Goal: Task Accomplishment & Management: Use online tool/utility

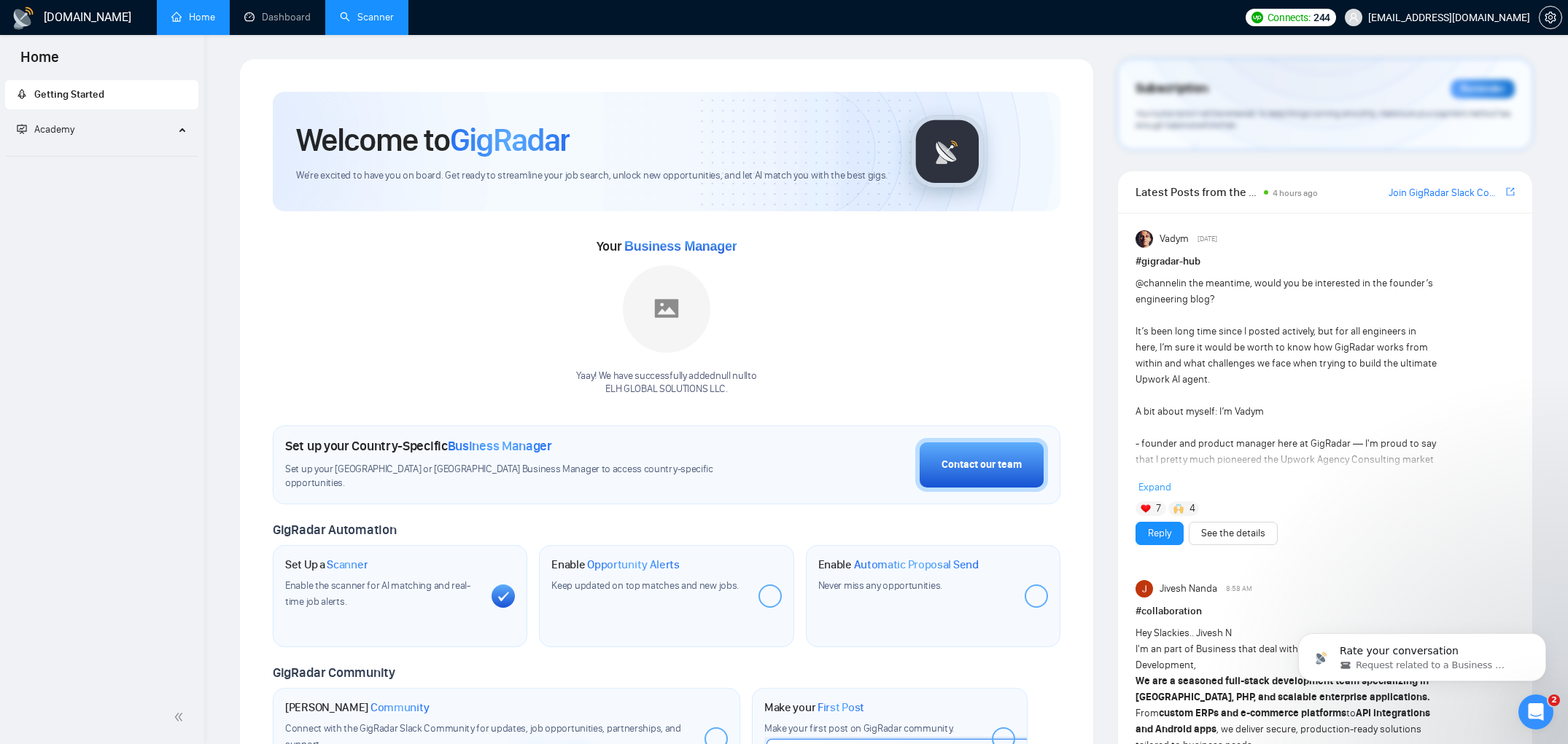
click at [343, 17] on link "Scanner" at bounding box center [367, 17] width 54 height 13
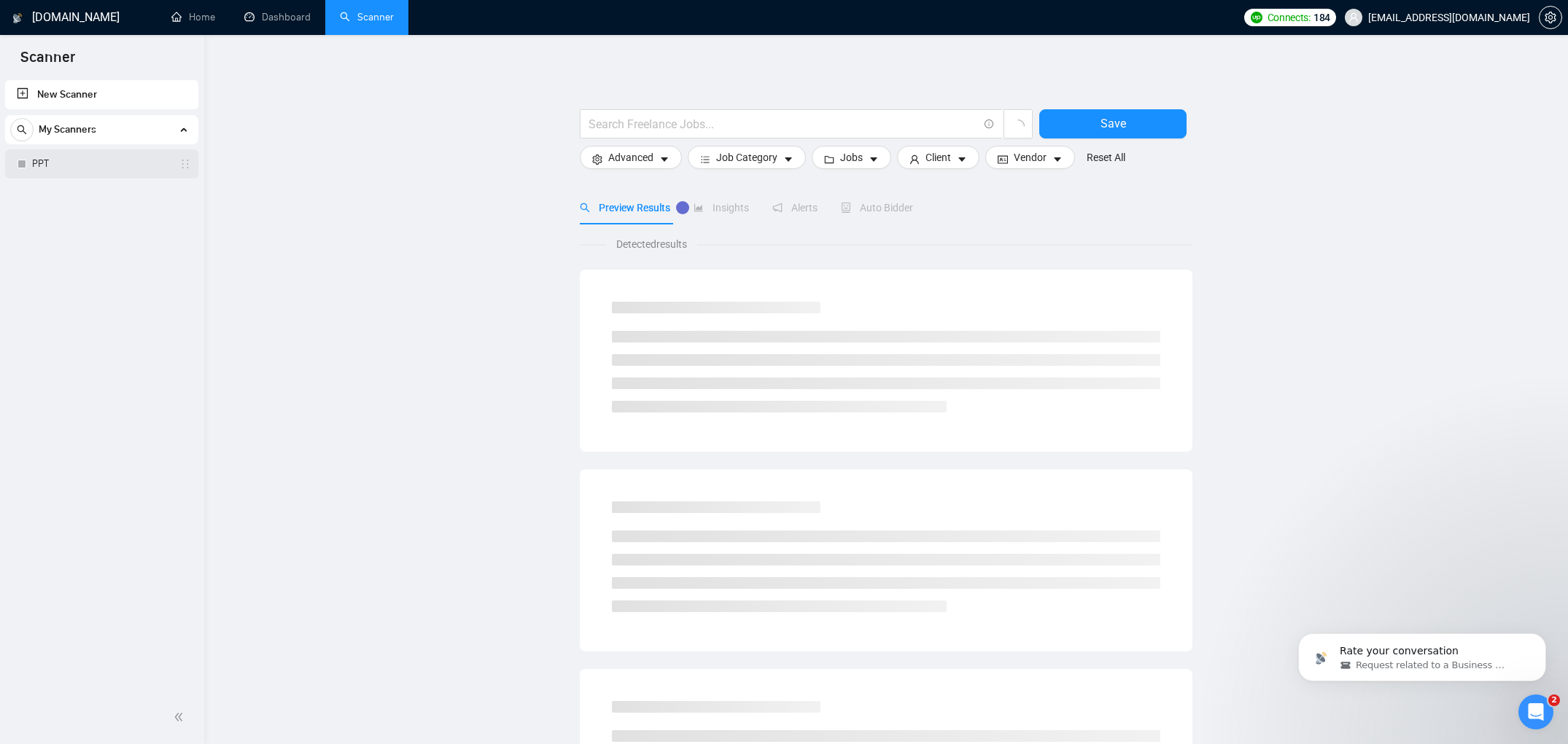
click at [64, 168] on link "PPT" at bounding box center [102, 164] width 139 height 29
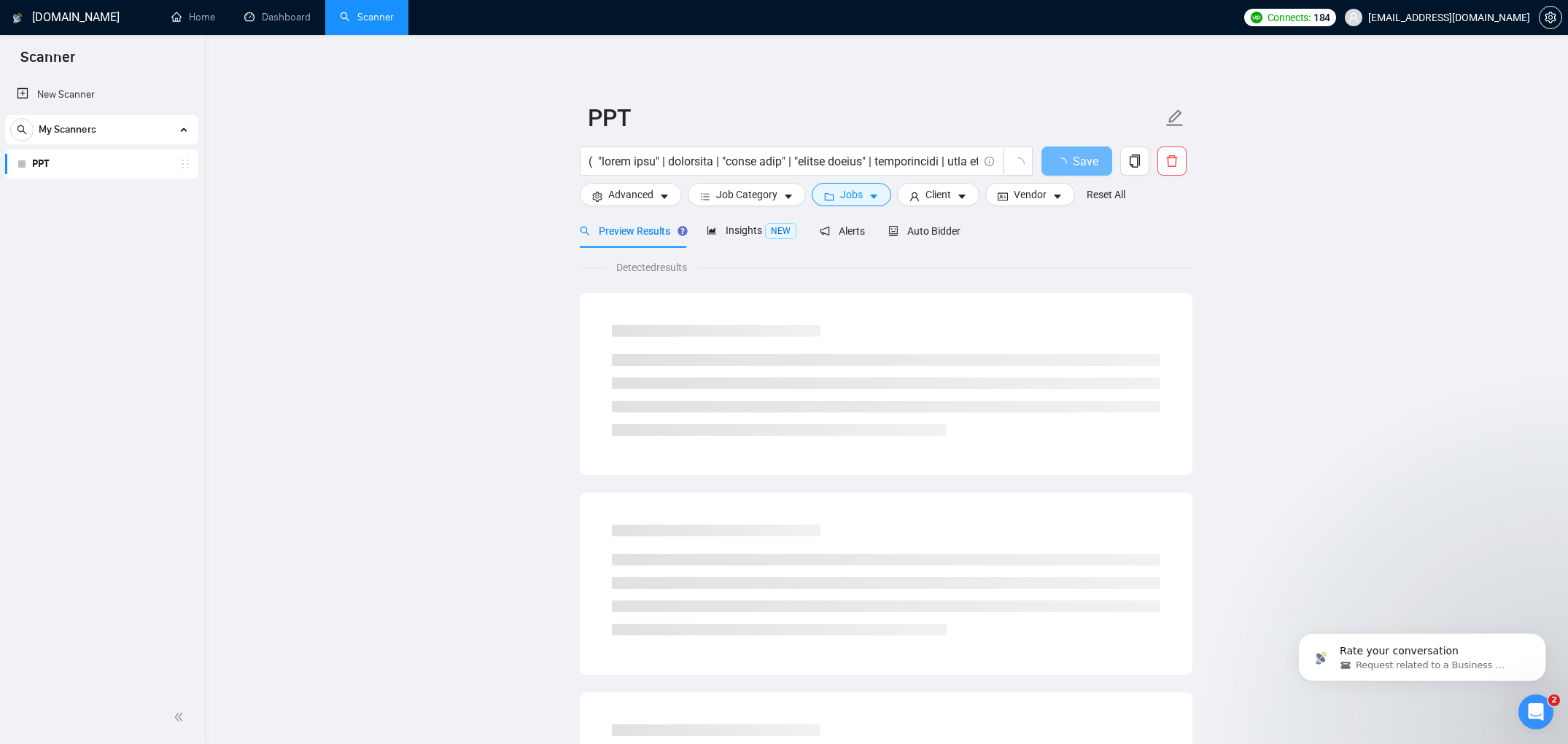
click at [488, 262] on main "PPT Save Advanced Job Category Jobs Client Vendor Reset All Preview Results Ins…" at bounding box center [887, 667] width 1317 height 1216
click at [761, 232] on span "Insights NEW" at bounding box center [752, 230] width 90 height 12
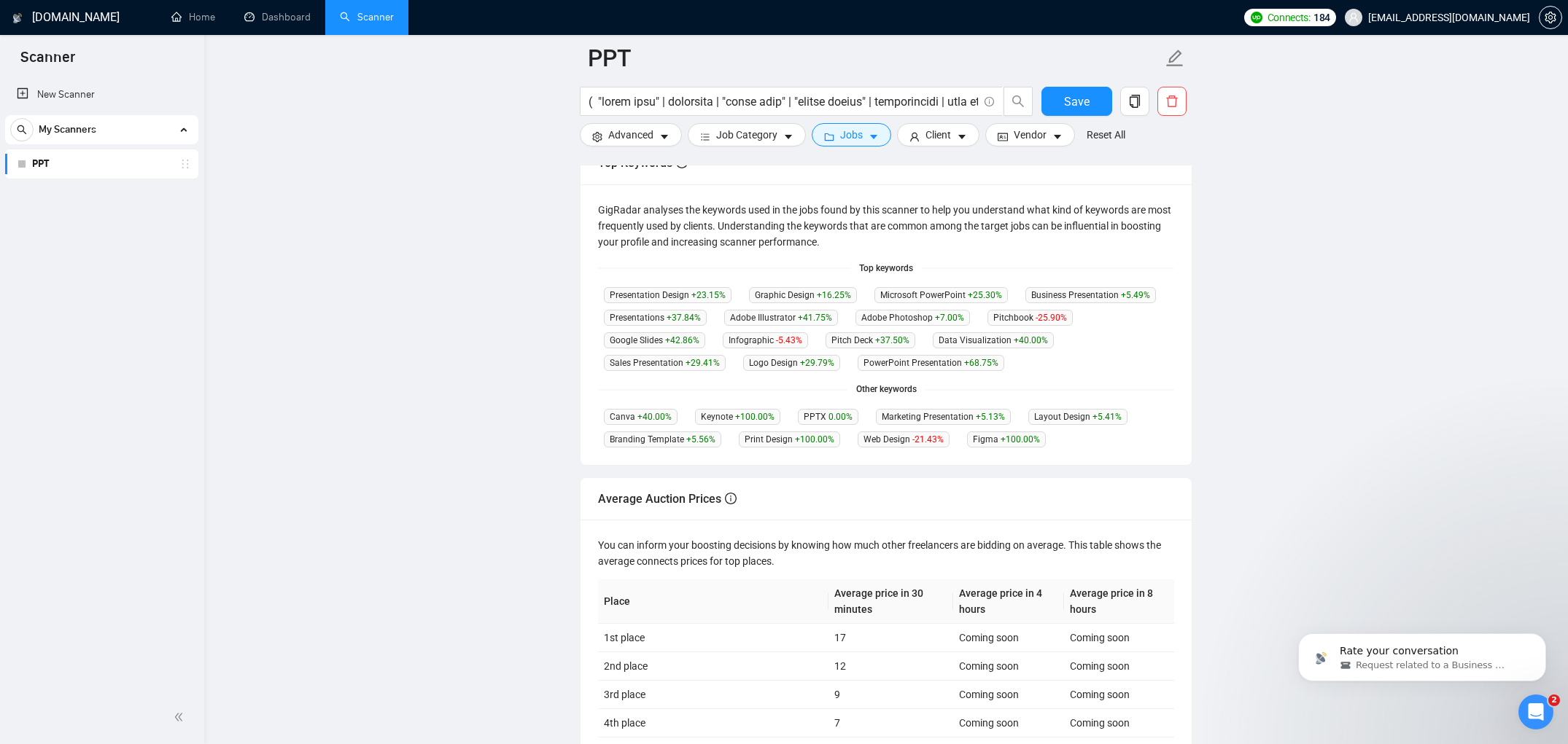
scroll to position [296, 0]
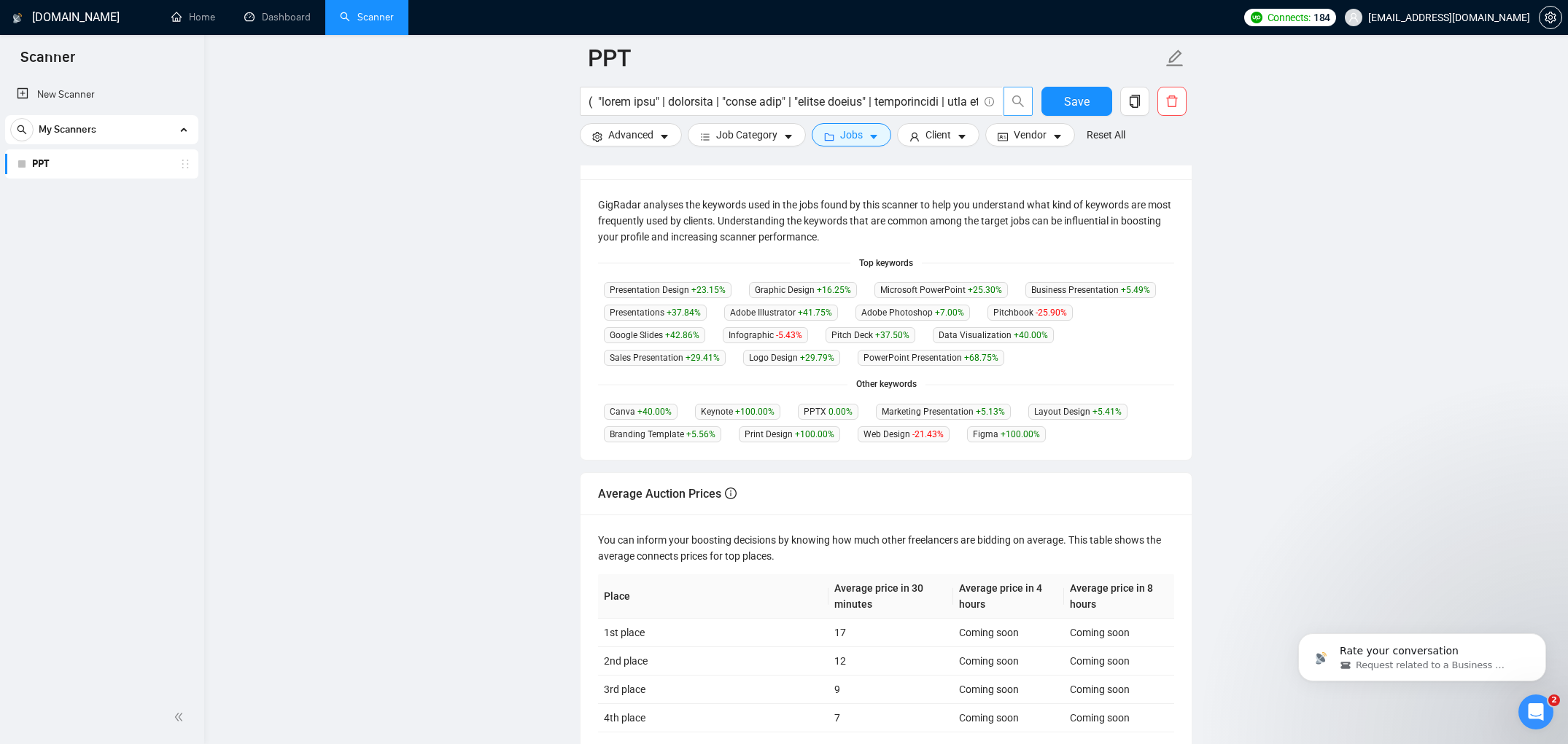
click at [1028, 102] on span "search" at bounding box center [1018, 101] width 28 height 14
click at [967, 104] on input "text" at bounding box center [783, 102] width 389 height 18
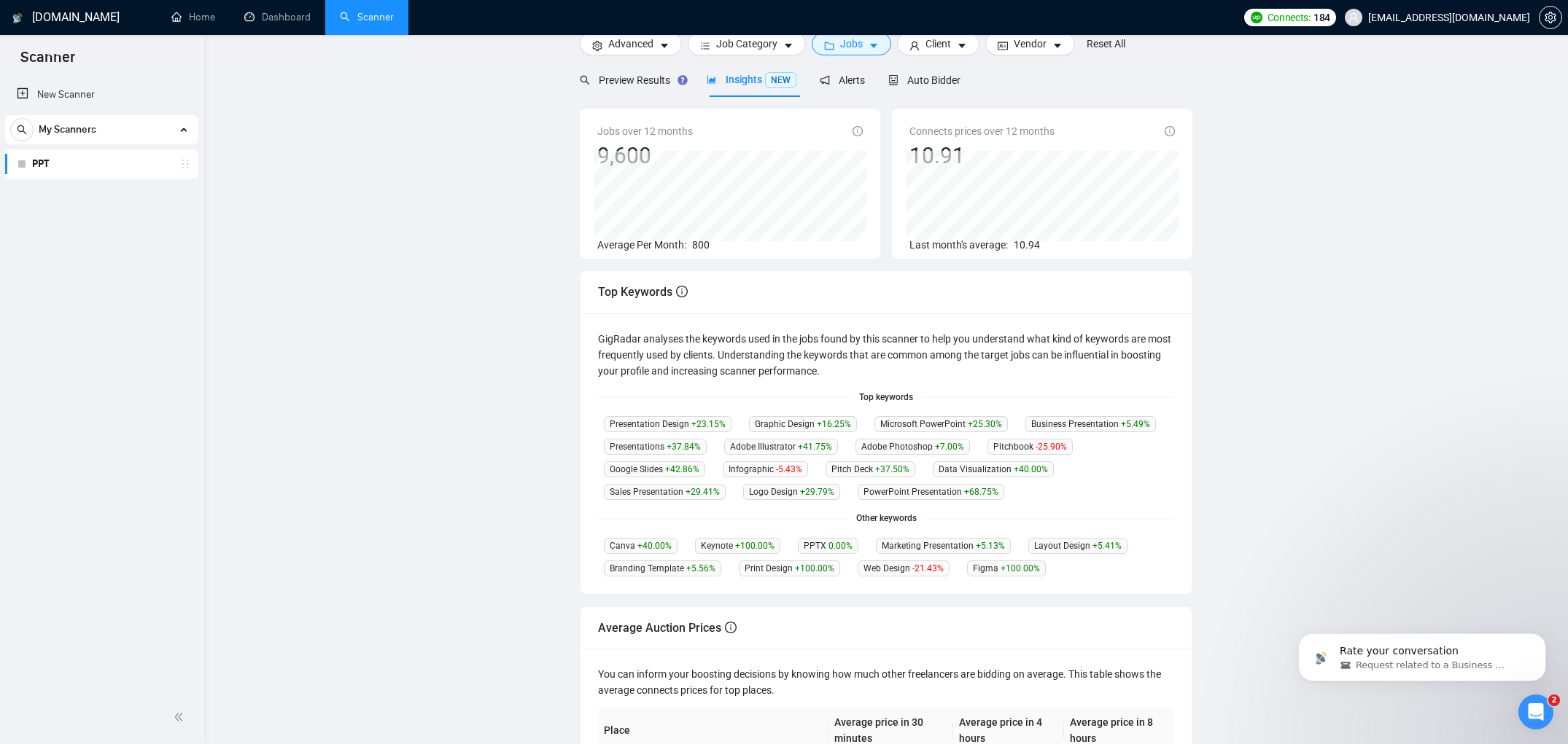
scroll to position [0, 0]
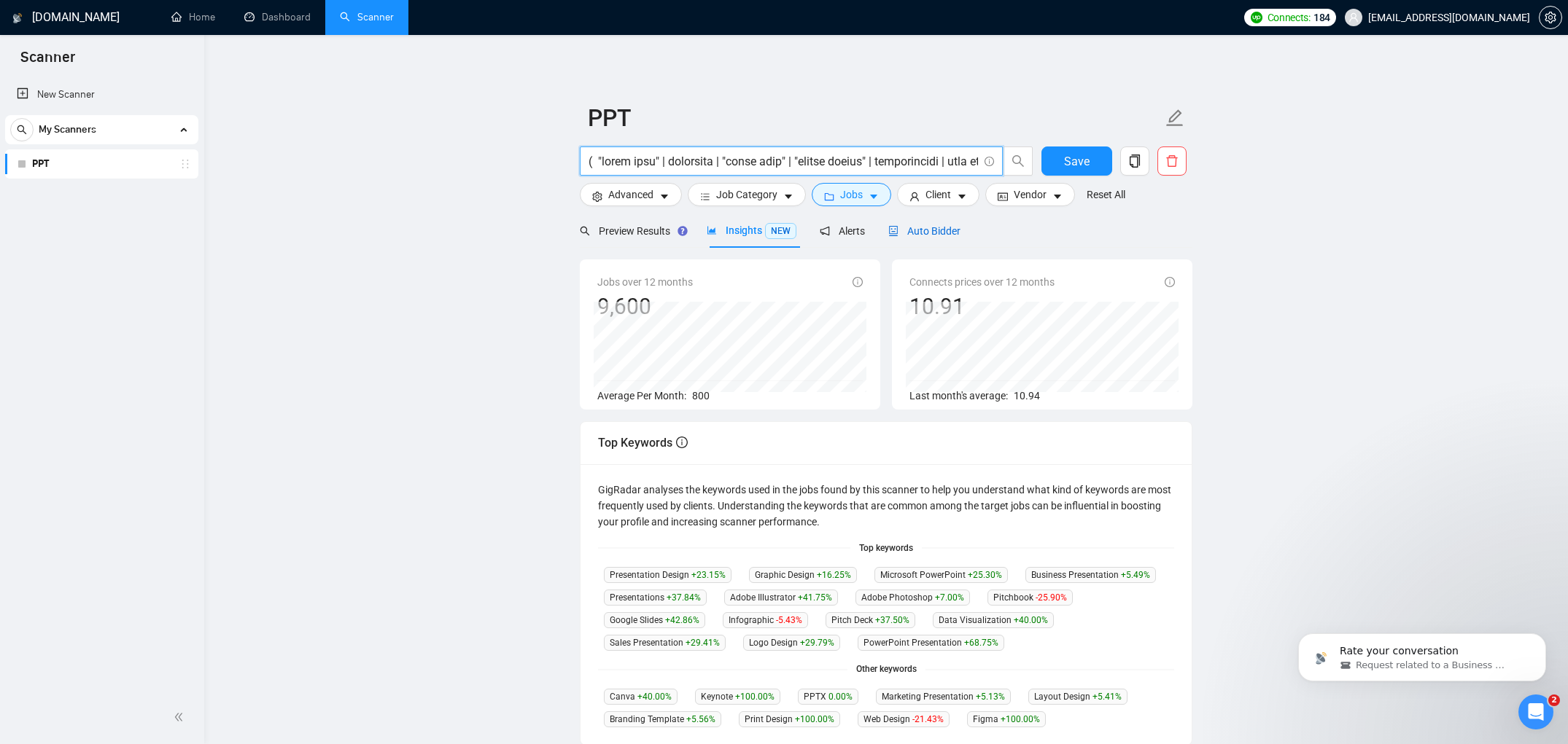
click at [946, 228] on span "Auto Bidder" at bounding box center [925, 231] width 72 height 12
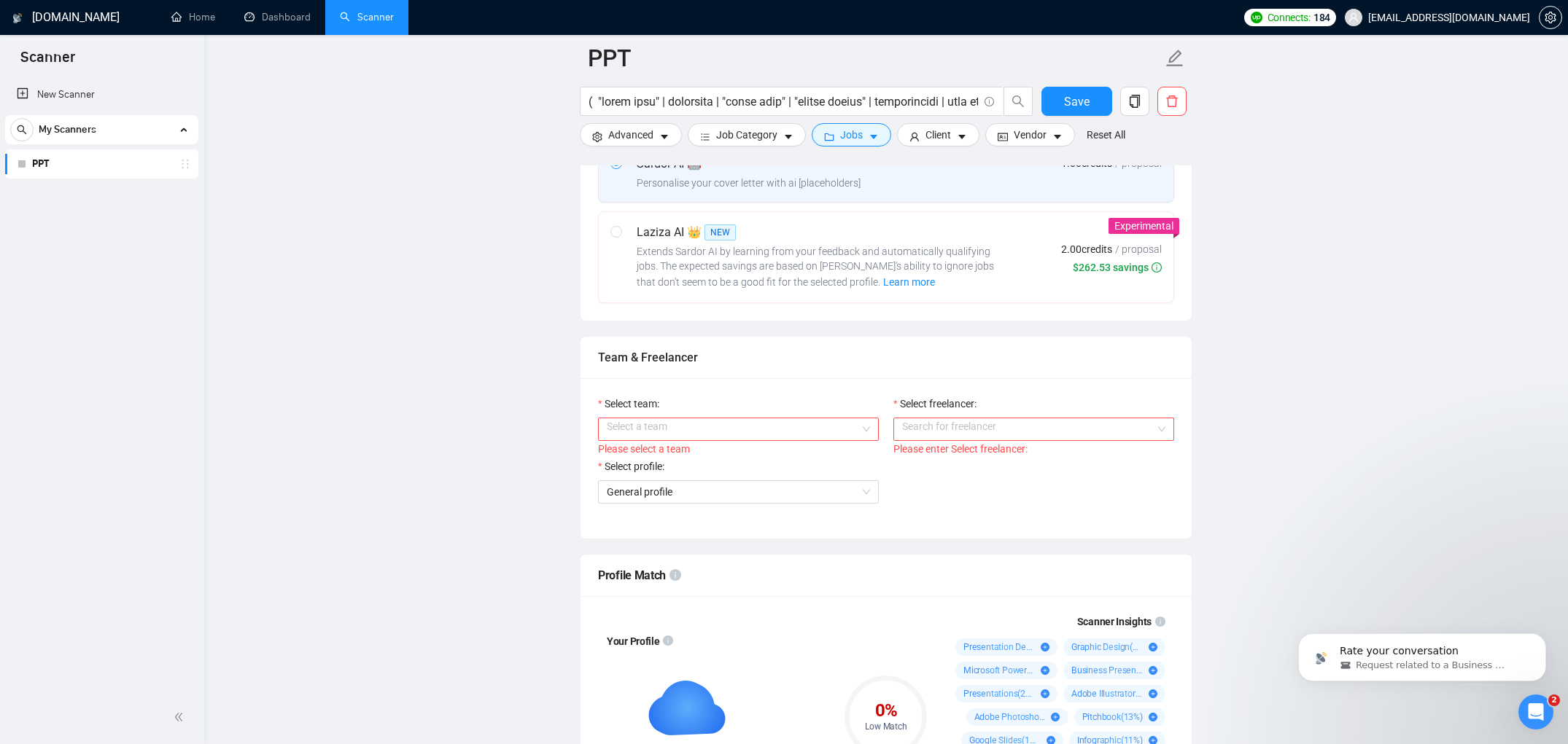
scroll to position [618, 0]
click at [845, 438] on input "Select team:" at bounding box center [733, 426] width 253 height 22
click at [806, 471] on div "ELH GLOBAL SOLUTIONS LLC" at bounding box center [738, 471] width 263 height 16
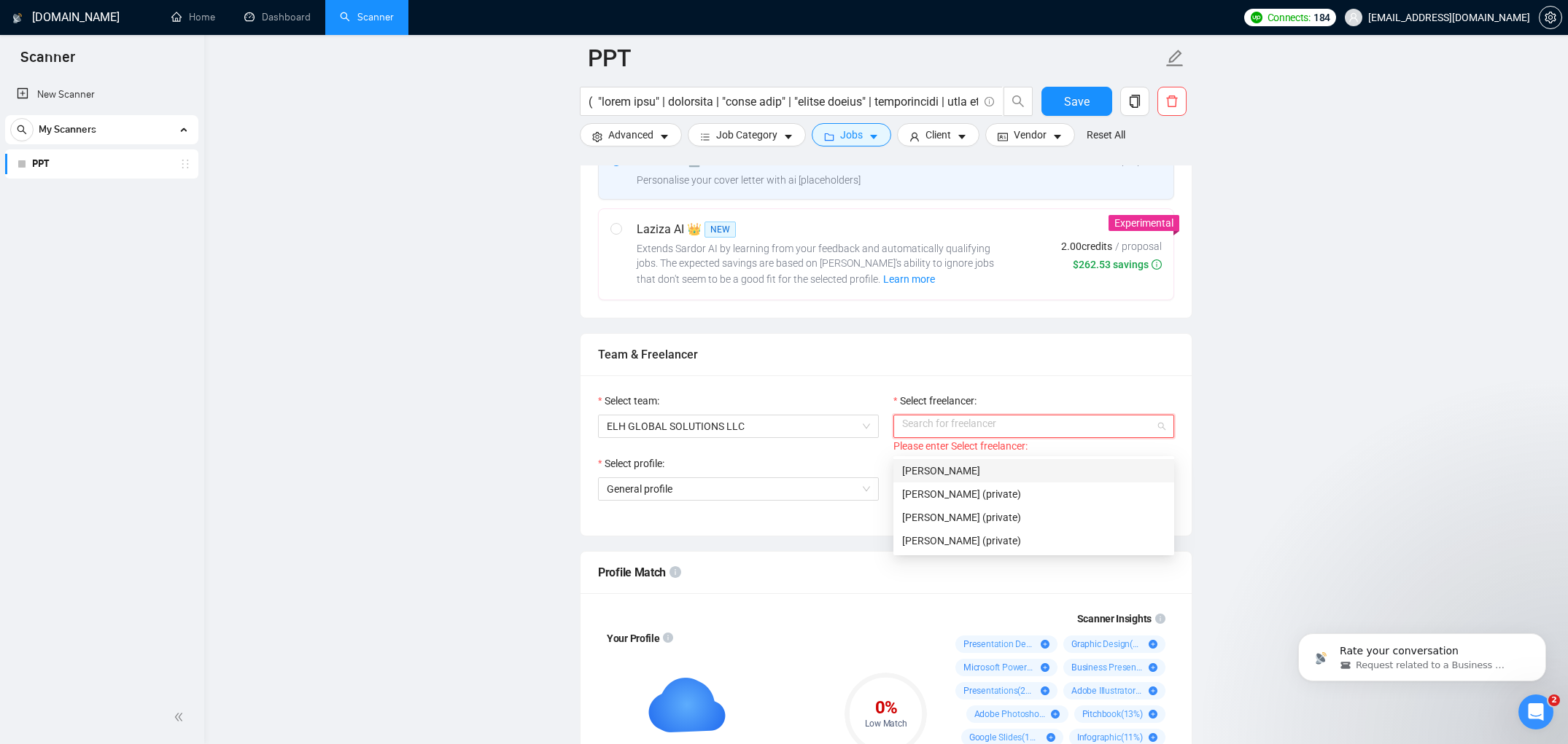
click at [1025, 437] on input "Select freelancer:" at bounding box center [1028, 426] width 253 height 22
click at [993, 468] on div "[PERSON_NAME]" at bounding box center [1034, 471] width 263 height 16
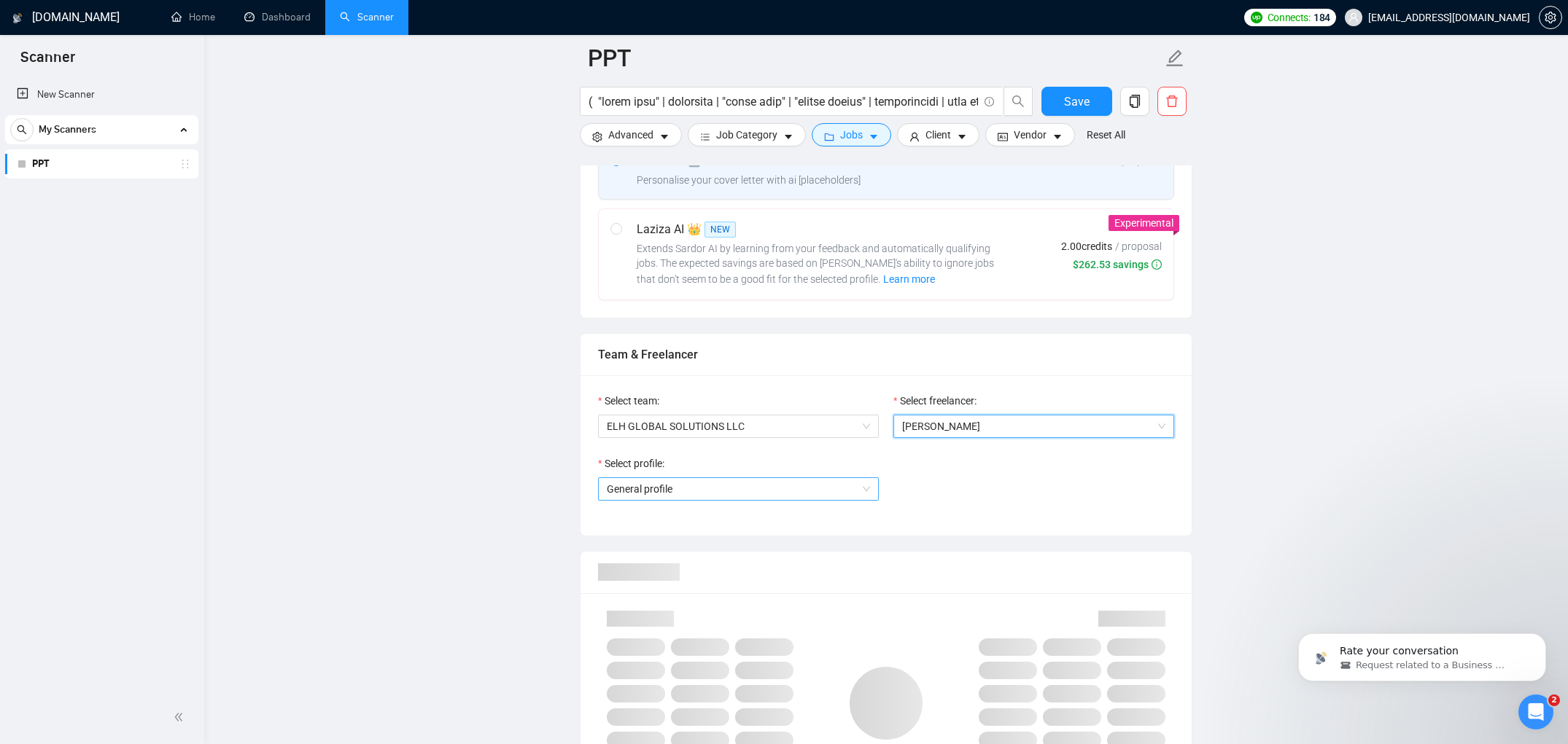
click at [859, 500] on span "General profile" at bounding box center [738, 489] width 263 height 22
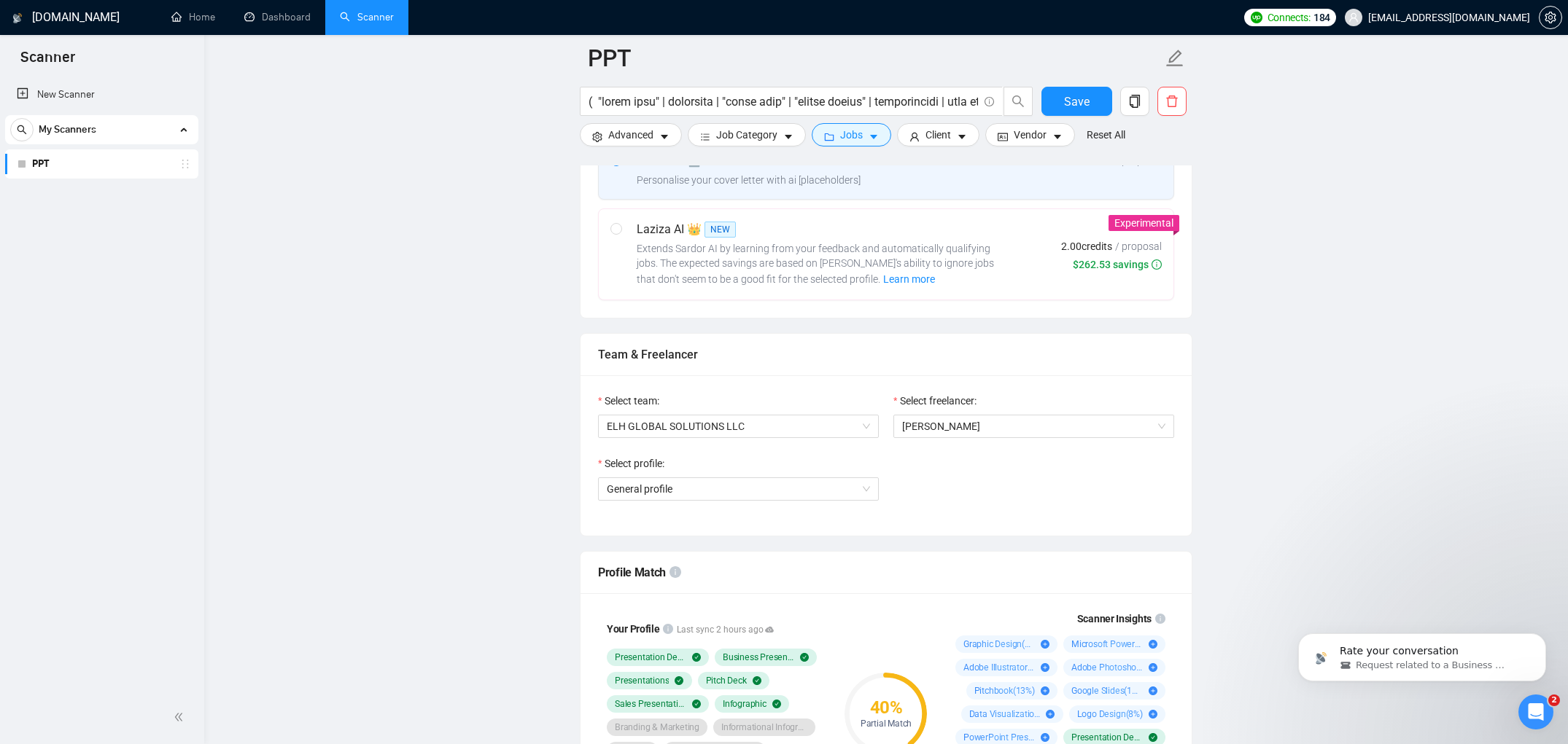
click at [1015, 481] on div "Select profile: General profile" at bounding box center [887, 487] width 591 height 63
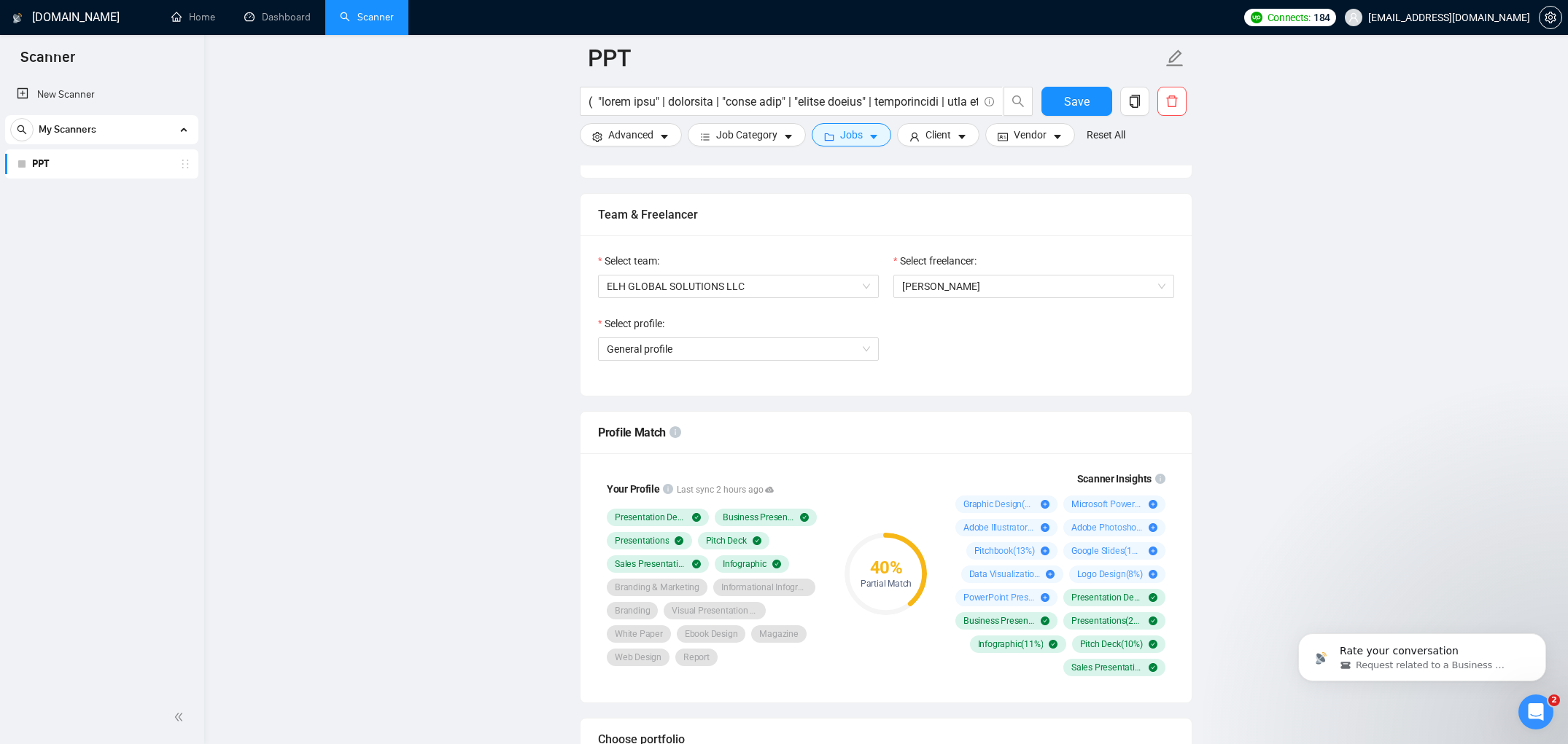
scroll to position [766, 0]
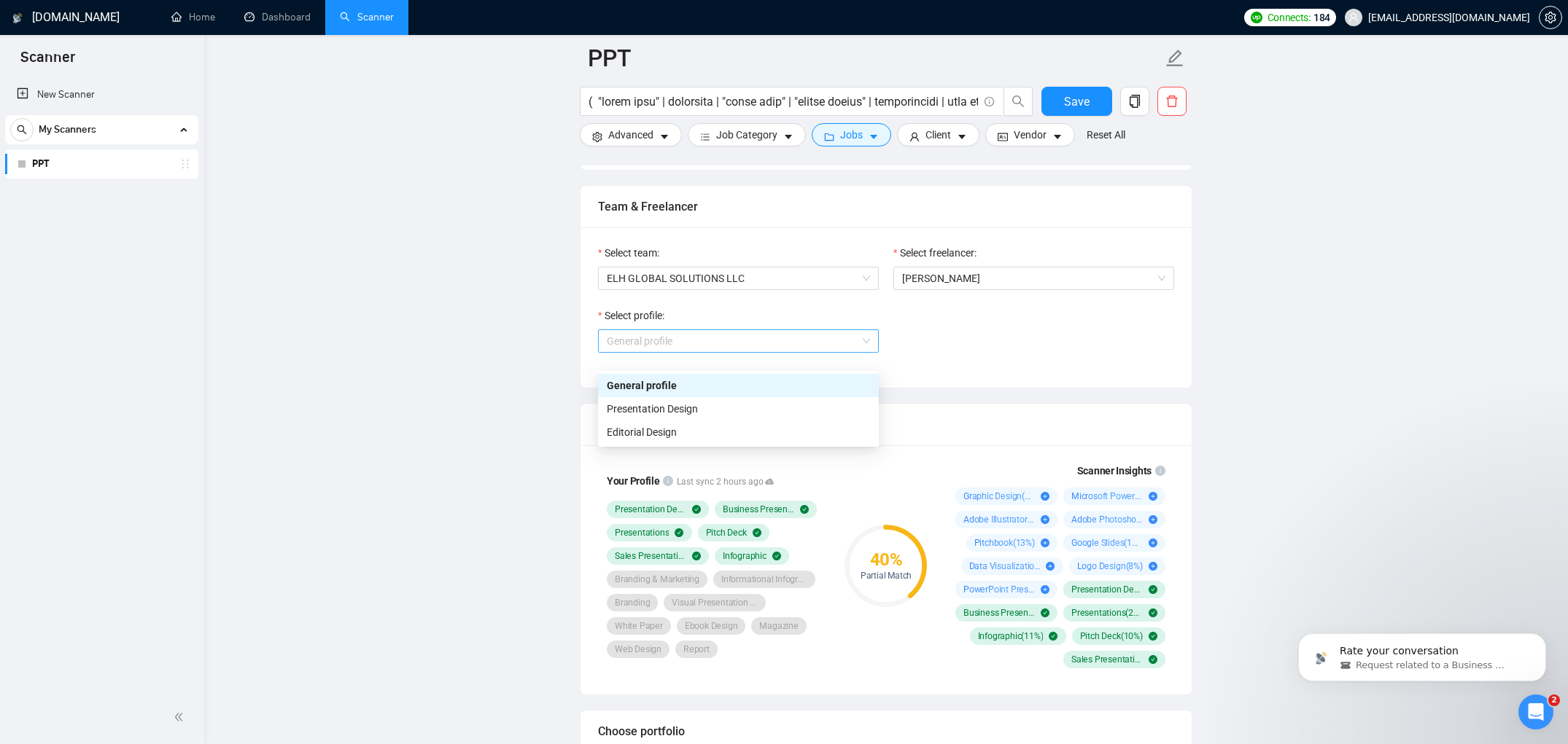
drag, startPoint x: 798, startPoint y: 359, endPoint x: 781, endPoint y: 375, distance: 23.3
click at [798, 352] on span "General profile" at bounding box center [738, 341] width 263 height 22
click at [736, 418] on div "Presentation Design" at bounding box center [739, 409] width 281 height 23
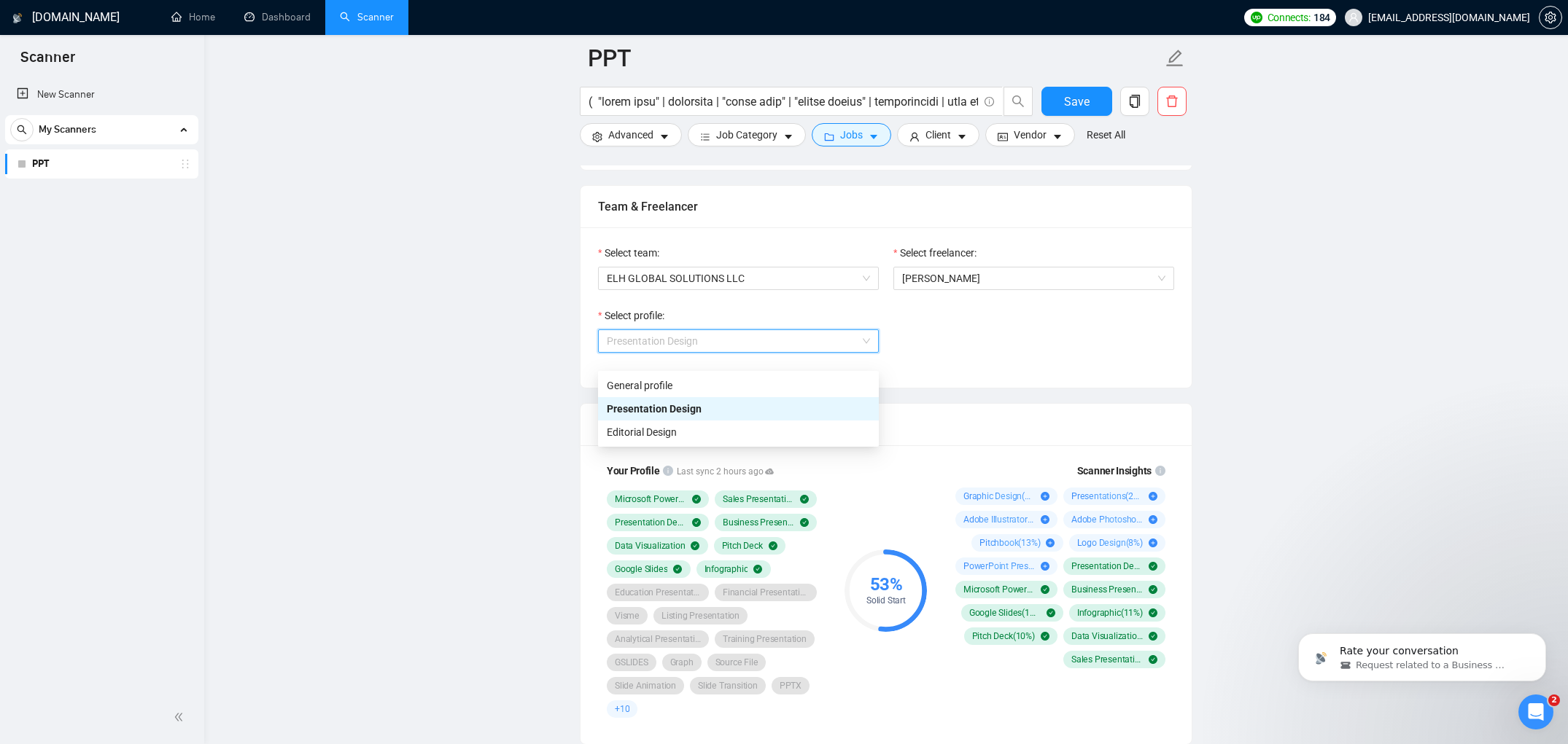
click at [836, 352] on span "Presentation Design" at bounding box center [738, 341] width 263 height 22
click at [810, 385] on div "General profile" at bounding box center [738, 386] width 263 height 16
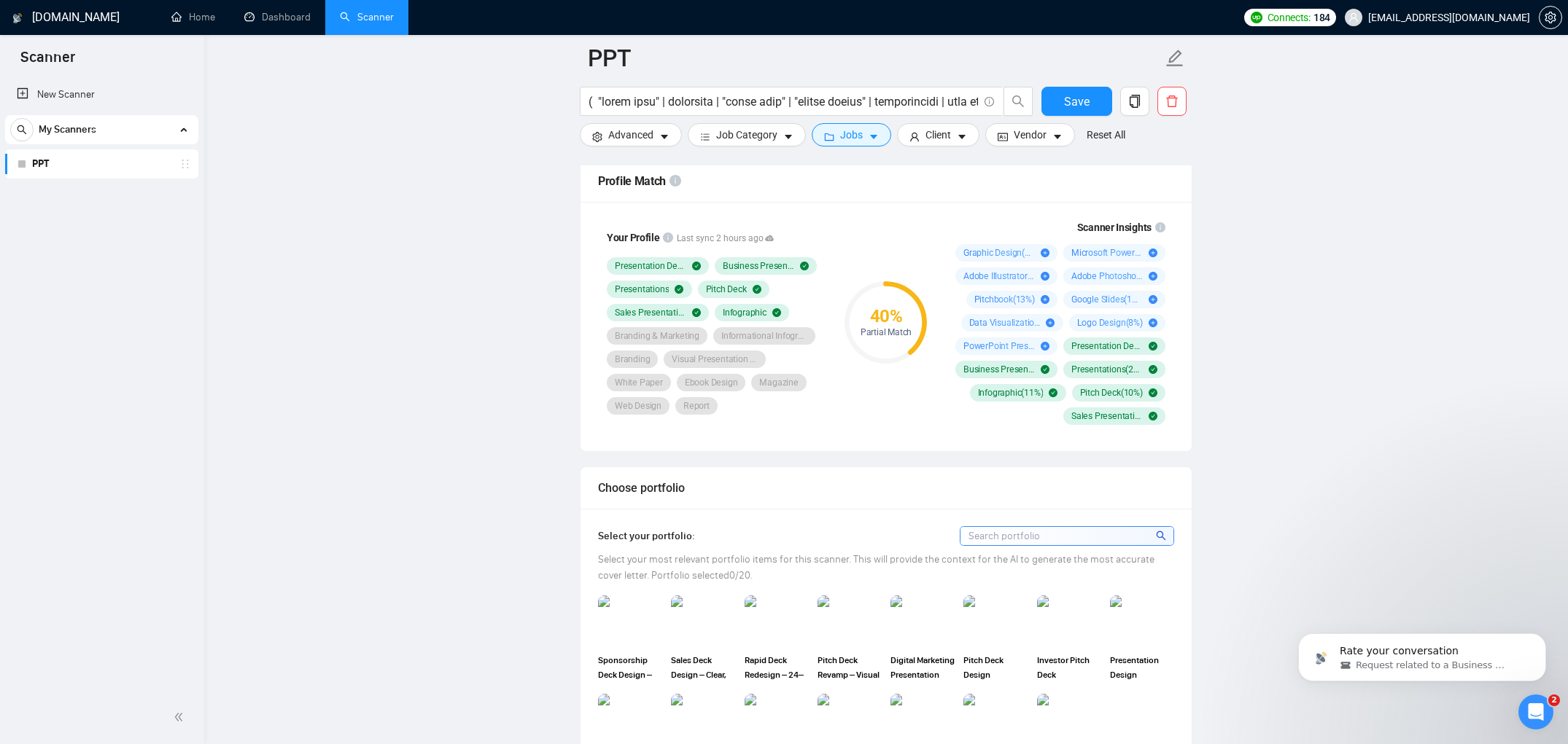
scroll to position [1003, 0]
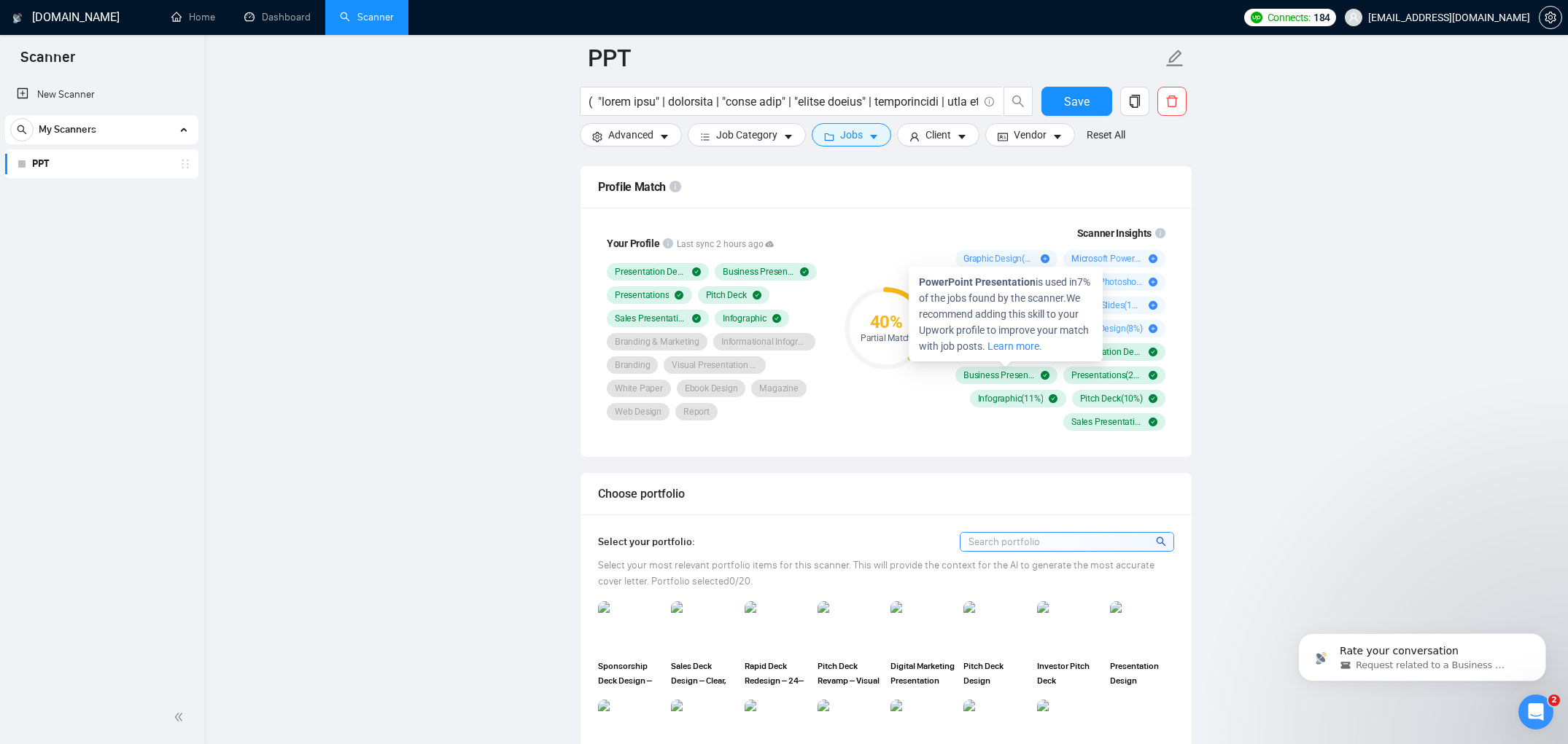
click at [1044, 357] on icon "plus-circle" at bounding box center [1045, 352] width 9 height 9
drag, startPoint x: 921, startPoint y: 281, endPoint x: 1044, endPoint y: 276, distance: 123.1
click at [1044, 277] on span "PowerPoint Presentation is used in 7 % of the jobs found by the scanner. We rec…" at bounding box center [1005, 314] width 171 height 76
copy strong "PowerPoint Presentation"
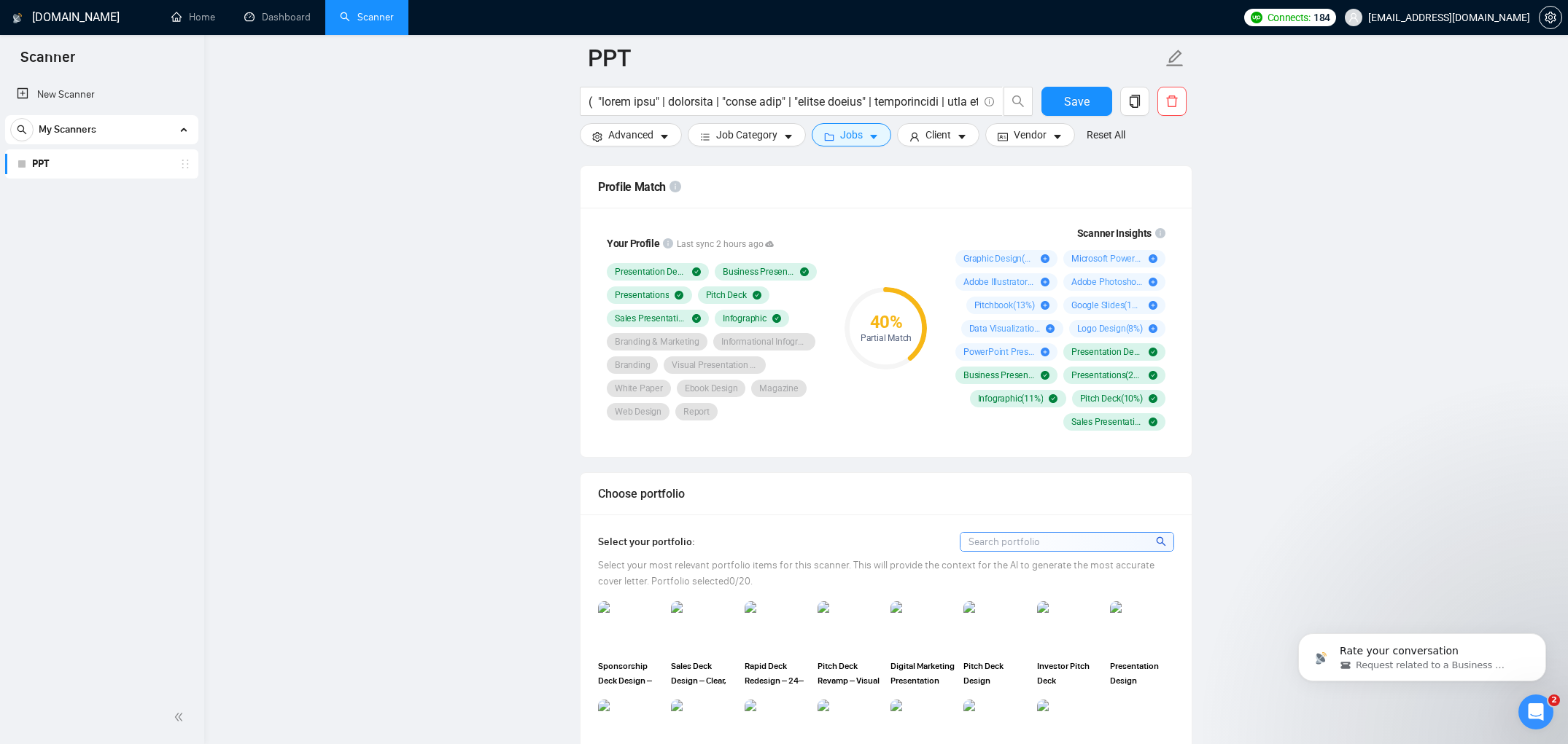
click at [874, 251] on div "40 % Partial Match" at bounding box center [886, 328] width 97 height 223
drag, startPoint x: 759, startPoint y: 436, endPoint x: 665, endPoint y: 346, distance: 130.1
click at [661, 343] on div "Your Profile Last sync 2 hours ago Presentation Design Business Presentation Pr…" at bounding box center [715, 328] width 233 height 203
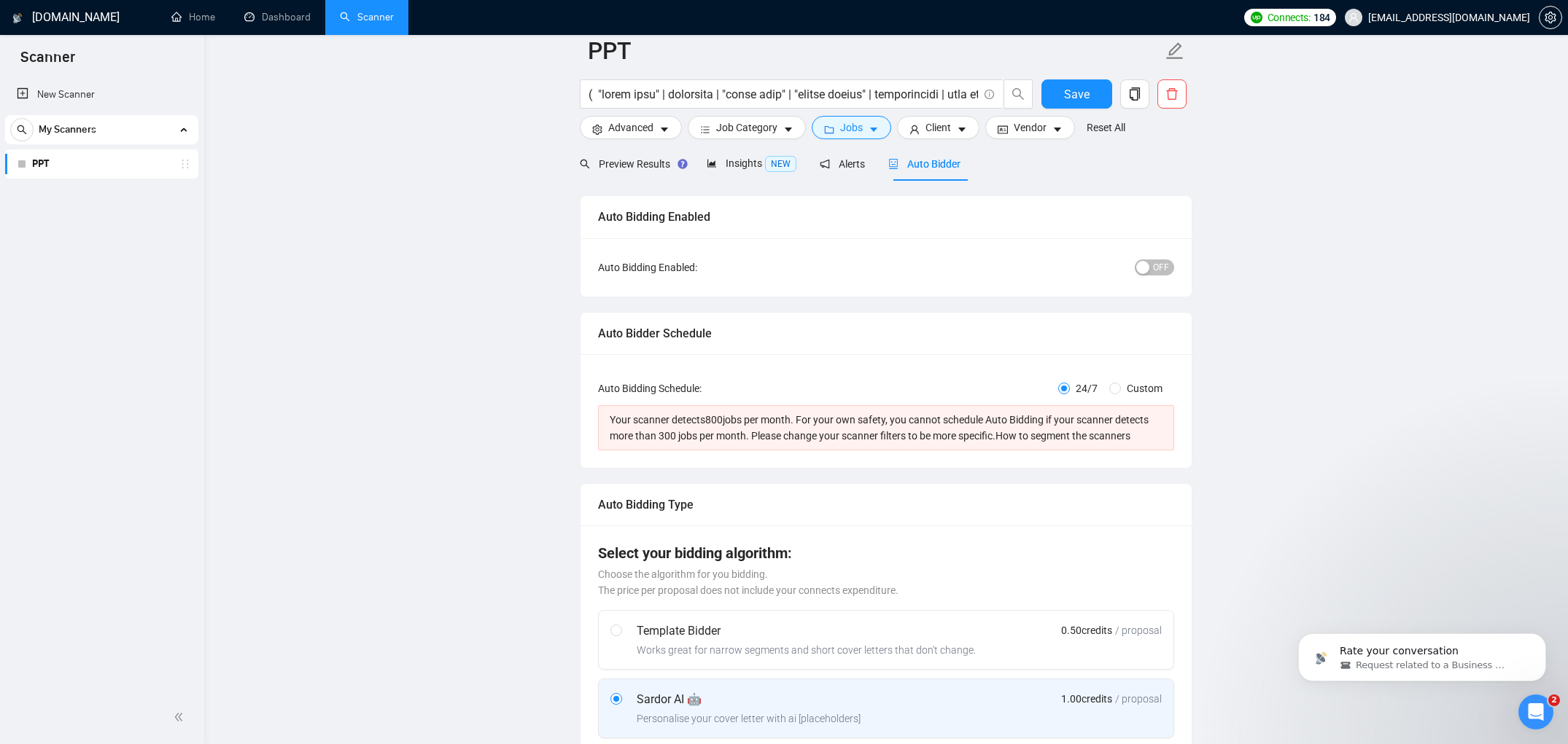
scroll to position [0, 0]
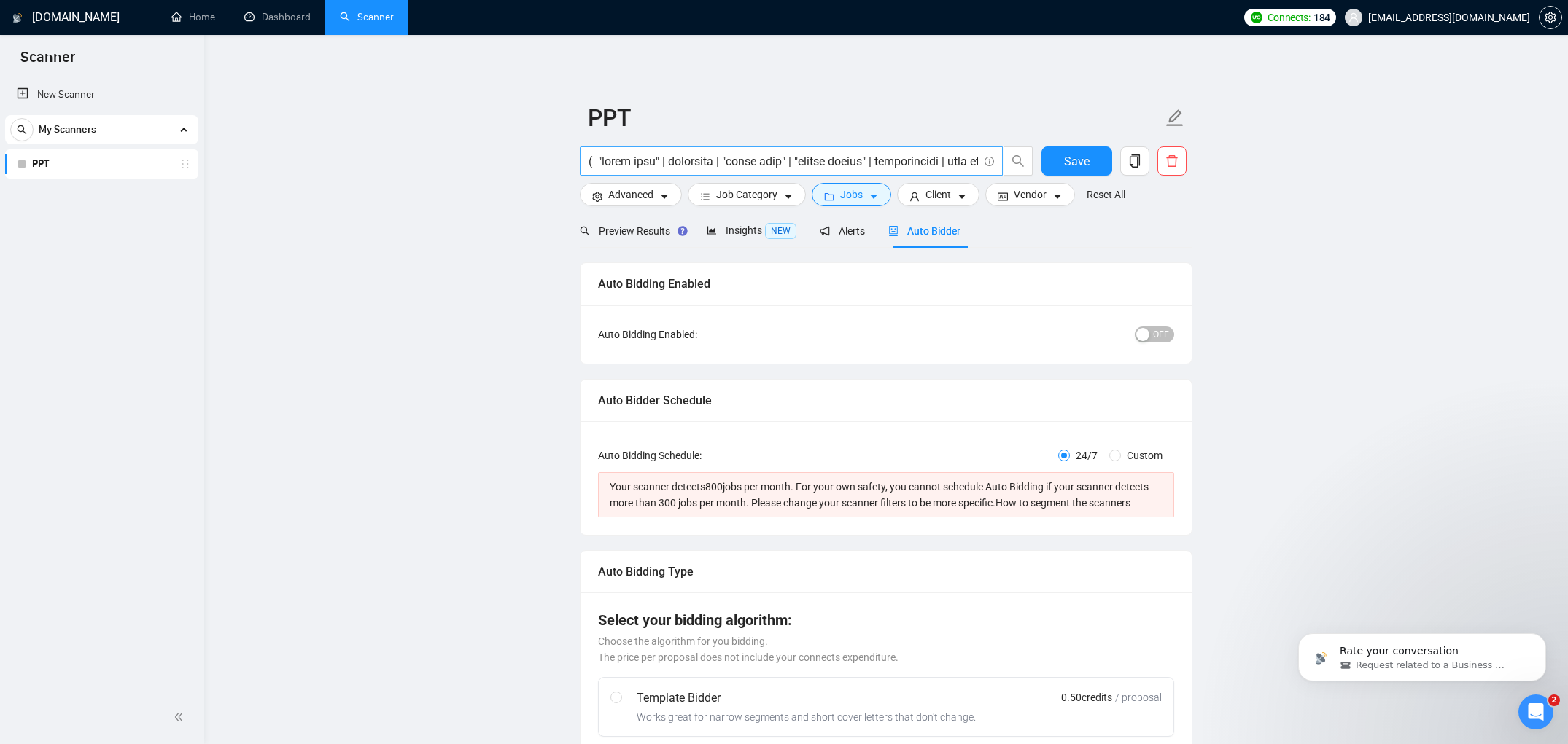
click at [798, 168] on input "text" at bounding box center [783, 161] width 389 height 18
paste input "("pitch deck" OR pitchdeck OR "slide deck" OR "google slides" OR presentation O…"
type input "("pitch deck" OR pitchdeck OR "slide deck" OR "google slides" OR presentation O…"
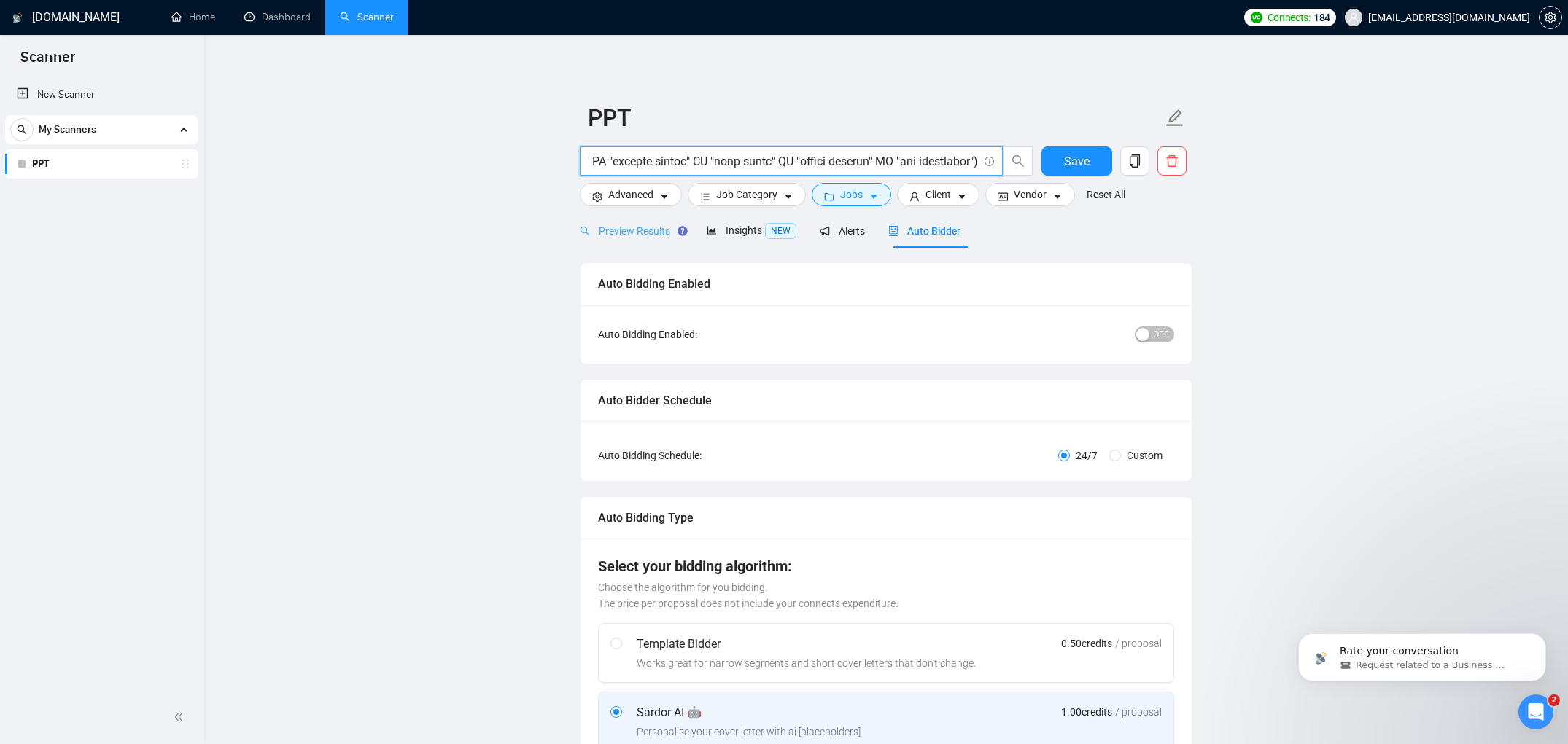
type input "("pitch deck" OR pitchdeck OR "slide deck" OR "google slides" OR presentation O…"
click at [648, 231] on span "Preview Results" at bounding box center [632, 231] width 104 height 12
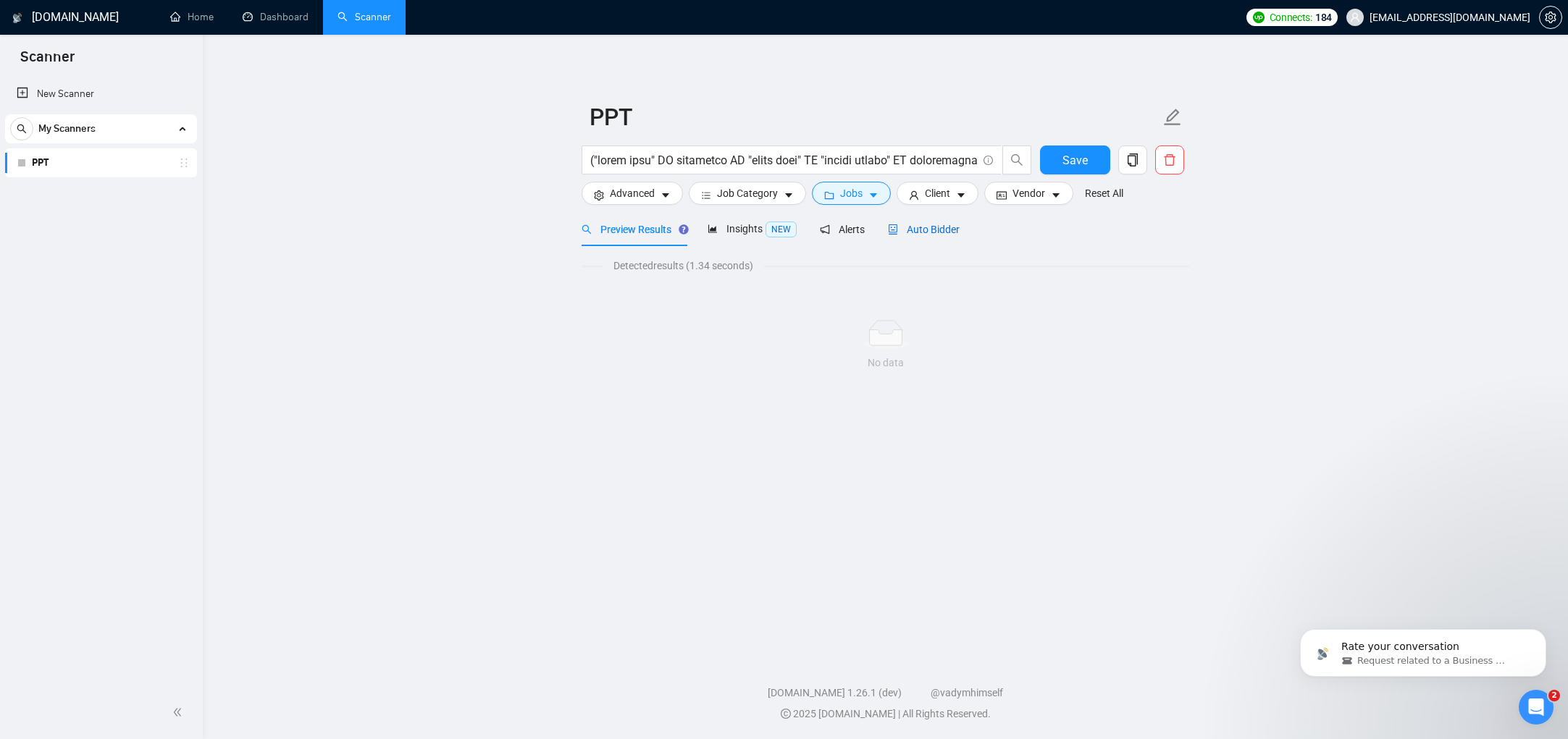
click at [923, 227] on span "Auto Bidder" at bounding box center [923, 229] width 72 height 12
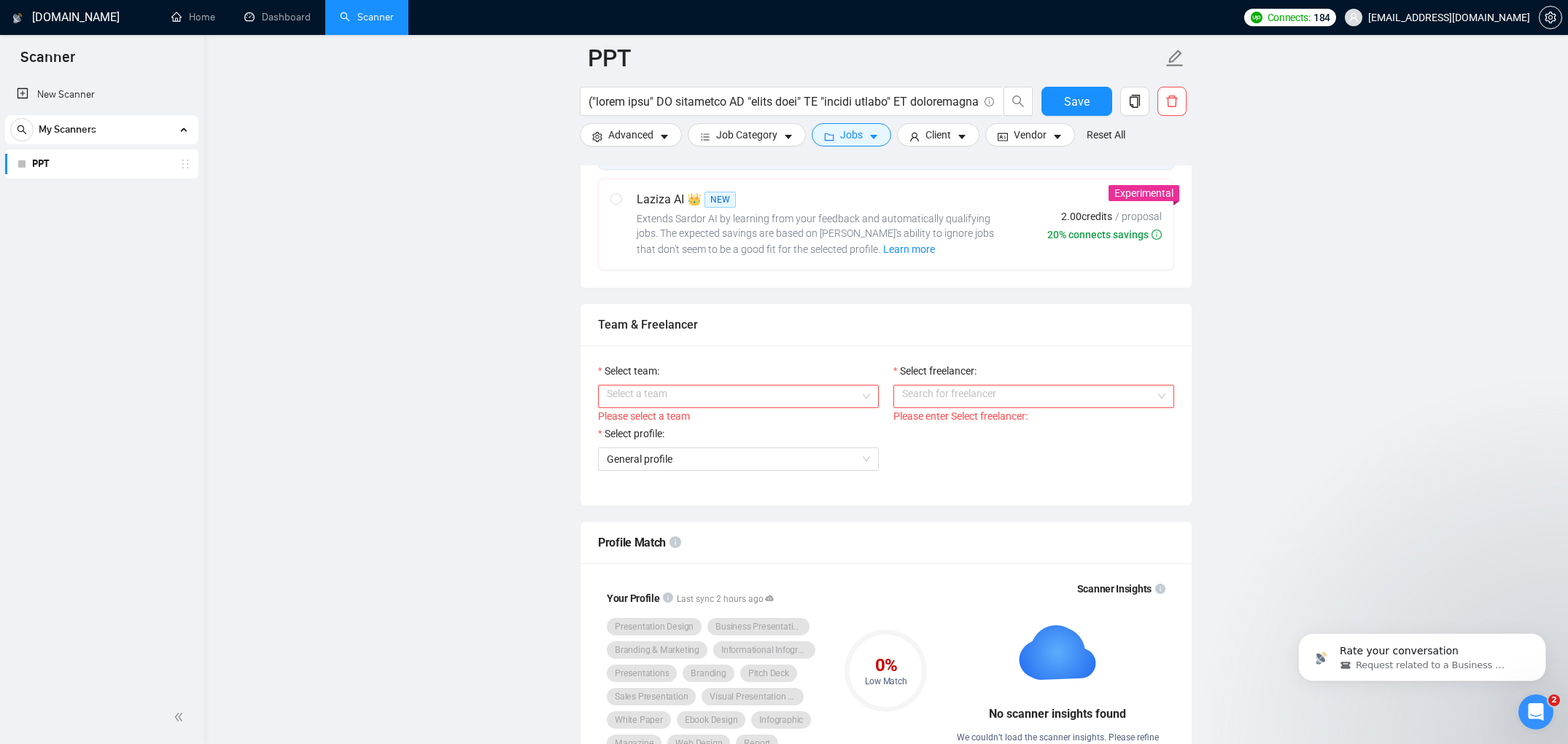
scroll to position [602, 0]
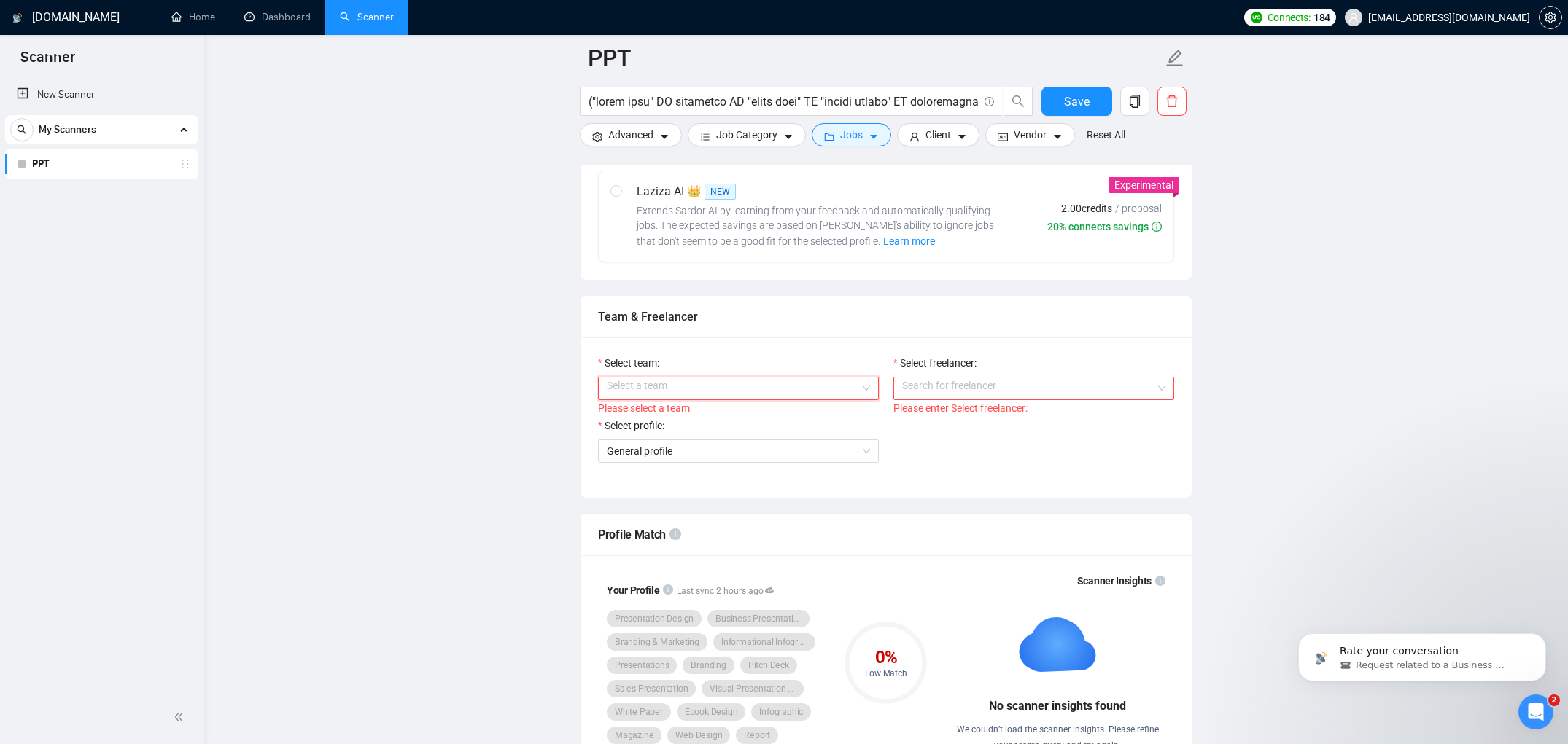
click at [757, 391] on input "Select team:" at bounding box center [733, 388] width 253 height 22
click at [730, 419] on div "ELH GLOBAL SOLUTIONS LLC" at bounding box center [738, 417] width 263 height 16
click at [937, 386] on input "Select freelancer:" at bounding box center [1028, 388] width 253 height 22
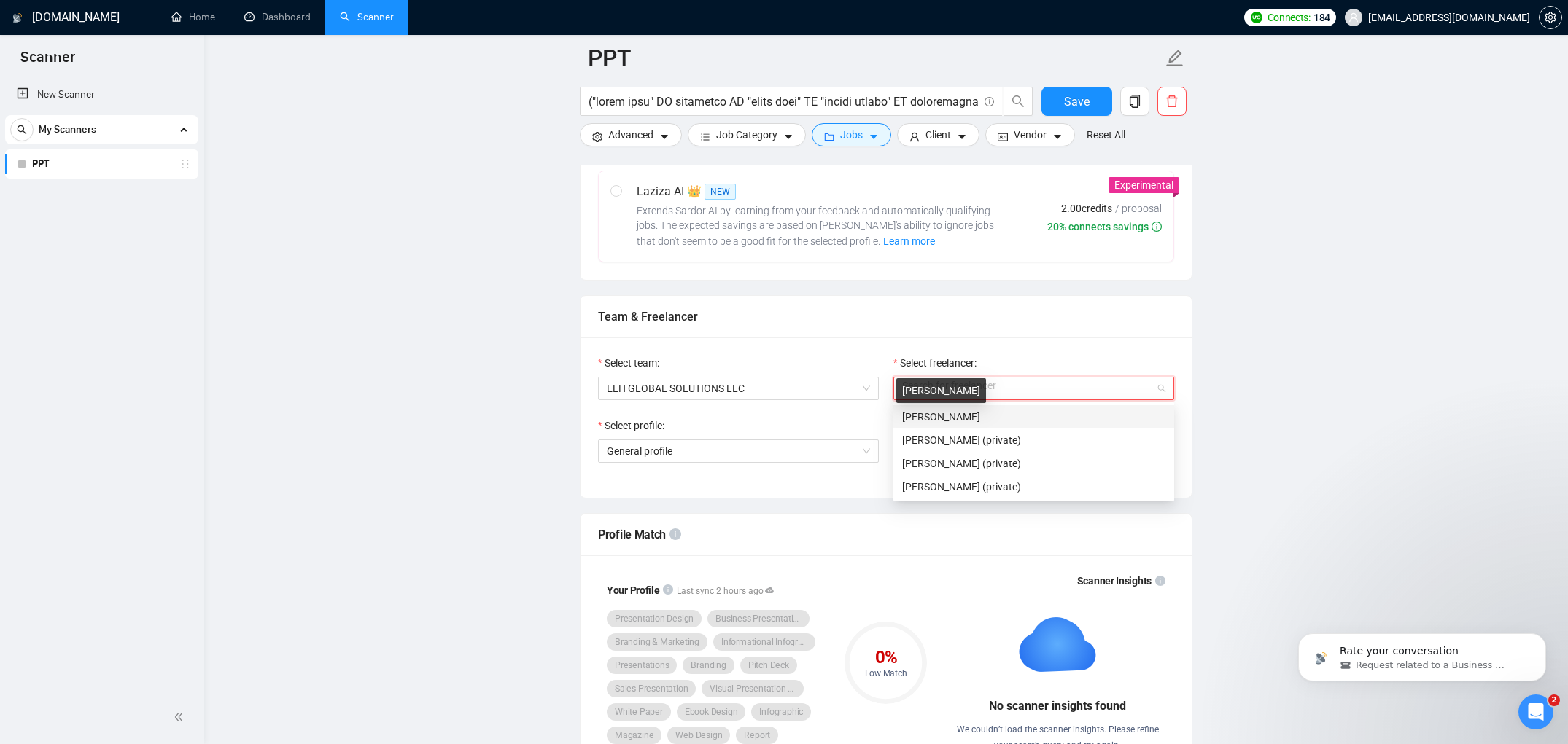
click at [934, 413] on span "[PERSON_NAME]" at bounding box center [941, 417] width 78 height 12
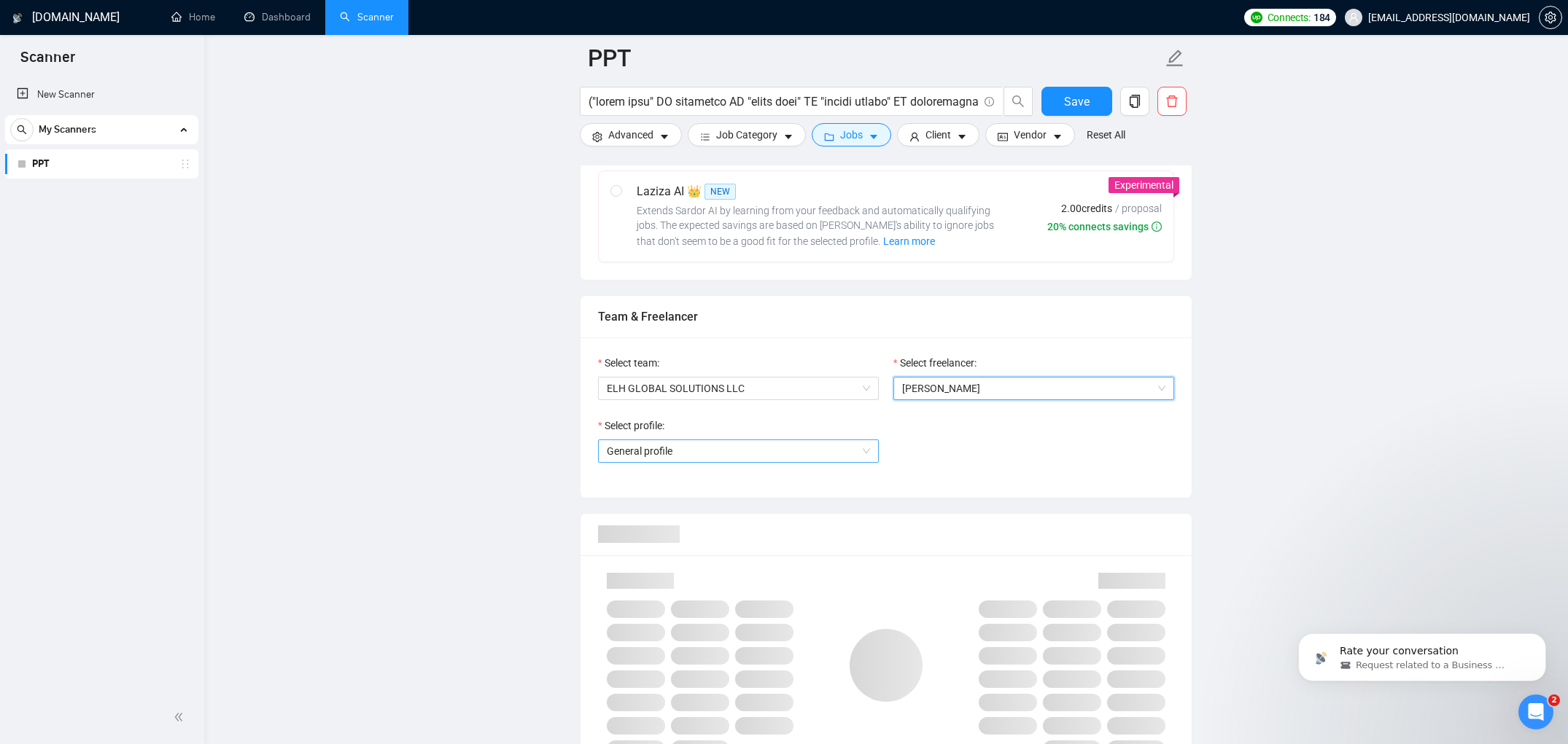
click at [780, 449] on span "General profile" at bounding box center [738, 451] width 263 height 22
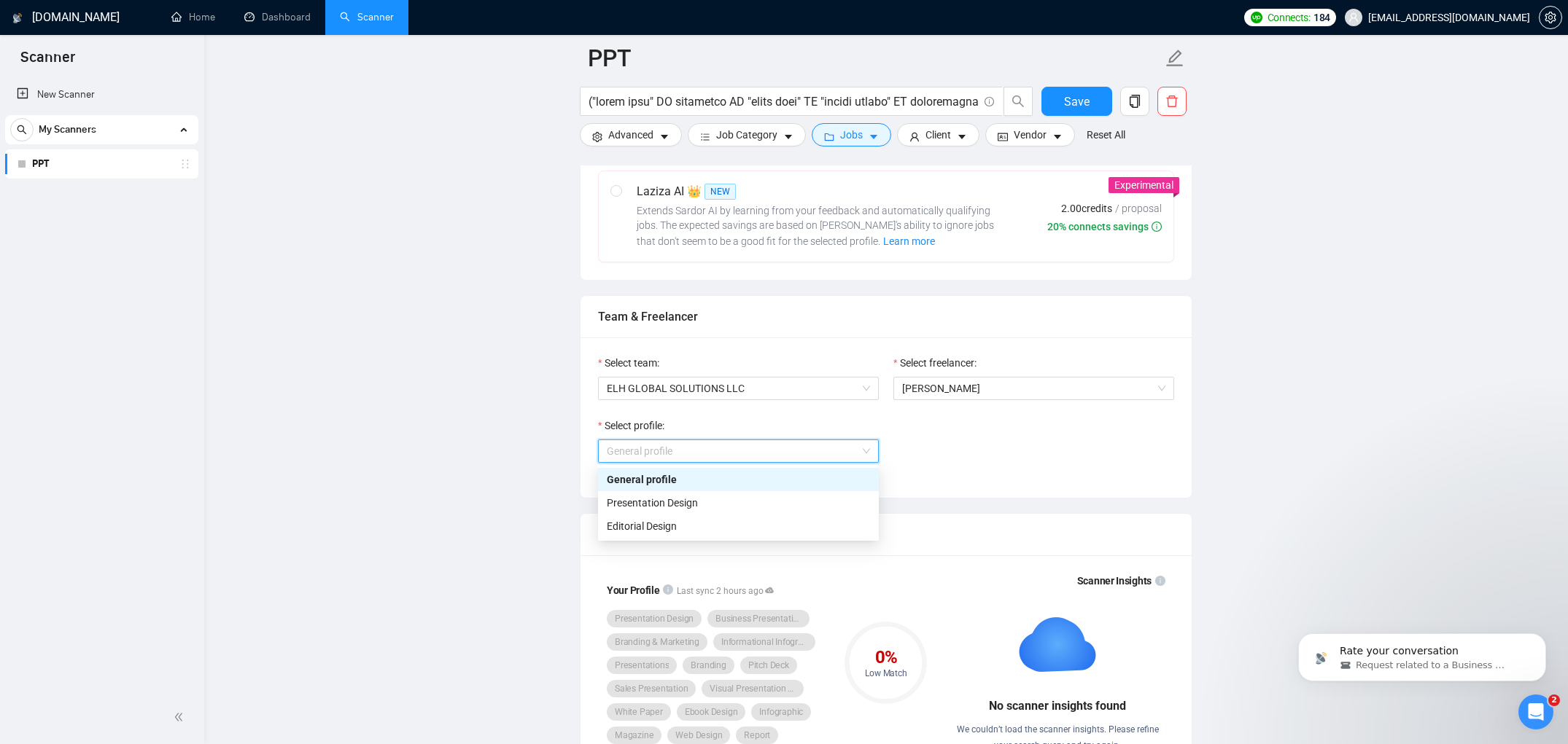
click at [753, 476] on div "General profile" at bounding box center [738, 480] width 263 height 16
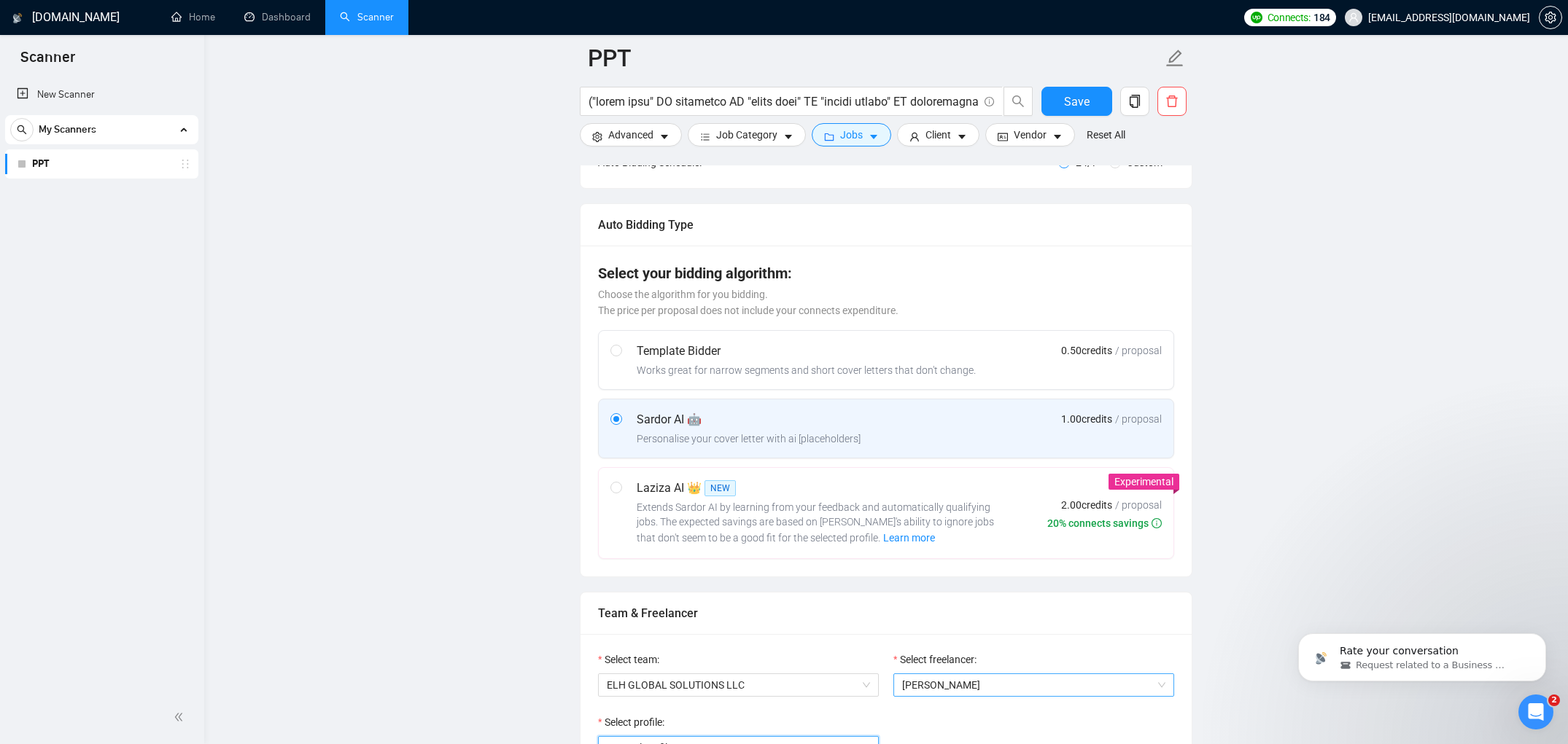
scroll to position [297, 0]
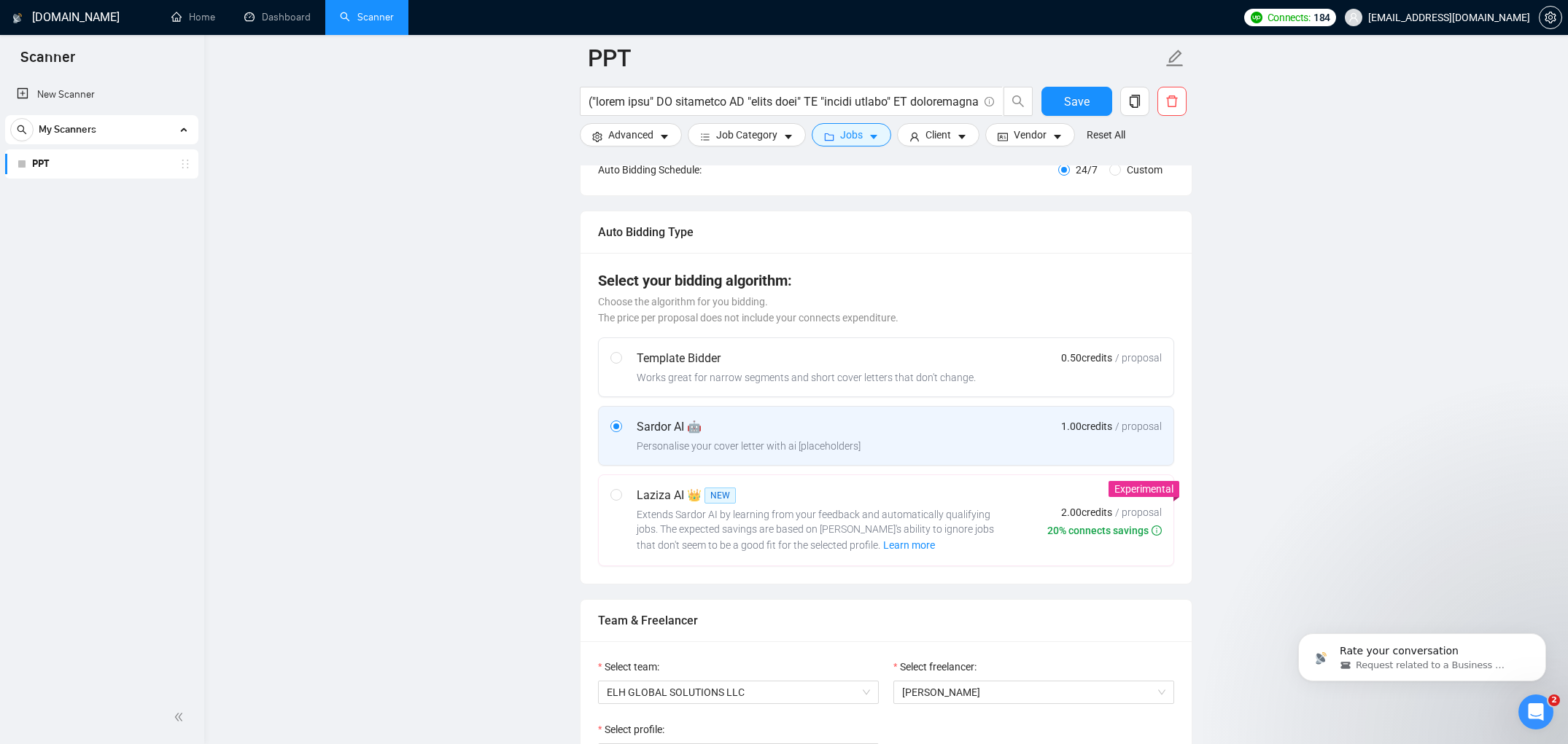
click at [881, 490] on div "Laziza AI 👑 NEW" at bounding box center [819, 495] width 365 height 17
click at [621, 490] on input "radio" at bounding box center [615, 494] width 10 height 10
radio input "true"
radio input "false"
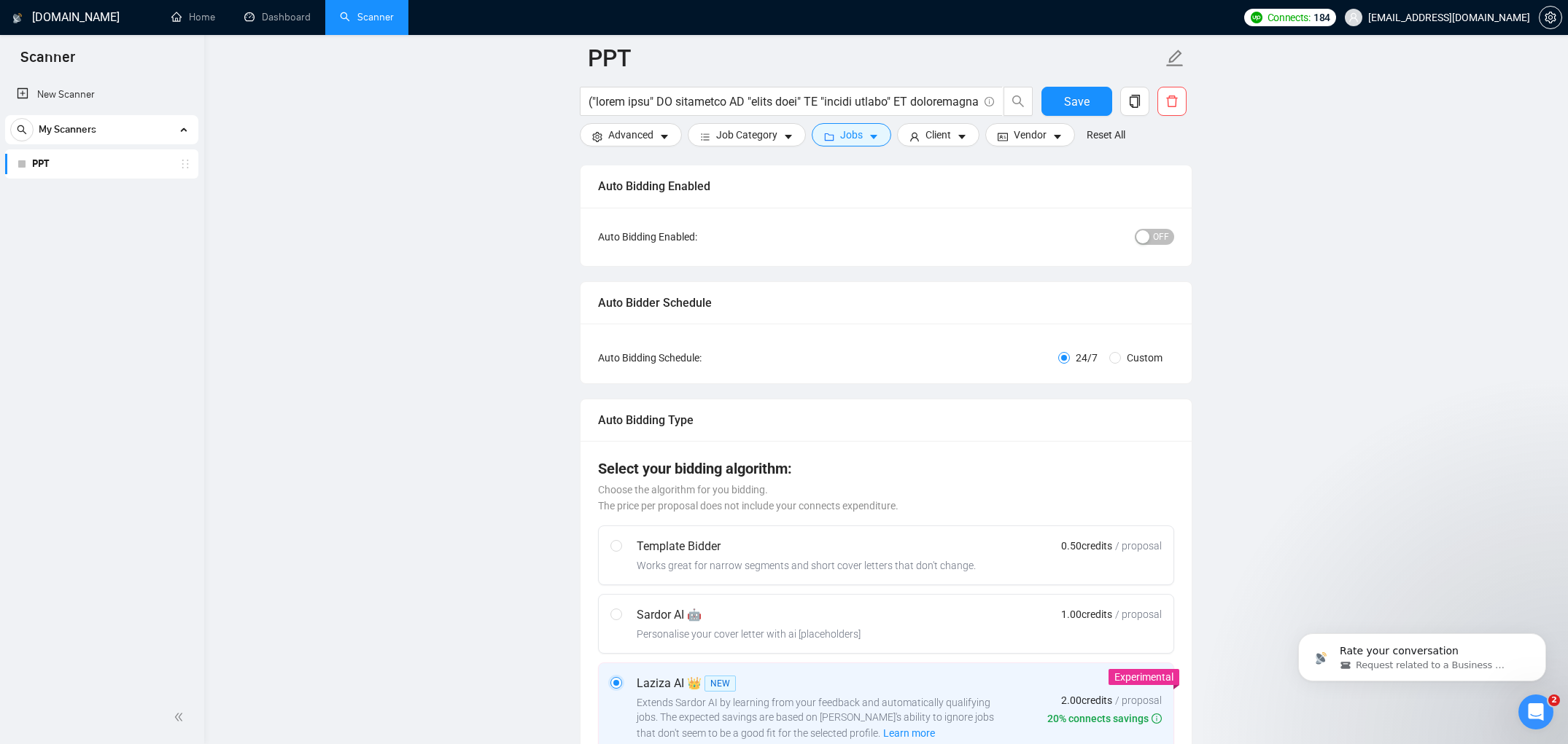
scroll to position [106, 0]
click at [1158, 240] on span "OFF" at bounding box center [1162, 240] width 16 height 16
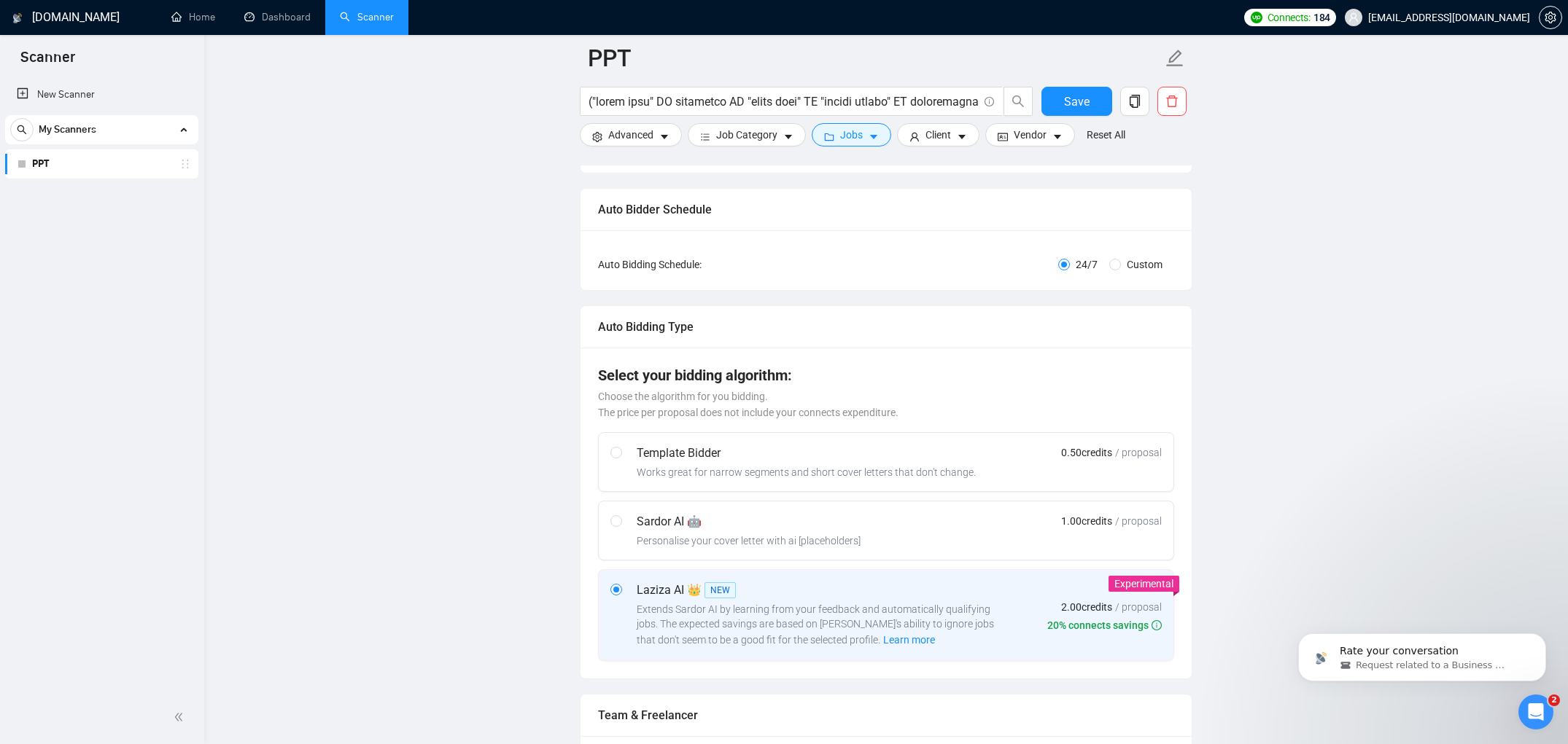
scroll to position [0, 0]
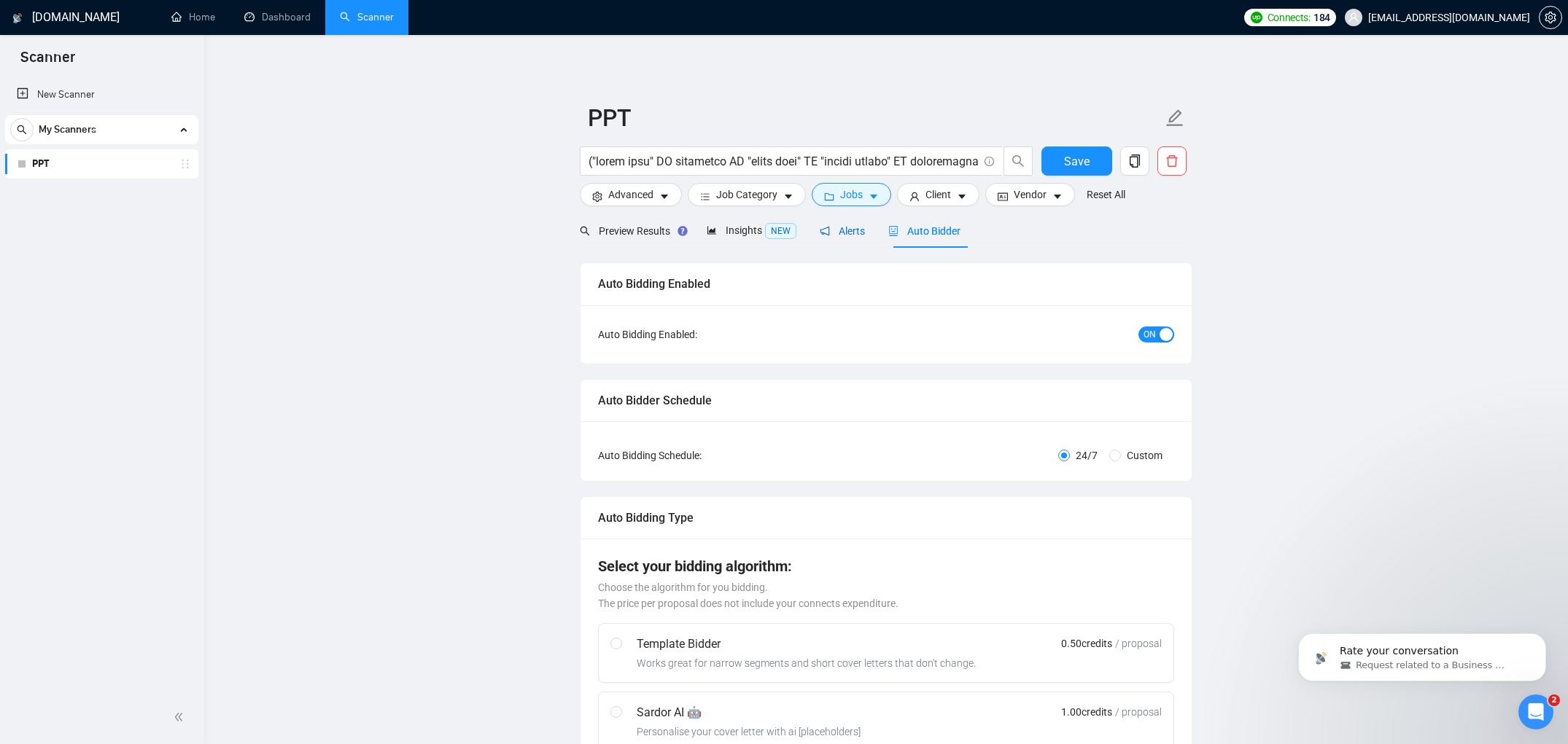
click at [846, 232] on span "Alerts" at bounding box center [843, 231] width 45 height 12
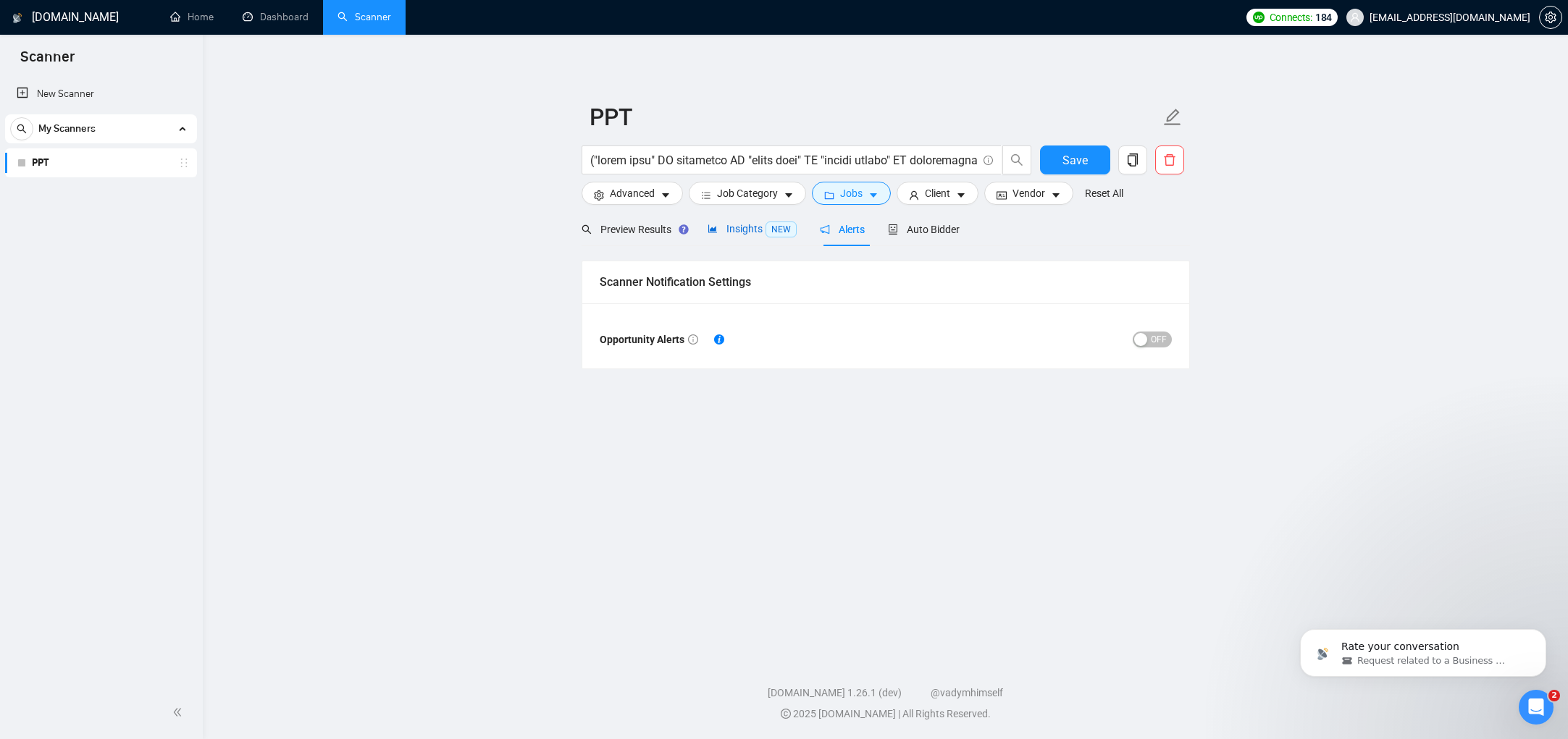
click at [759, 227] on span "Insights NEW" at bounding box center [752, 228] width 89 height 12
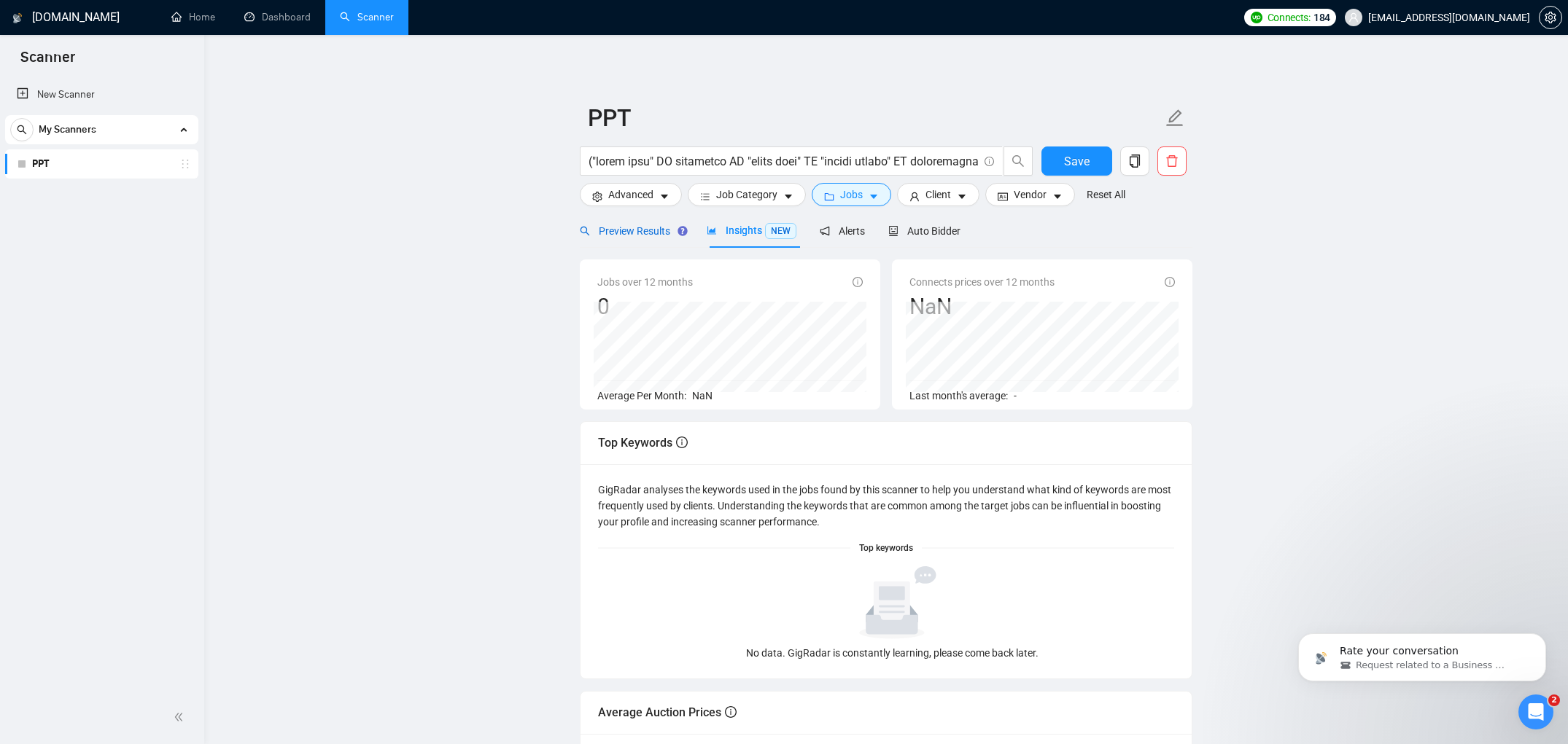
click at [657, 226] on span "Preview Results" at bounding box center [632, 231] width 104 height 12
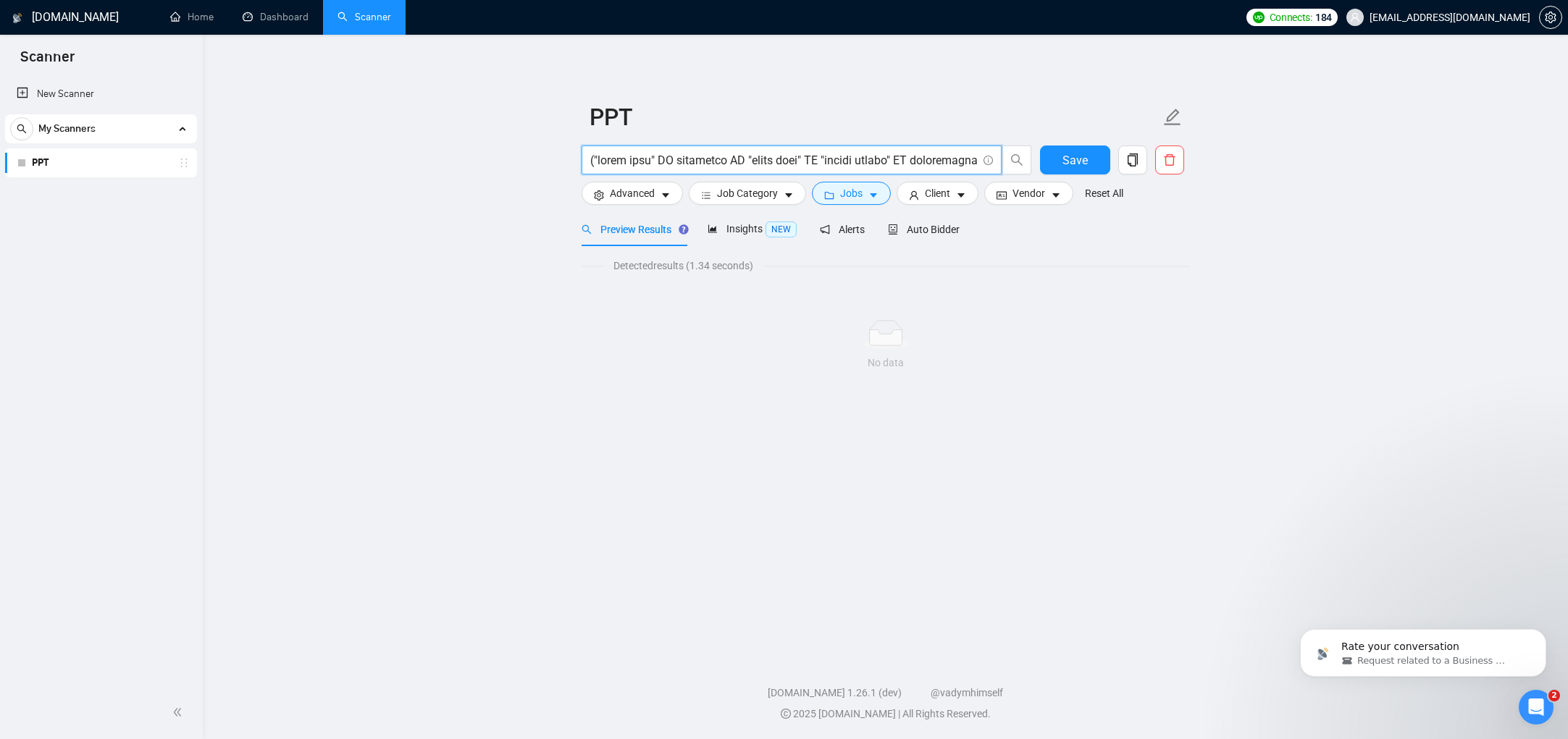
click at [922, 155] on input "text" at bounding box center [784, 160] width 386 height 18
click at [762, 168] on input "text" at bounding box center [784, 160] width 386 height 18
type input "("pitch deck" OR pitchdeck OR slide deck" OR "google slides" OR presentation OR…"
paste input "( "pitch deck" | pitchdeck | "slide deck" | "google slides" | presentation | de…"
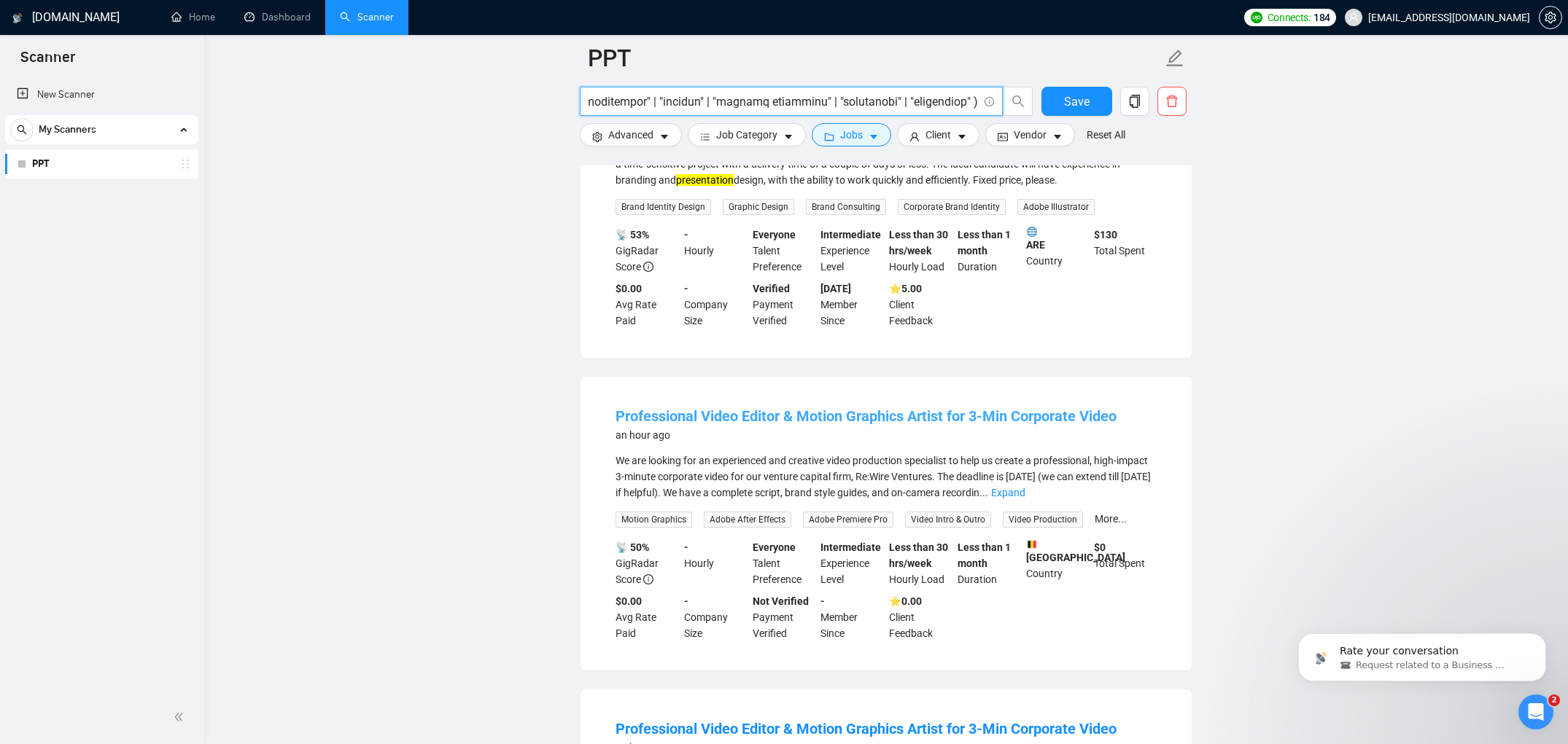
scroll to position [243, 0]
type input "( "pitch deck" | pitchdeck | "slide deck" | "google slides" | presentation | de…"
click at [1026, 494] on link "Expand" at bounding box center [1008, 491] width 34 height 12
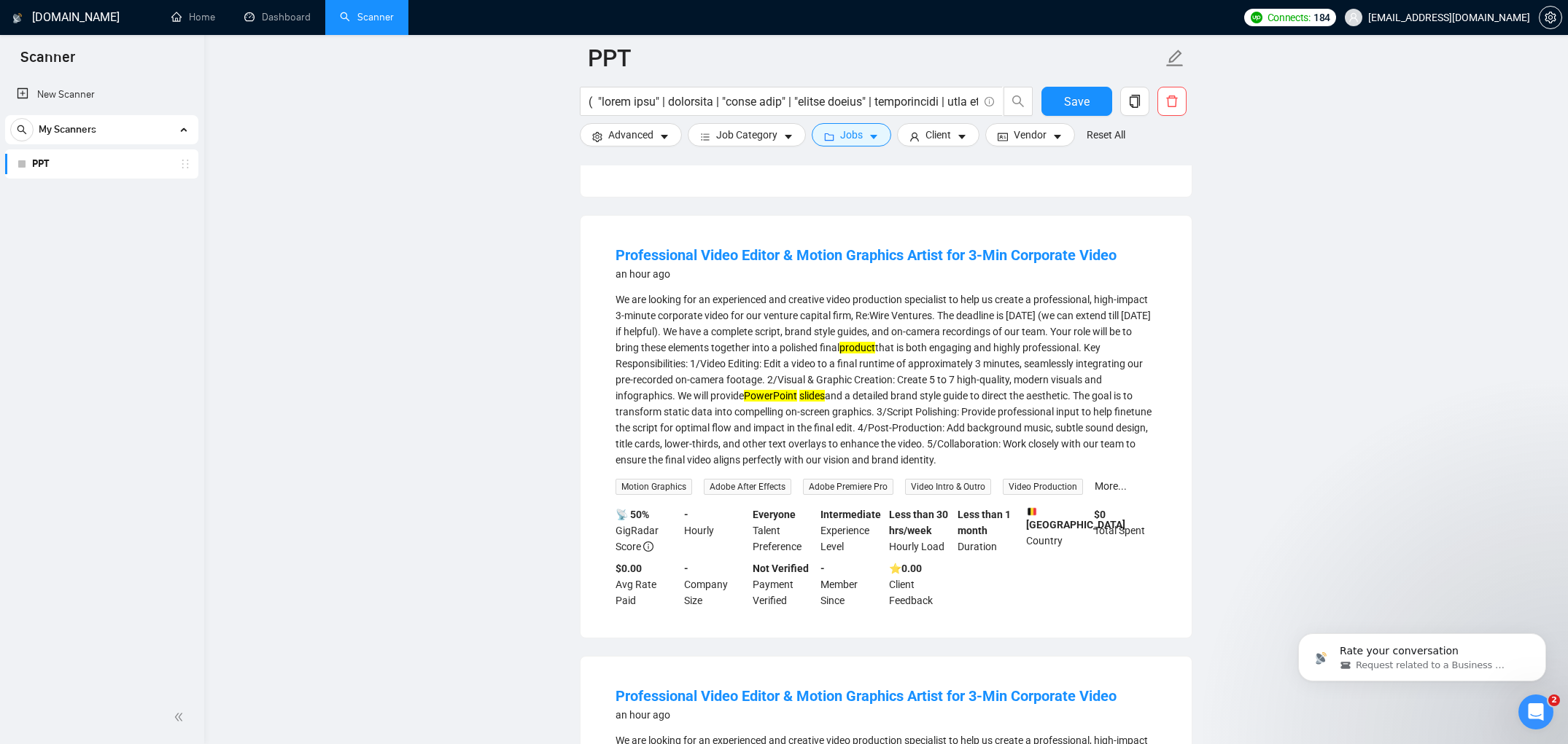
scroll to position [406, 0]
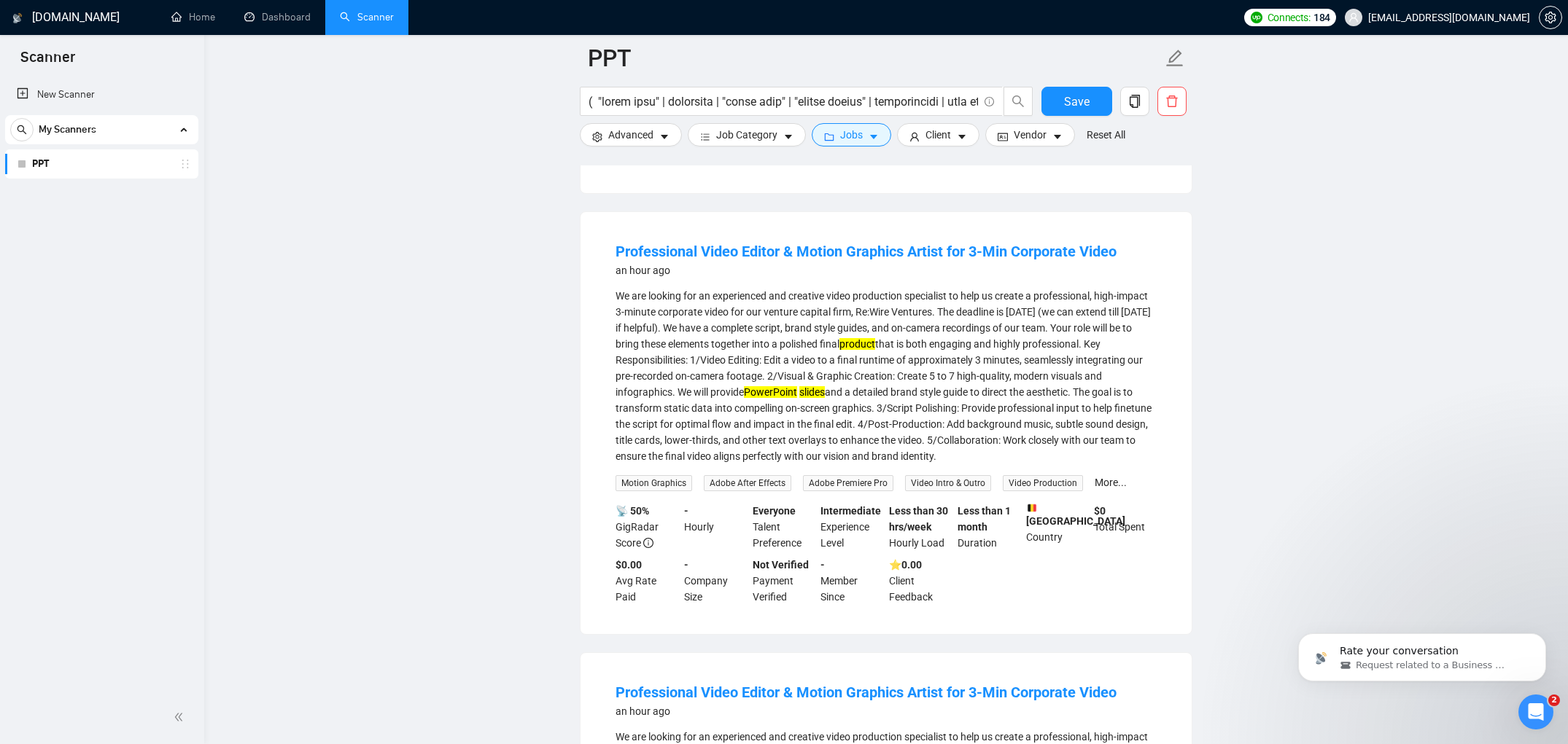
drag, startPoint x: 605, startPoint y: 250, endPoint x: 876, endPoint y: 474, distance: 351.6
click at [876, 474] on li "Professional Video Editor & Motion Graphics Artist for 3-Min Corporate Video an…" at bounding box center [886, 423] width 576 height 387
copy li "Professional Video Editor & Motion Graphics Artist for 3-Min Corporate Video an…"
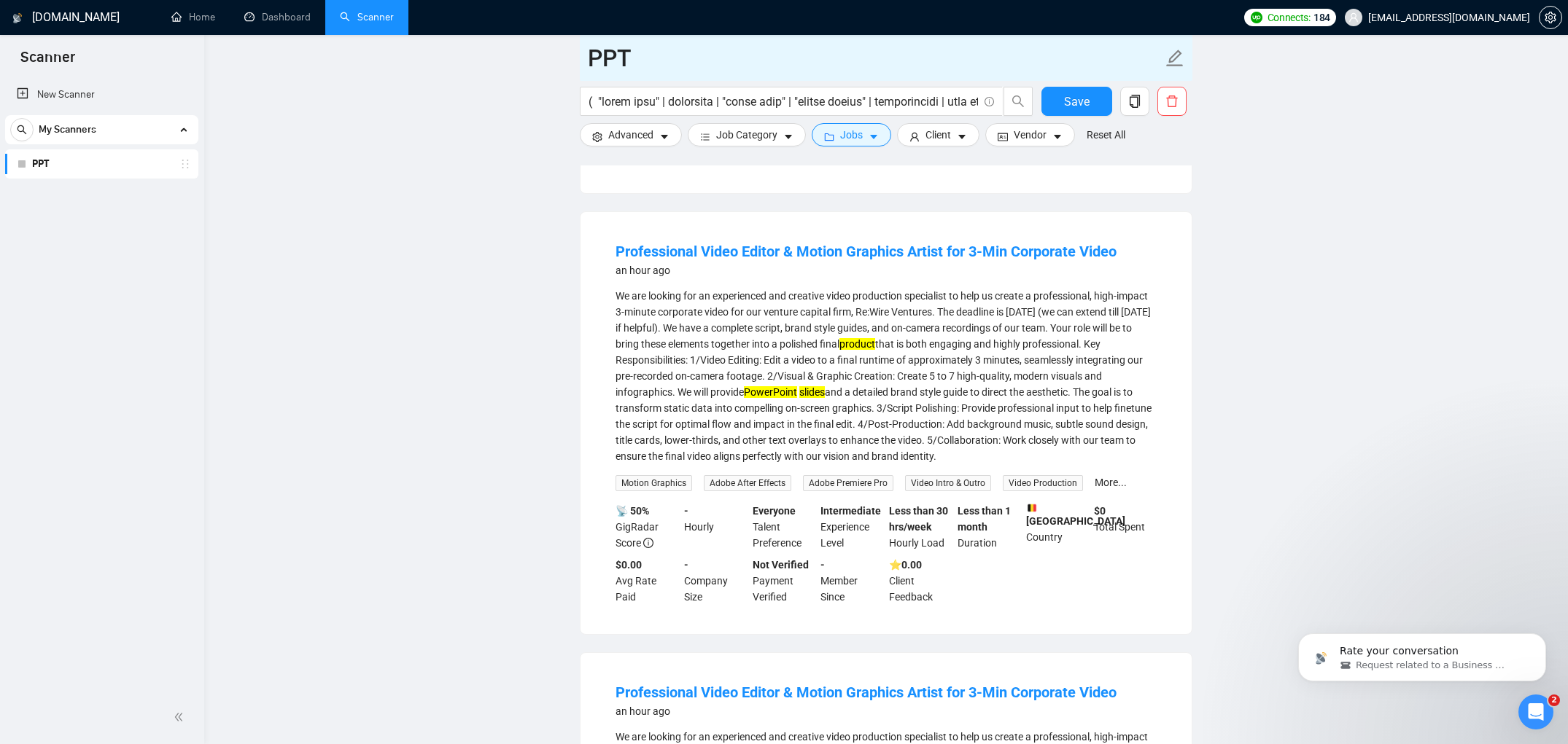
copy li "Professional Video Editor & Motion Graphics Artist for 3-Min Corporate Video an…"
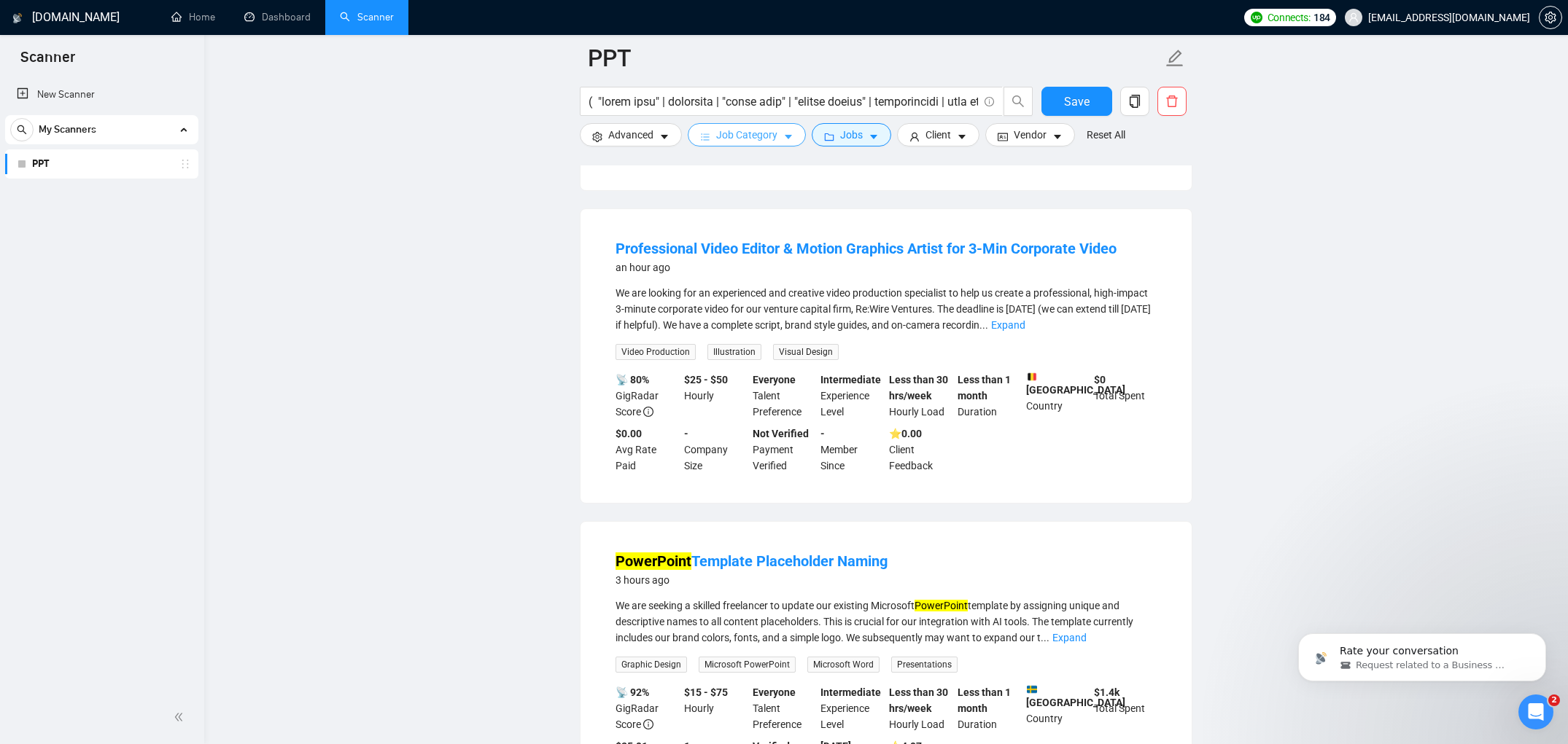
scroll to position [865, 0]
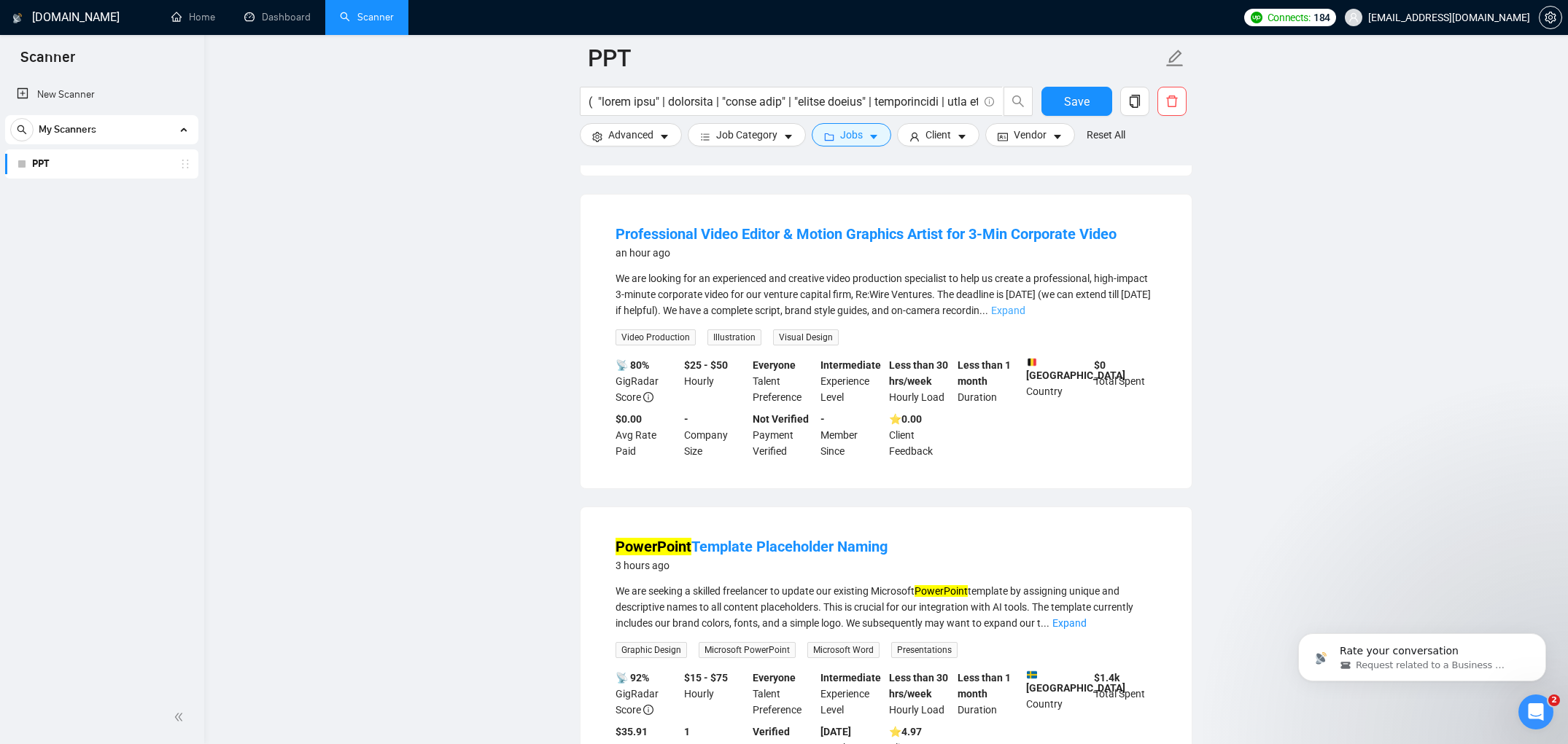
click at [1026, 316] on link "Expand" at bounding box center [1008, 310] width 34 height 12
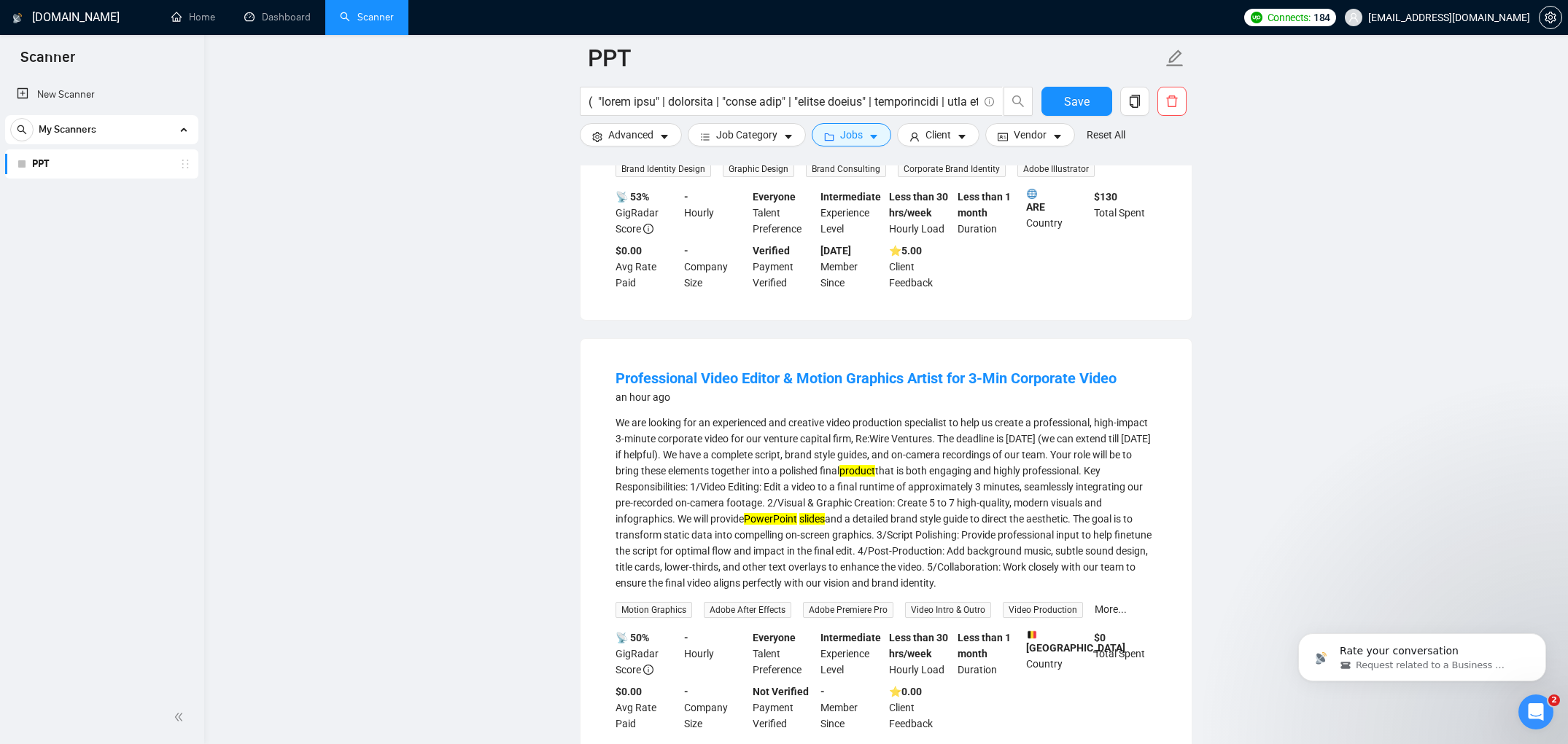
scroll to position [0, 0]
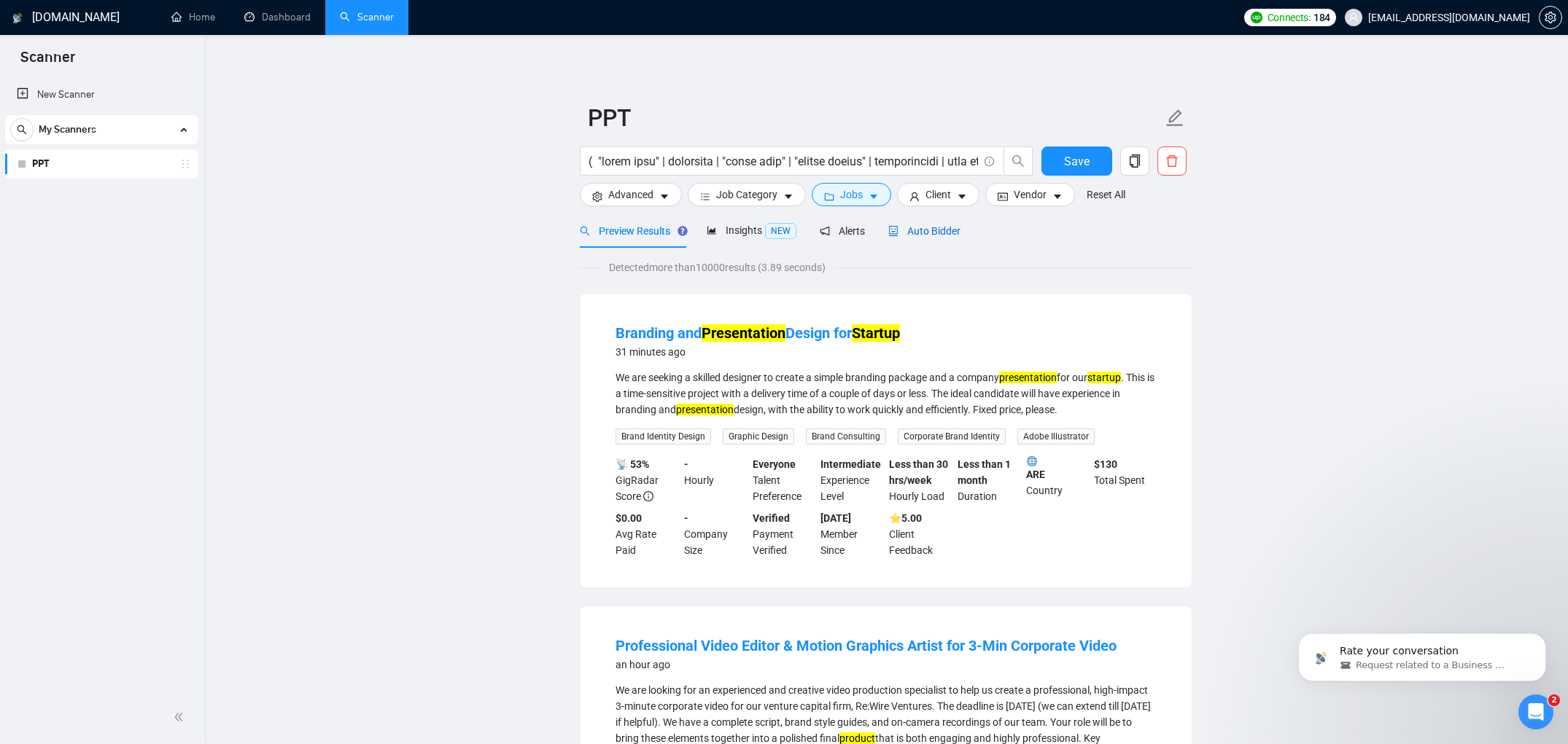
click at [931, 231] on span "Auto Bidder" at bounding box center [925, 231] width 72 height 12
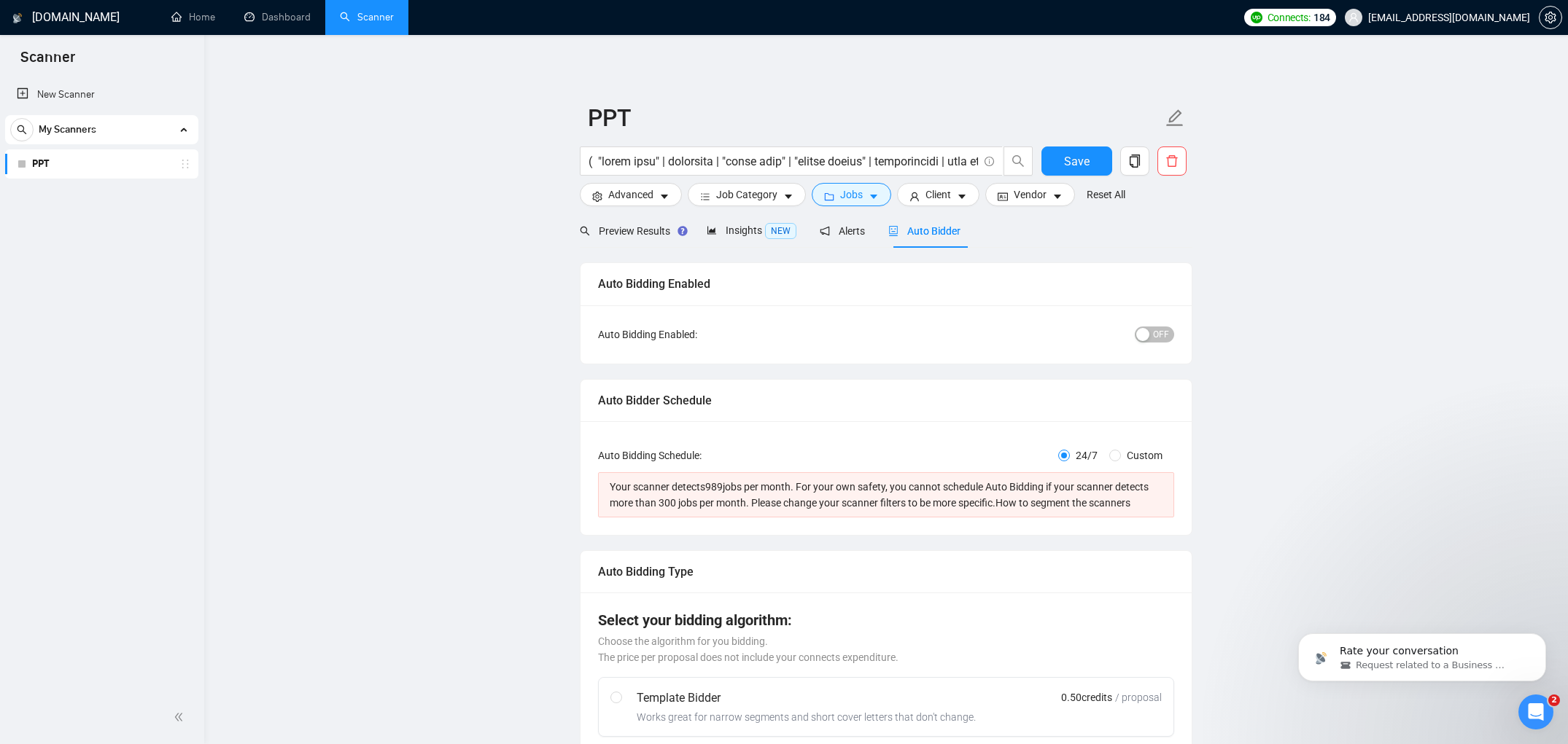
click at [1151, 458] on span "Custom" at bounding box center [1144, 456] width 48 height 16
click at [1121, 458] on input "Custom" at bounding box center [1115, 455] width 12 height 12
radio input "true"
radio input "false"
checkbox input "true"
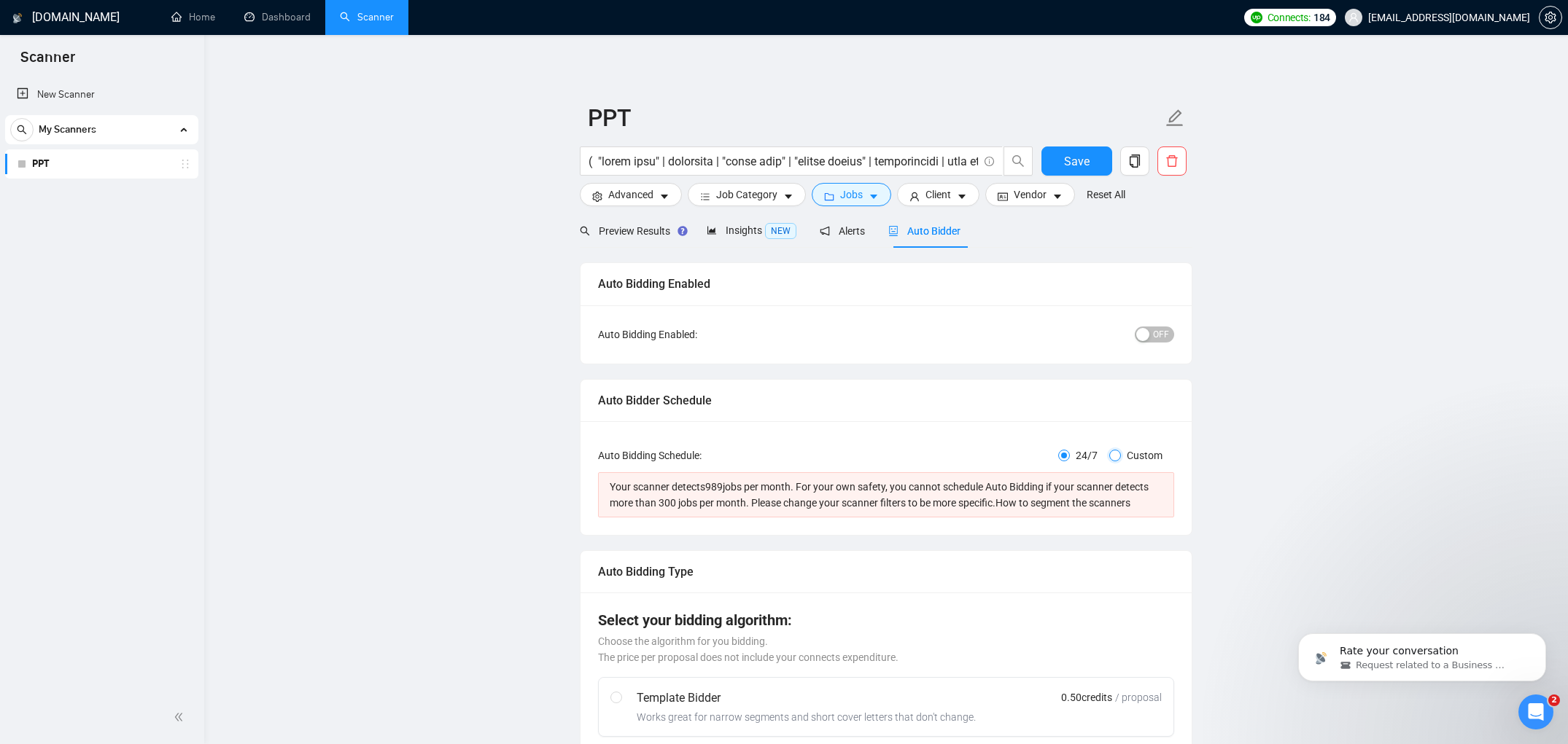
checkbox input "true"
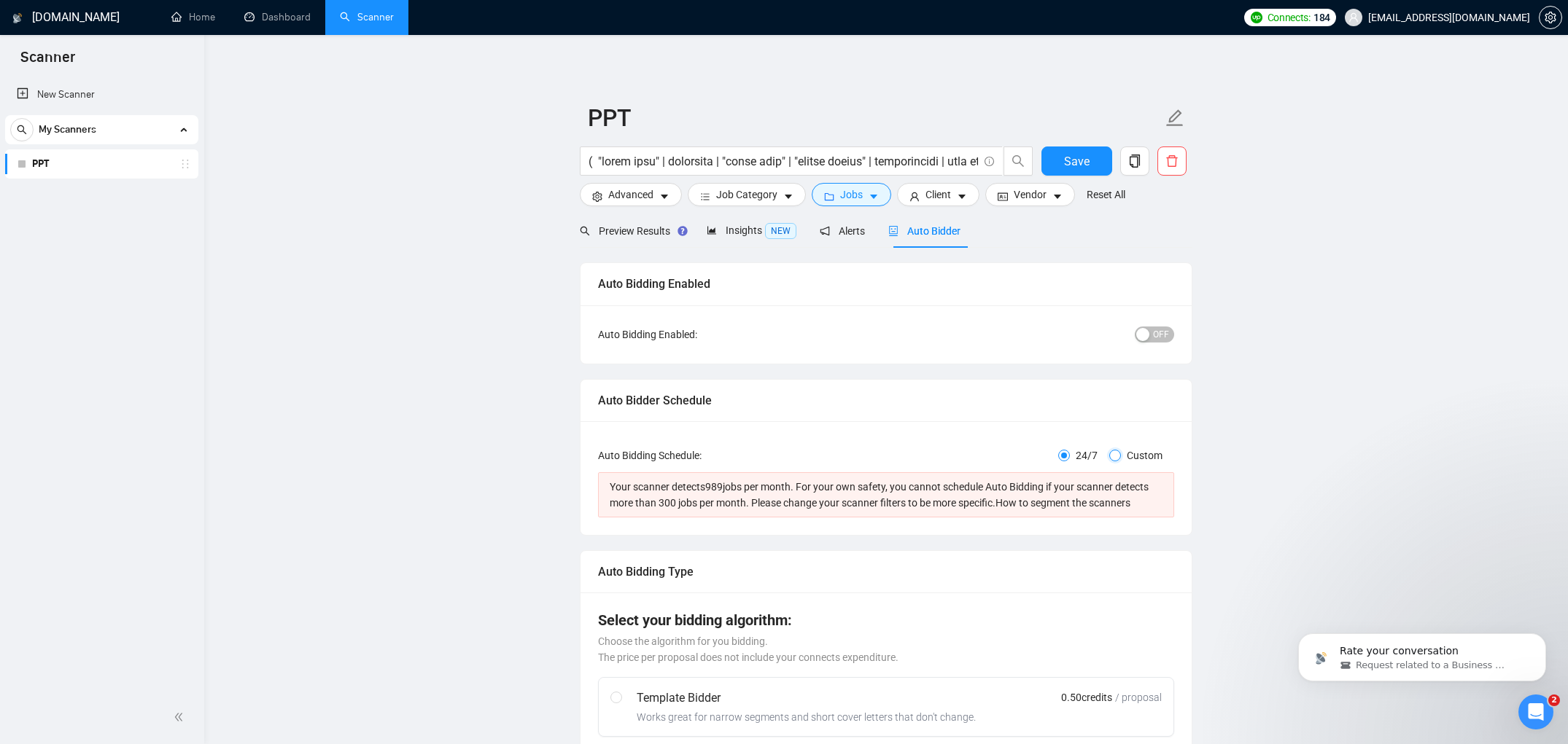
checkbox input "true"
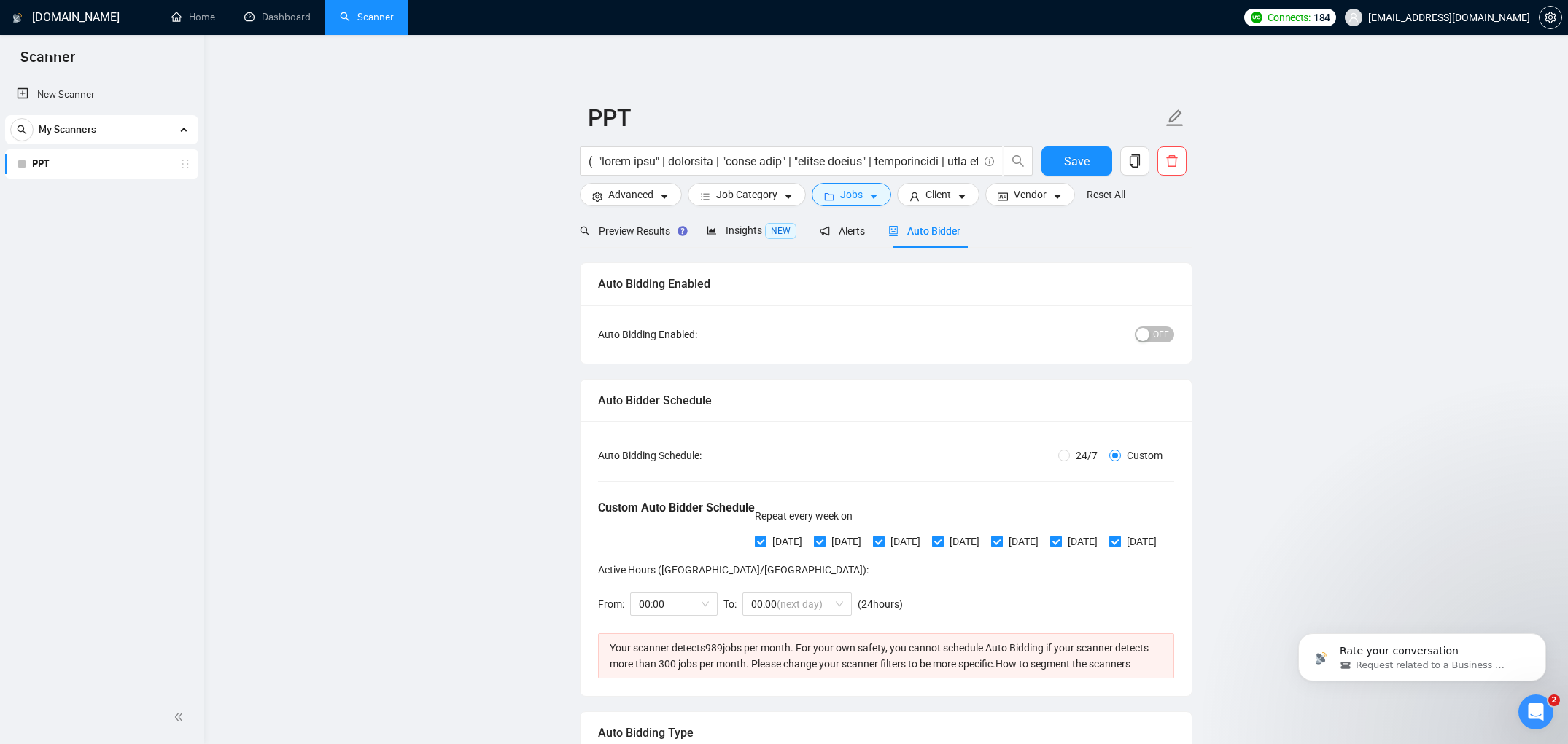
click at [1071, 453] on span "24/7" at bounding box center [1086, 456] width 33 height 16
click at [1070, 453] on input "24/7" at bounding box center [1064, 455] width 12 height 12
radio input "true"
radio input "false"
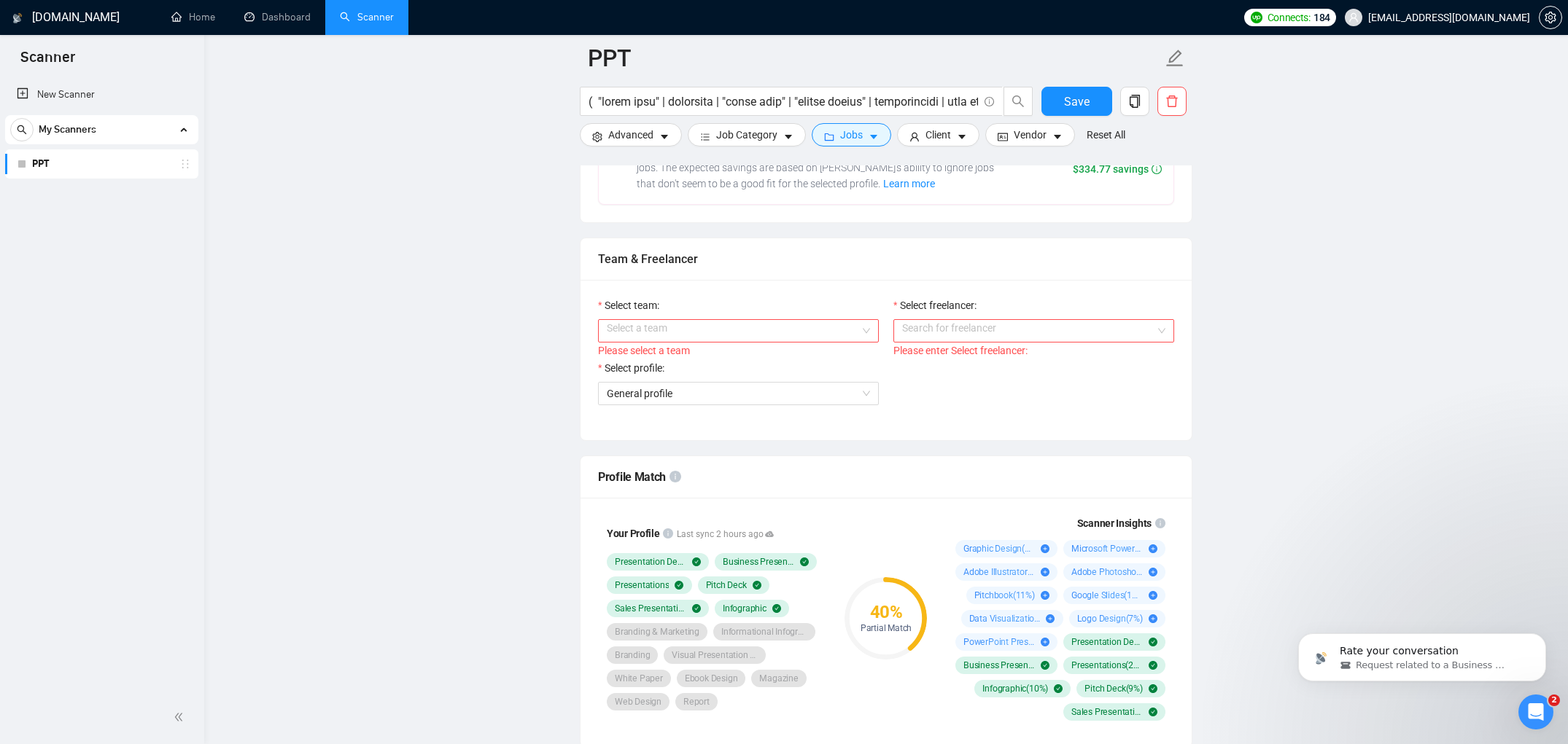
scroll to position [718, 0]
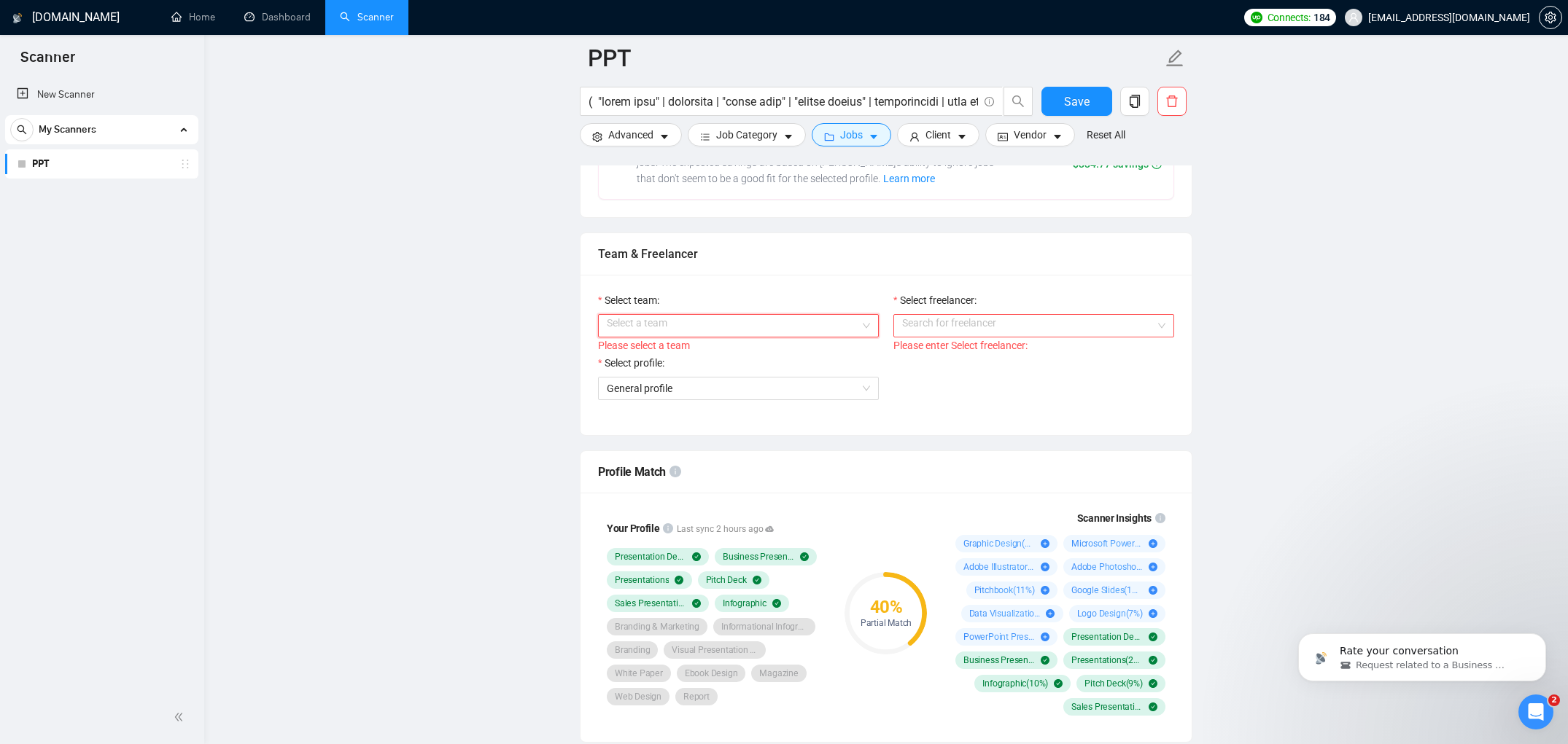
click at [775, 337] on input "Select team:" at bounding box center [733, 326] width 253 height 22
click at [745, 367] on div "ELH GLOBAL SOLUTIONS LLC" at bounding box center [738, 370] width 263 height 16
click at [940, 337] on input "Select freelancer:" at bounding box center [1028, 326] width 253 height 22
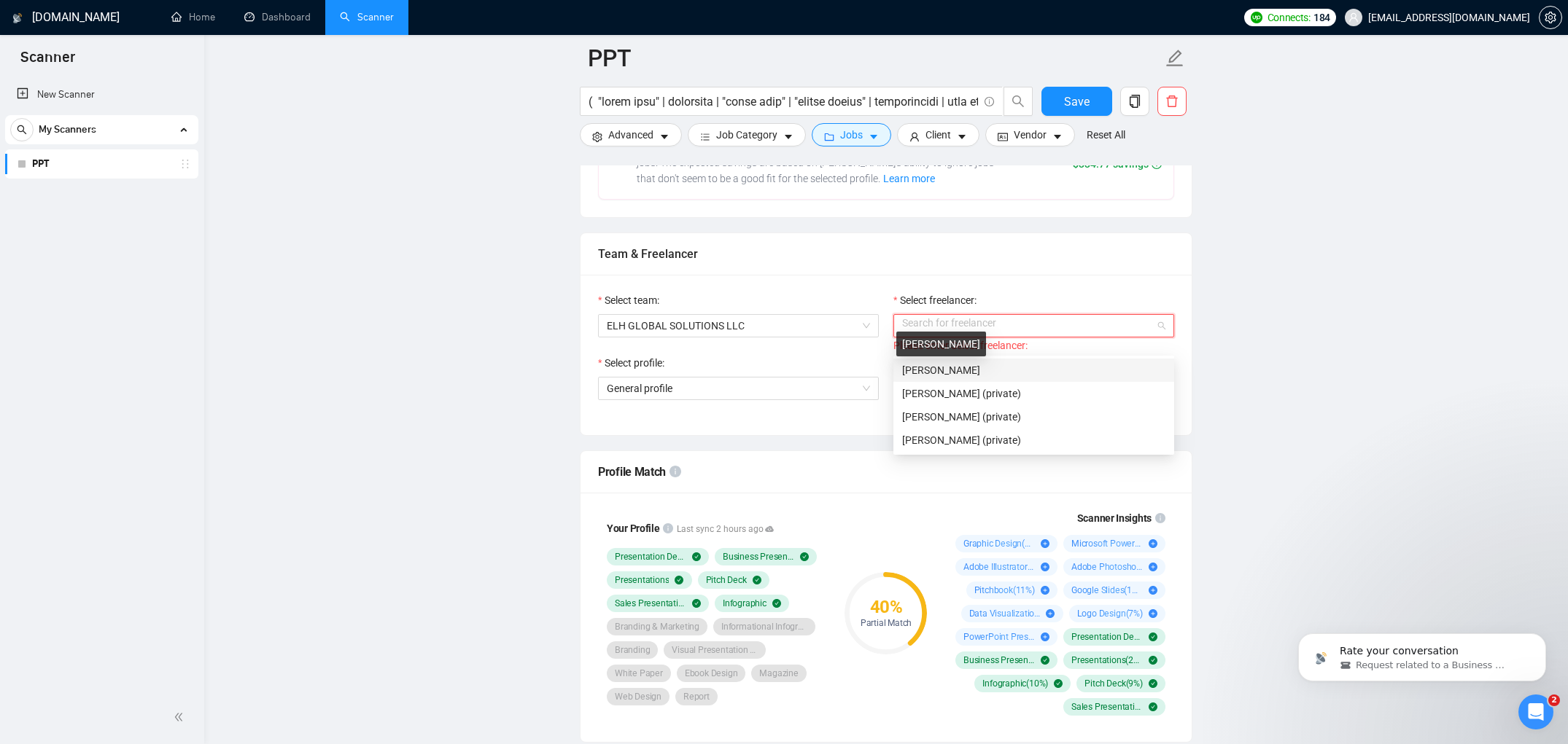
click at [951, 367] on span "[PERSON_NAME]" at bounding box center [941, 370] width 78 height 12
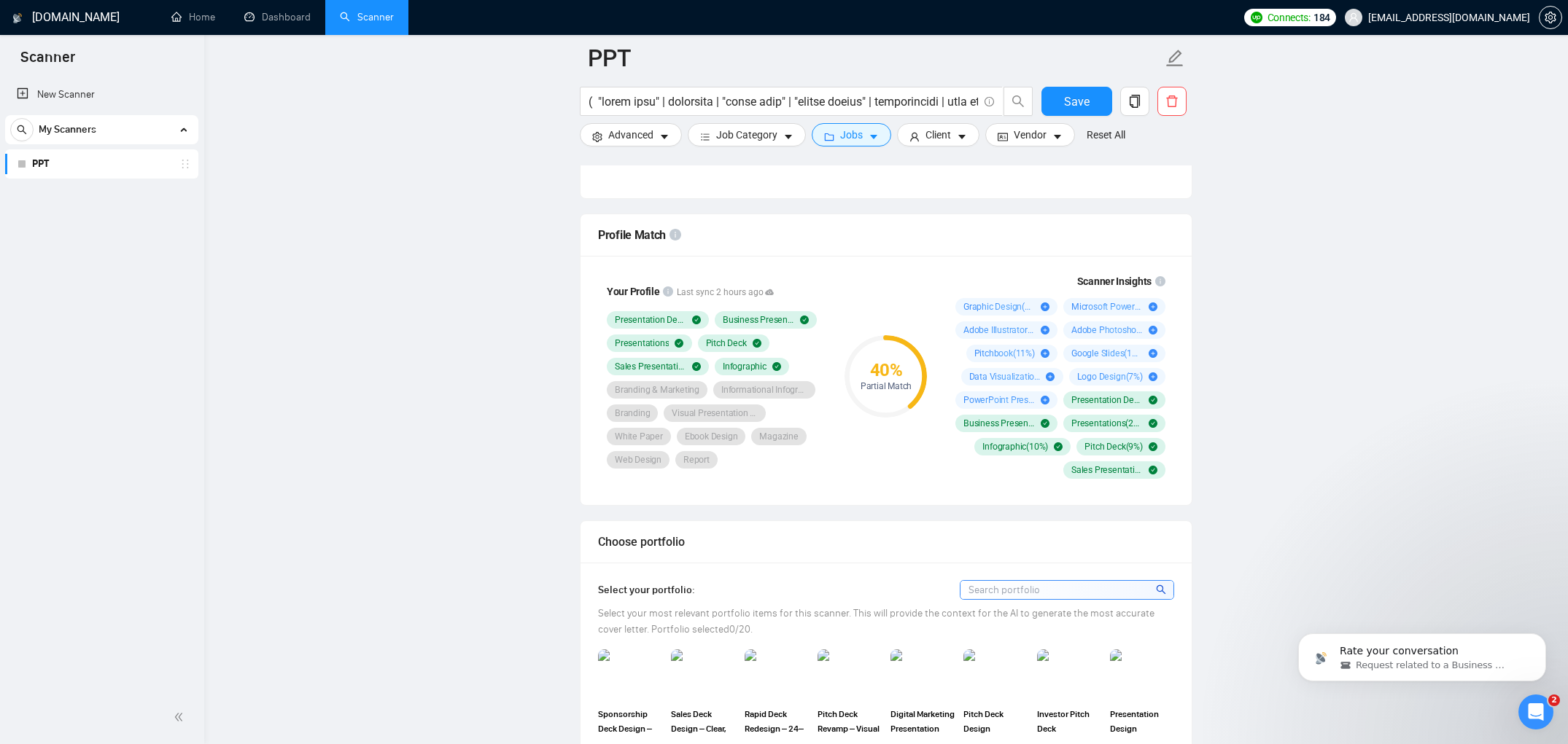
scroll to position [956, 0]
drag, startPoint x: 1189, startPoint y: 401, endPoint x: 1038, endPoint y: 417, distance: 151.8
click at [1039, 419] on div "Your Profile Last sync 2 hours ago Presentation Design Business Presentation Pr…" at bounding box center [886, 379] width 611 height 250
click at [976, 286] on div "Scanner Insights" at bounding box center [1058, 280] width 216 height 10
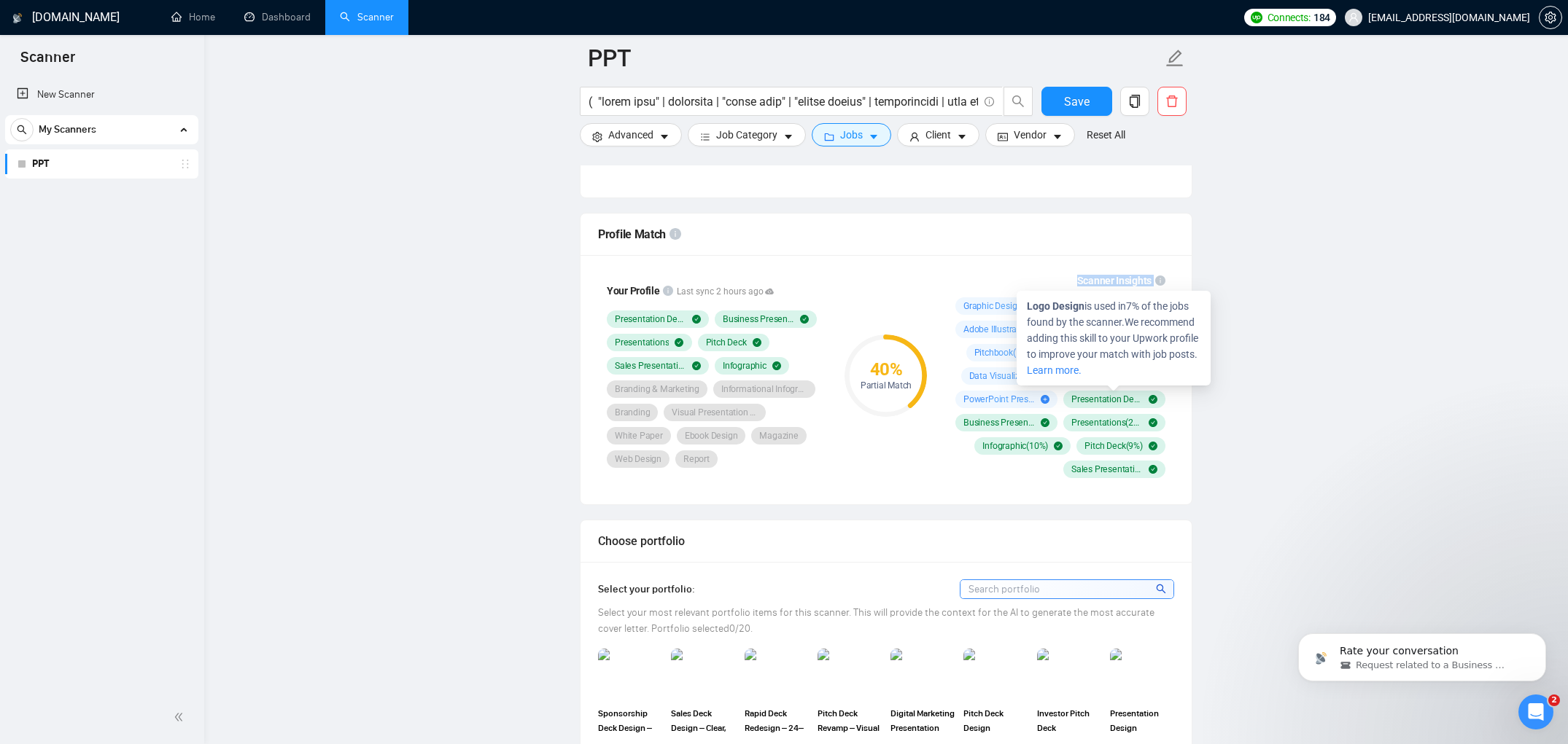
drag, startPoint x: 951, startPoint y: 295, endPoint x: 1225, endPoint y: 376, distance: 285.7
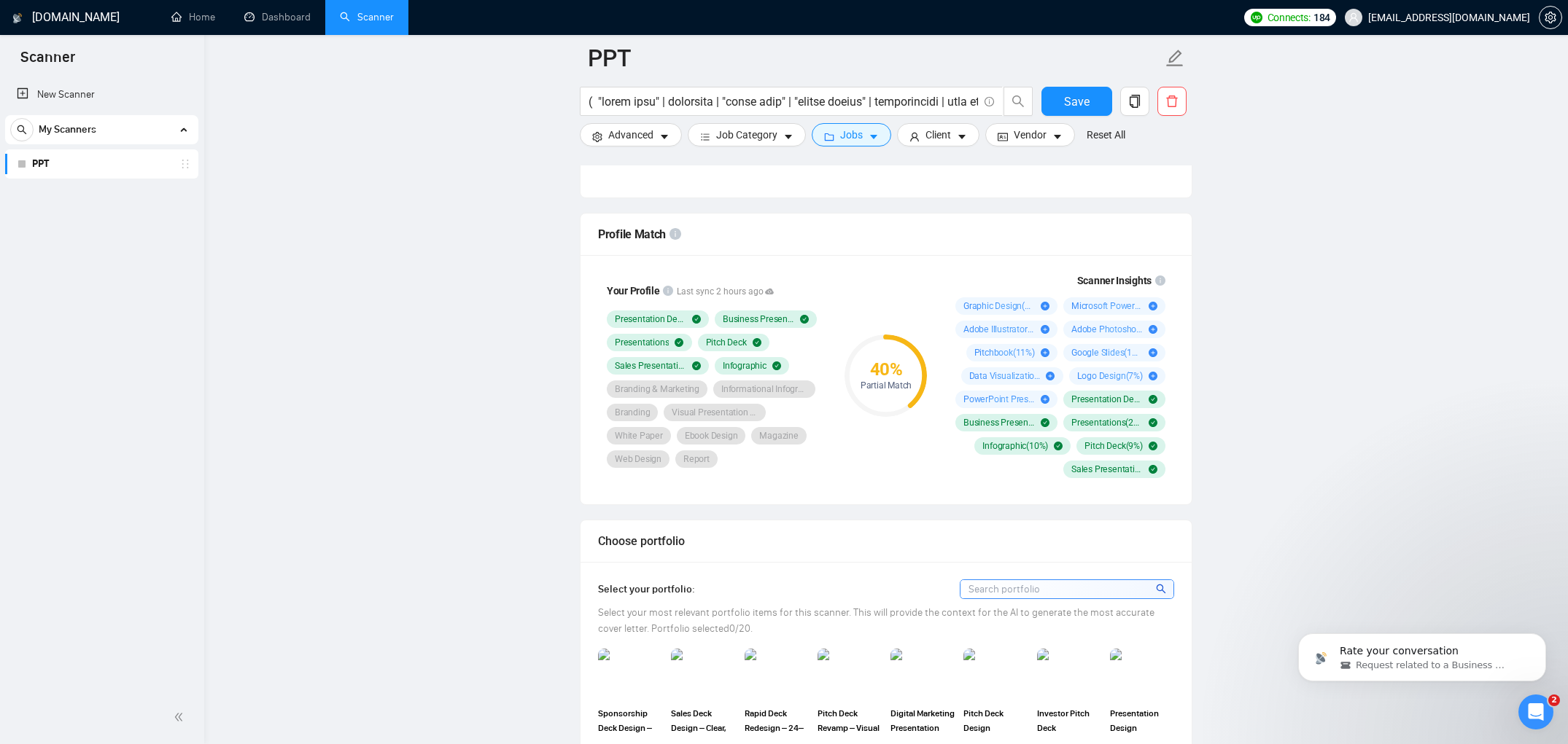
drag, startPoint x: 1258, startPoint y: 366, endPoint x: 1271, endPoint y: 326, distance: 42.1
click at [770, 107] on input "text" at bounding box center [783, 102] width 389 height 18
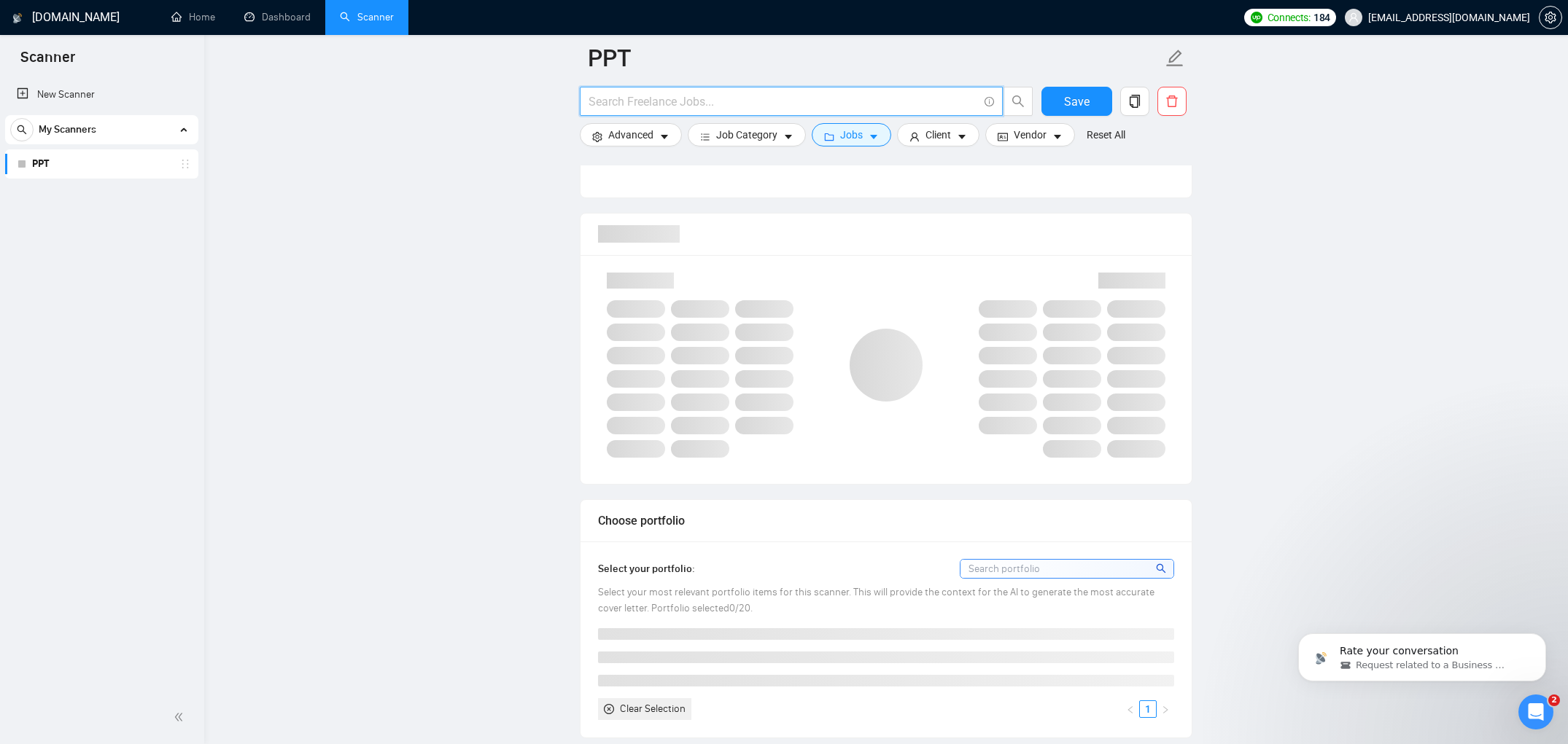
paste input "( "pitch deck" | pitchdeck | "slide deck" | "google slides" | presentation | "d…"
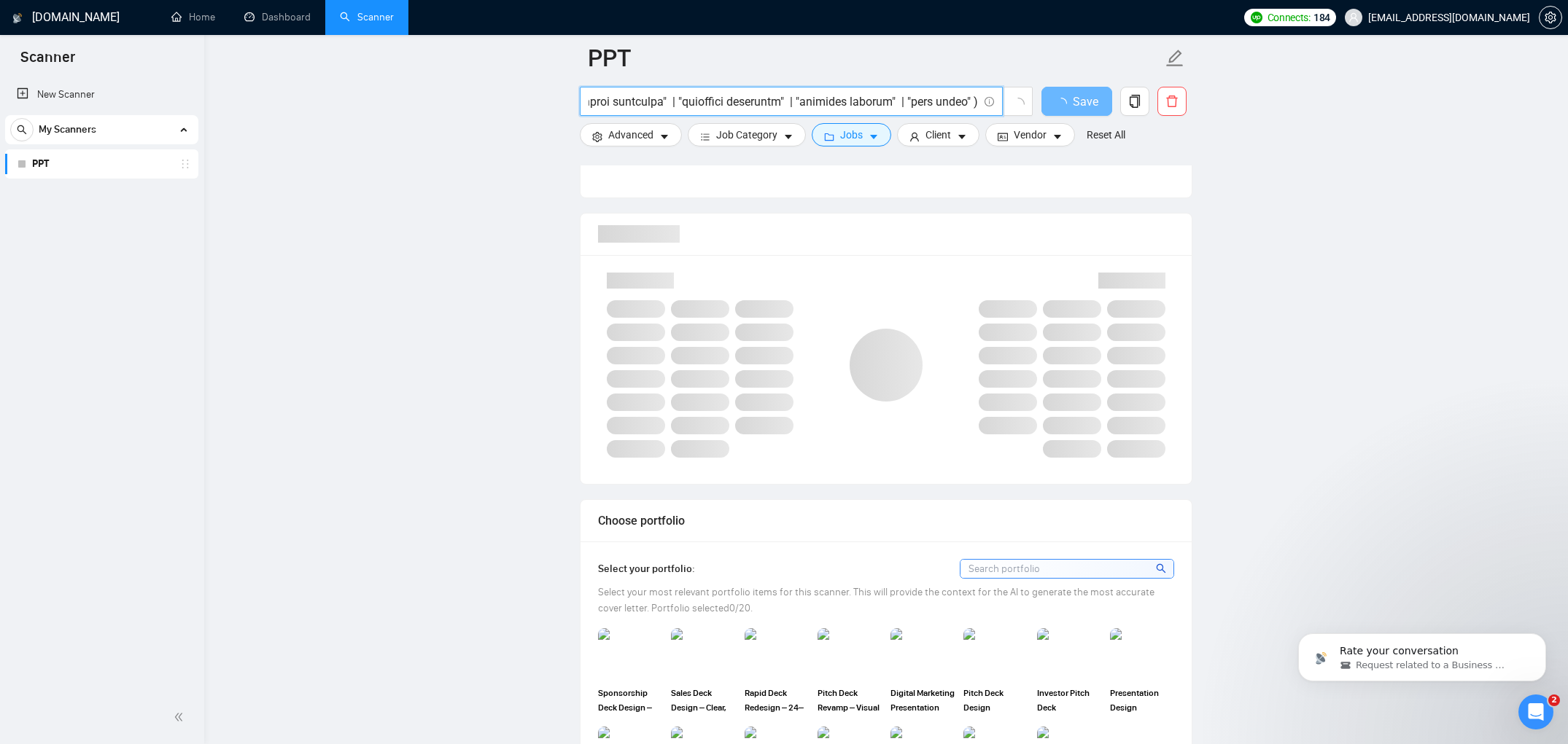
type input "( "pitch deck" | pitchdeck | "slide deck" | "google slides" | presentation | "d…"
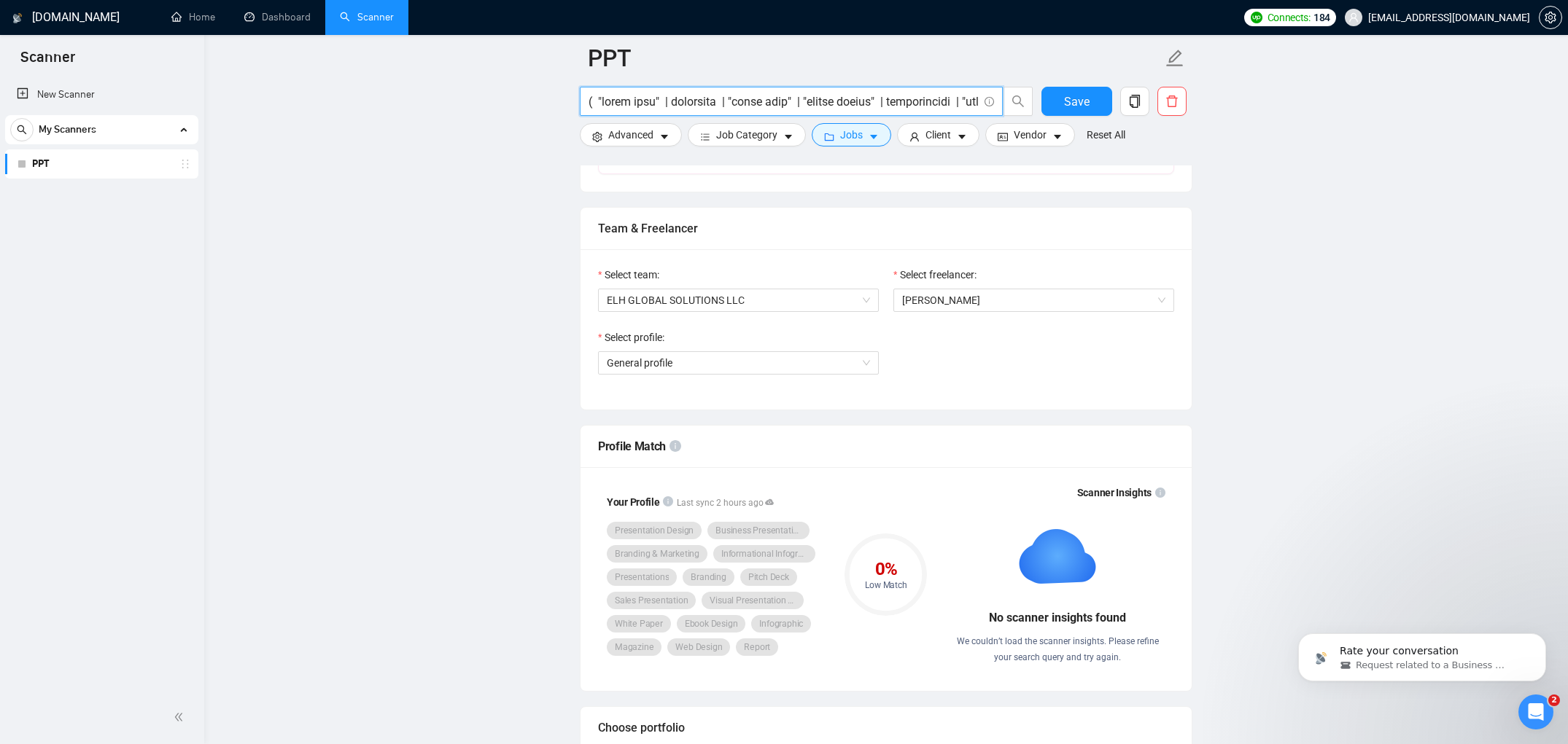
scroll to position [739, 0]
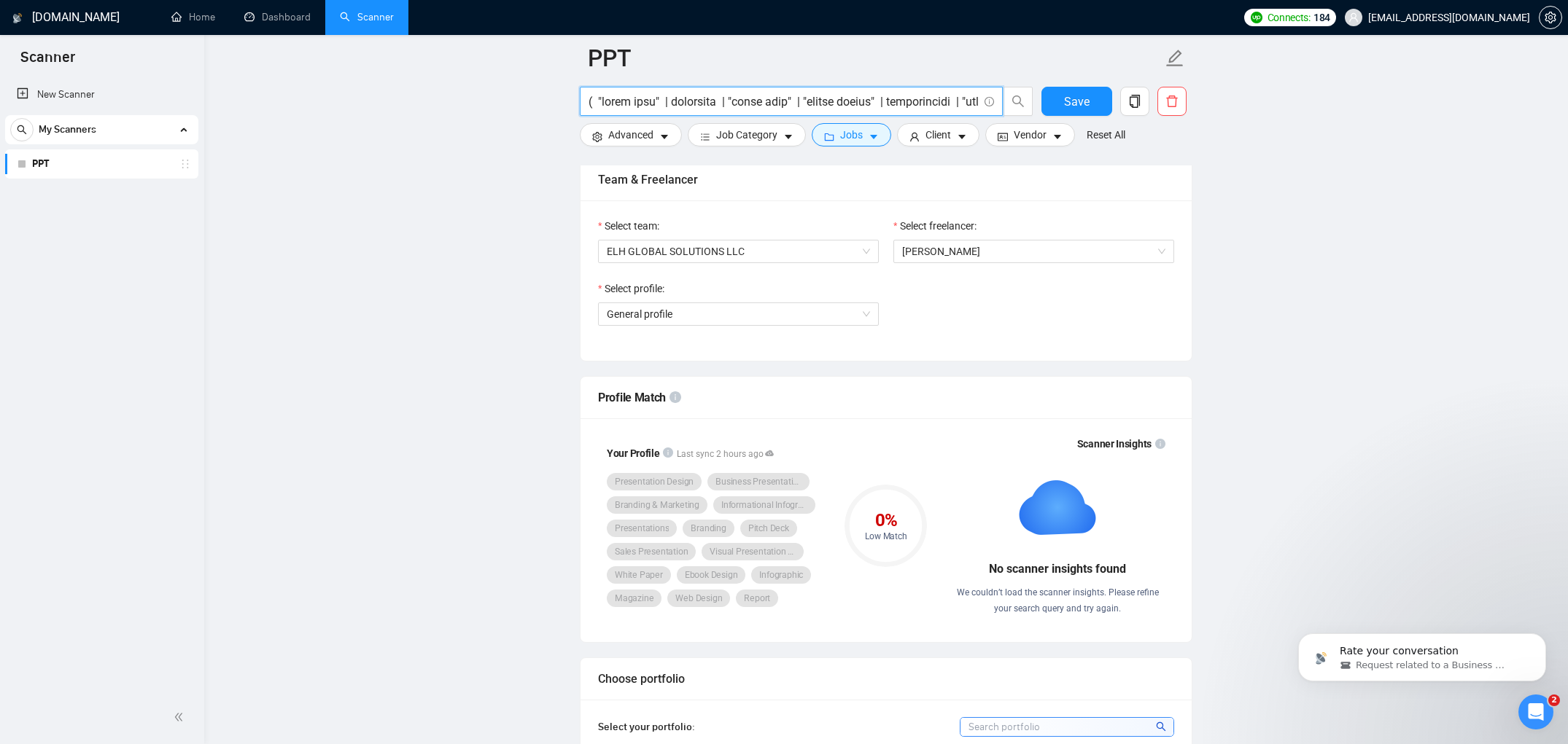
click at [862, 101] on input "text" at bounding box center [783, 102] width 389 height 18
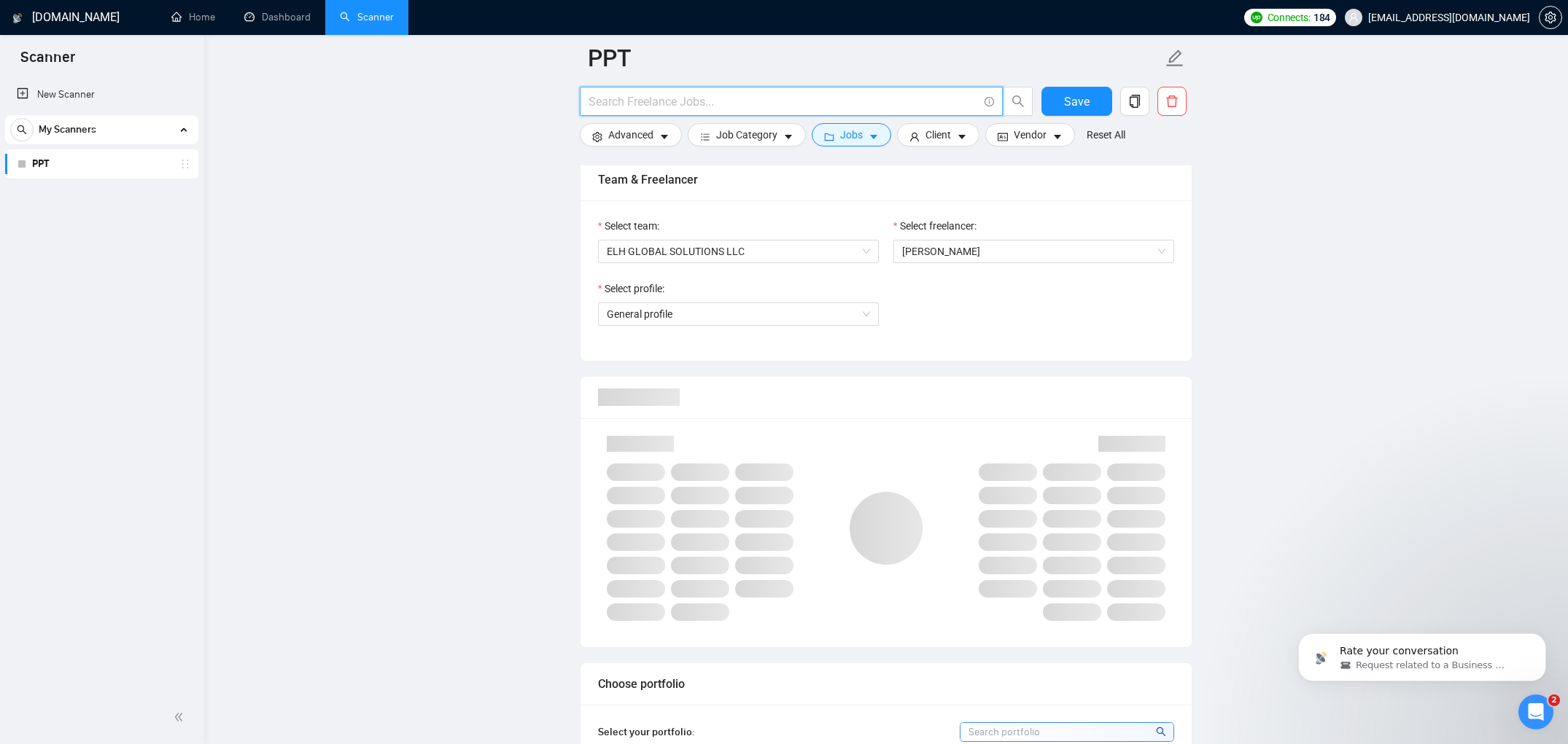
paste input "( "pitch deck" | pitchdeck | "slide deck" | "google slides" | presentation | "d…"
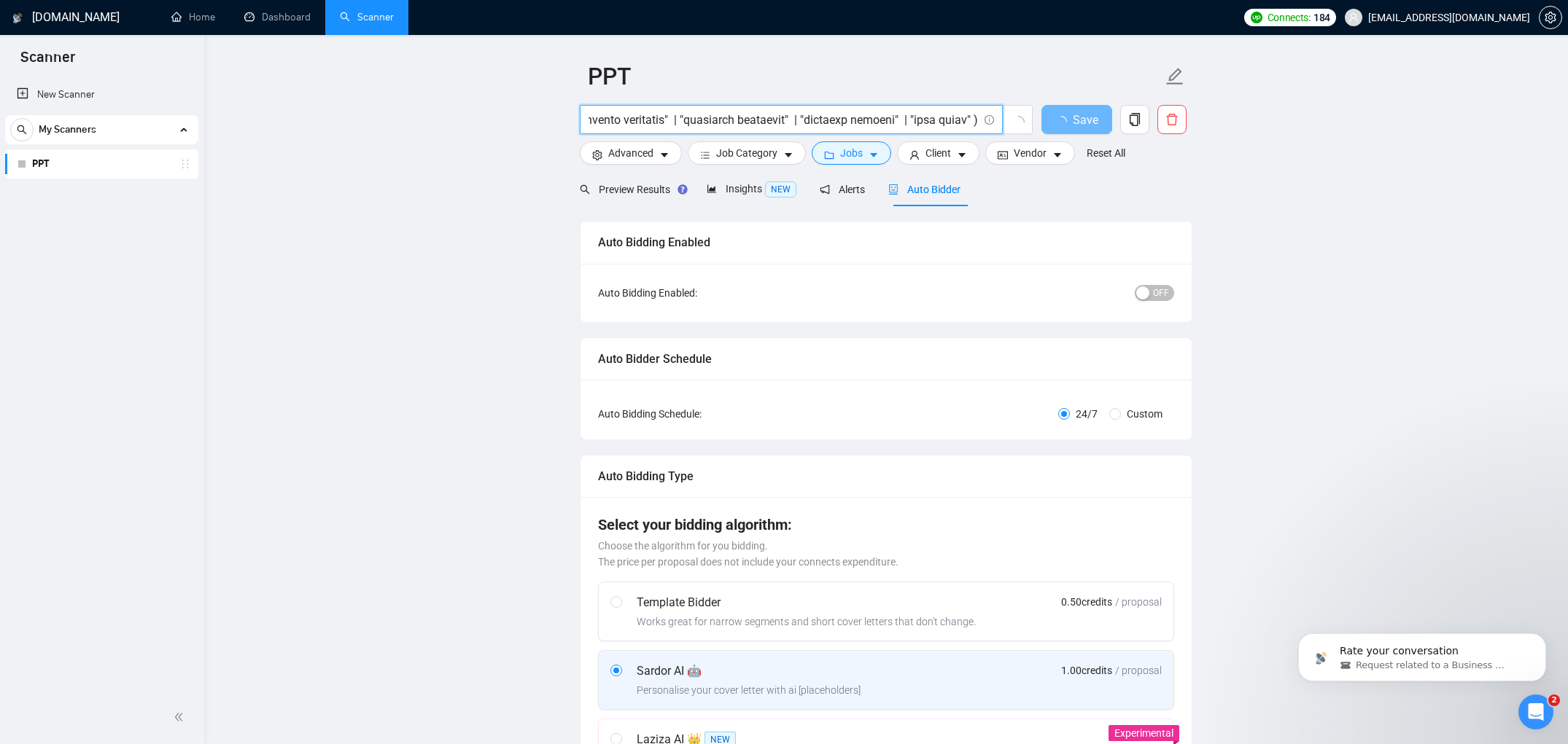
scroll to position [0, 0]
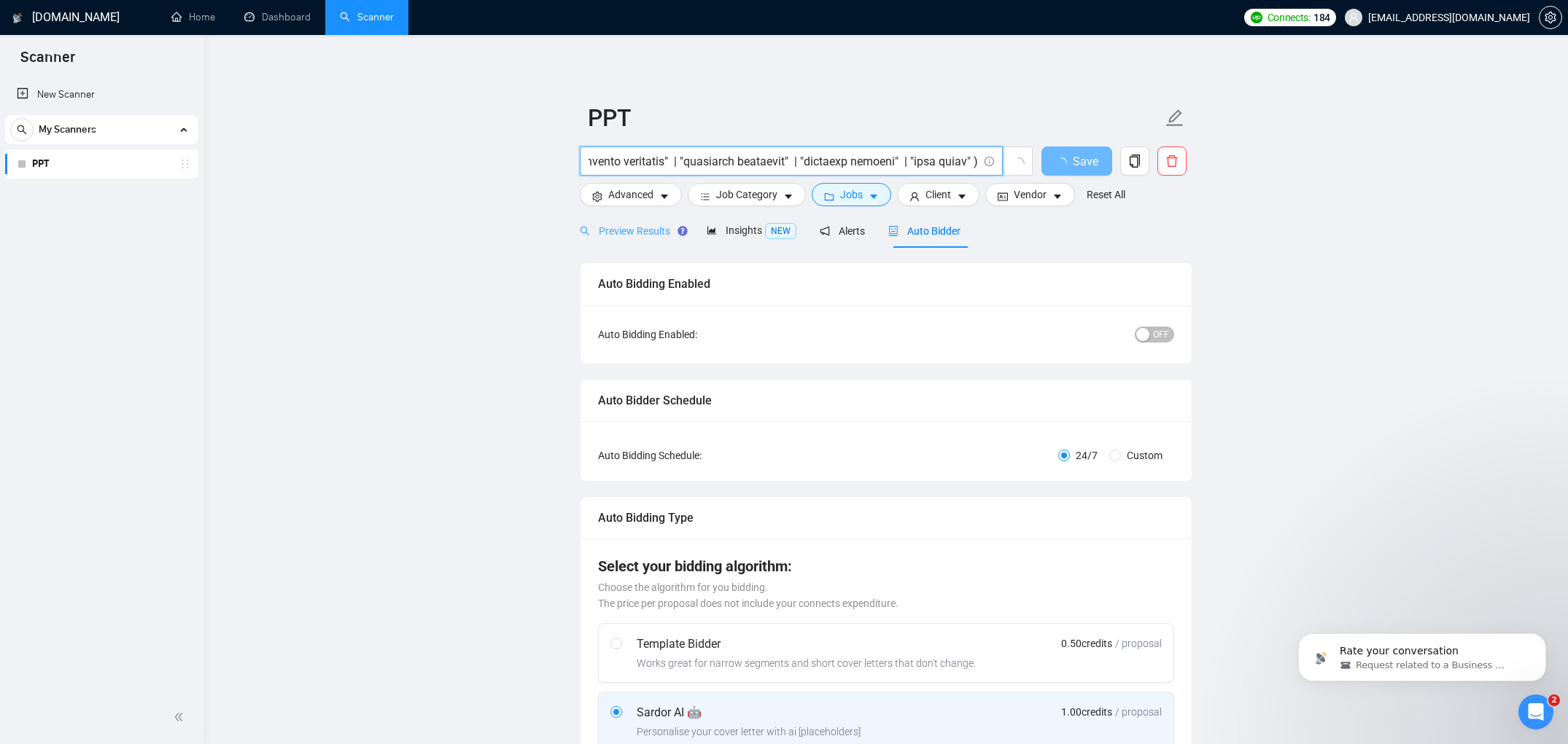
type input "( "pitch deck" | pitchdeck | "slide deck" | "google slides" | presentation | "d…"
click at [646, 240] on div "Preview Results" at bounding box center [632, 231] width 104 height 34
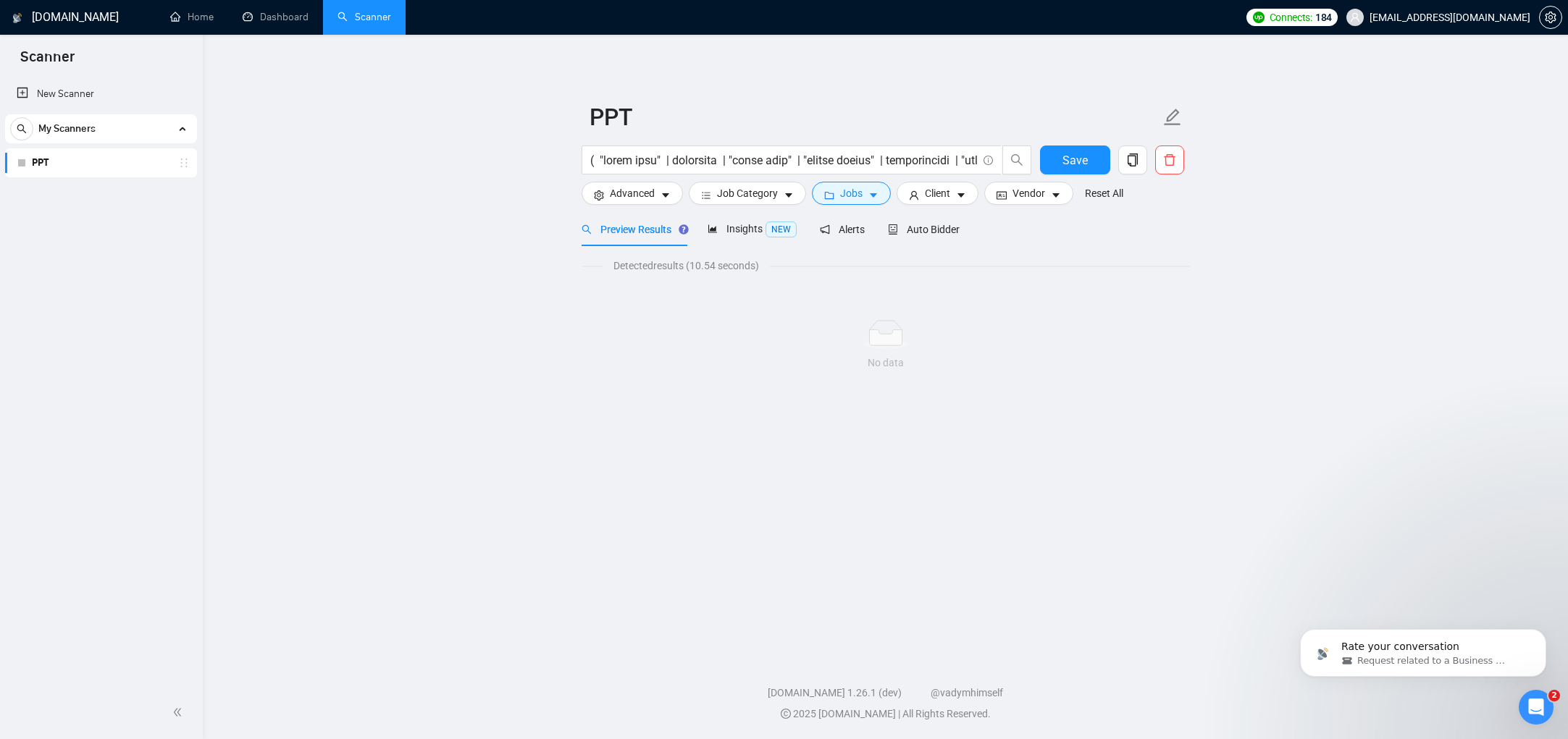
click at [648, 232] on span "Preview Results" at bounding box center [632, 229] width 103 height 12
click at [769, 226] on span "NEW" at bounding box center [781, 230] width 31 height 16
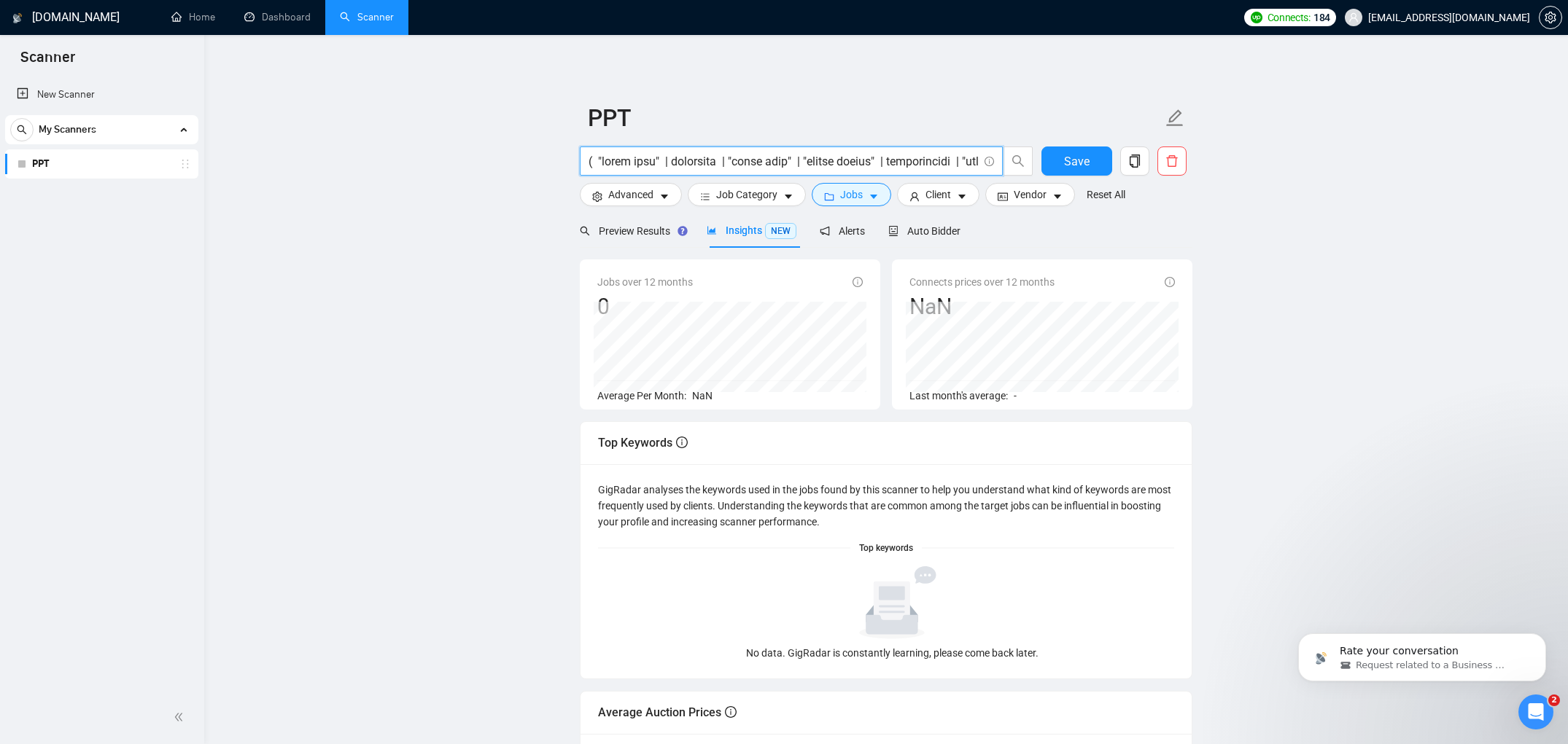
click at [752, 166] on input "text" at bounding box center [783, 161] width 389 height 18
click at [125, 170] on link "PPT" at bounding box center [102, 164] width 139 height 29
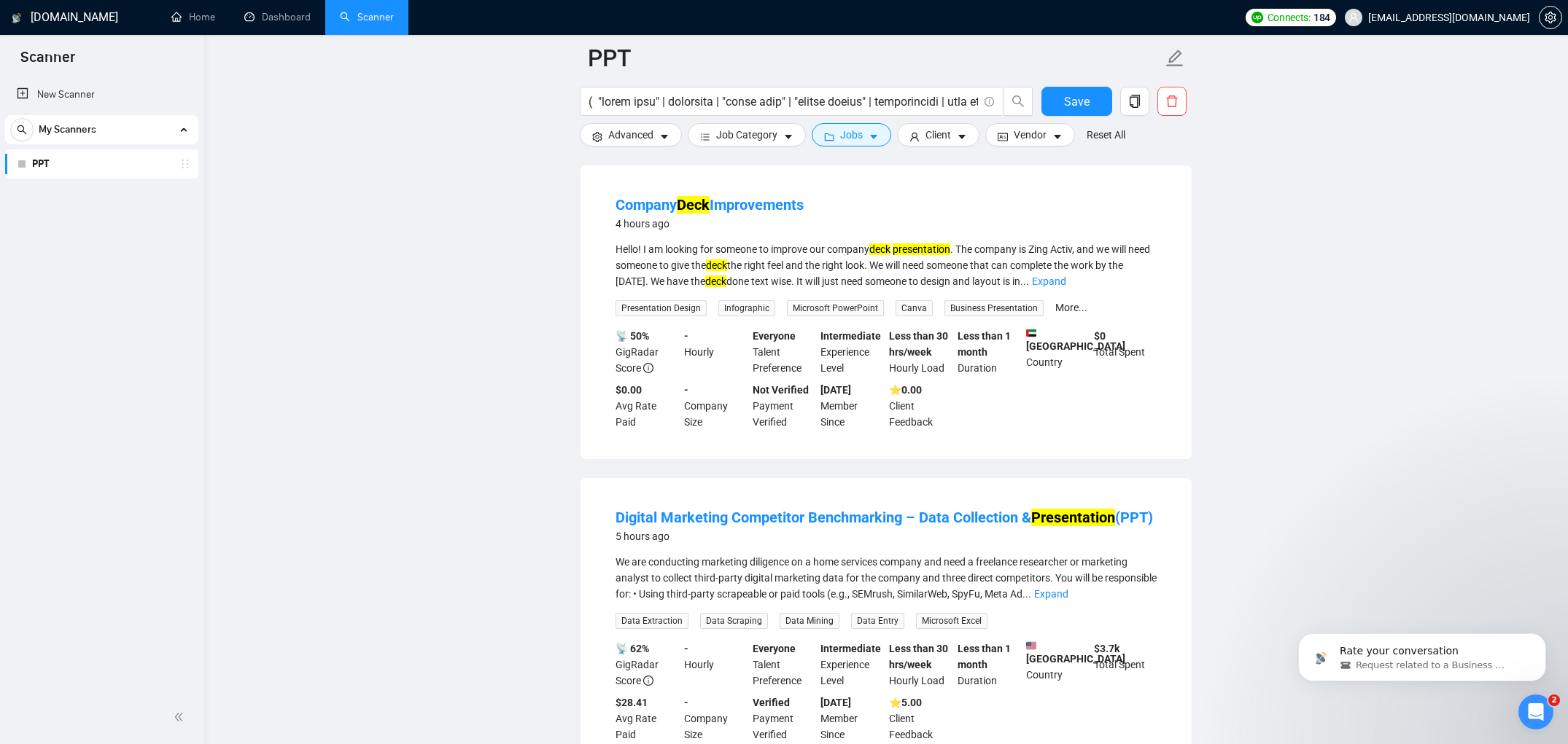
scroll to position [1089, 0]
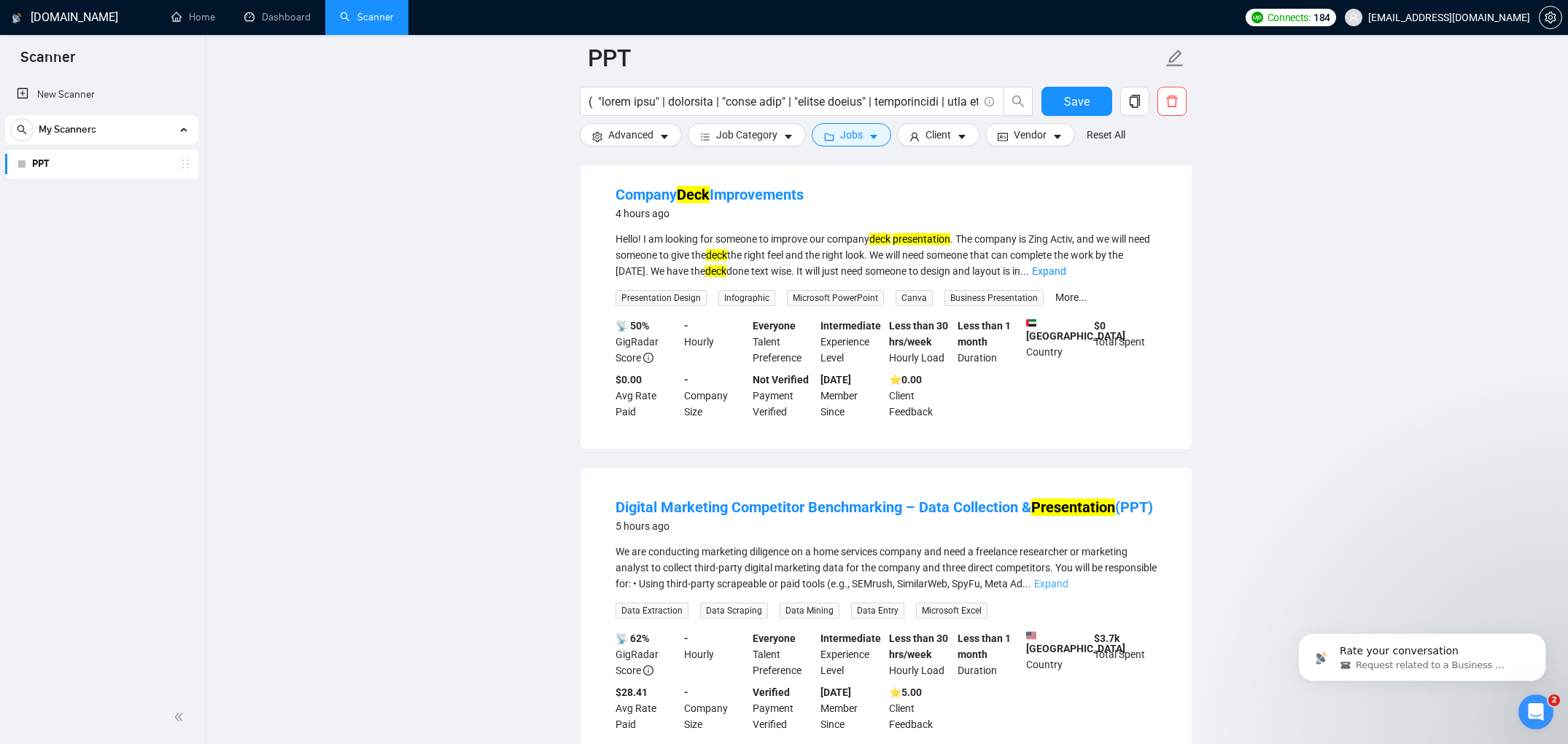
click at [1069, 590] on link "Expand" at bounding box center [1052, 584] width 34 height 12
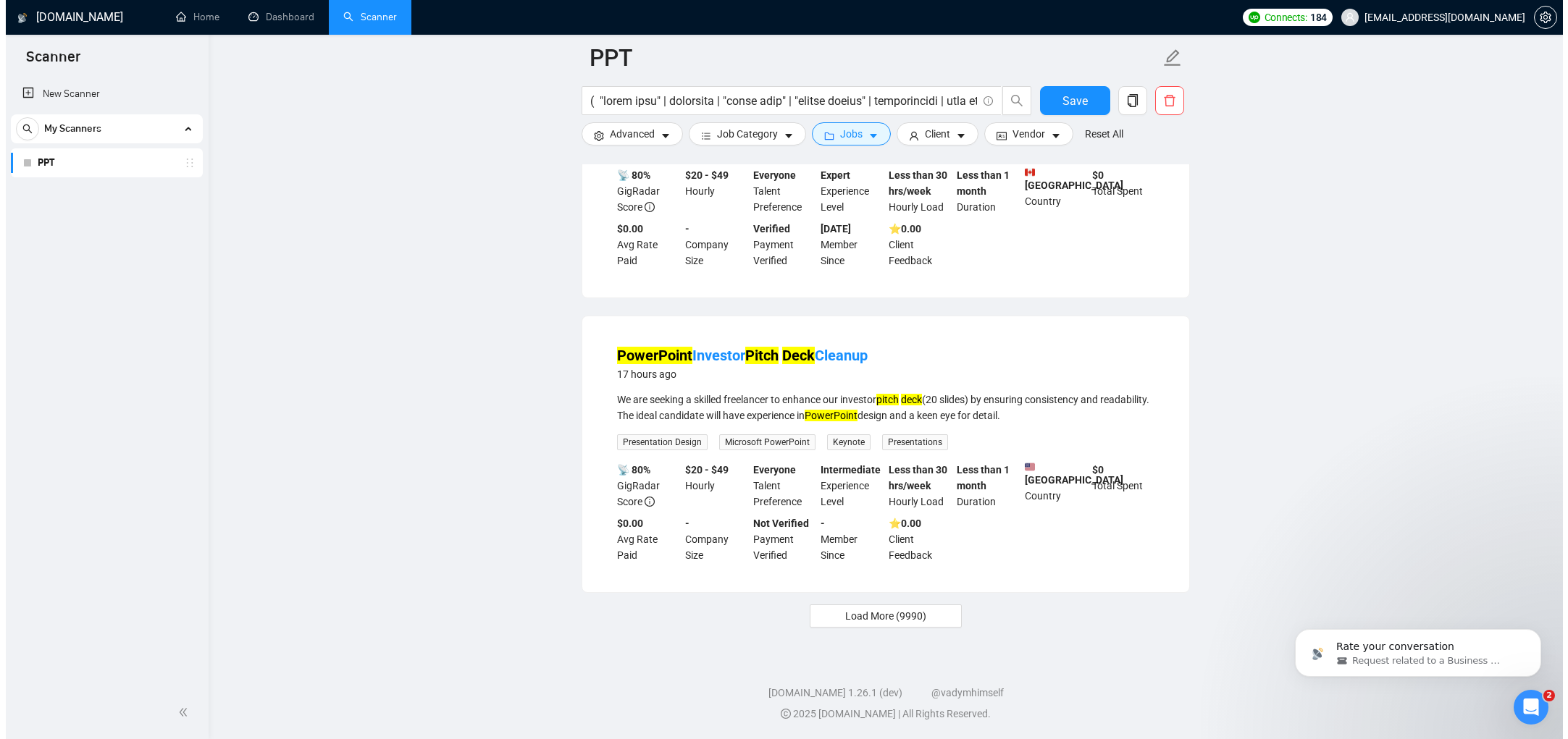
scroll to position [3153, 0]
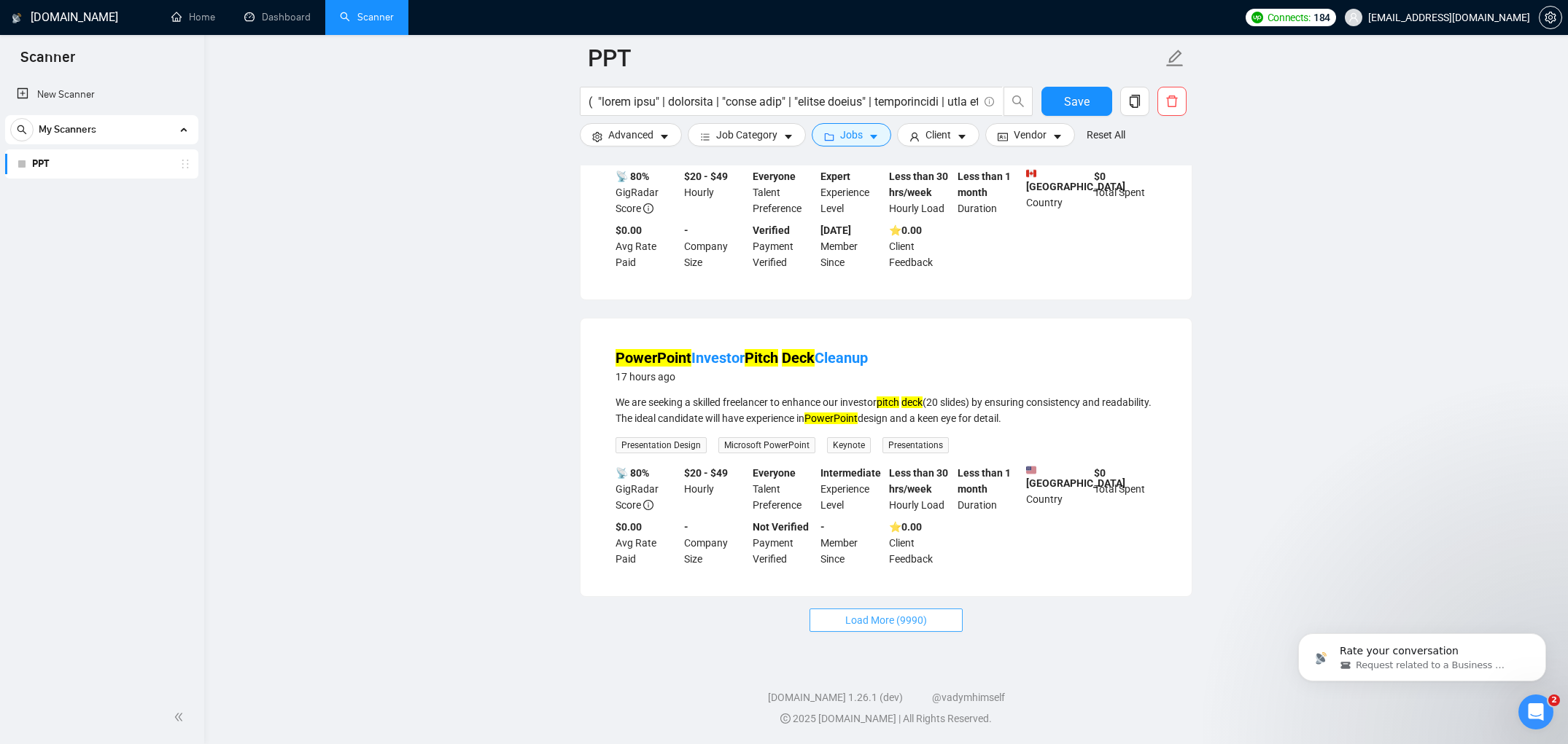
click at [859, 621] on span "Load More (9990)" at bounding box center [886, 621] width 82 height 16
click at [662, 136] on icon "caret-down" at bounding box center [664, 138] width 7 height 5
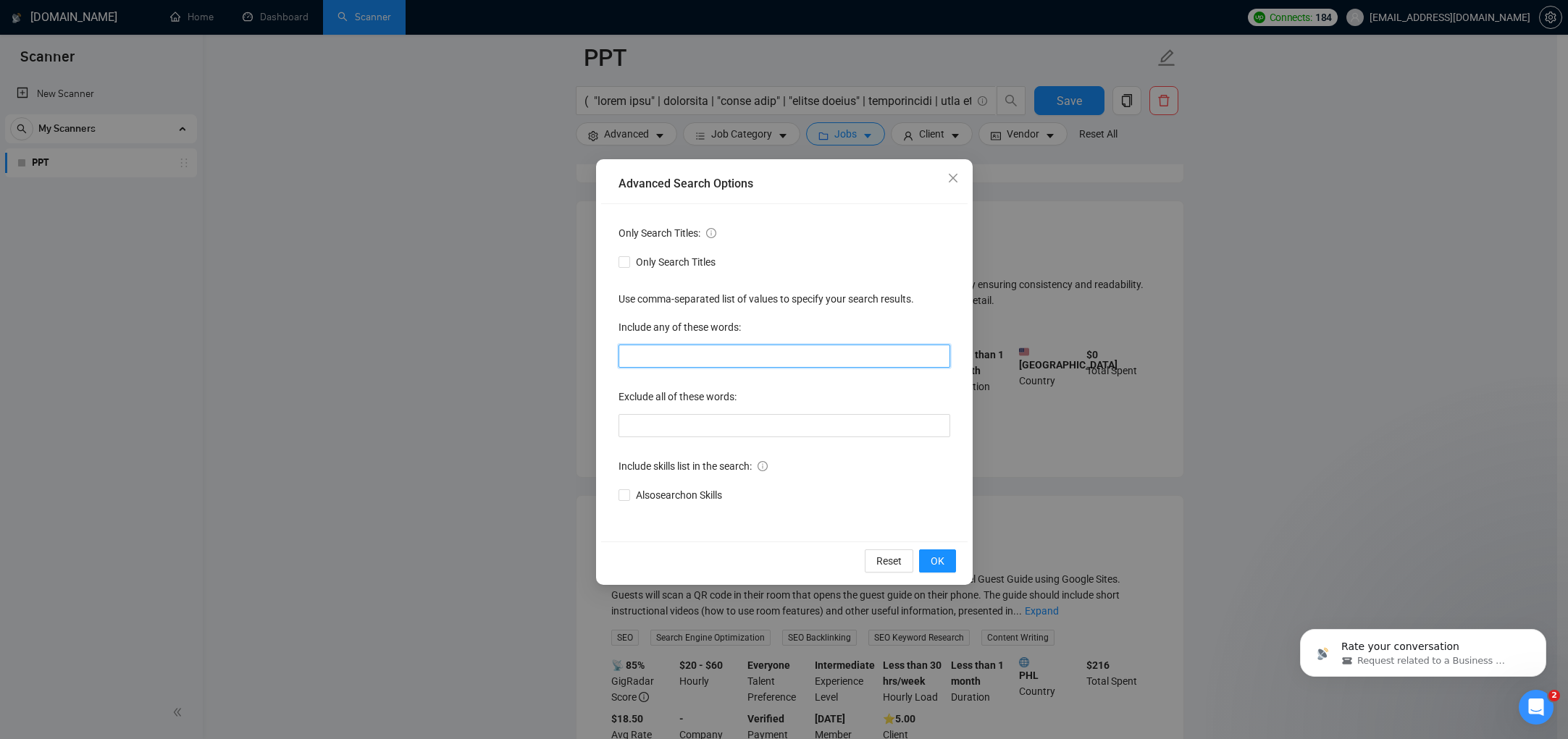
click at [654, 352] on input "text" at bounding box center [784, 356] width 332 height 23
paste input "presentation, pitch deck, powerpoint, keynote, google slides, slide deck, inves…"
type input "presentation, pitch deck, powerpoint, keynote, google slides, slide deck, inves…"
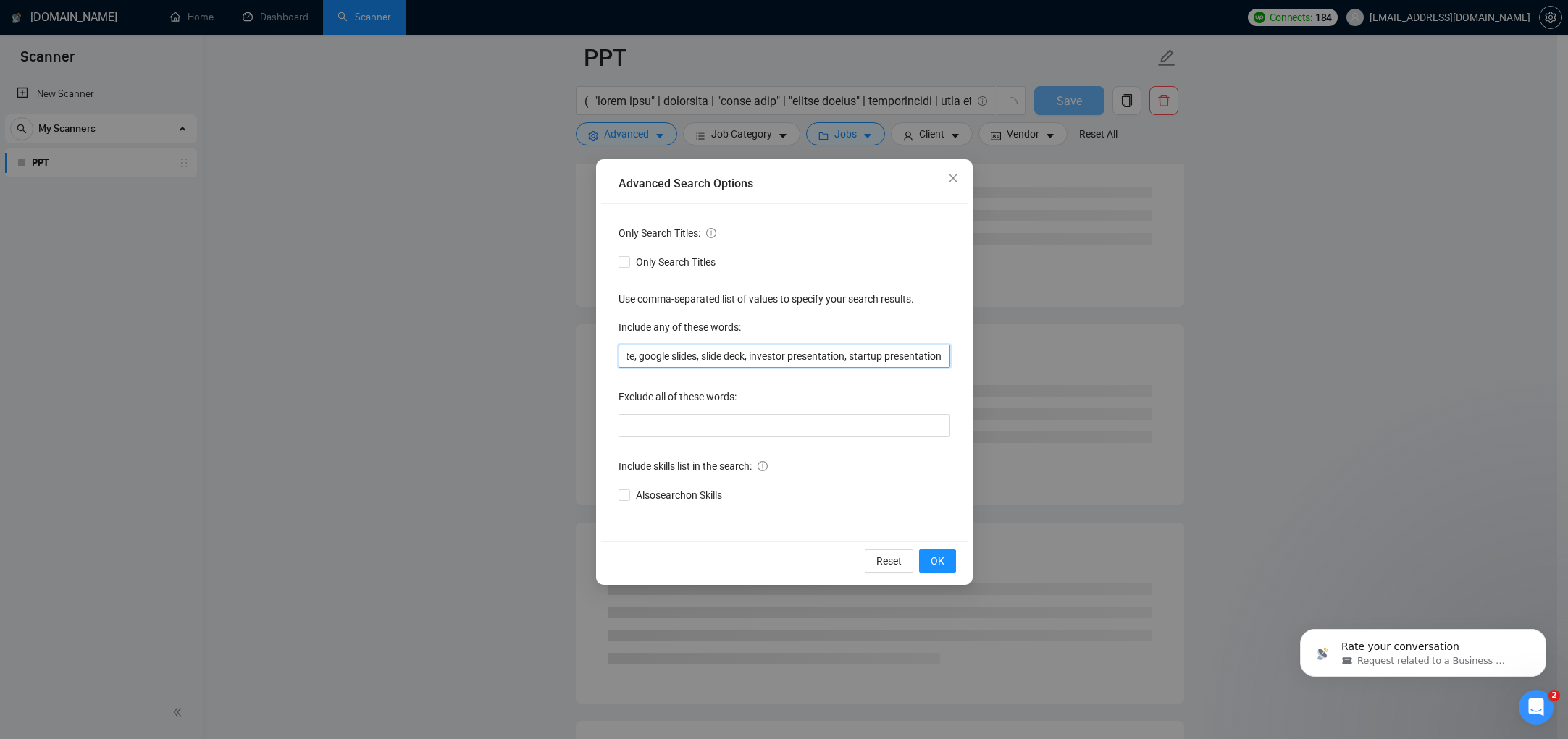
scroll to position [0, 0]
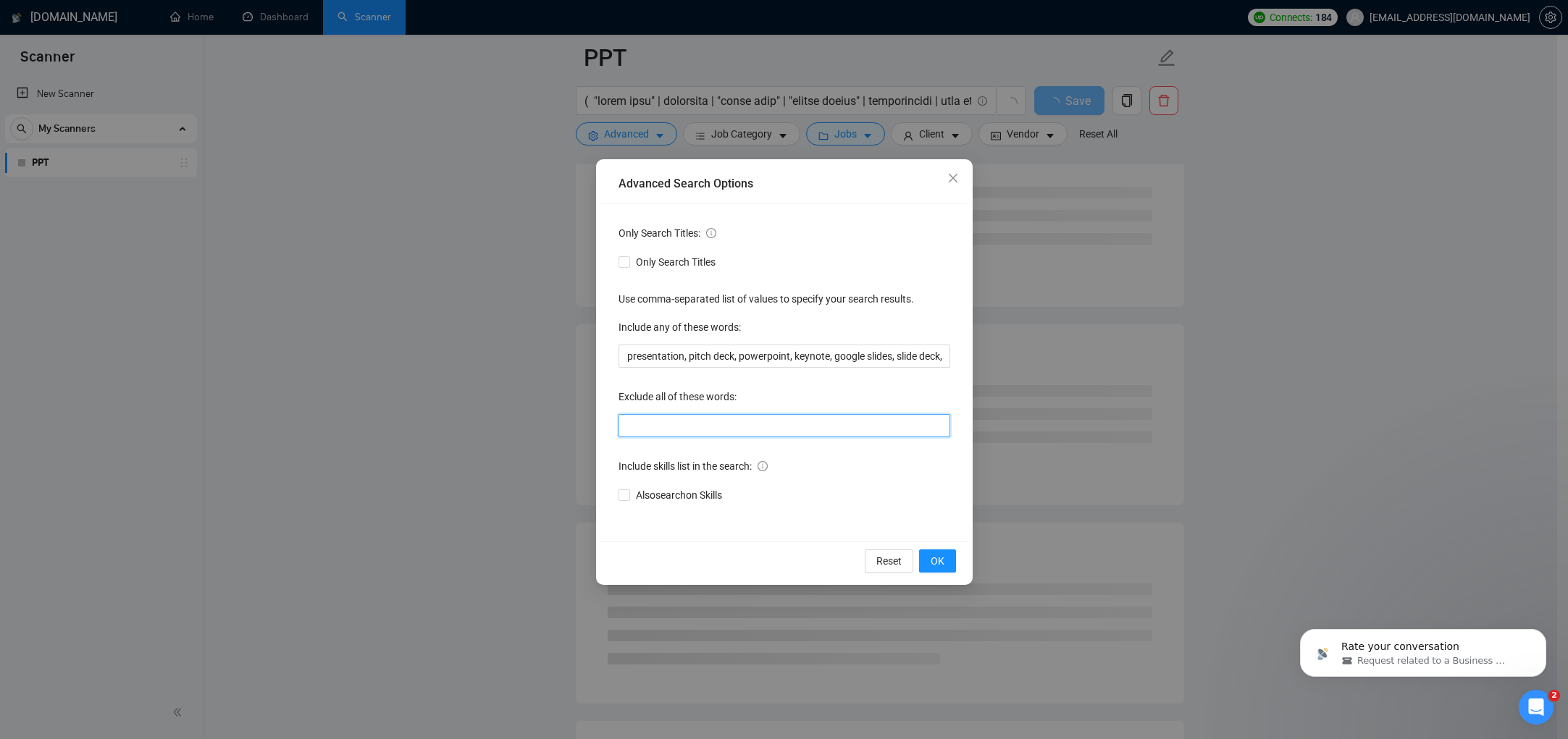
click at [683, 437] on input "text" at bounding box center [784, 426] width 332 height 23
paste input "logo, branding, brand identity, motion graphics, video, animation, social media…"
type input "logo, branding, brand identity, motion graphics, video, animation, social media…"
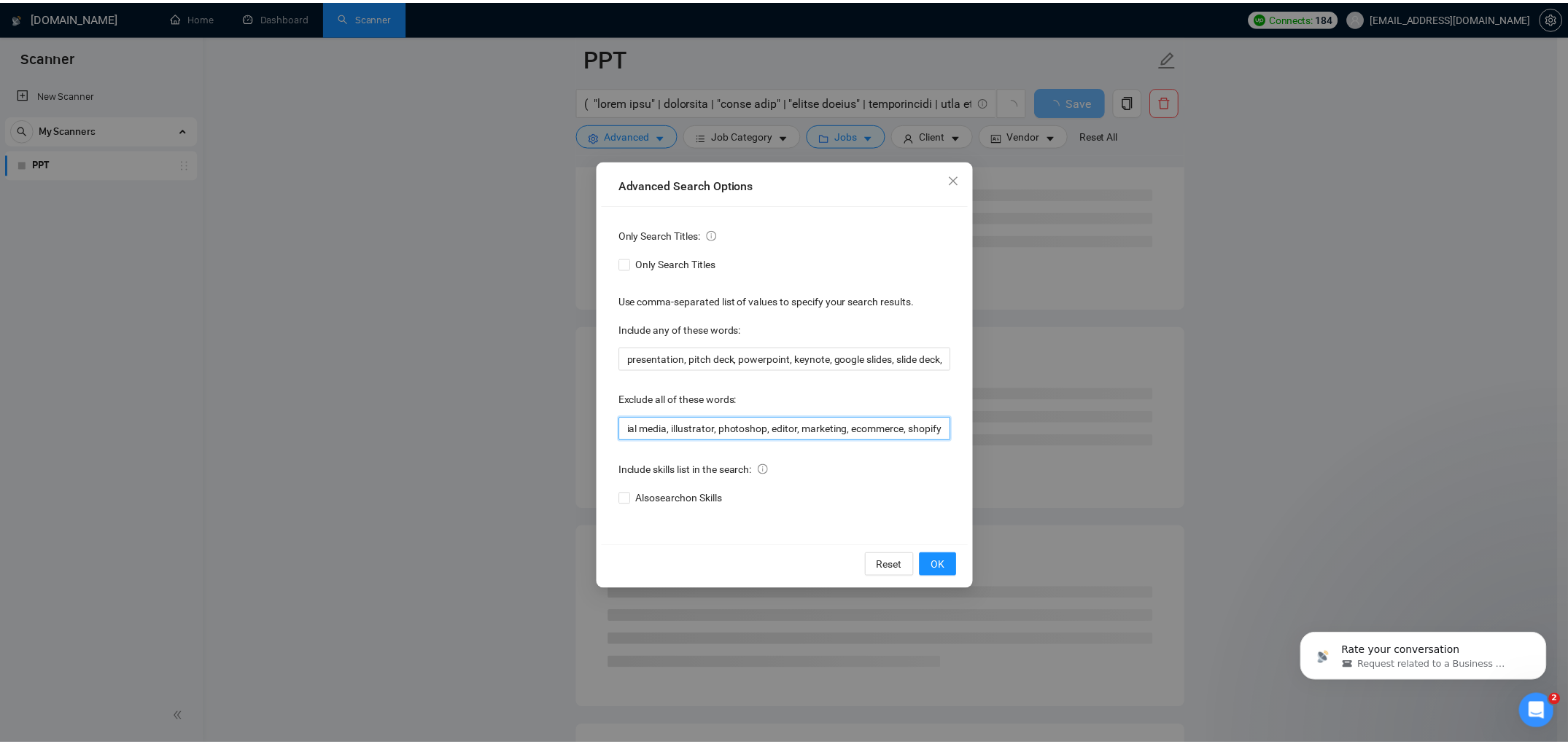
scroll to position [0, 0]
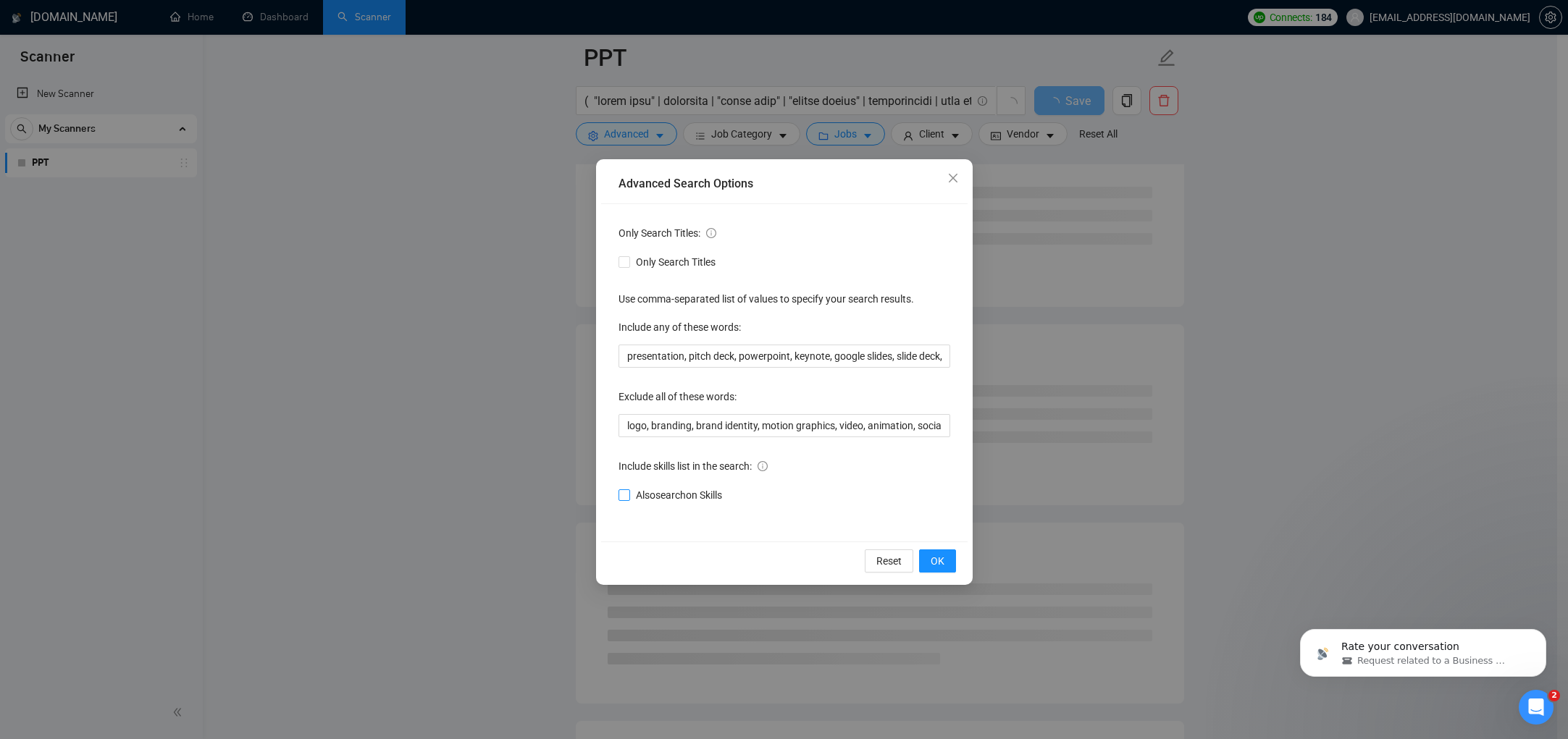
click at [651, 496] on span "Also search on Skills" at bounding box center [678, 496] width 97 height 16
click at [629, 496] on input "Also search on Skills" at bounding box center [623, 494] width 10 height 10
checkbox input "true"
click at [931, 564] on span "OK" at bounding box center [937, 561] width 13 height 16
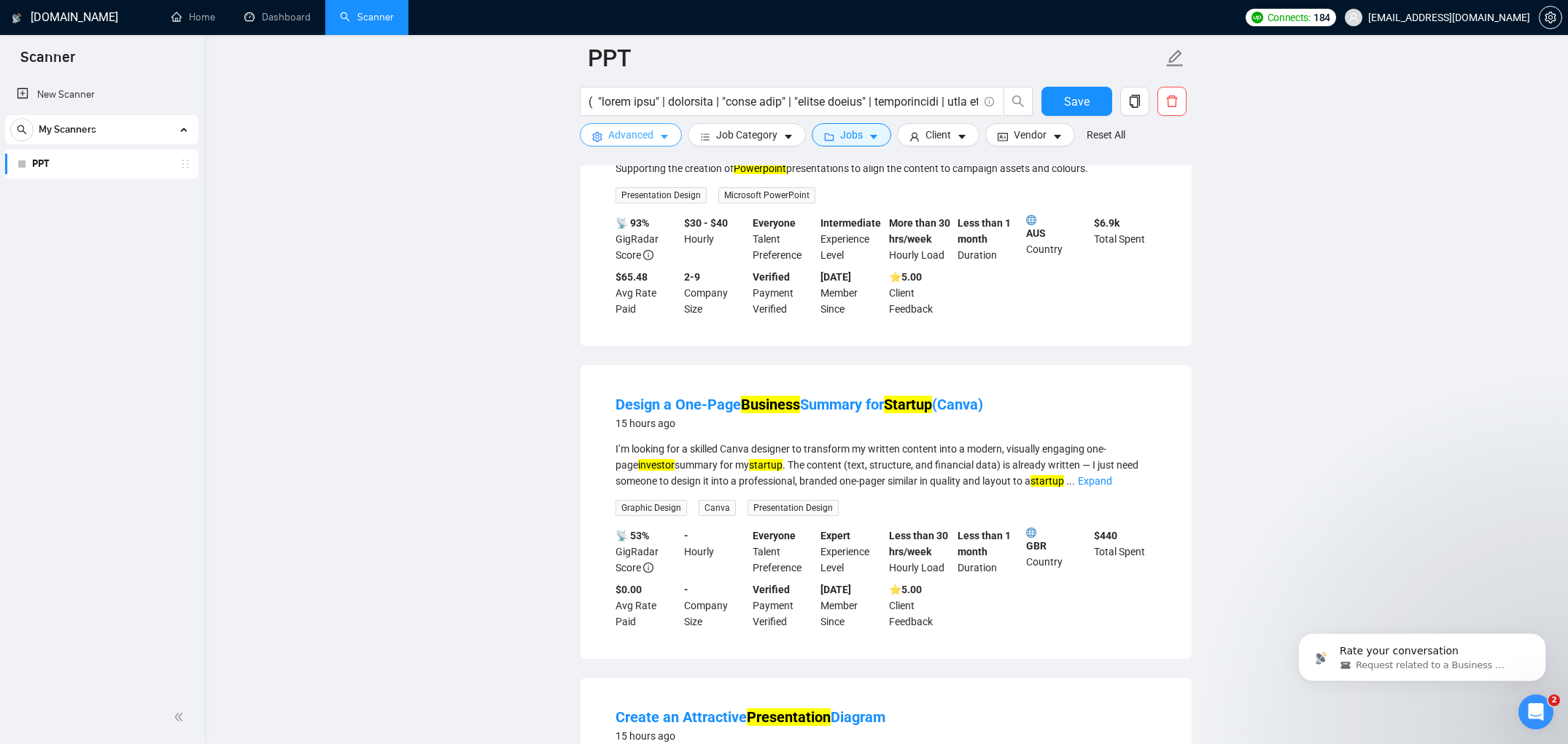
scroll to position [828, 0]
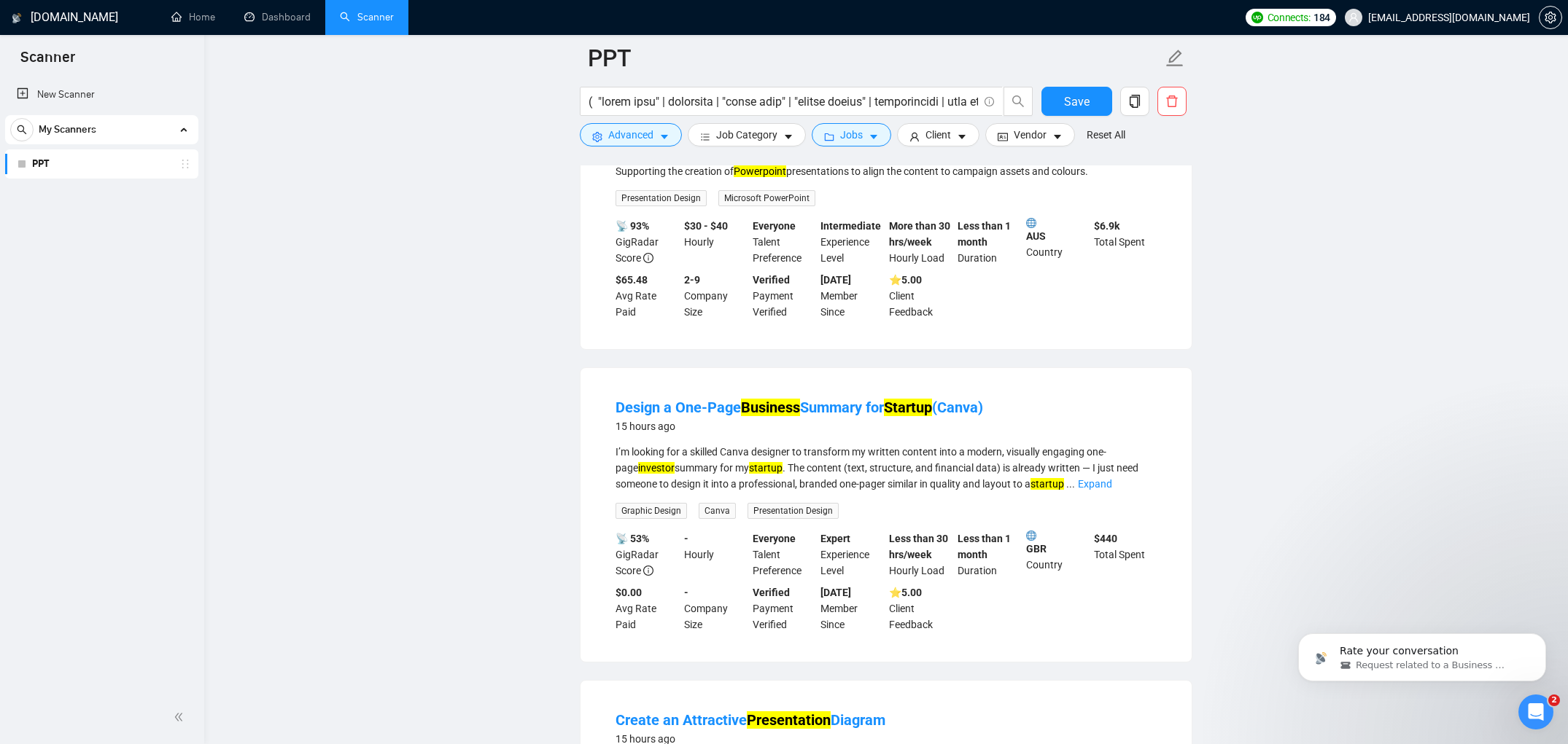
click at [1136, 492] on div "I’m looking for a skilled Canva designer to transform my written content into a…" at bounding box center [886, 467] width 542 height 48
click at [1112, 490] on link "Expand" at bounding box center [1095, 484] width 34 height 12
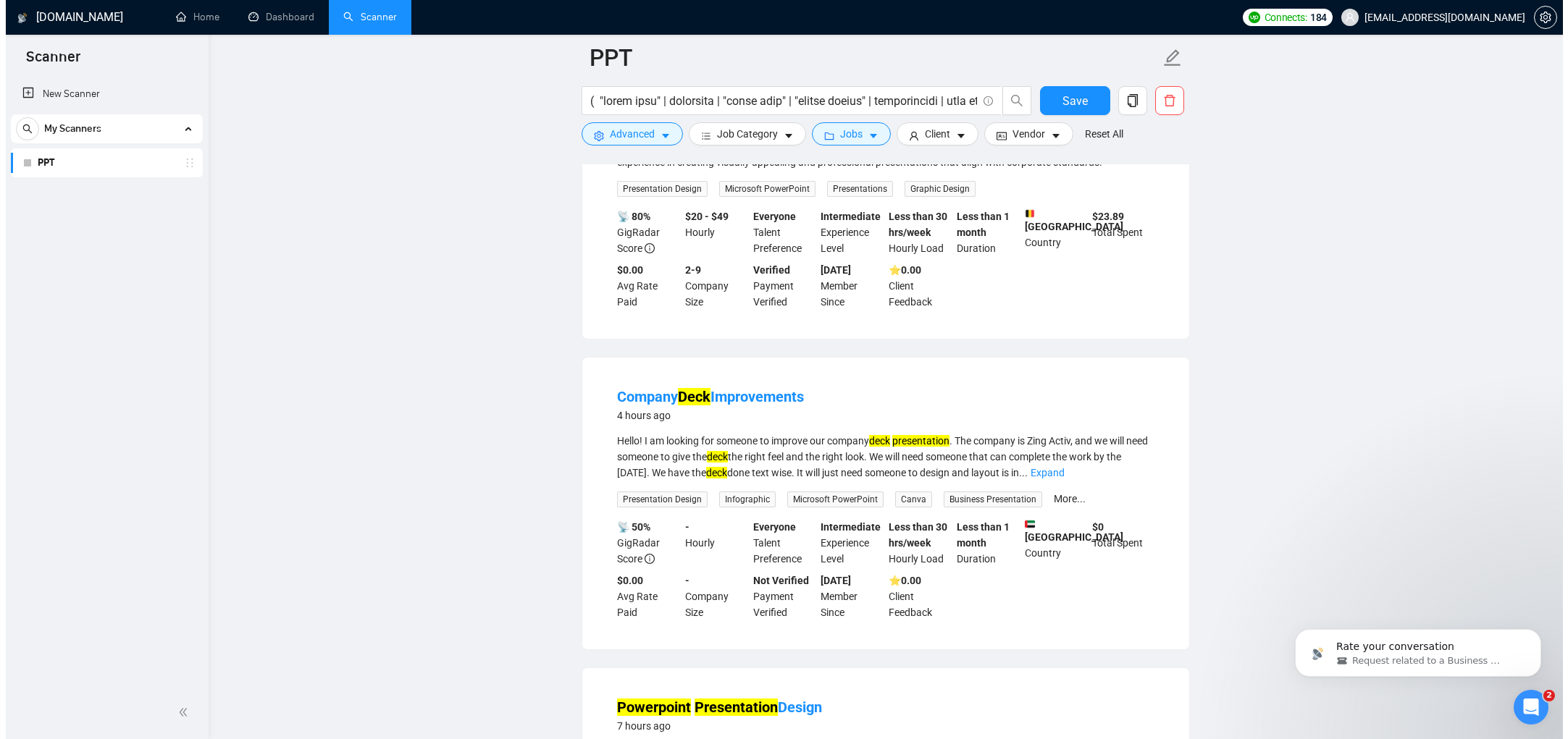
scroll to position [0, 0]
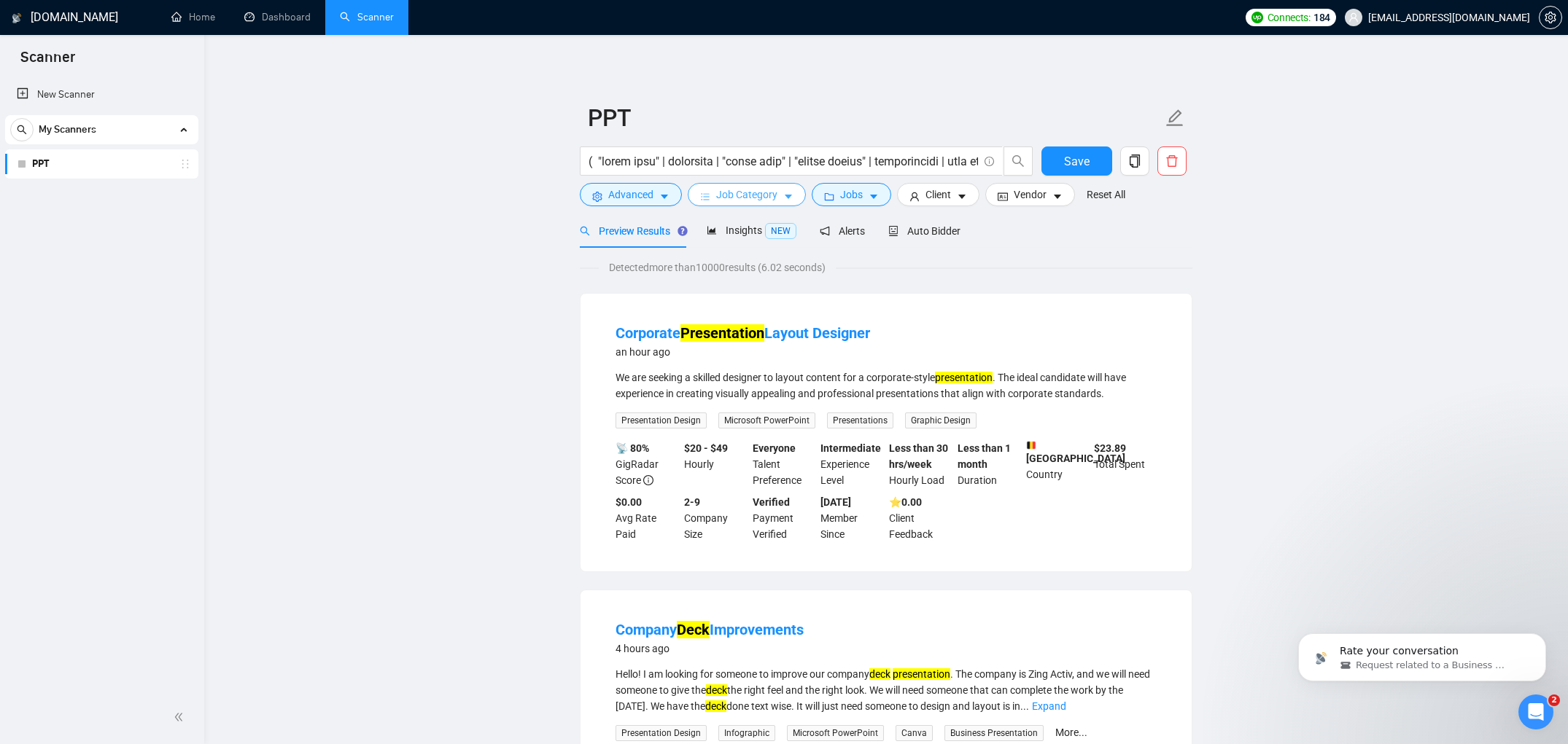
click at [744, 198] on span "Job Category" at bounding box center [747, 195] width 61 height 16
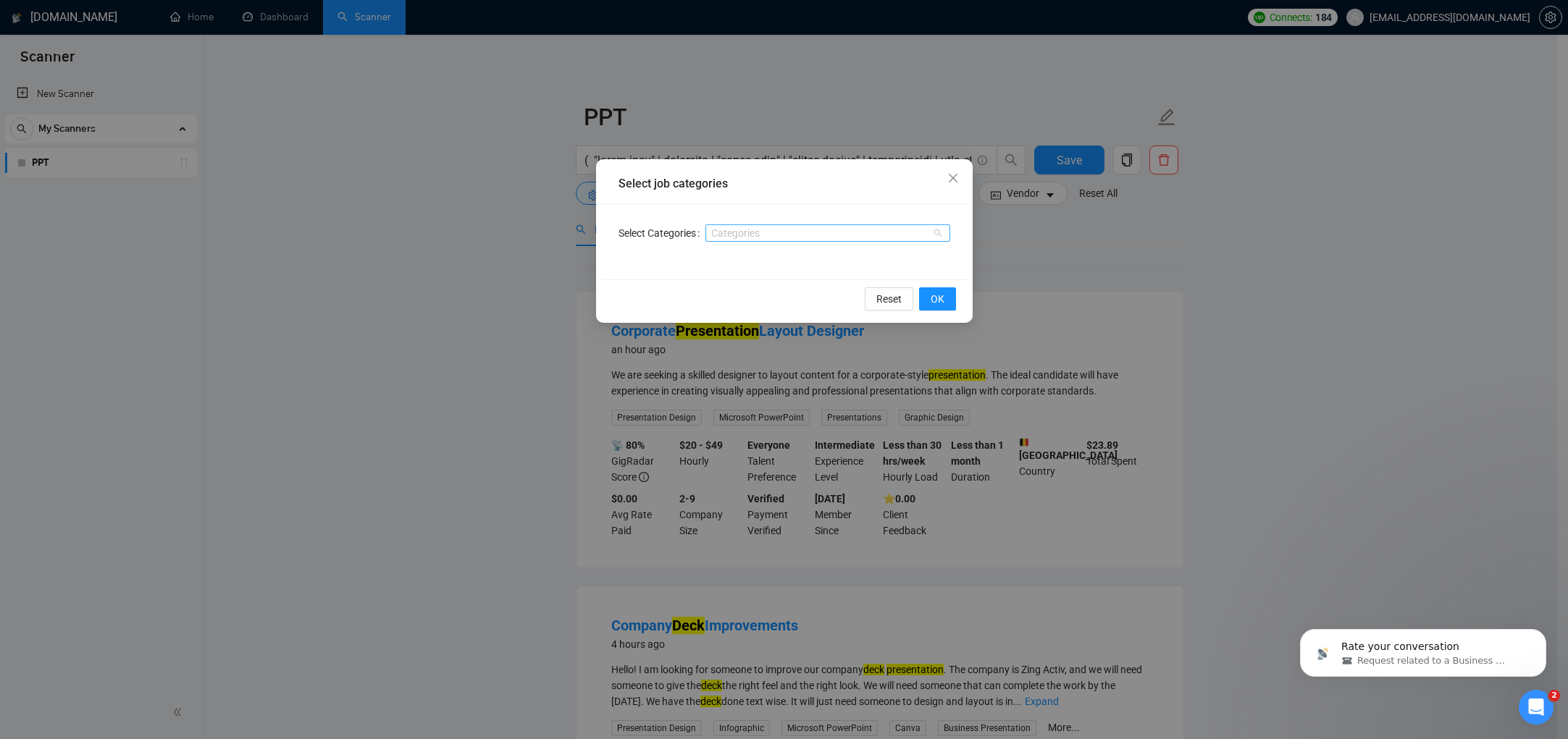
click at [754, 233] on div at bounding box center [819, 233] width 223 height 12
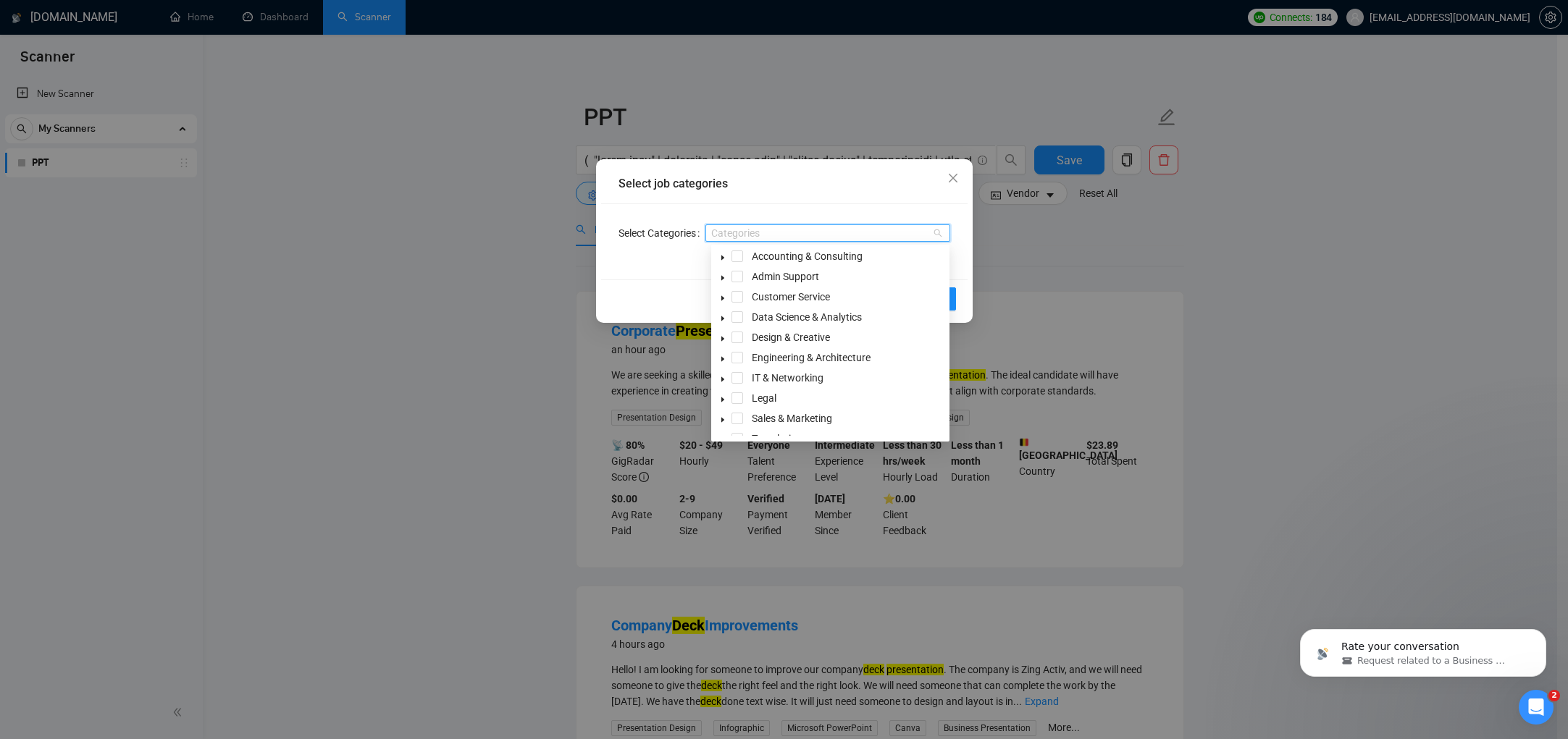
scroll to position [58, 0]
click at [799, 278] on span "Design & Creative" at bounding box center [790, 282] width 78 height 12
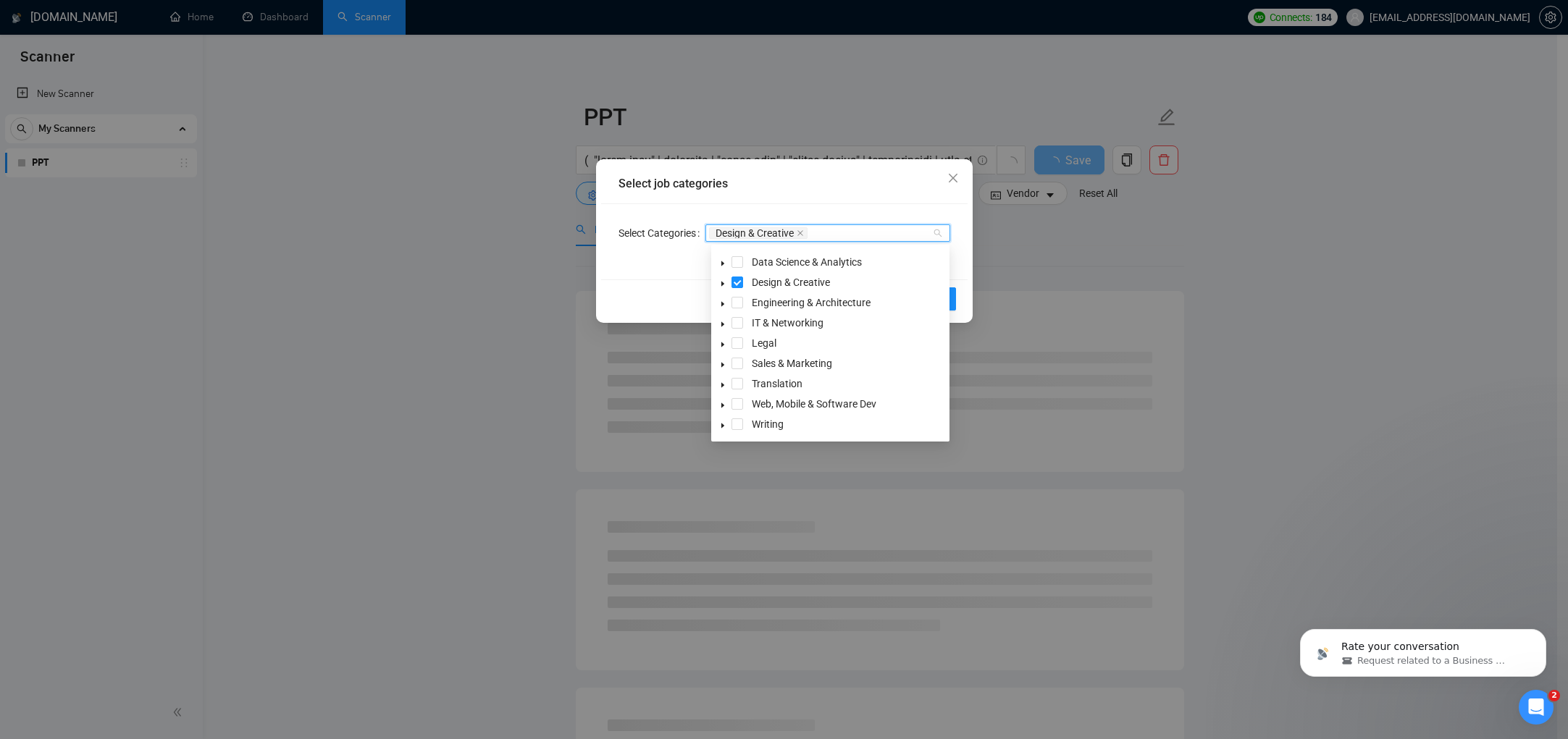
click at [964, 265] on div "Select Categories Design & Creative" at bounding box center [784, 242] width 367 height 75
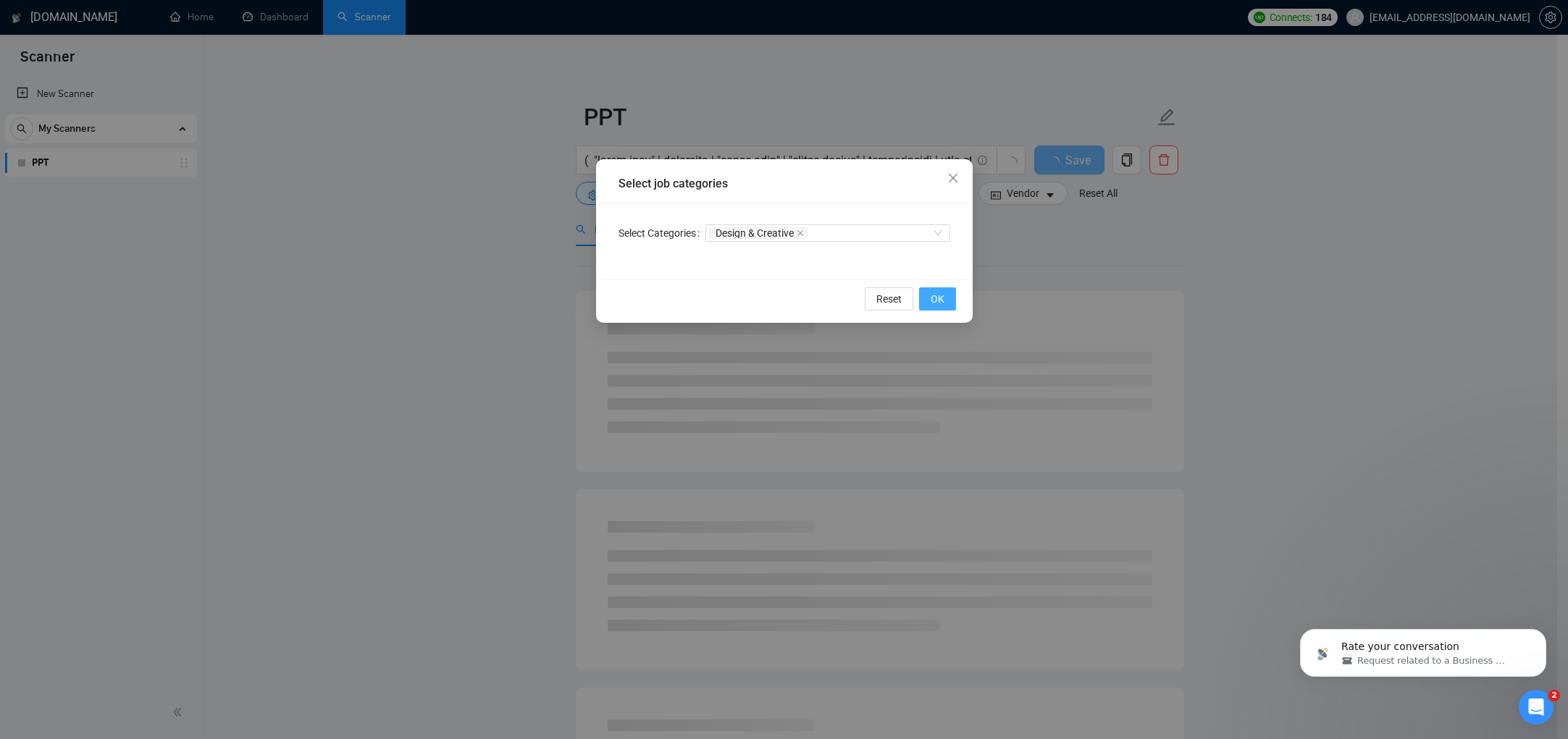
click at [945, 297] on button "OK" at bounding box center [937, 299] width 37 height 23
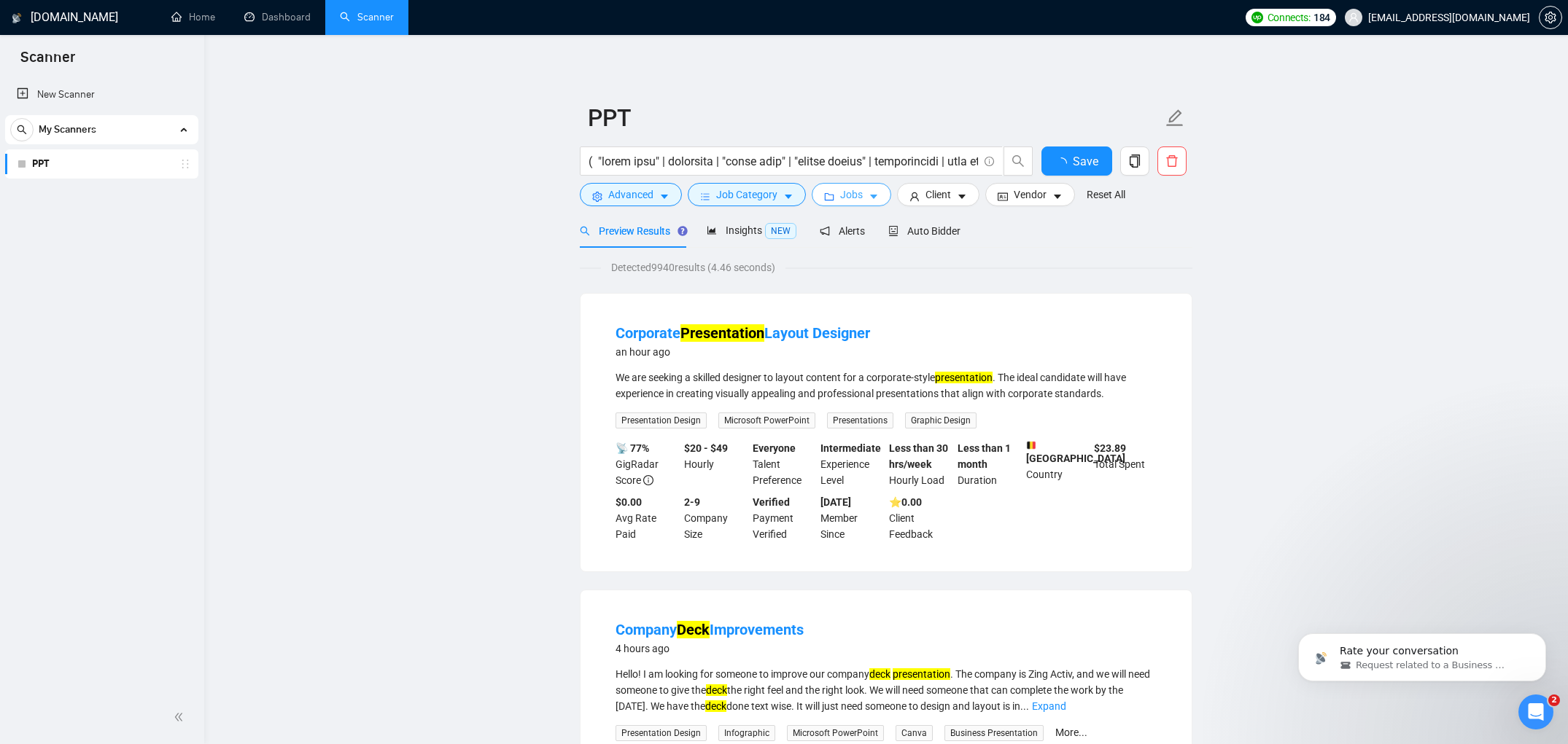
click at [863, 200] on span "Jobs" at bounding box center [852, 195] width 23 height 16
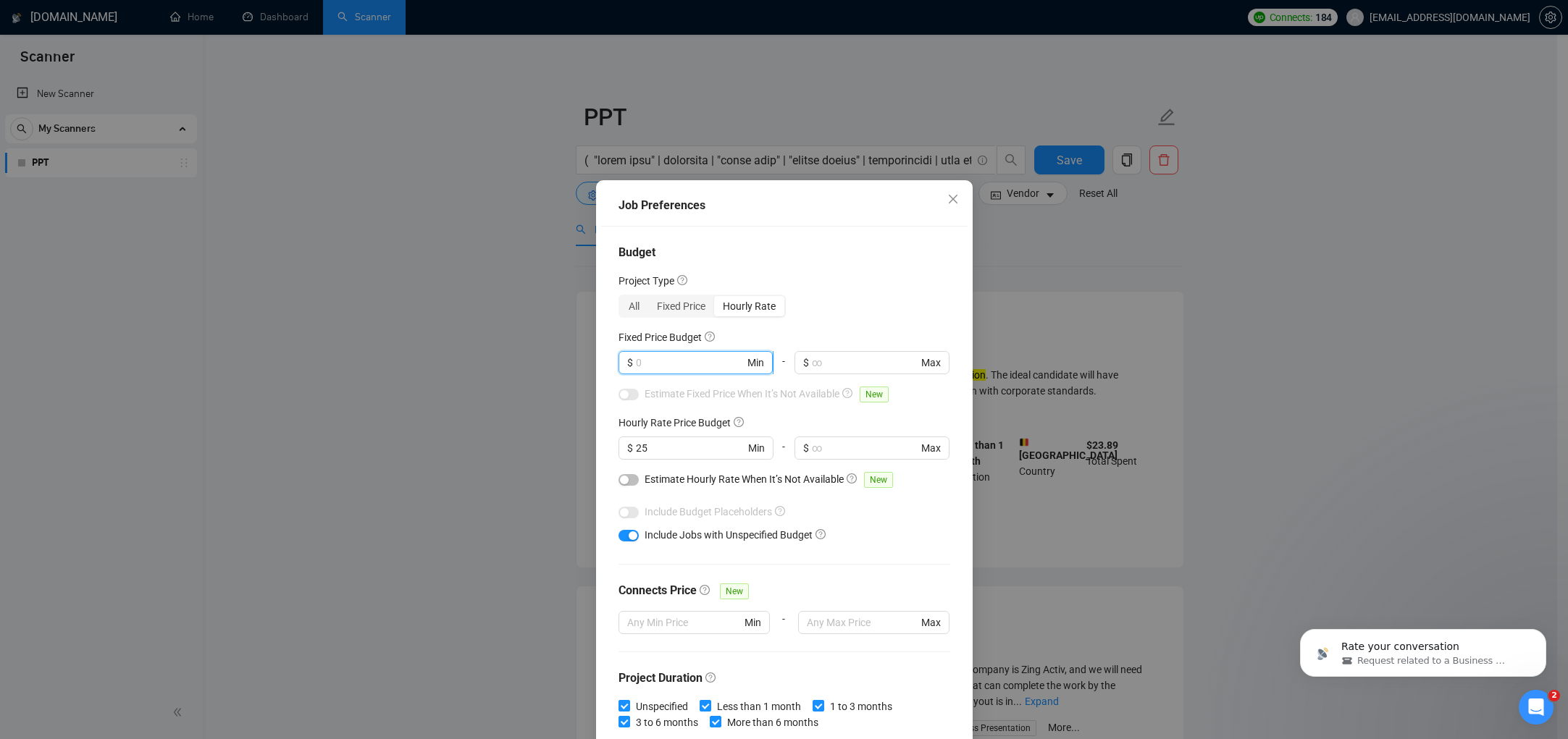
click at [697, 363] on input "text" at bounding box center [690, 363] width 108 height 16
type input "25"
click at [797, 316] on div "All Fixed Price Hourly Rate" at bounding box center [784, 306] width 332 height 23
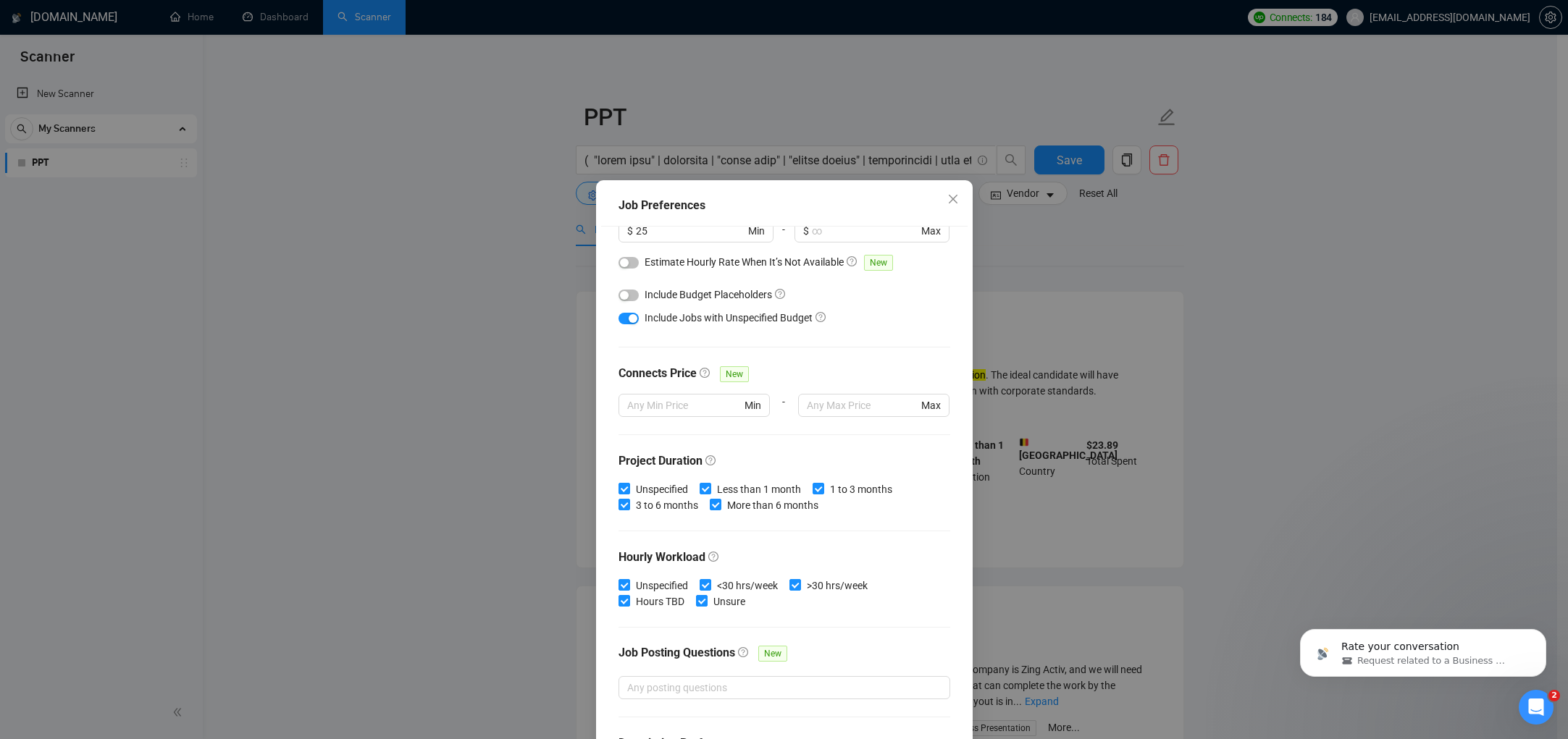
scroll to position [299, 0]
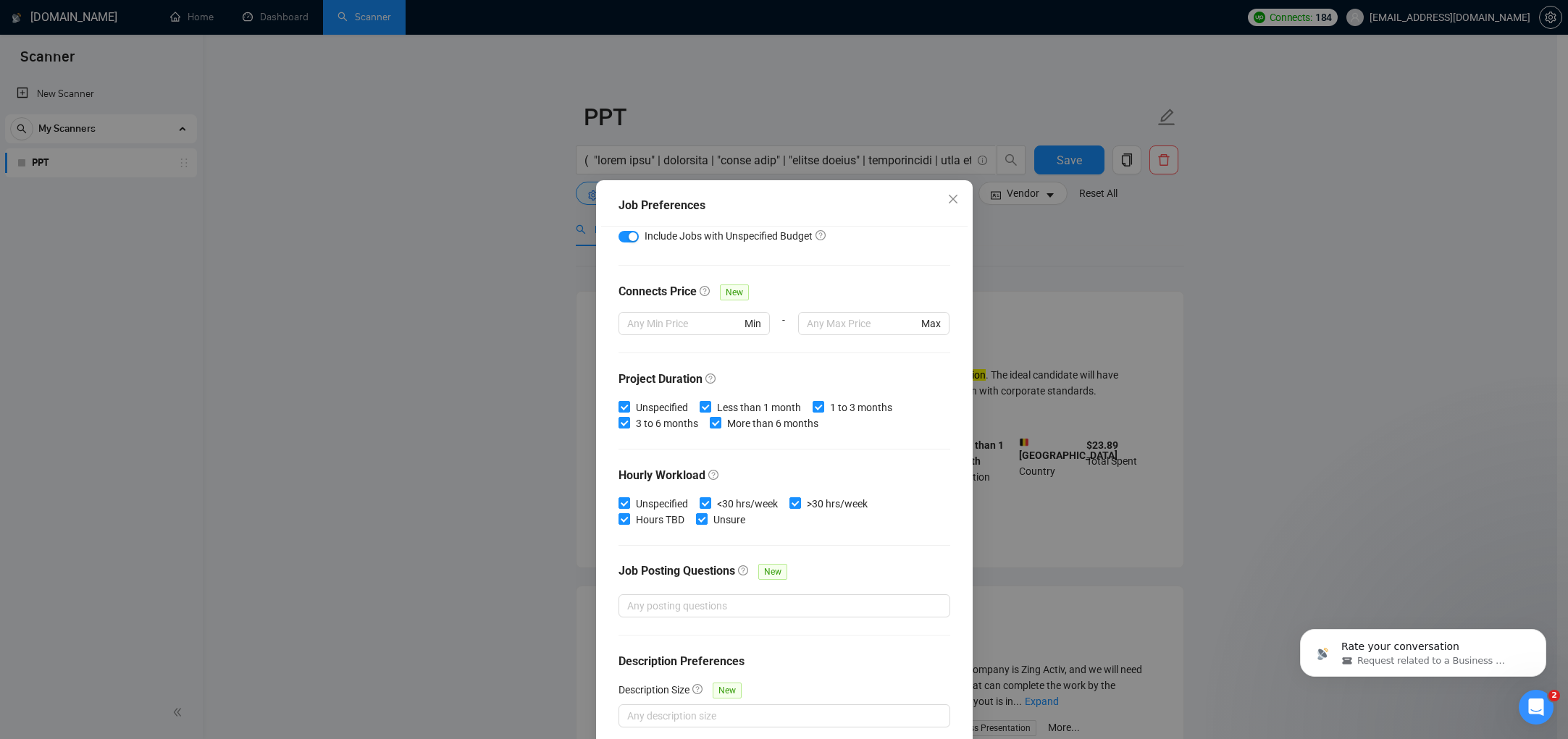
click at [842, 678] on div "Budget Project Type All Fixed Price Hourly Rate Fixed Price Budget $ 25 Min - $…" at bounding box center [784, 485] width 367 height 518
click at [1155, 327] on div "Job Preferences Budget Project Type All Fixed Price Hourly Rate Fixed Price Bud…" at bounding box center [784, 370] width 1568 height 739
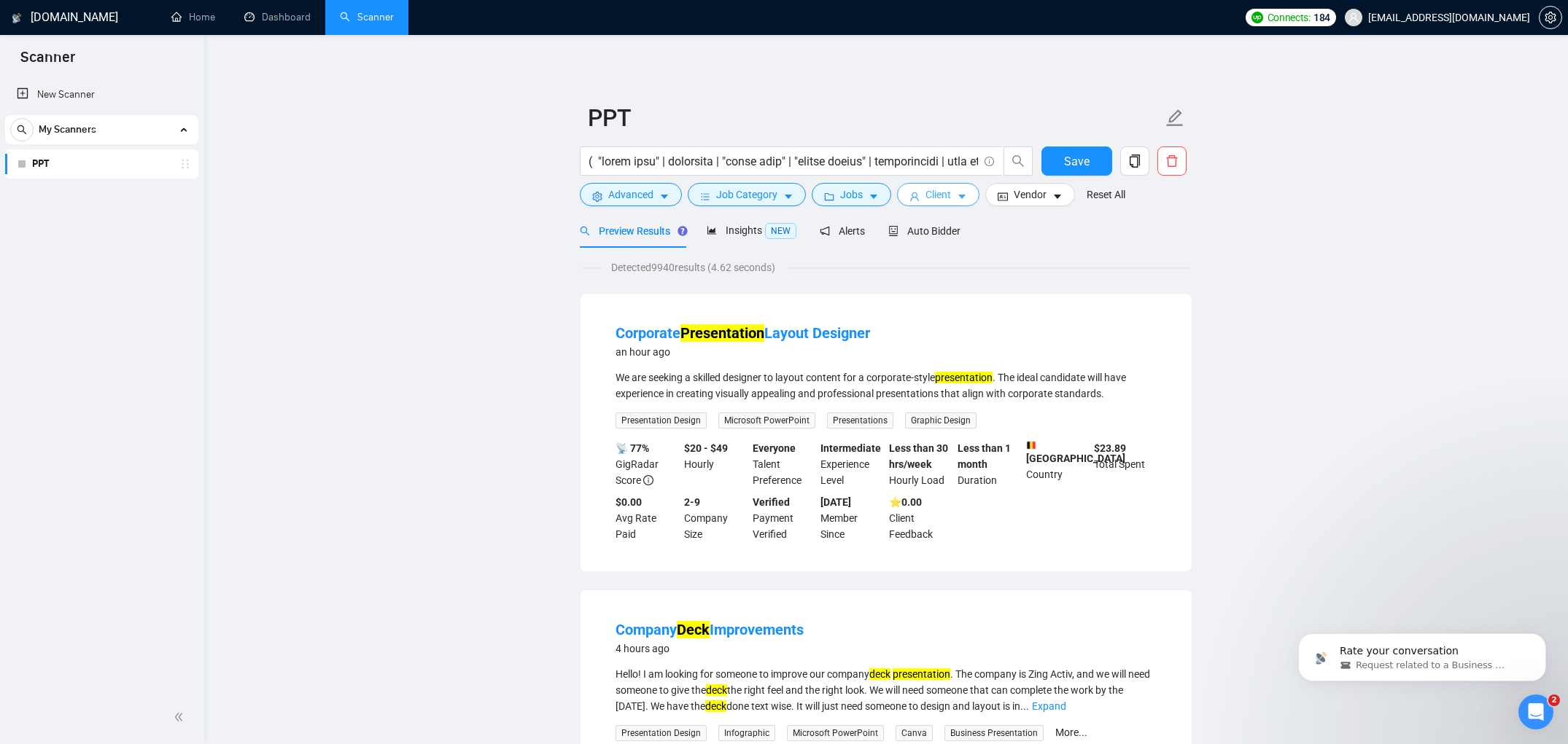
click at [944, 202] on span "Client" at bounding box center [938, 195] width 25 height 16
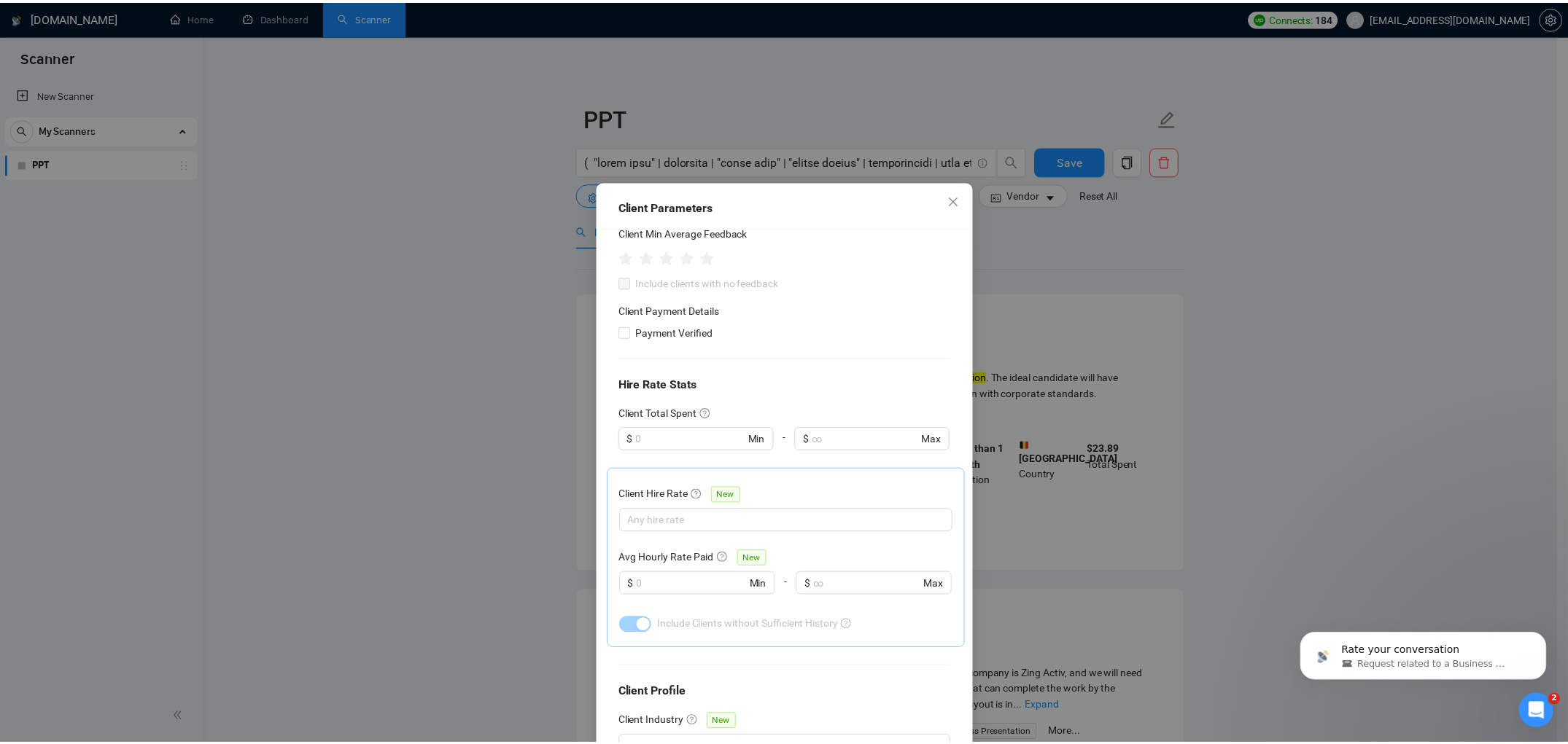
scroll to position [0, 0]
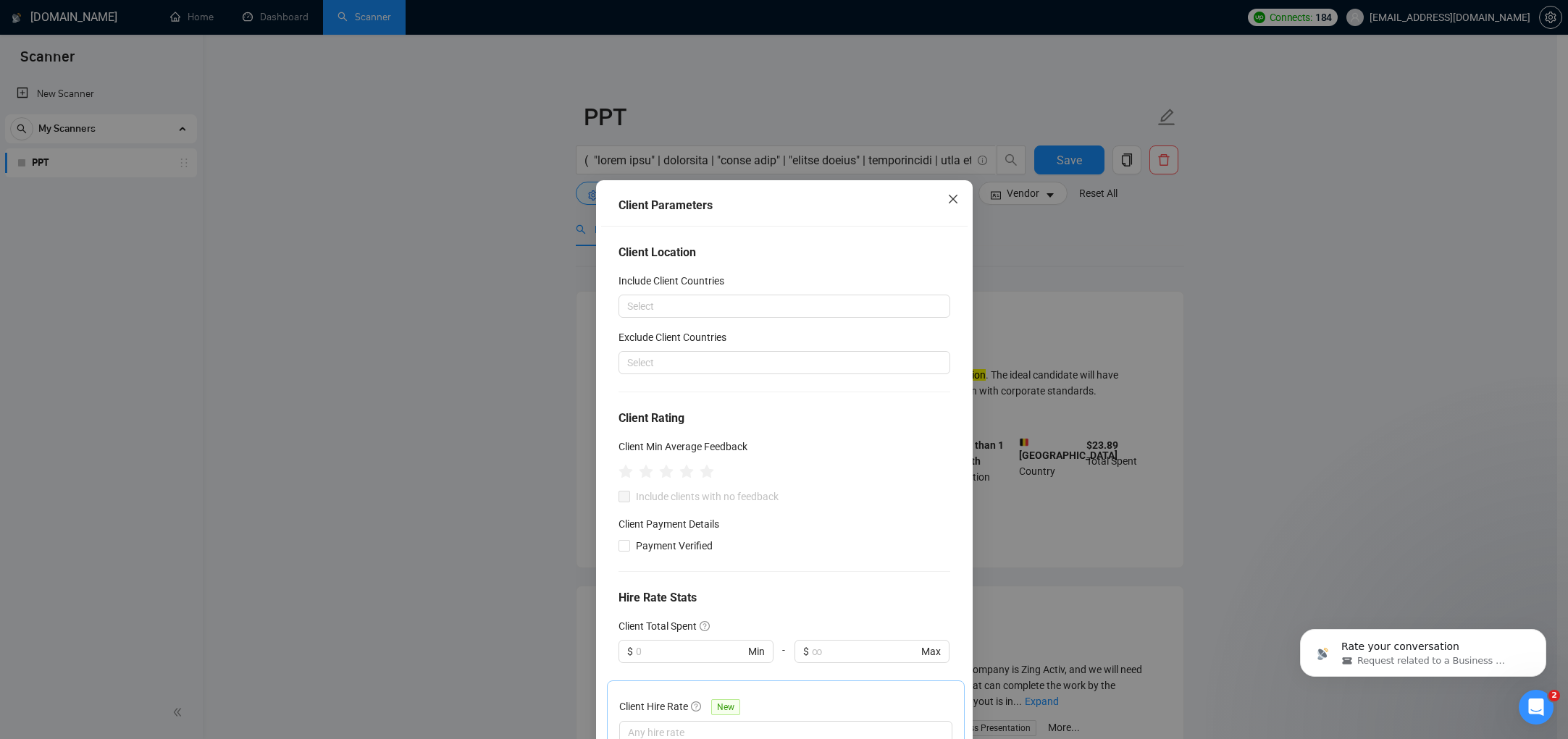
click at [948, 200] on icon "close" at bounding box center [953, 199] width 12 height 12
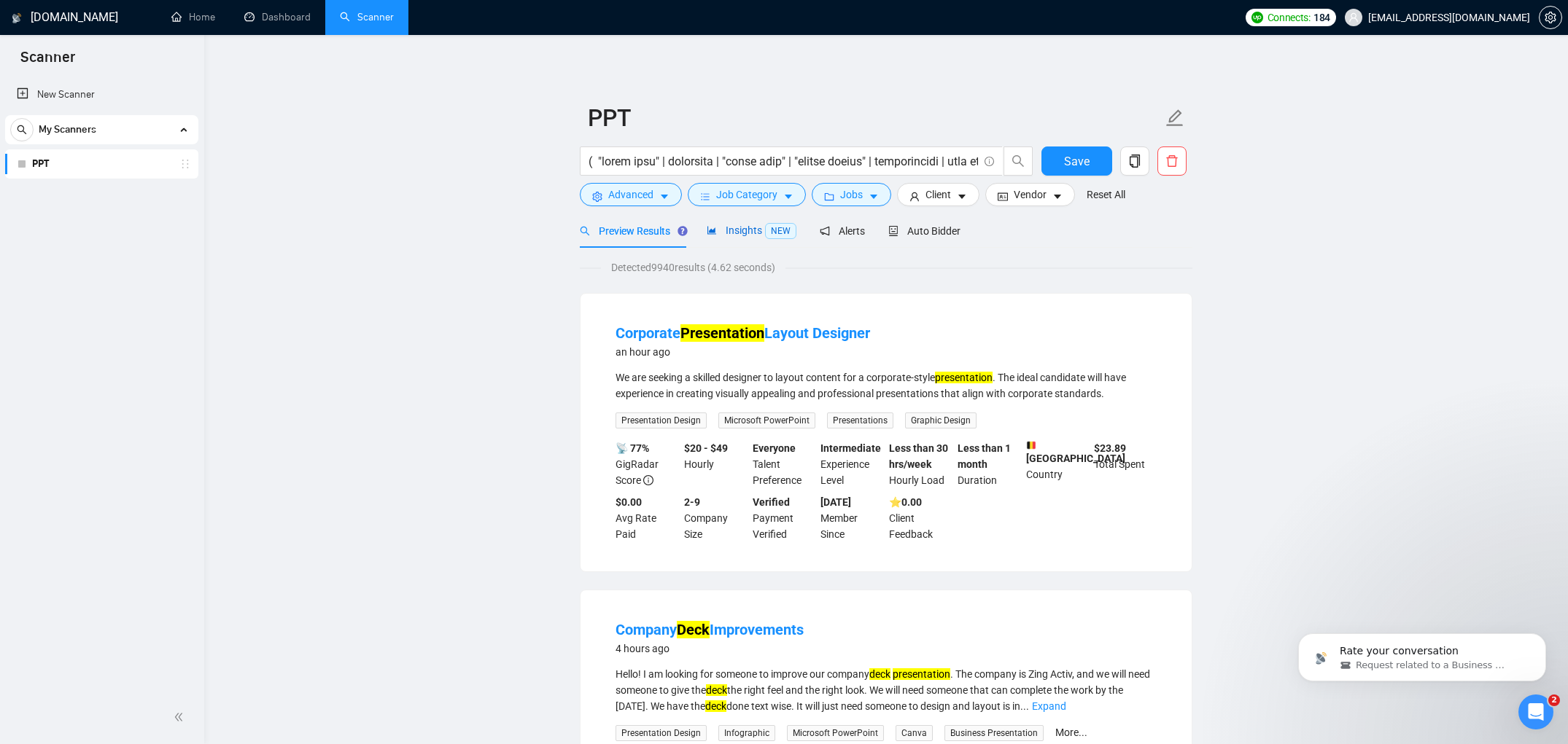
click at [760, 236] on div "Insights NEW" at bounding box center [752, 231] width 90 height 17
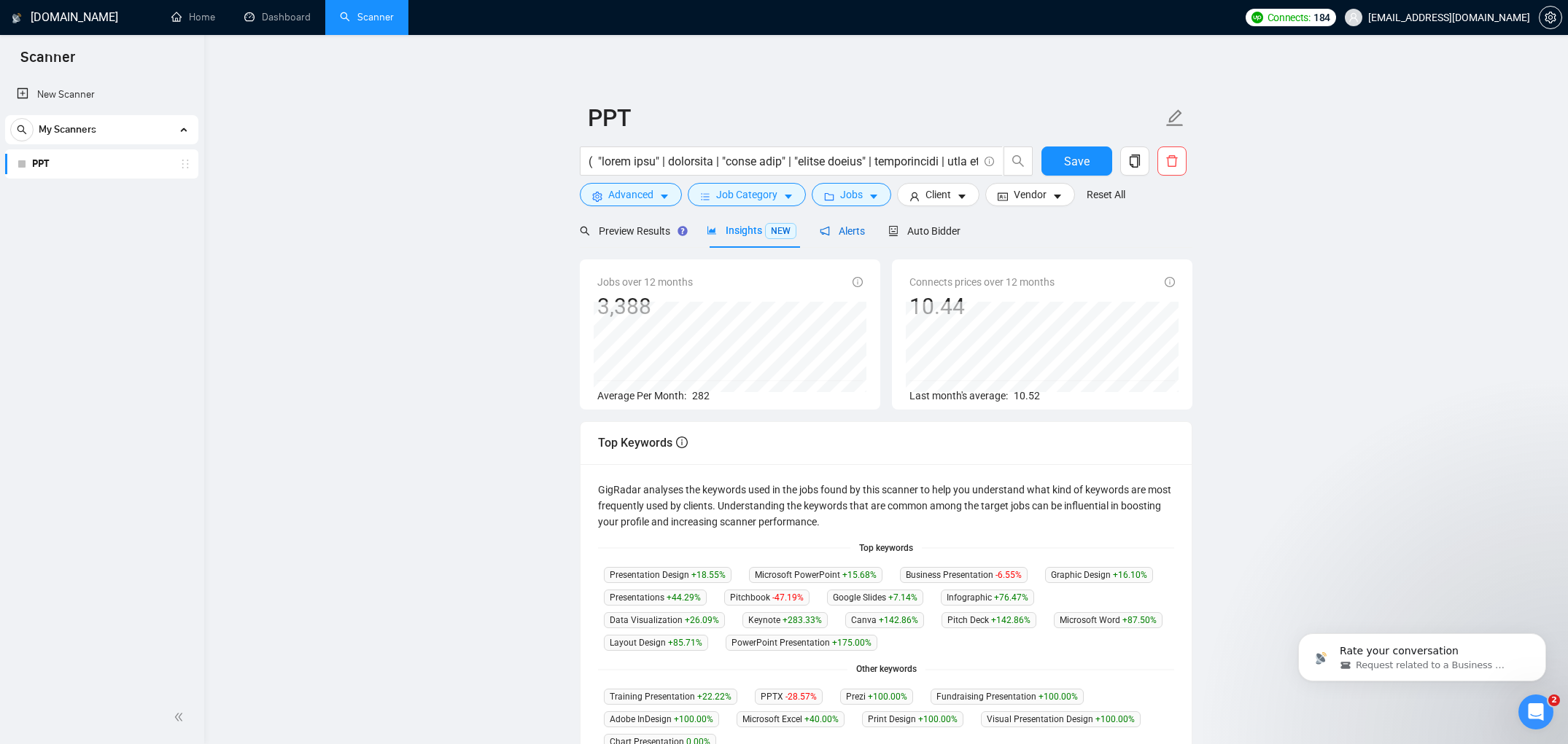
click at [841, 232] on span "Alerts" at bounding box center [843, 231] width 45 height 12
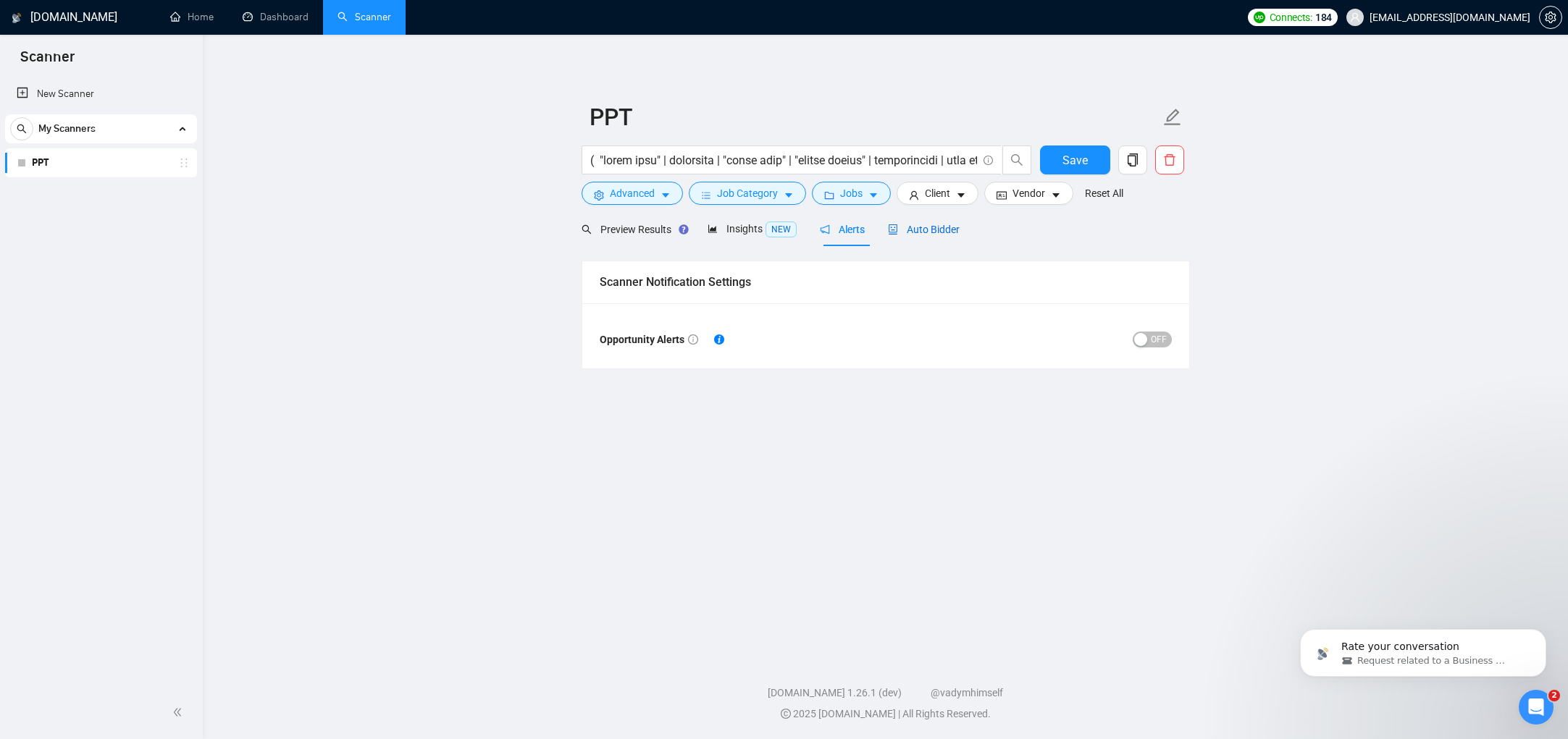
click at [933, 229] on span "Auto Bidder" at bounding box center [923, 229] width 72 height 12
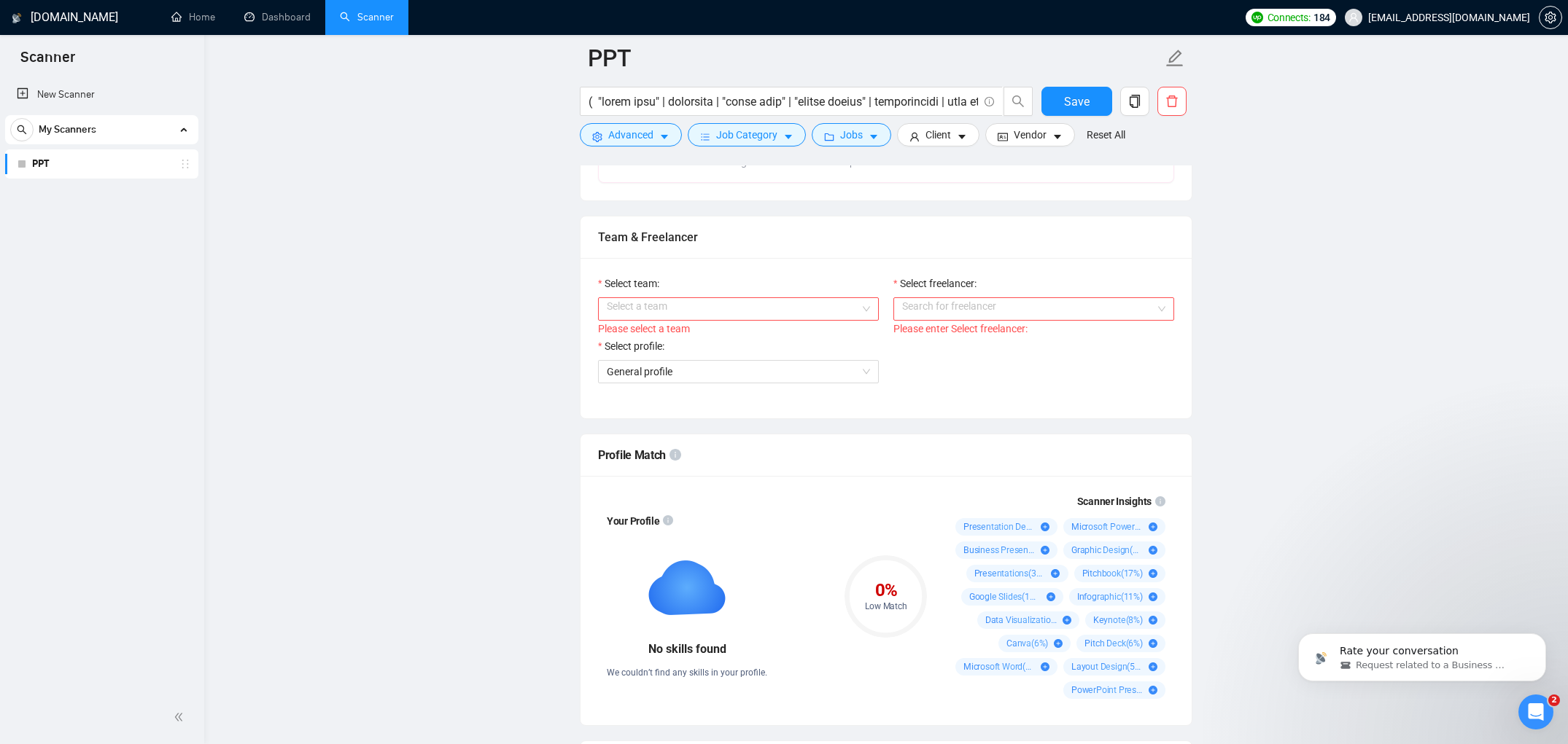
scroll to position [679, 0]
click at [833, 318] on input "Select team:" at bounding box center [733, 311] width 253 height 22
click at [809, 332] on div "ELH GLOBAL SOLUTIONS LLC" at bounding box center [738, 339] width 263 height 16
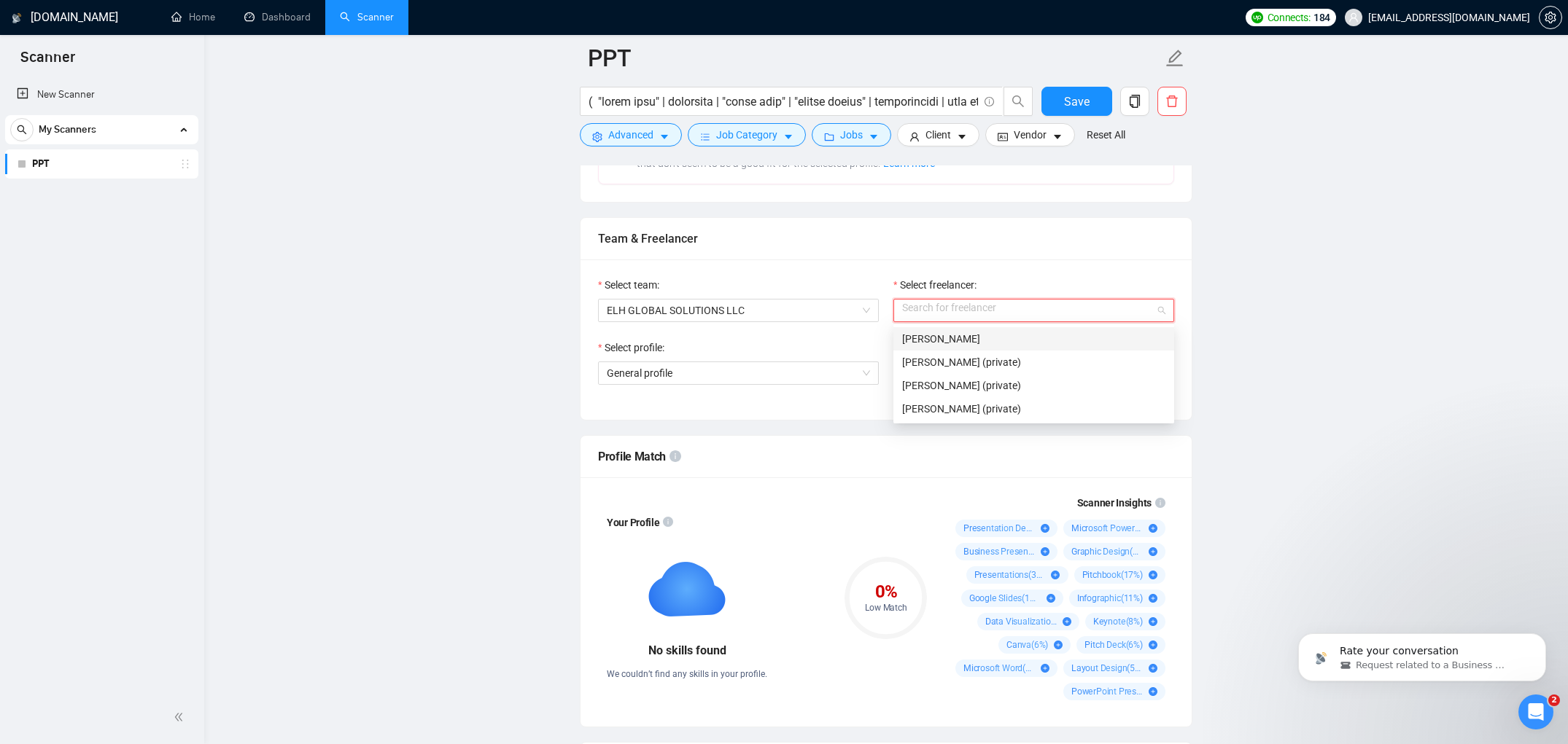
click at [921, 313] on input "Select freelancer:" at bounding box center [1028, 311] width 253 height 22
click at [921, 343] on span "[PERSON_NAME]" at bounding box center [941, 339] width 78 height 12
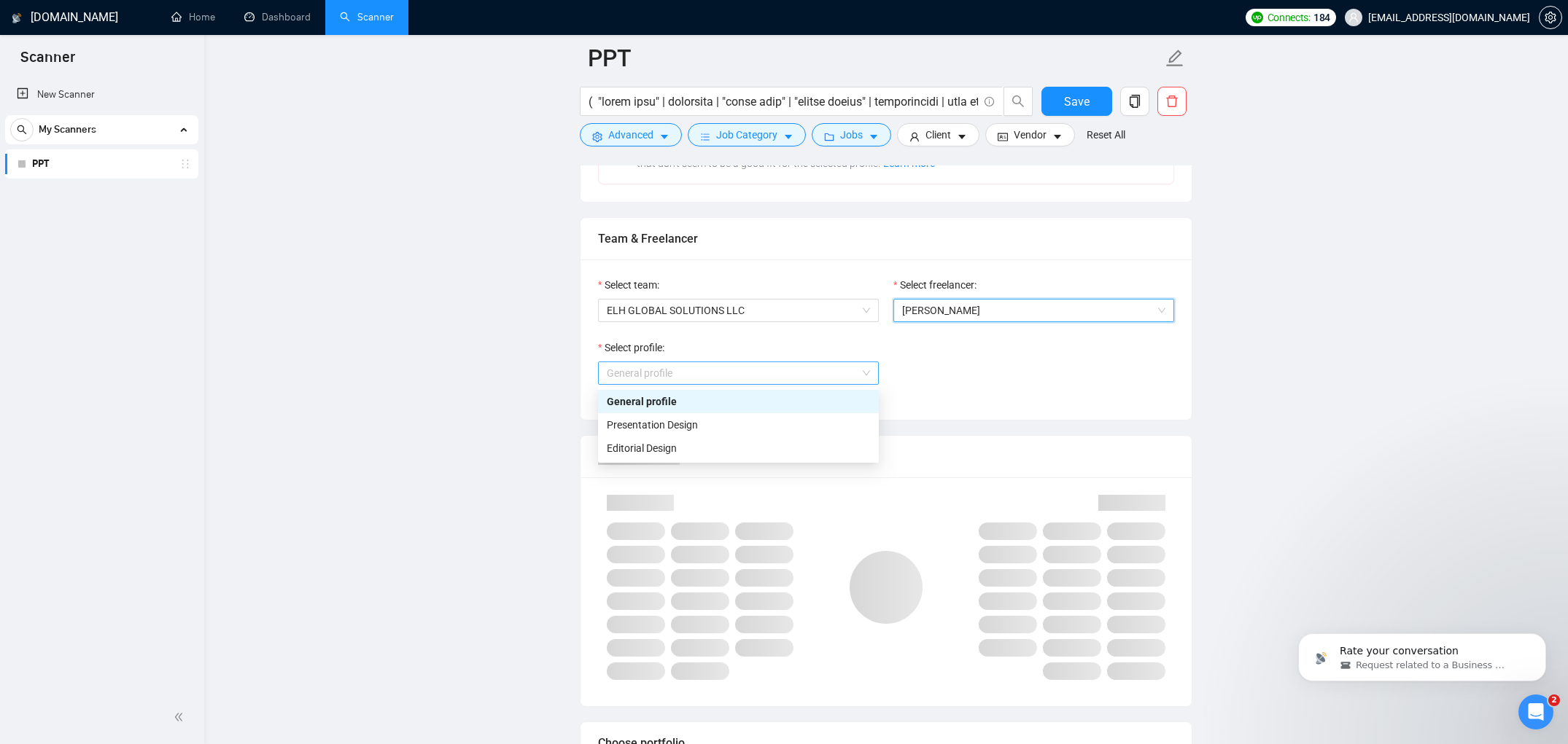
click at [816, 380] on span "General profile" at bounding box center [738, 373] width 263 height 22
click at [741, 408] on div "General profile" at bounding box center [738, 402] width 263 height 16
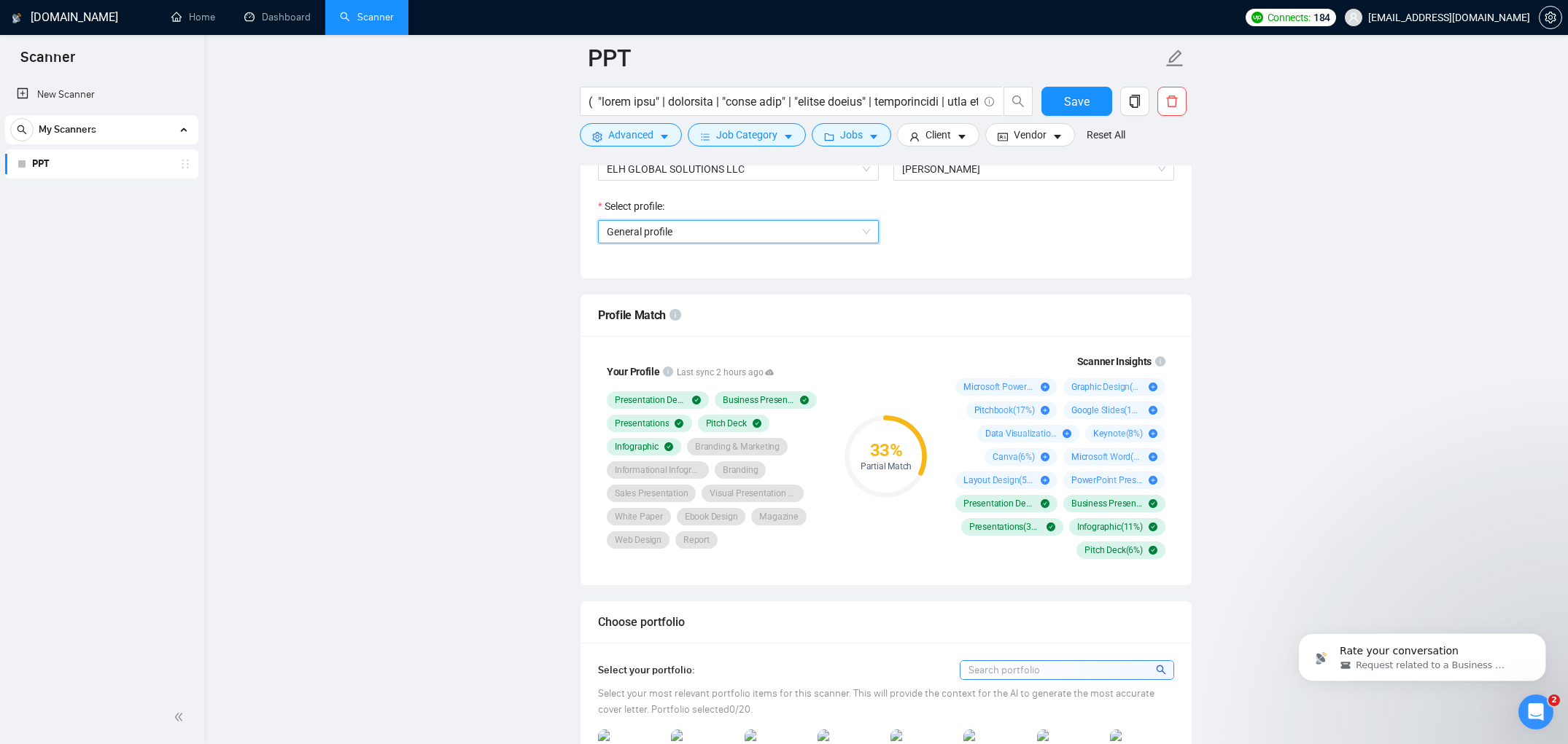
scroll to position [825, 0]
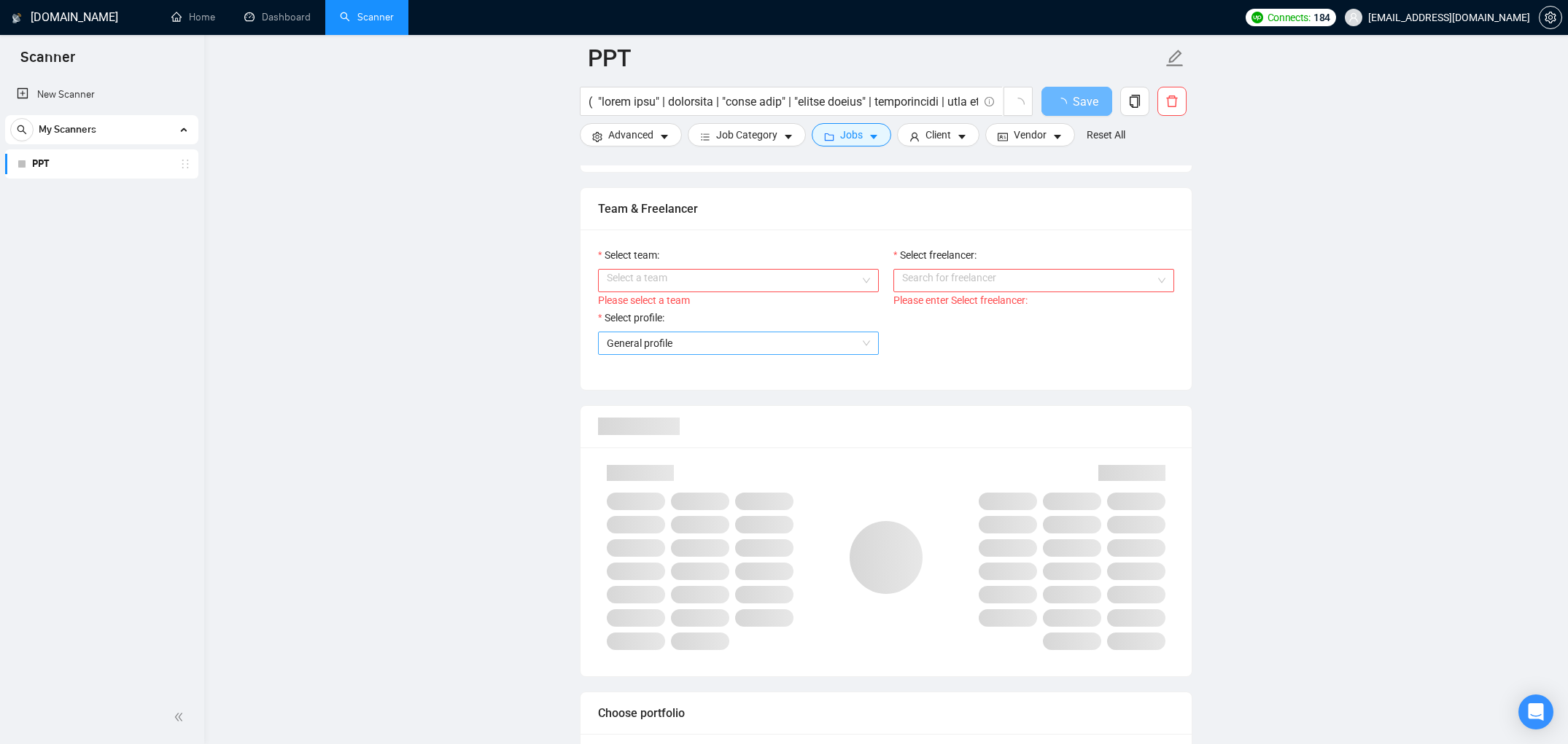
scroll to position [714, 0]
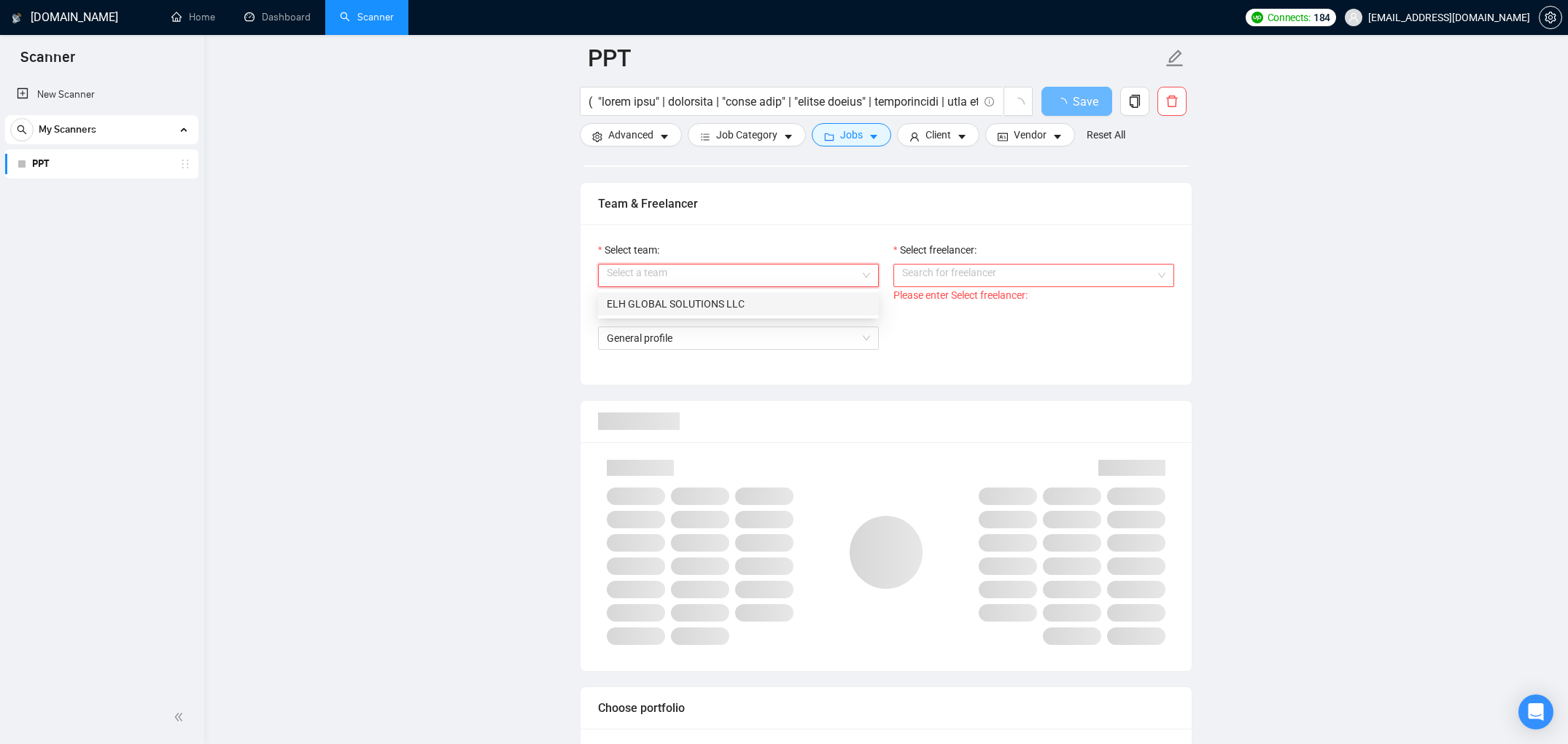
click at [768, 277] on input "Select team:" at bounding box center [733, 276] width 253 height 22
drag, startPoint x: 722, startPoint y: 301, endPoint x: 797, endPoint y: 287, distance: 76.3
click at [722, 301] on div "ELH GLOBAL SOLUTIONS LLC" at bounding box center [738, 304] width 263 height 16
click at [1026, 276] on input "Select freelancer:" at bounding box center [1028, 276] width 253 height 22
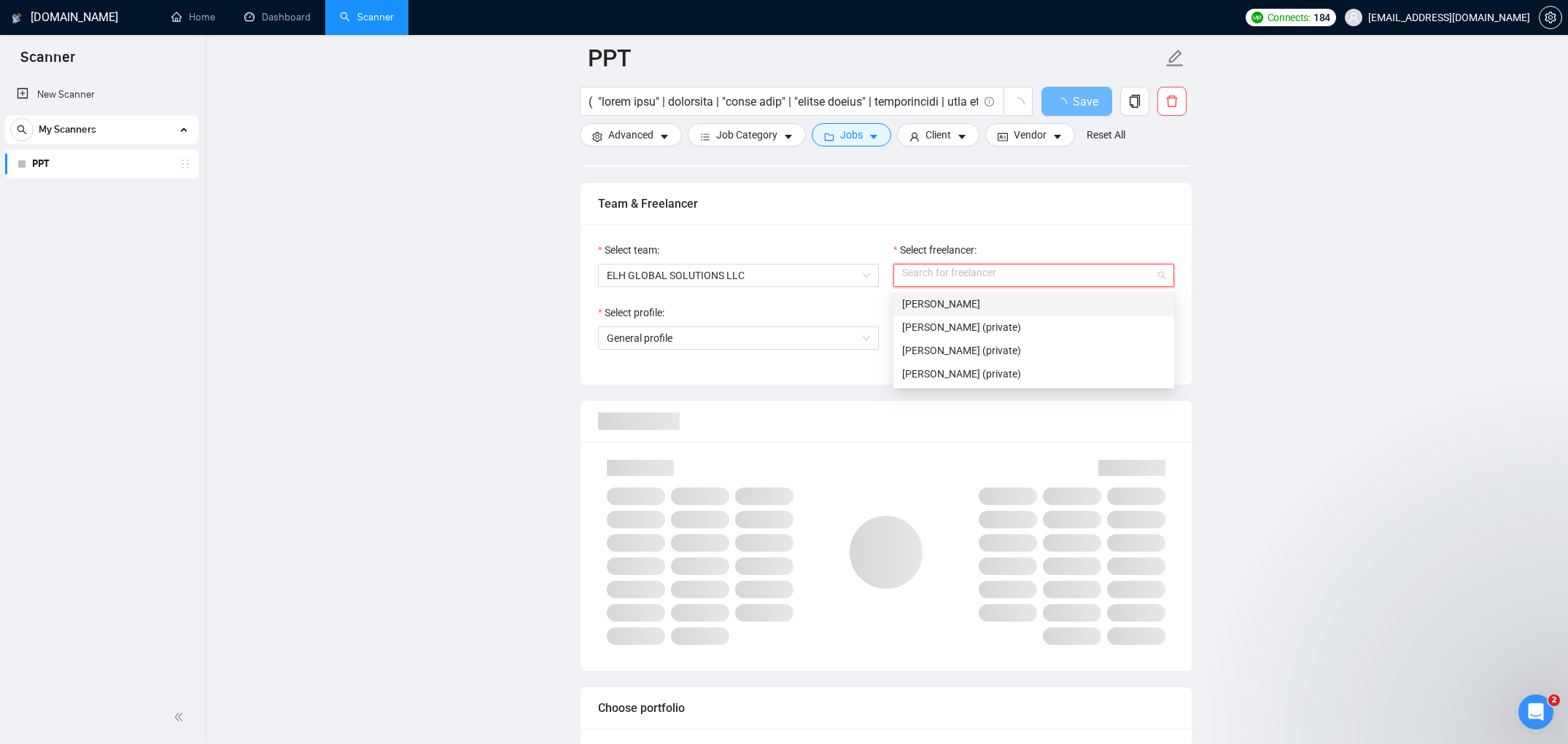
scroll to position [0, 0]
drag, startPoint x: 980, startPoint y: 307, endPoint x: 948, endPoint y: 313, distance: 32.6
click at [980, 307] on div "[PERSON_NAME]" at bounding box center [1034, 304] width 263 height 16
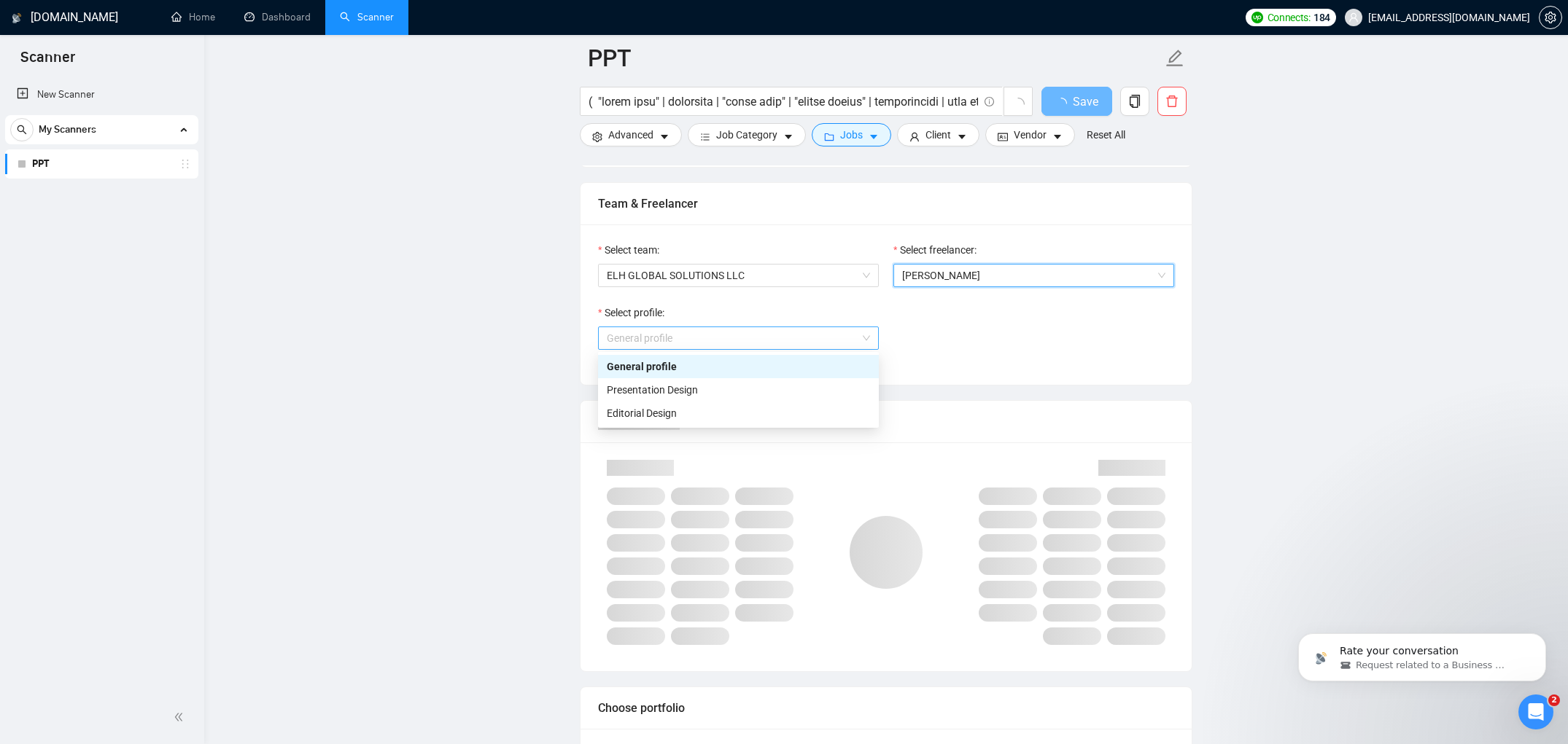
click at [830, 336] on span "General profile" at bounding box center [738, 338] width 263 height 22
click at [765, 359] on div "General profile" at bounding box center [738, 367] width 263 height 16
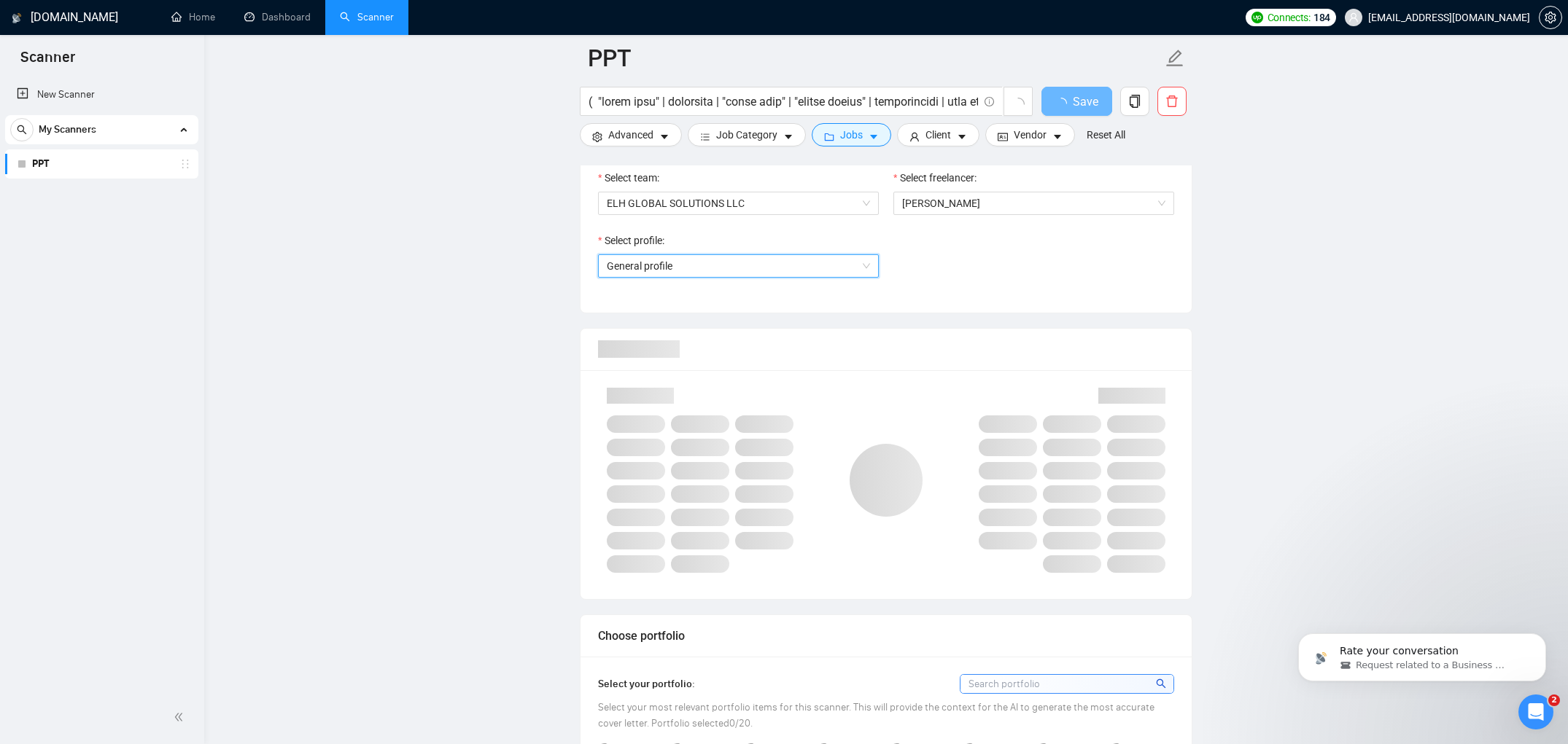
scroll to position [787, 0]
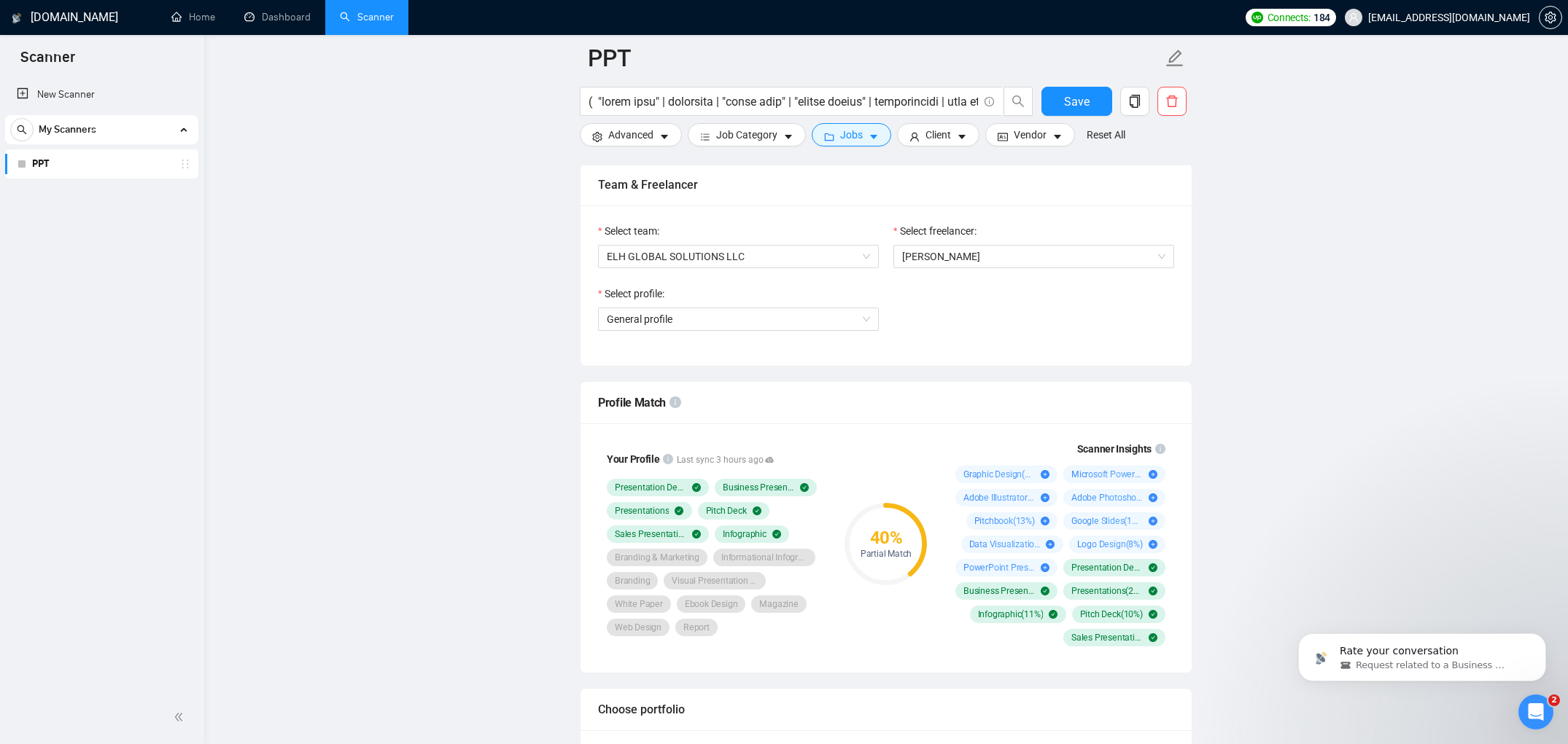
click at [1008, 400] on div "Profile Match" at bounding box center [886, 403] width 576 height 41
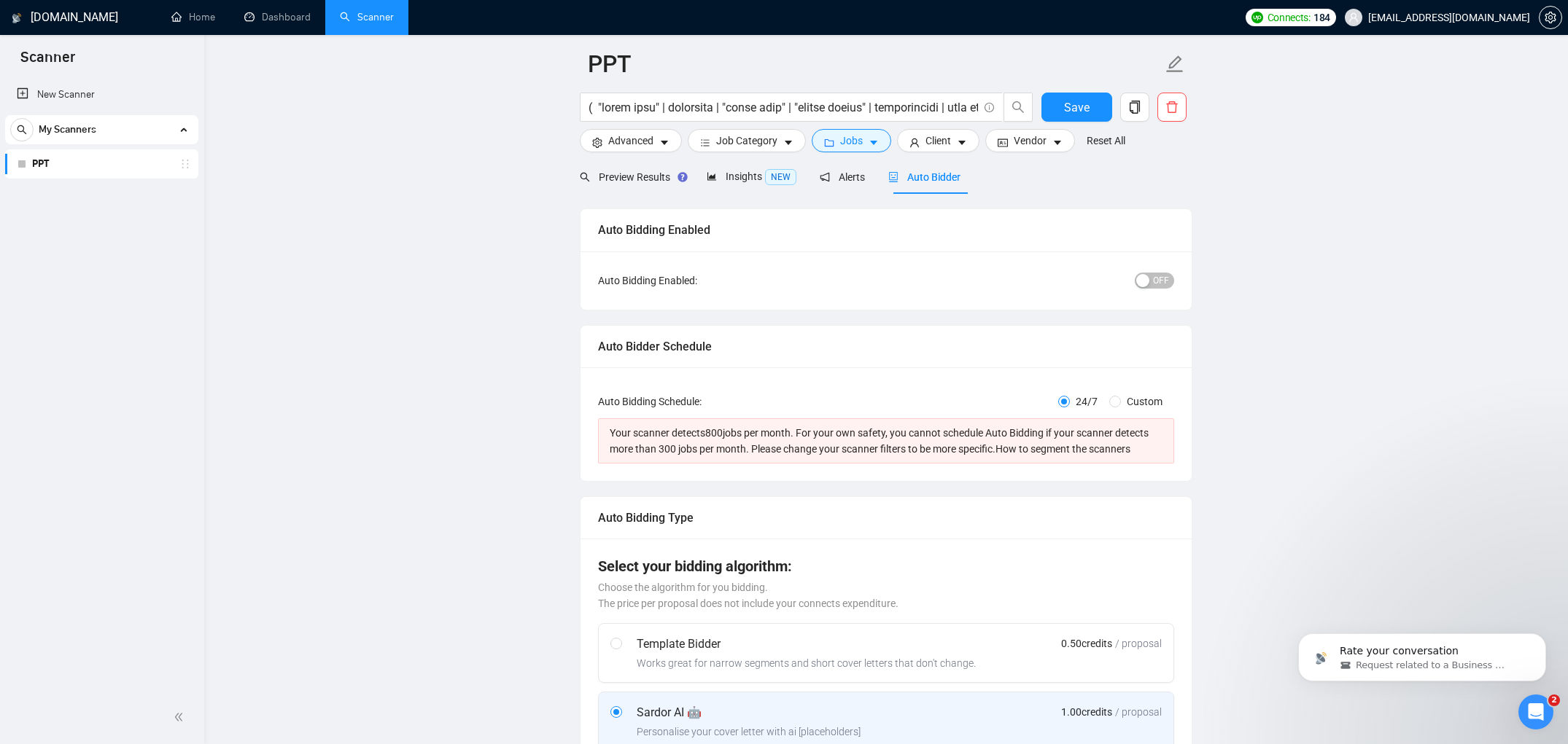
scroll to position [23, 0]
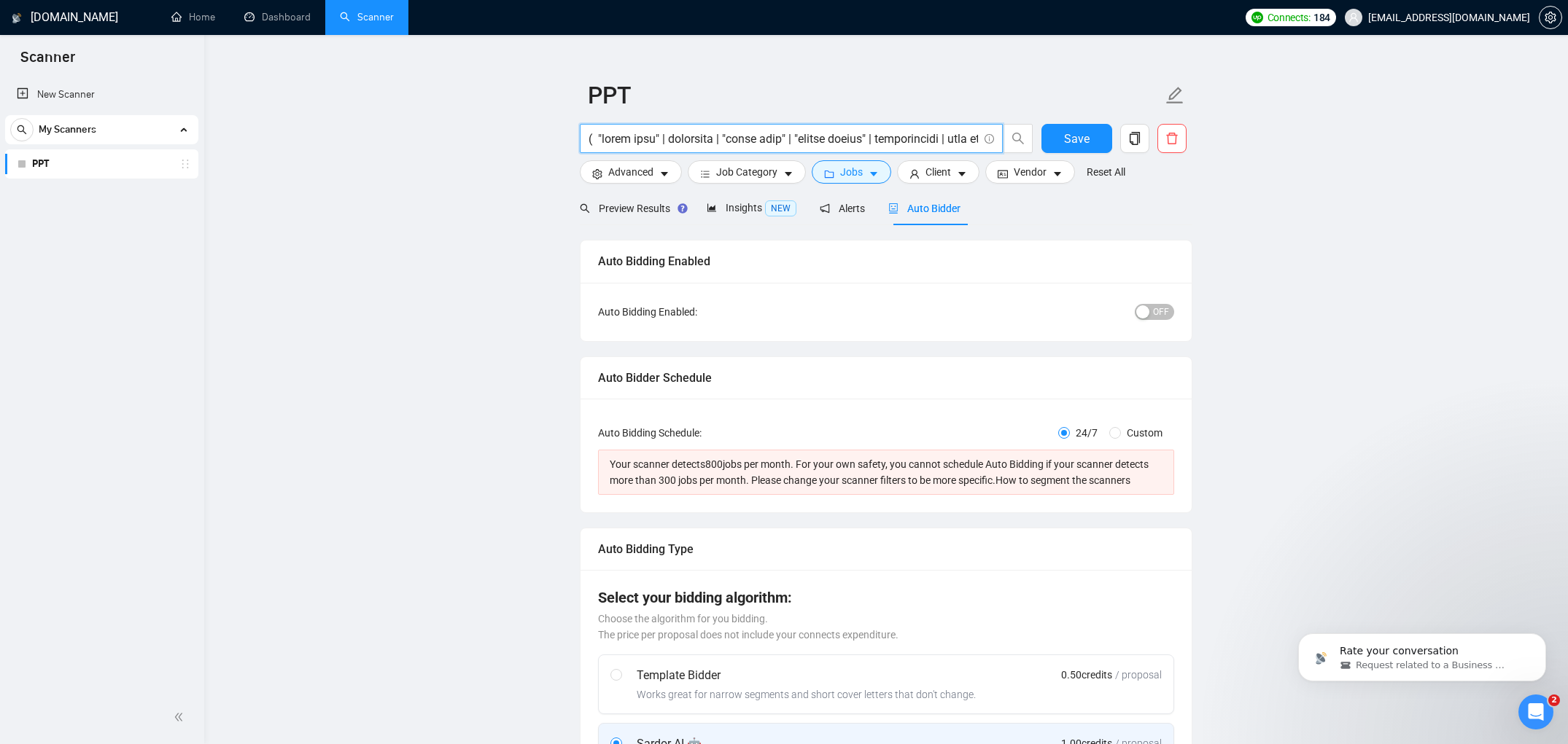
click at [889, 143] on input "text" at bounding box center [783, 139] width 389 height 18
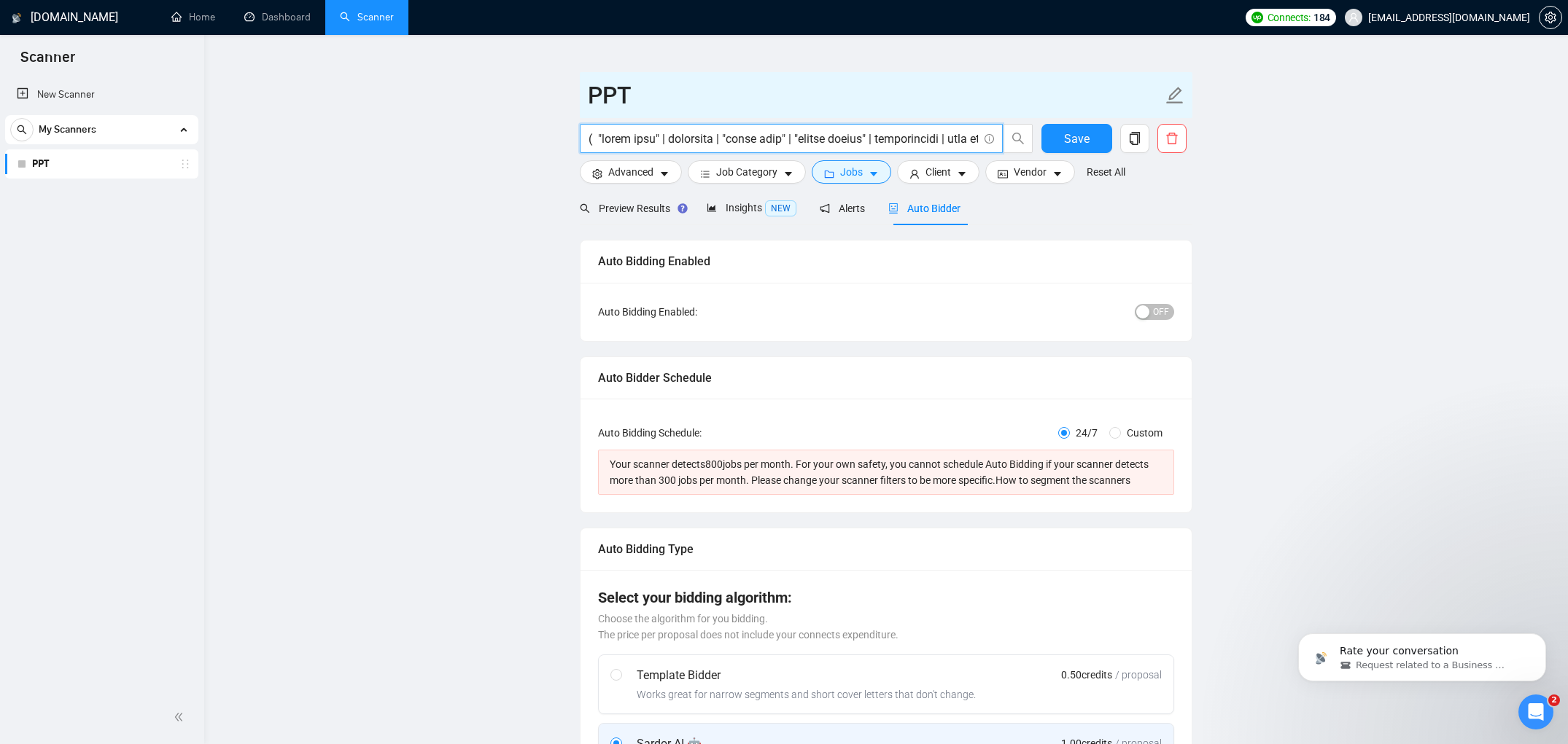
paste input "| pitchdeck | "slide deck" | "google slides" | presentation | "demo deck" | pow…"
type input "( "pitch deck" | pitchdeck | "slide deck" | "google slides" | presentation | "d…"
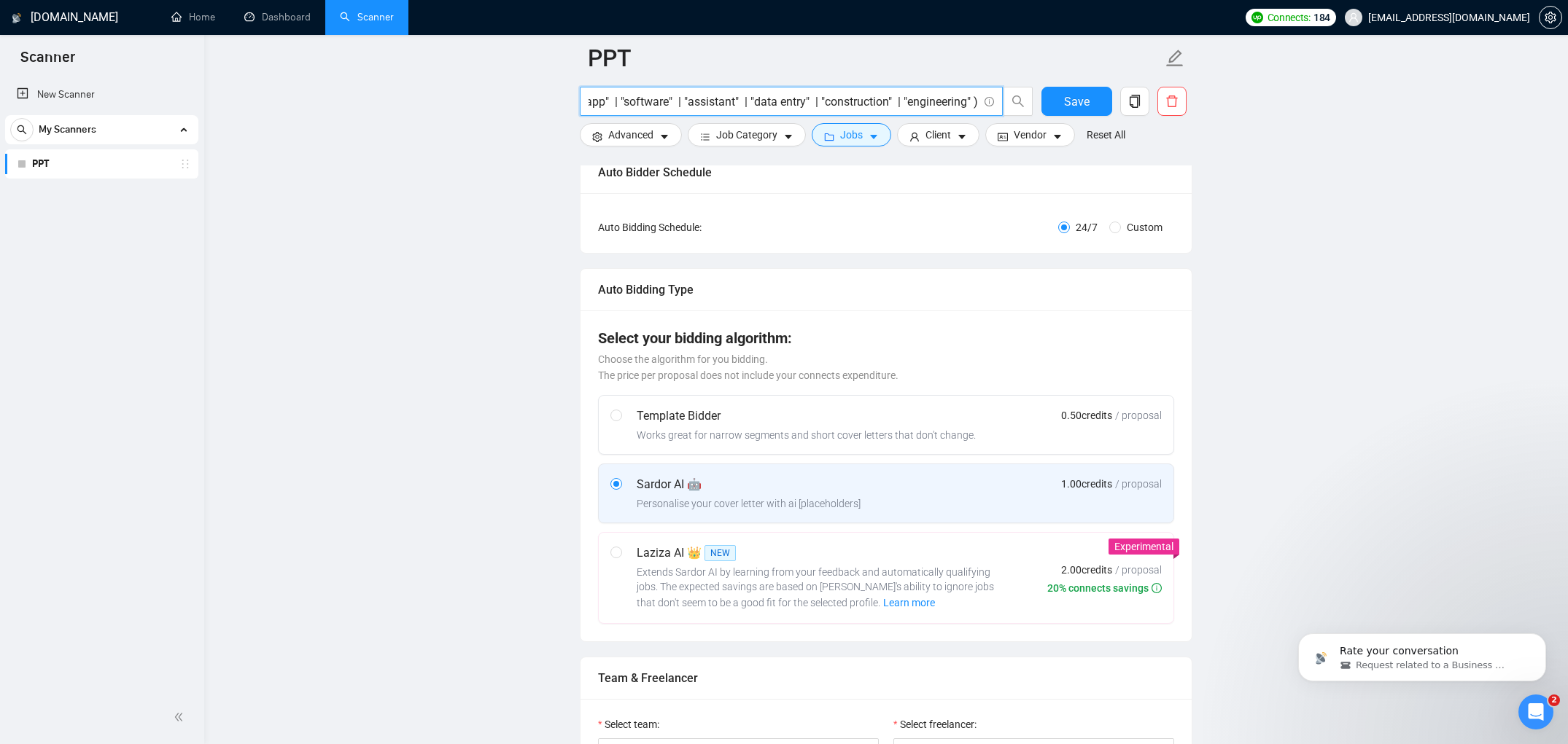
scroll to position [0, 0]
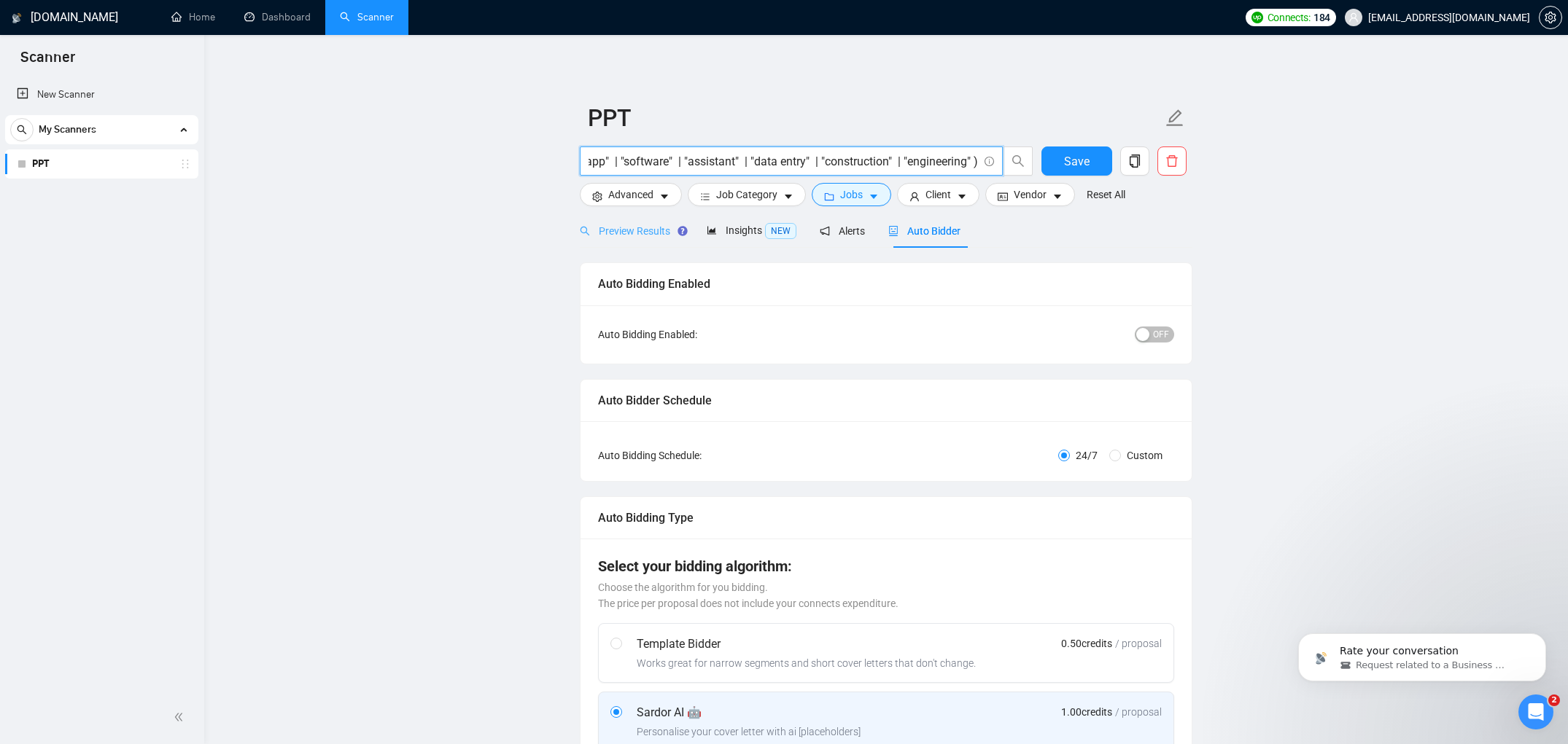
type input "( "pitch deck" | pitchdeck | "slide deck" | "google slides" | presentation | "d…"
click at [649, 231] on span "Preview Results" at bounding box center [632, 231] width 104 height 12
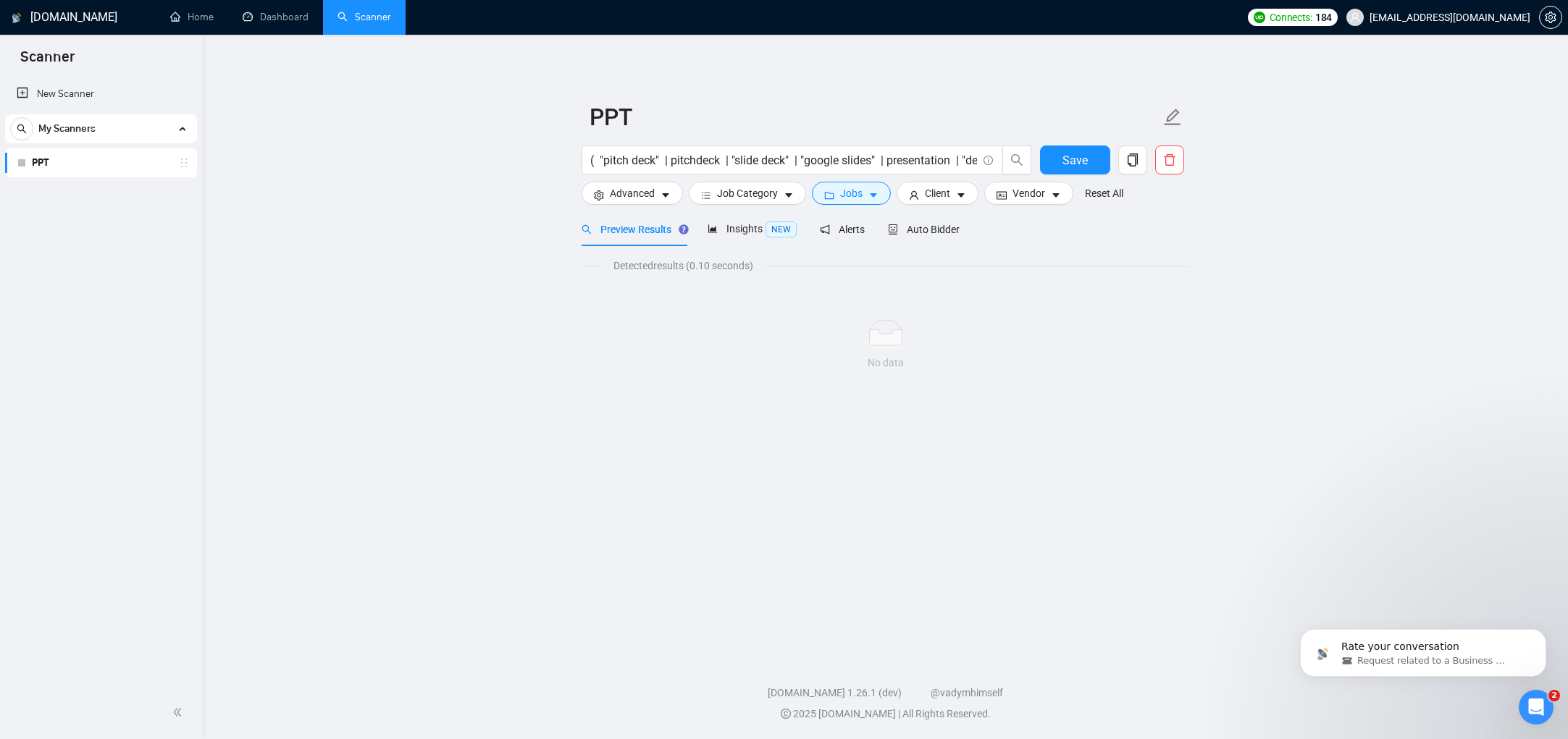
drag, startPoint x: 117, startPoint y: 138, endPoint x: 110, endPoint y: 135, distance: 7.6
click at [117, 138] on div "My Scanners" at bounding box center [100, 129] width 182 height 29
click at [78, 105] on link "New Scanner" at bounding box center [101, 94] width 169 height 29
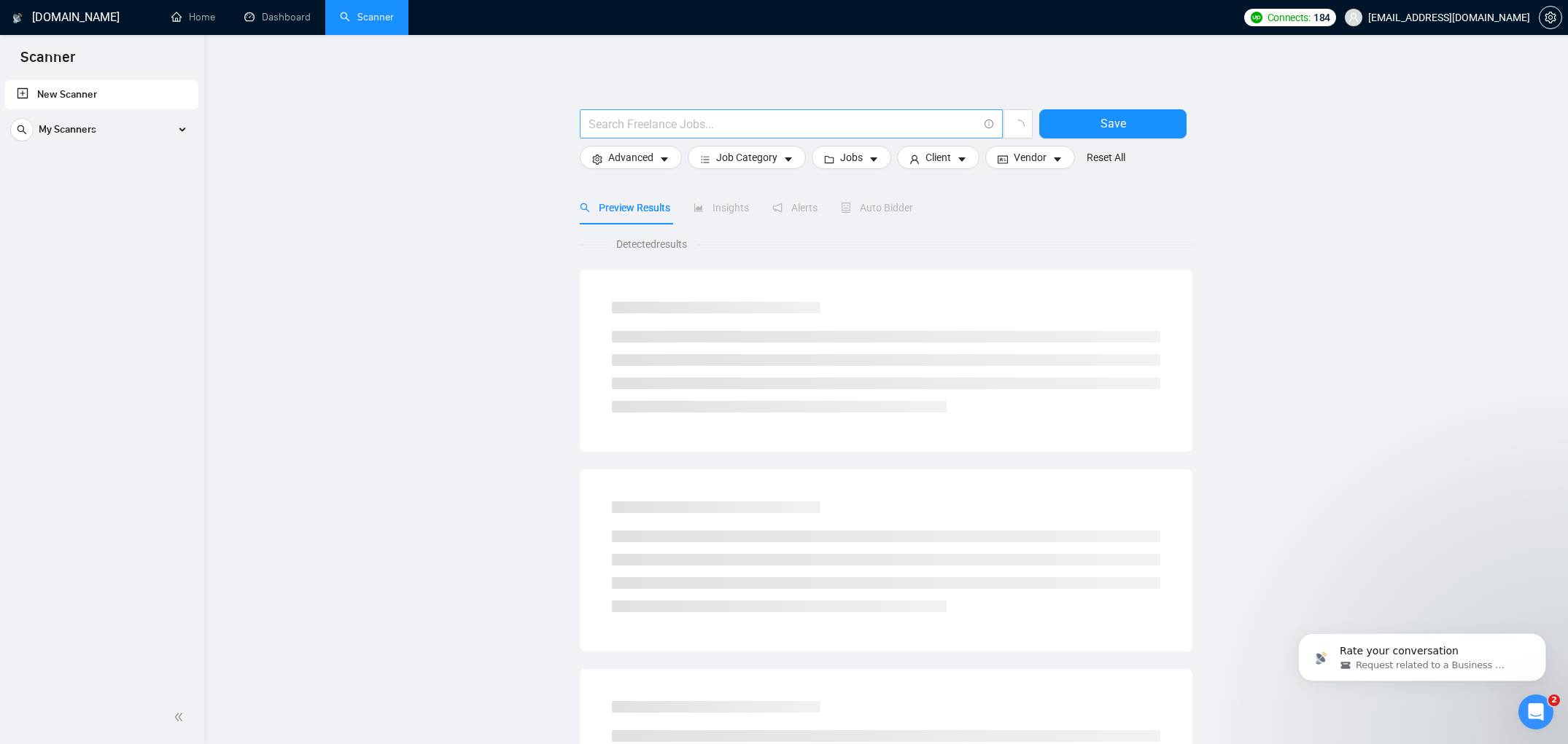
click at [866, 119] on input "text" at bounding box center [783, 124] width 389 height 18
paste input "( "pitch deck" | pitchdeck | "slide deck" | "google slides" | presentation | "d…"
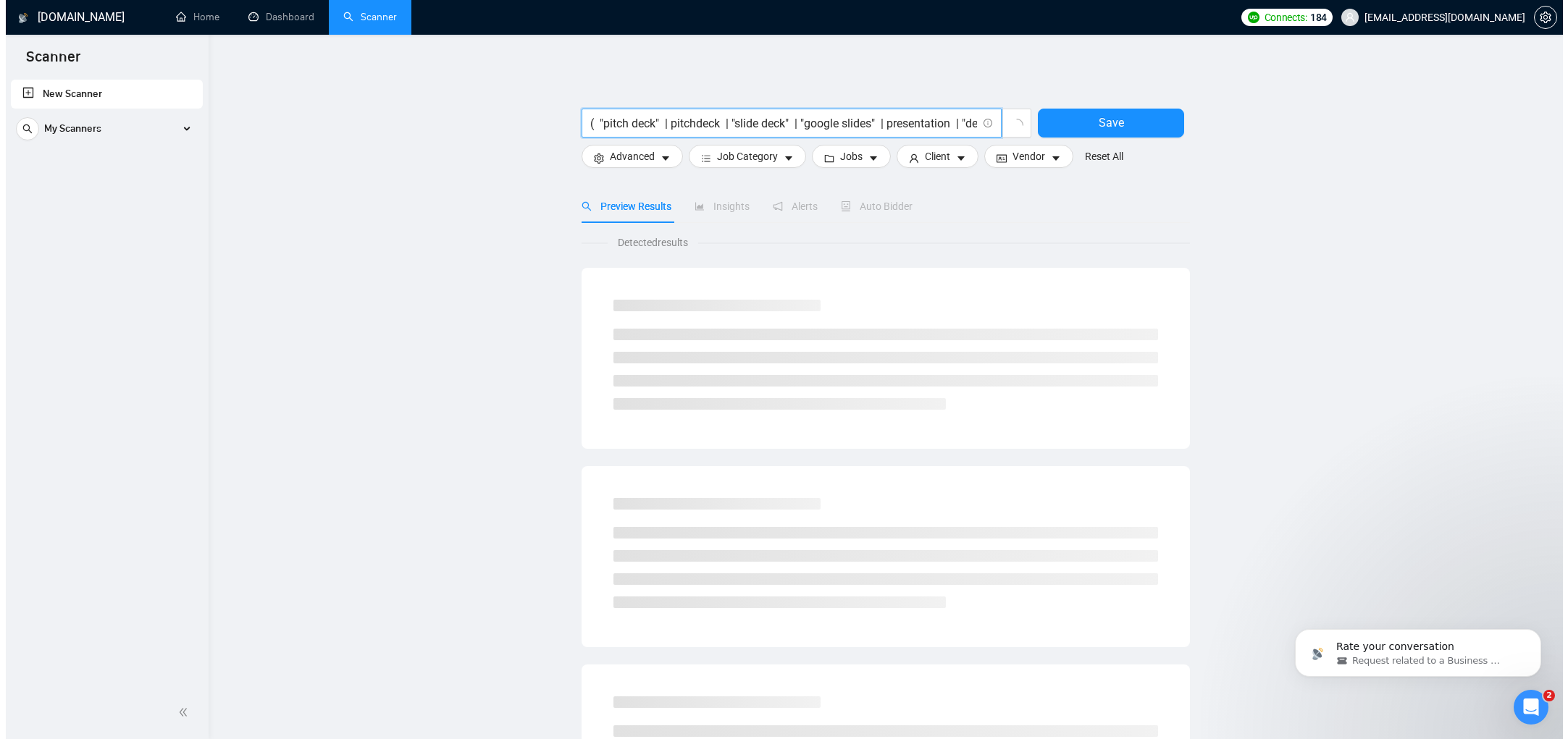
scroll to position [0, 4701]
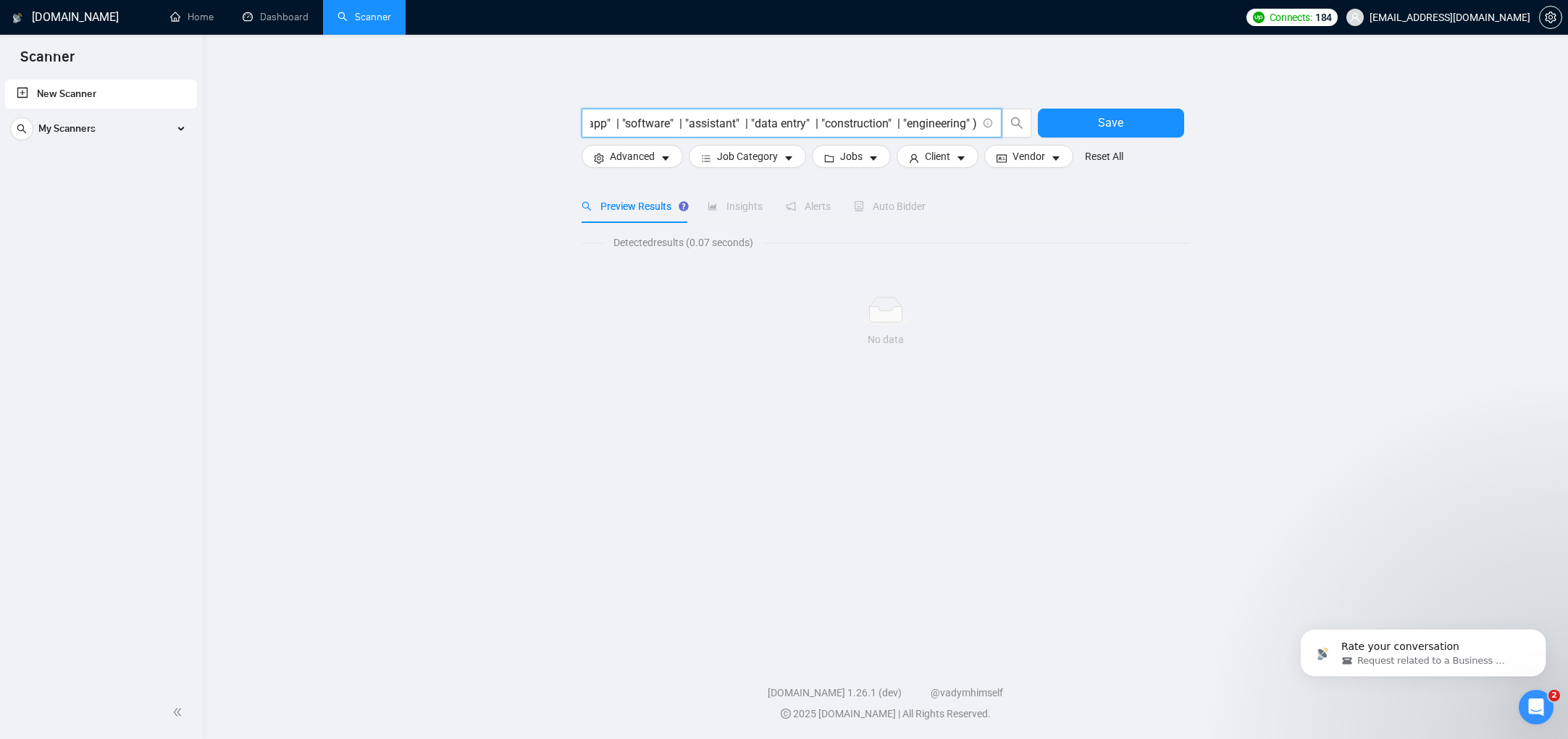
type input "( "pitch deck" | pitchdeck | "slide deck" | "google slides" | presentation | "d…"
drag, startPoint x: 980, startPoint y: 125, endPoint x: 599, endPoint y: 116, distance: 381.1
click at [599, 116] on span "( "pitch deck" | pitchdeck | "slide deck" | "google slides" | presentation | "d…" at bounding box center [791, 123] width 420 height 29
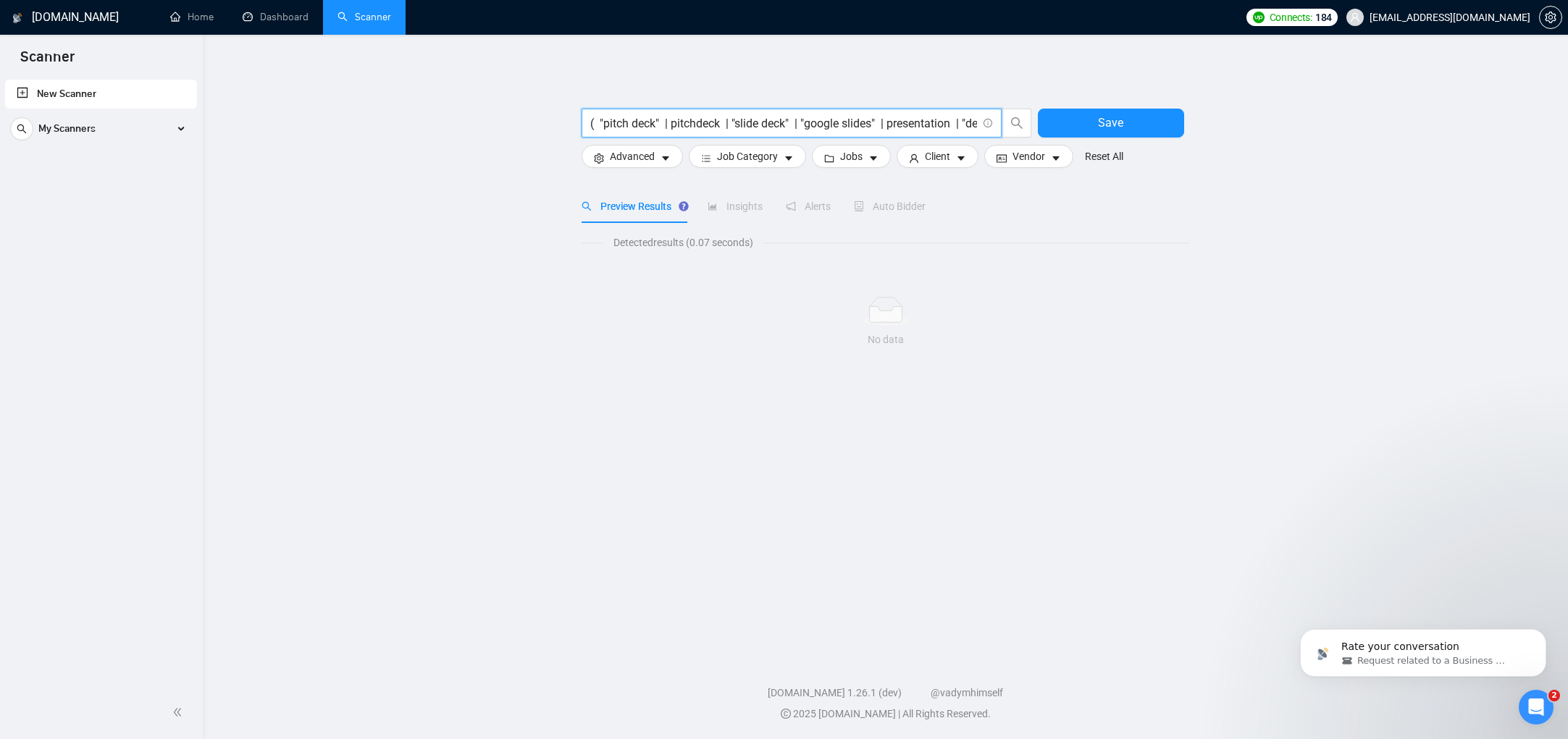
click at [752, 119] on input "( "pitch deck" | pitchdeck | "slide deck" | "google slides" | presentation | "d…" at bounding box center [784, 123] width 386 height 18
paste input "( "annual report" | "yearly report" | "annual statement" | "annual review" | "f…"
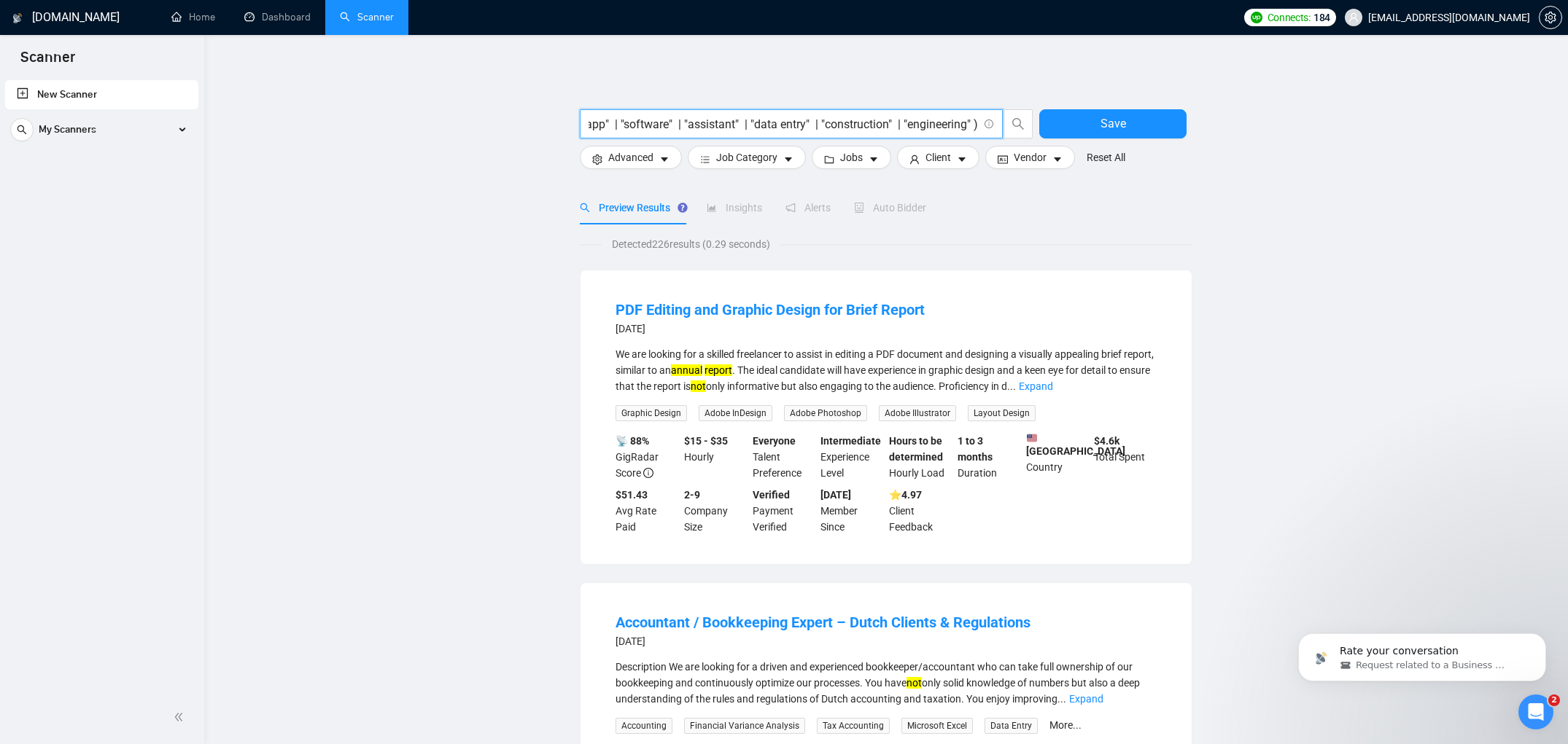
type input "( "annual report" | "yearly report" | "annual statement" | "annual review" | "f…"
click at [683, 126] on input "( "annual report" | "yearly report" | "annual statement" | "annual review" | "f…" at bounding box center [783, 124] width 389 height 18
paste input "( "pitch deck" | pitchdeck | "slide deck" | "google slides" | presentation | "d…"
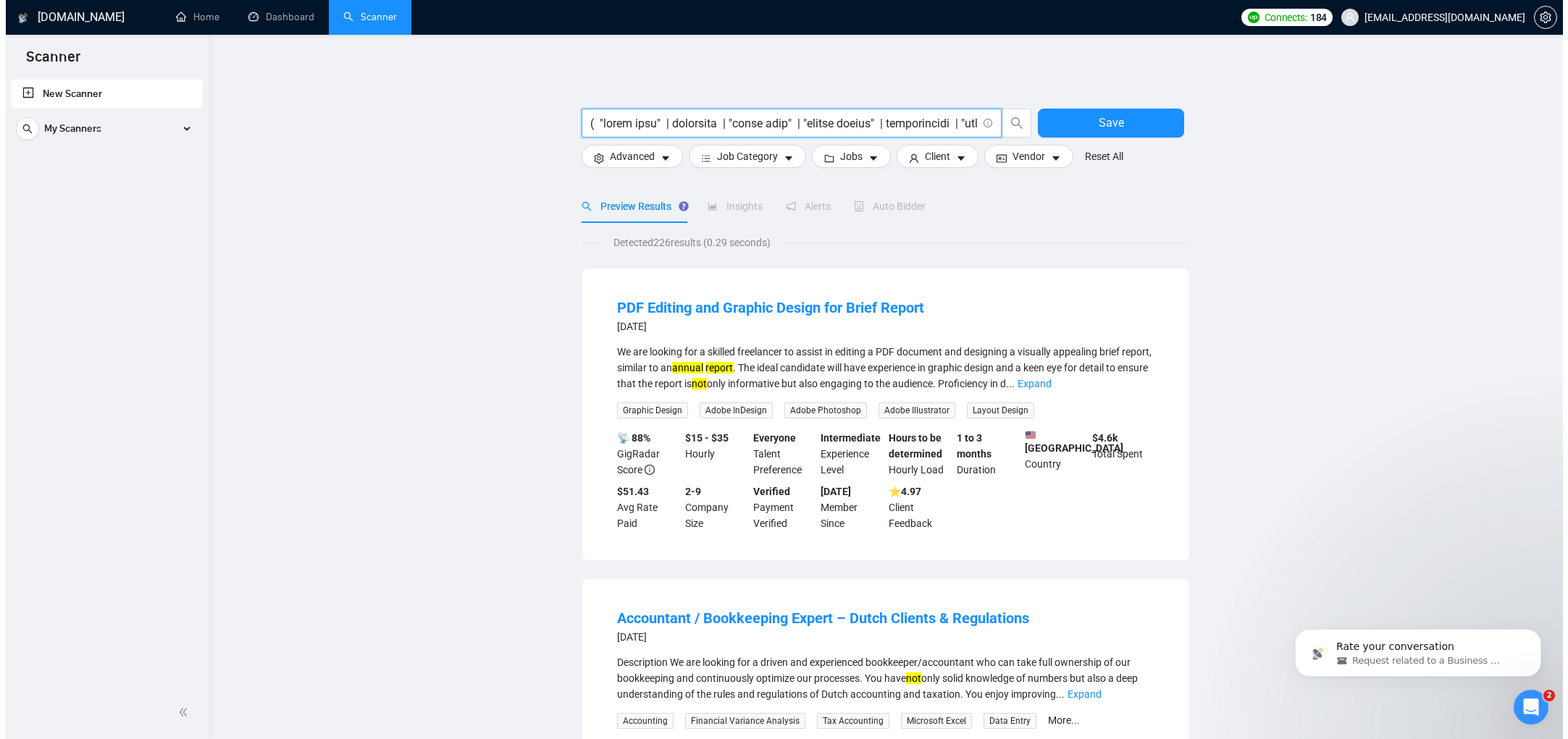
scroll to position [0, 7032]
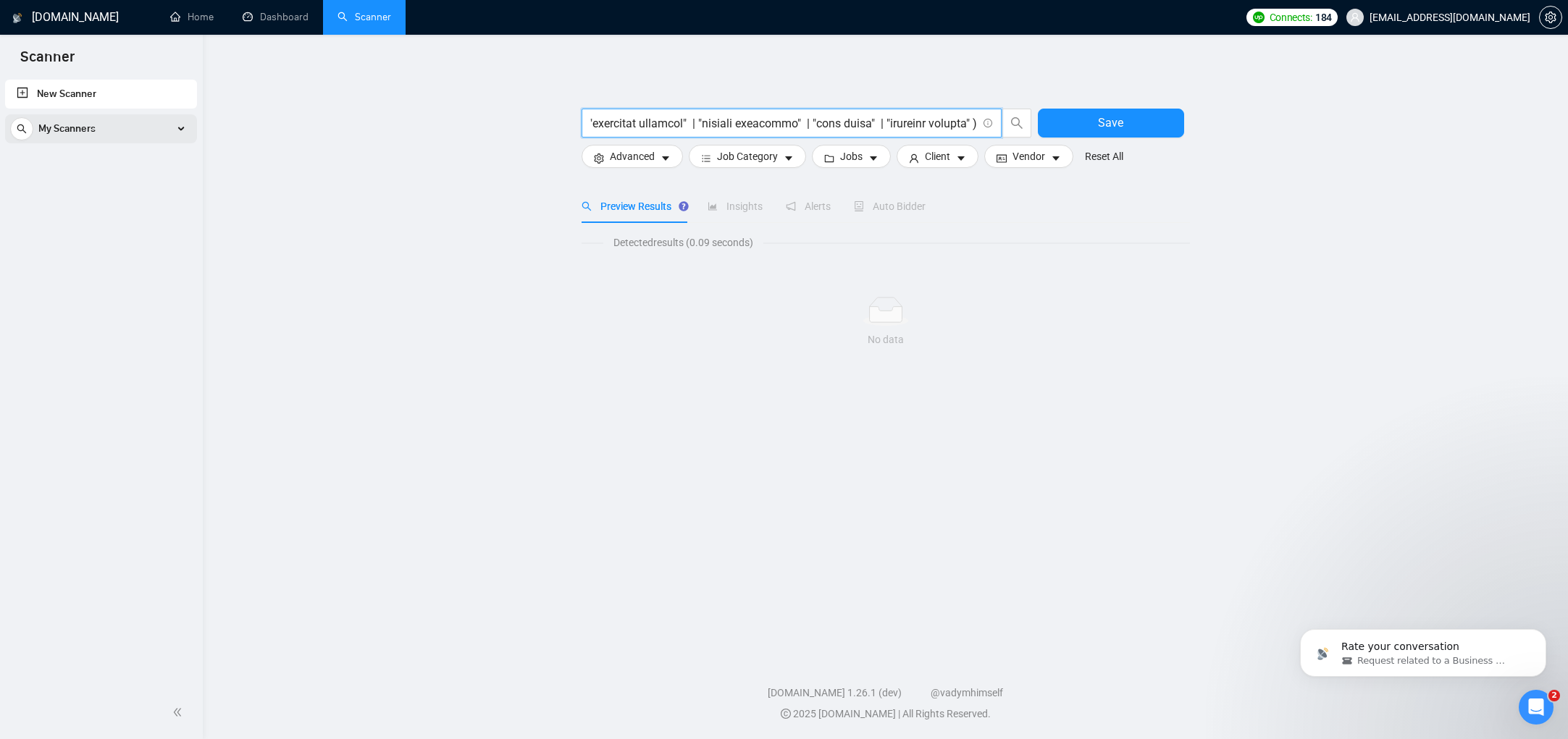
type input "( "pitch deck" | pitchdeck | "slide deck" | "google slides" | presentation | "d…"
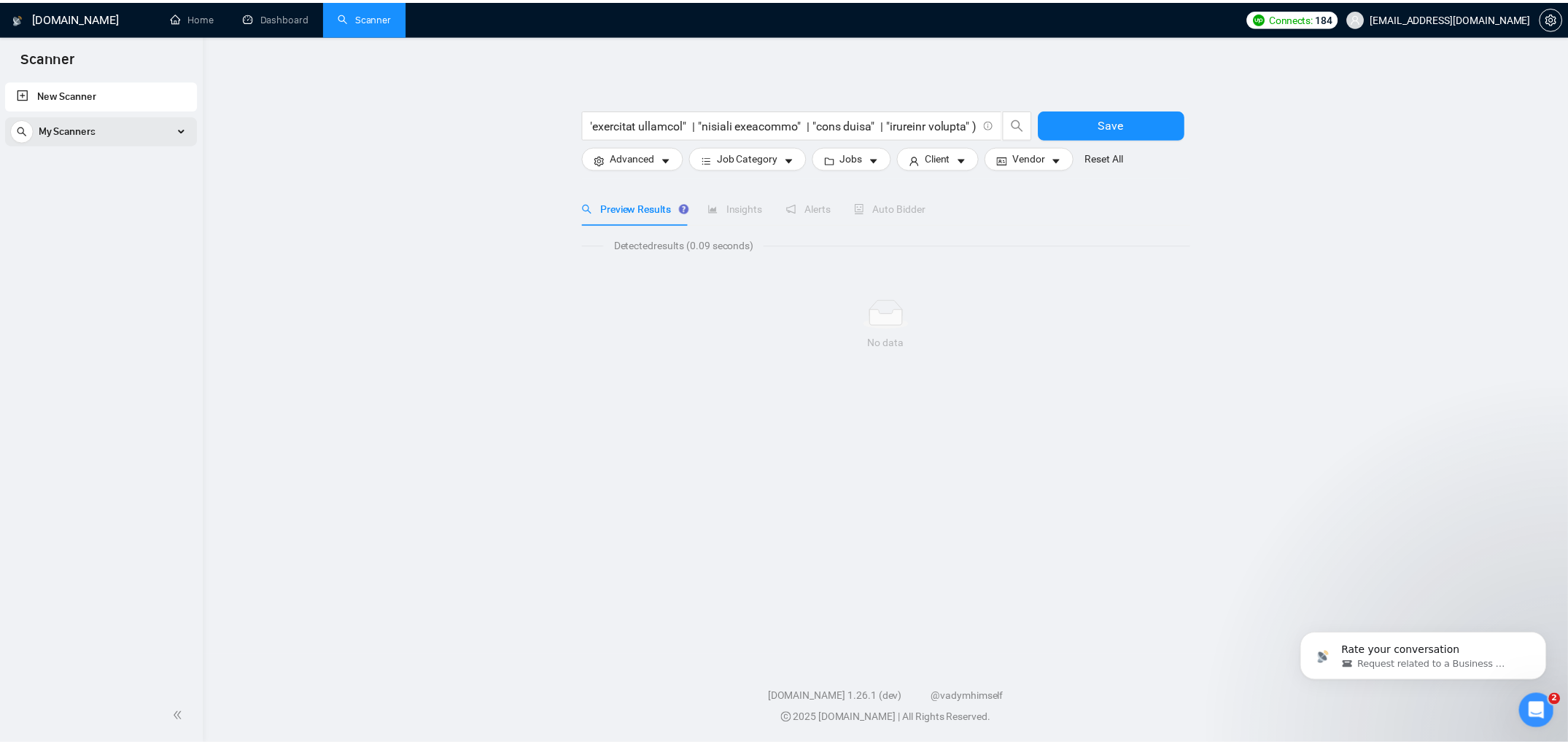
scroll to position [0, 0]
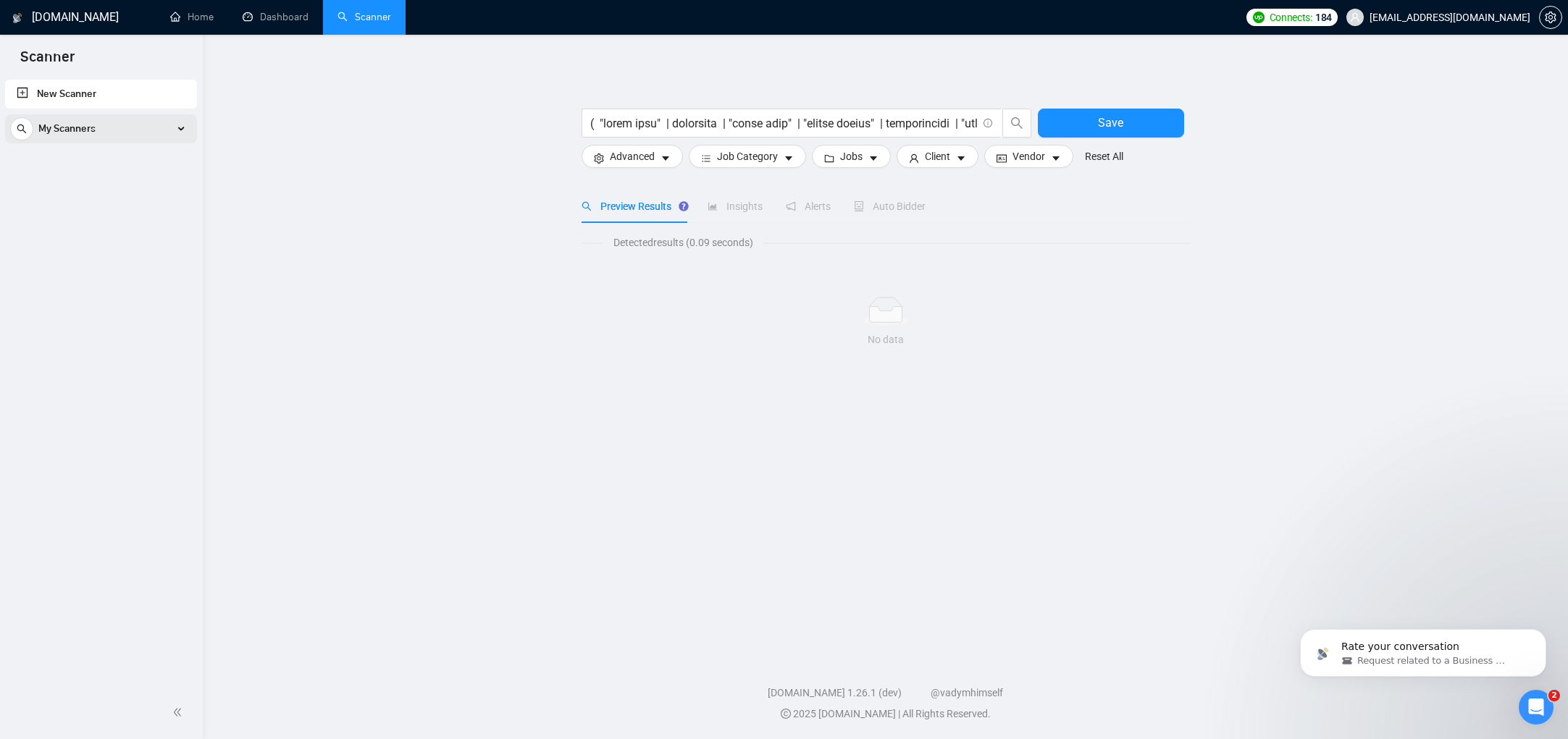
click at [65, 126] on span "My Scanners" at bounding box center [67, 129] width 57 height 29
click at [71, 154] on link "PPT" at bounding box center [101, 163] width 138 height 29
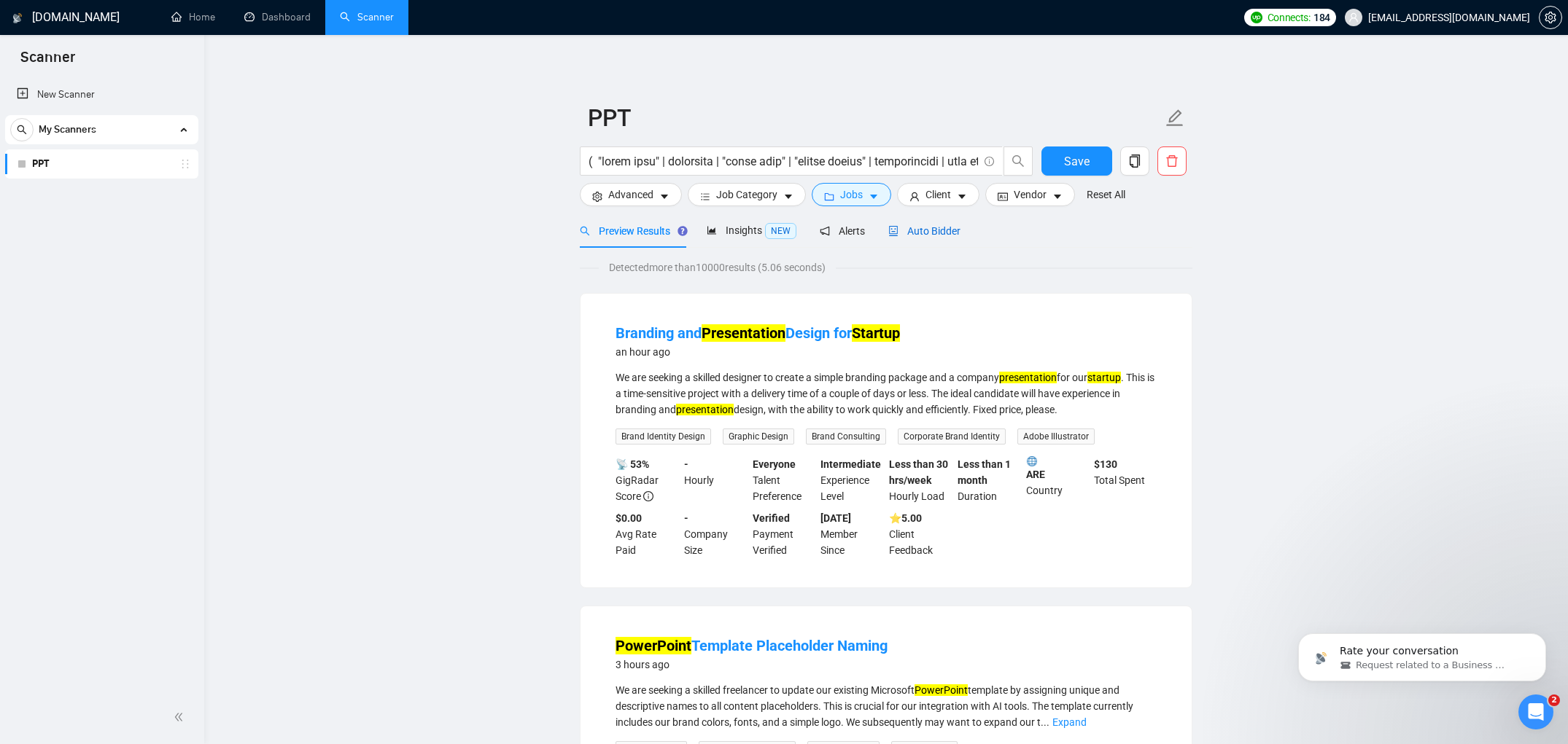
click at [929, 227] on span "Auto Bidder" at bounding box center [925, 231] width 72 height 12
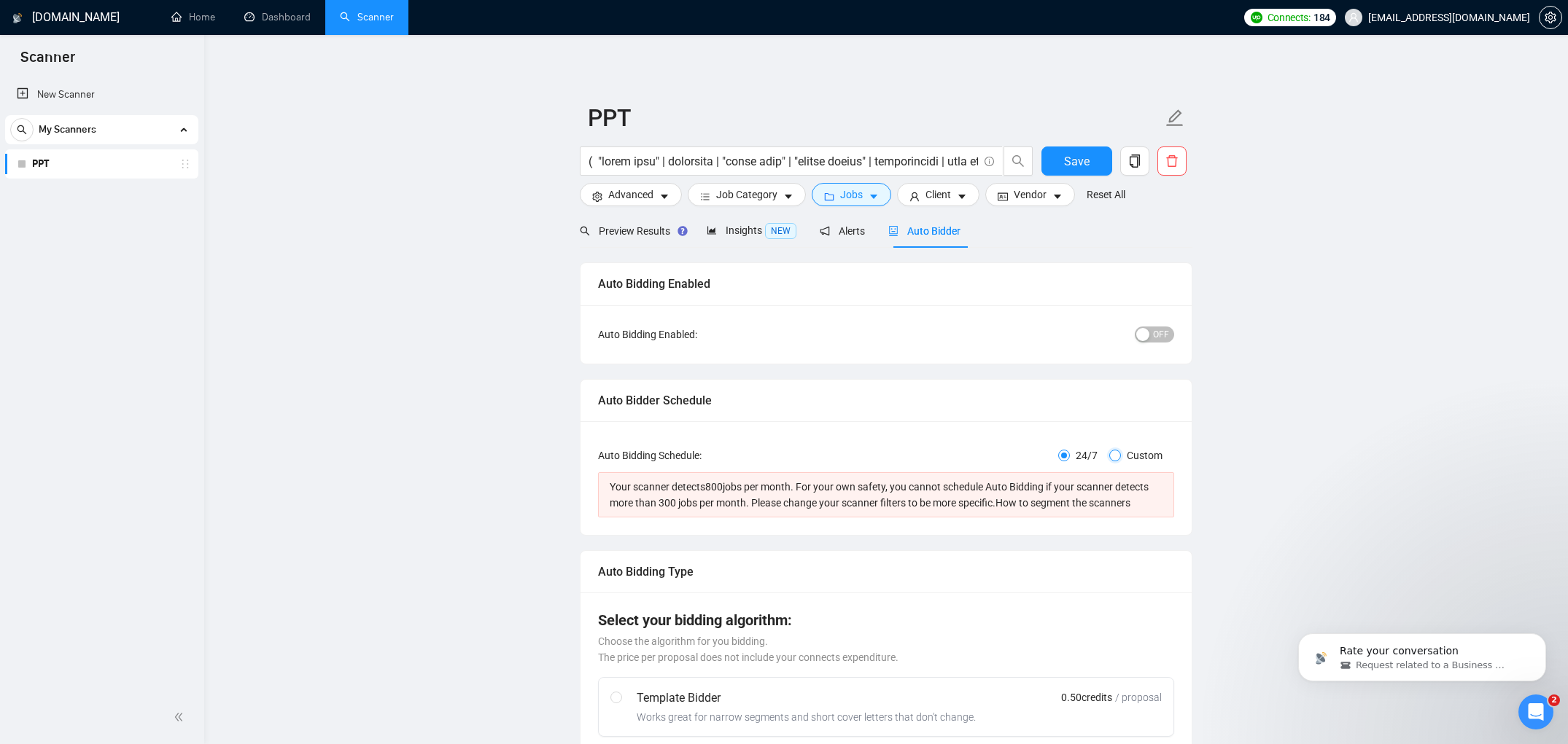
click at [1117, 453] on input "Custom" at bounding box center [1115, 455] width 12 height 12
radio input "true"
radio input "false"
checkbox input "true"
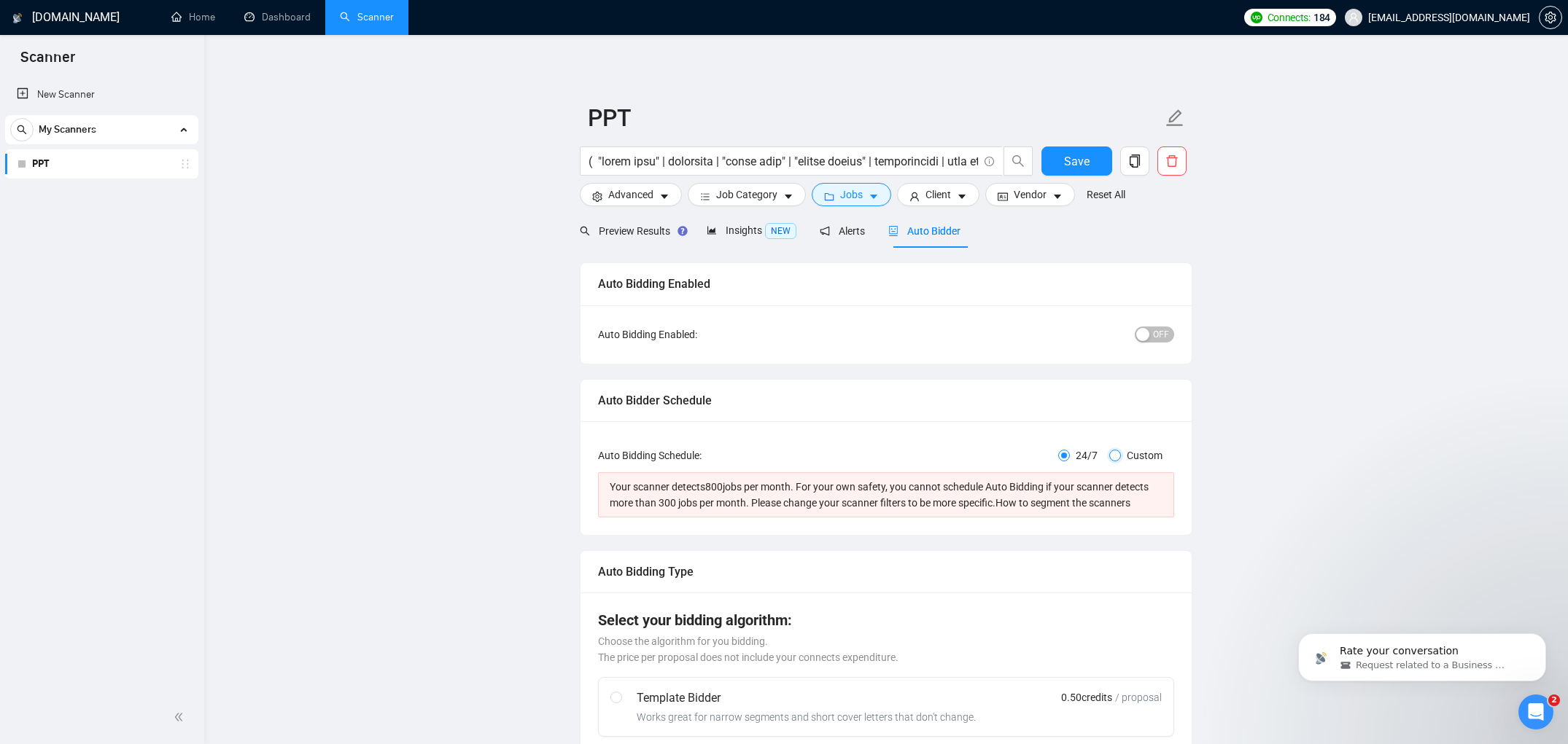
checkbox input "true"
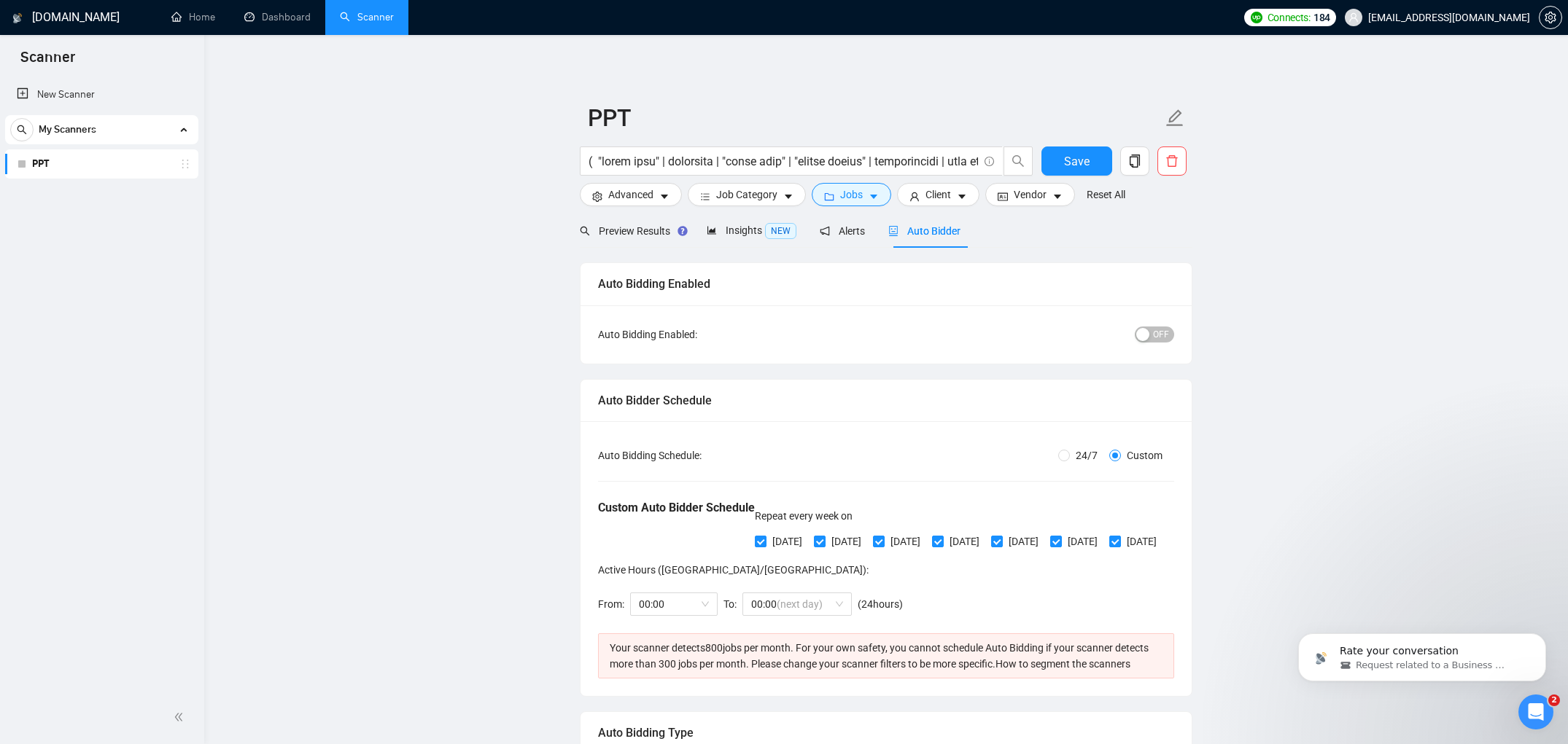
click at [1088, 458] on span "24/7" at bounding box center [1086, 456] width 33 height 16
click at [1070, 458] on input "24/7" at bounding box center [1064, 455] width 12 height 12
radio input "true"
radio input "false"
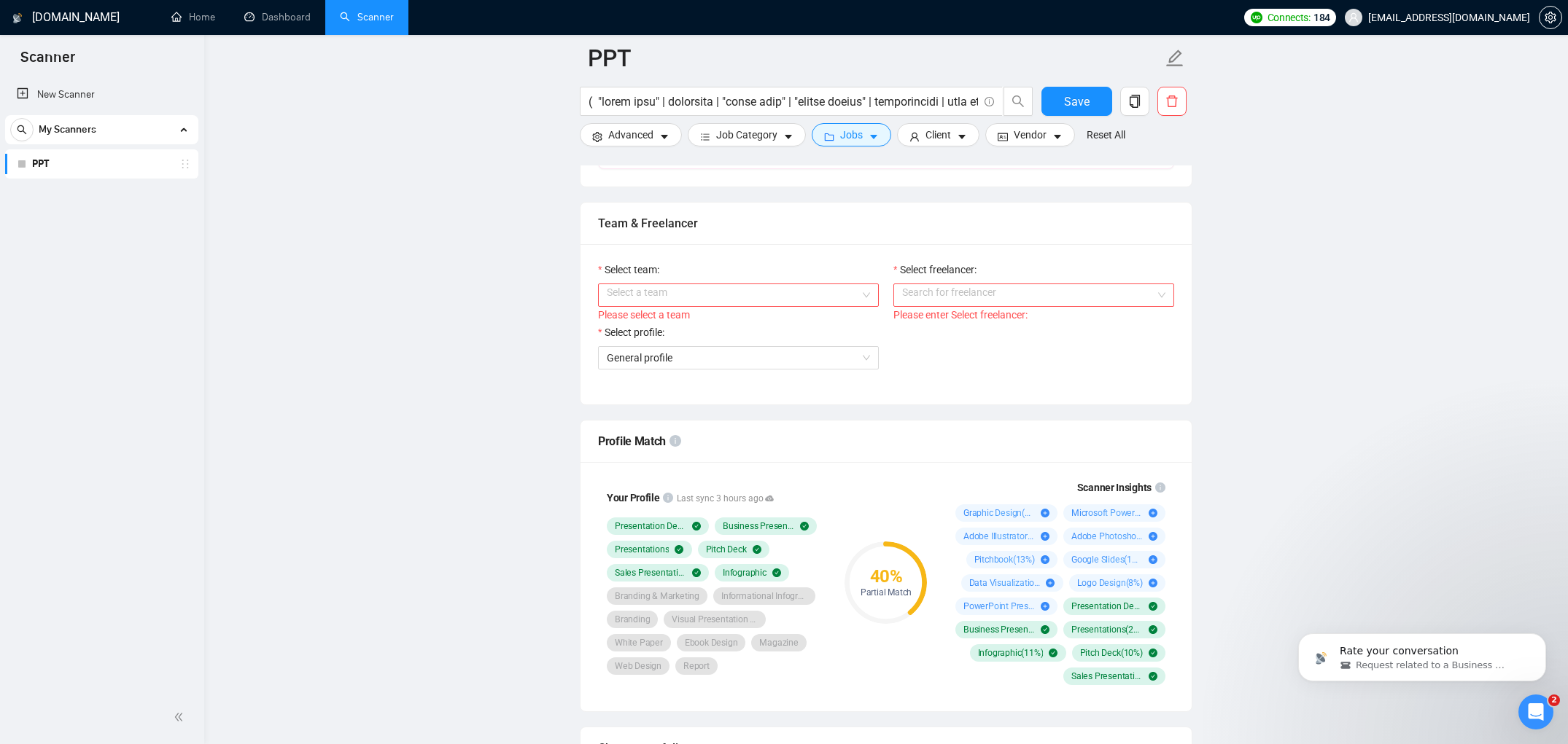
scroll to position [766, 0]
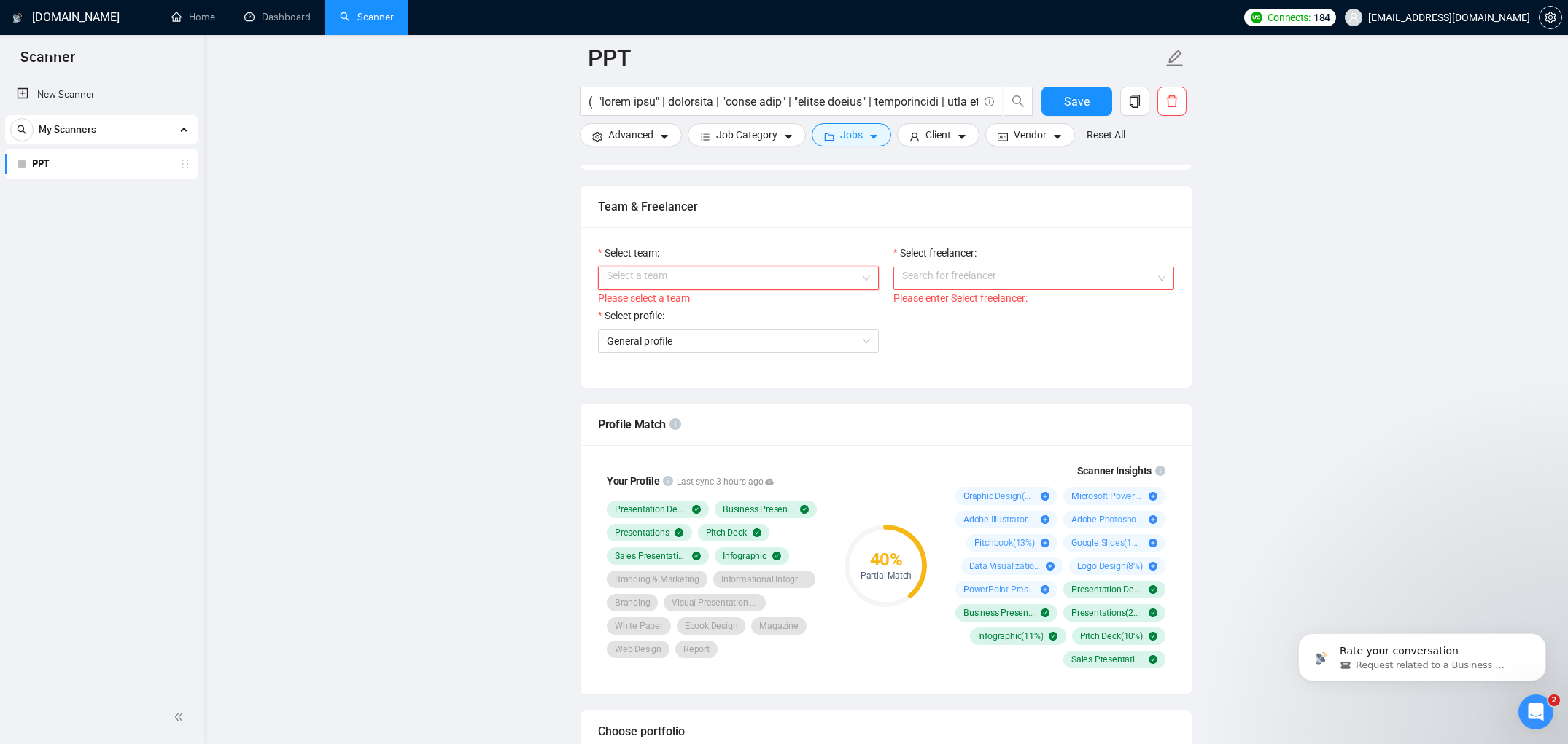
click at [802, 289] on input "Select team:" at bounding box center [733, 278] width 253 height 22
click at [745, 352] on span "General profile" at bounding box center [738, 341] width 263 height 22
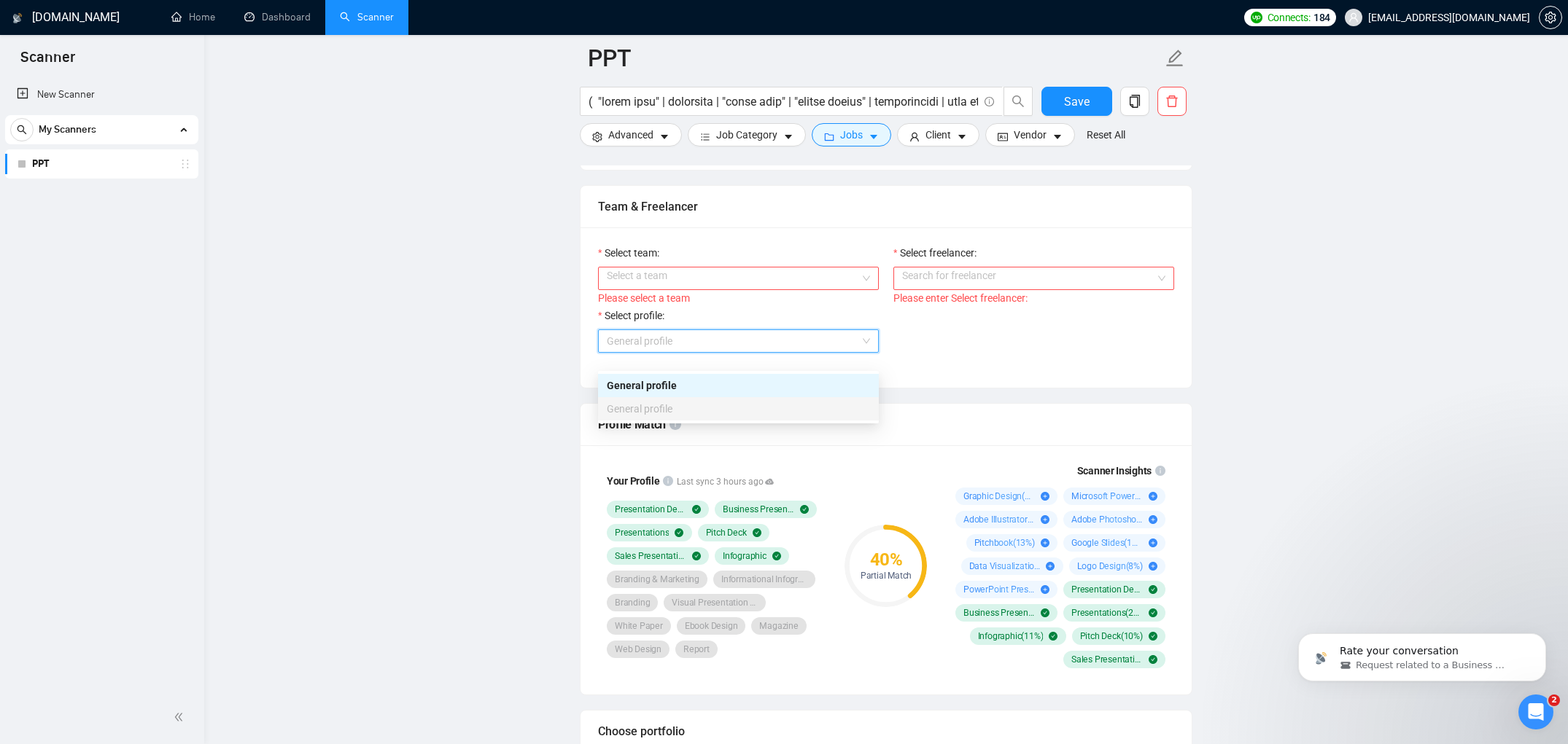
click at [770, 289] on input "Select team:" at bounding box center [733, 278] width 253 height 22
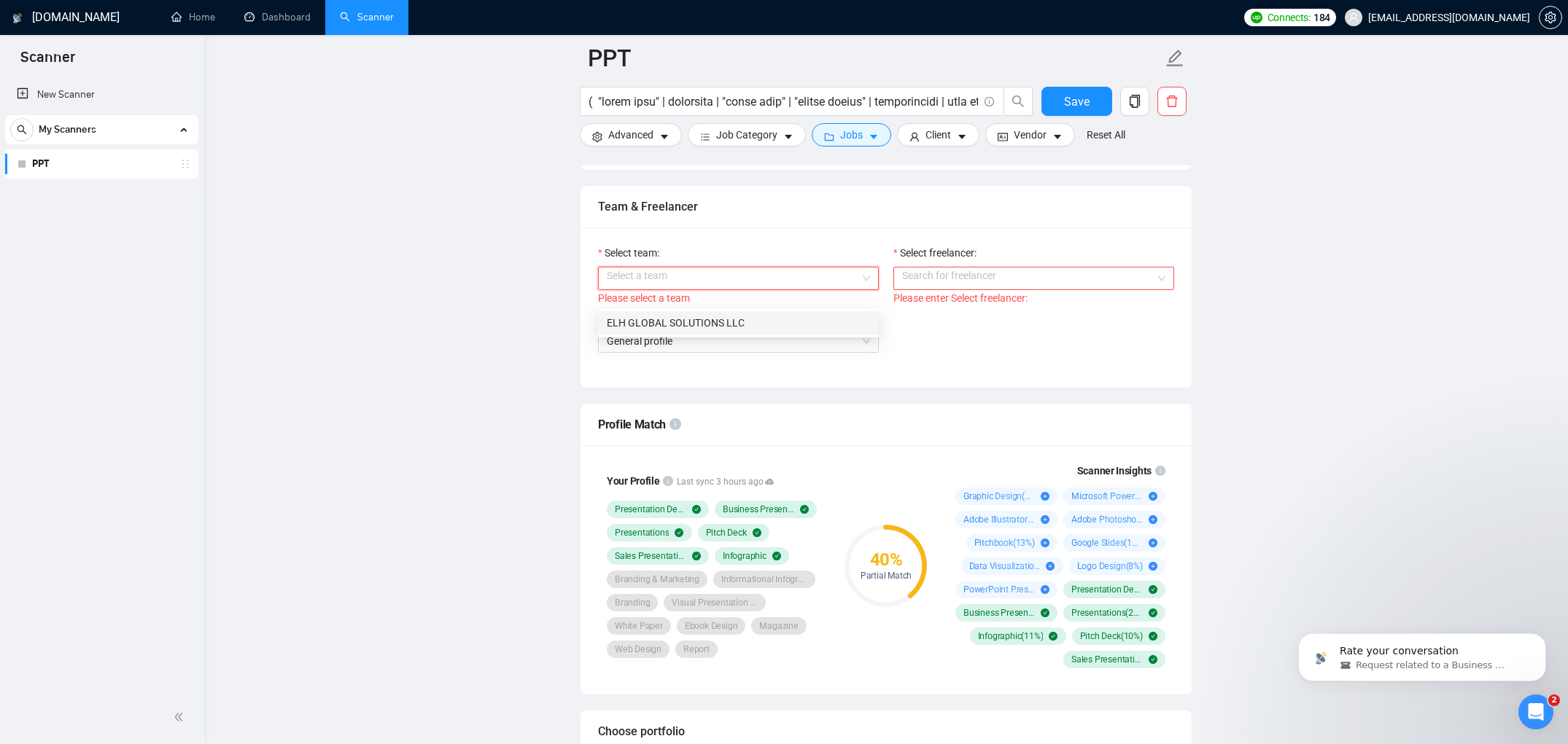
click at [755, 325] on div "ELH GLOBAL SOLUTIONS LLC" at bounding box center [738, 323] width 263 height 16
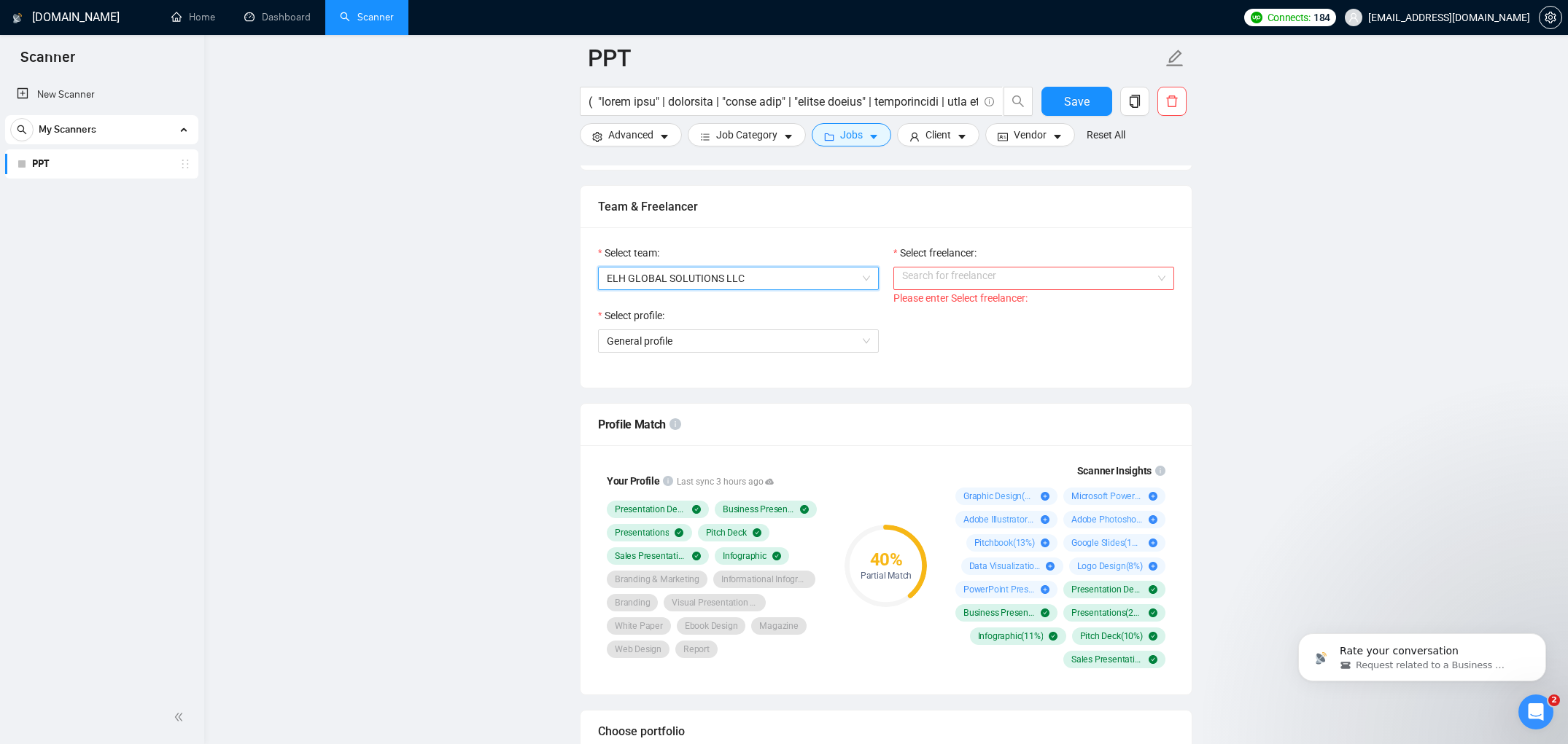
click at [932, 289] on input "Select freelancer:" at bounding box center [1028, 278] width 253 height 22
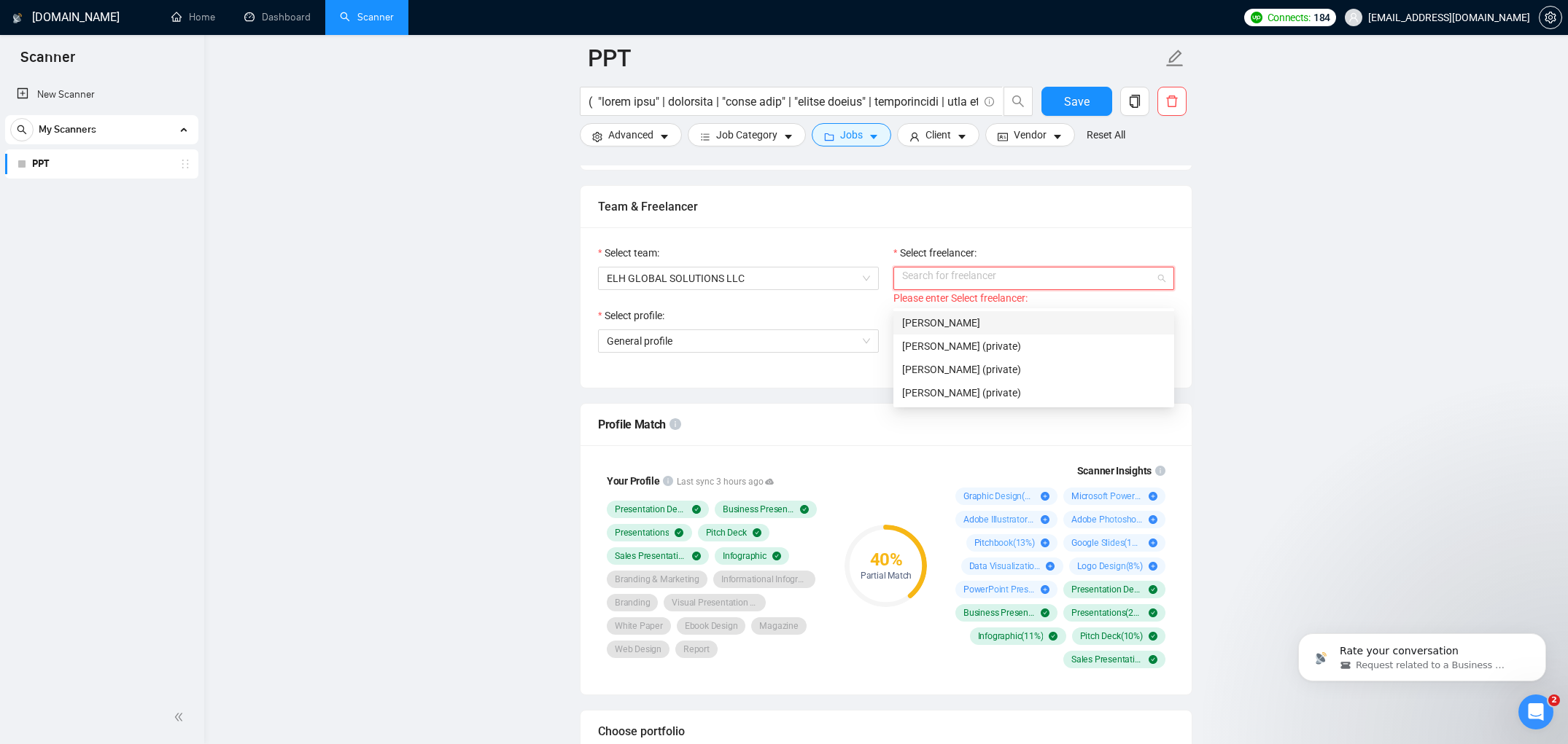
click at [931, 331] on div "[PERSON_NAME]" at bounding box center [1035, 323] width 281 height 23
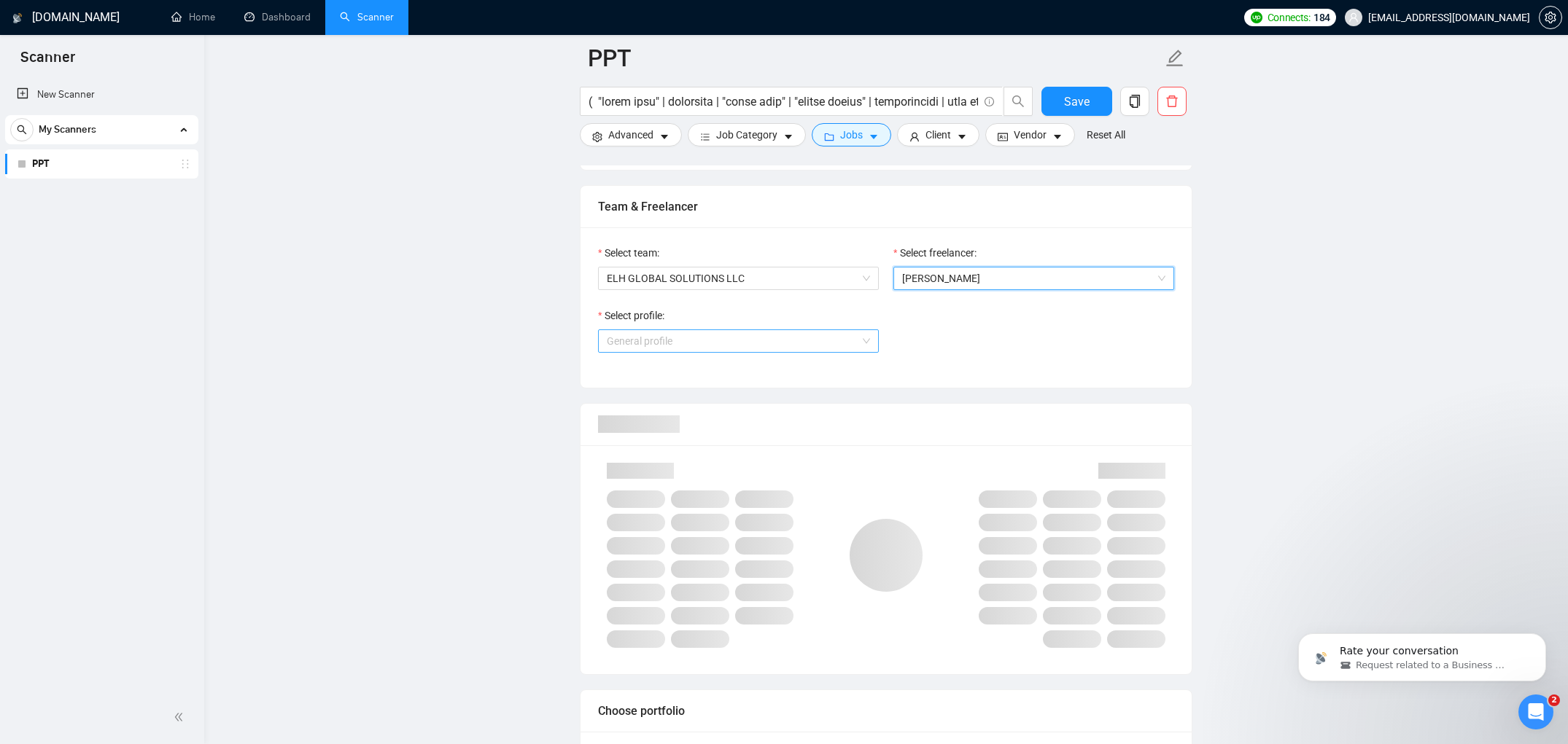
click at [797, 352] on span "General profile" at bounding box center [738, 341] width 263 height 22
click at [749, 400] on div "Presentation Design" at bounding box center [739, 409] width 281 height 23
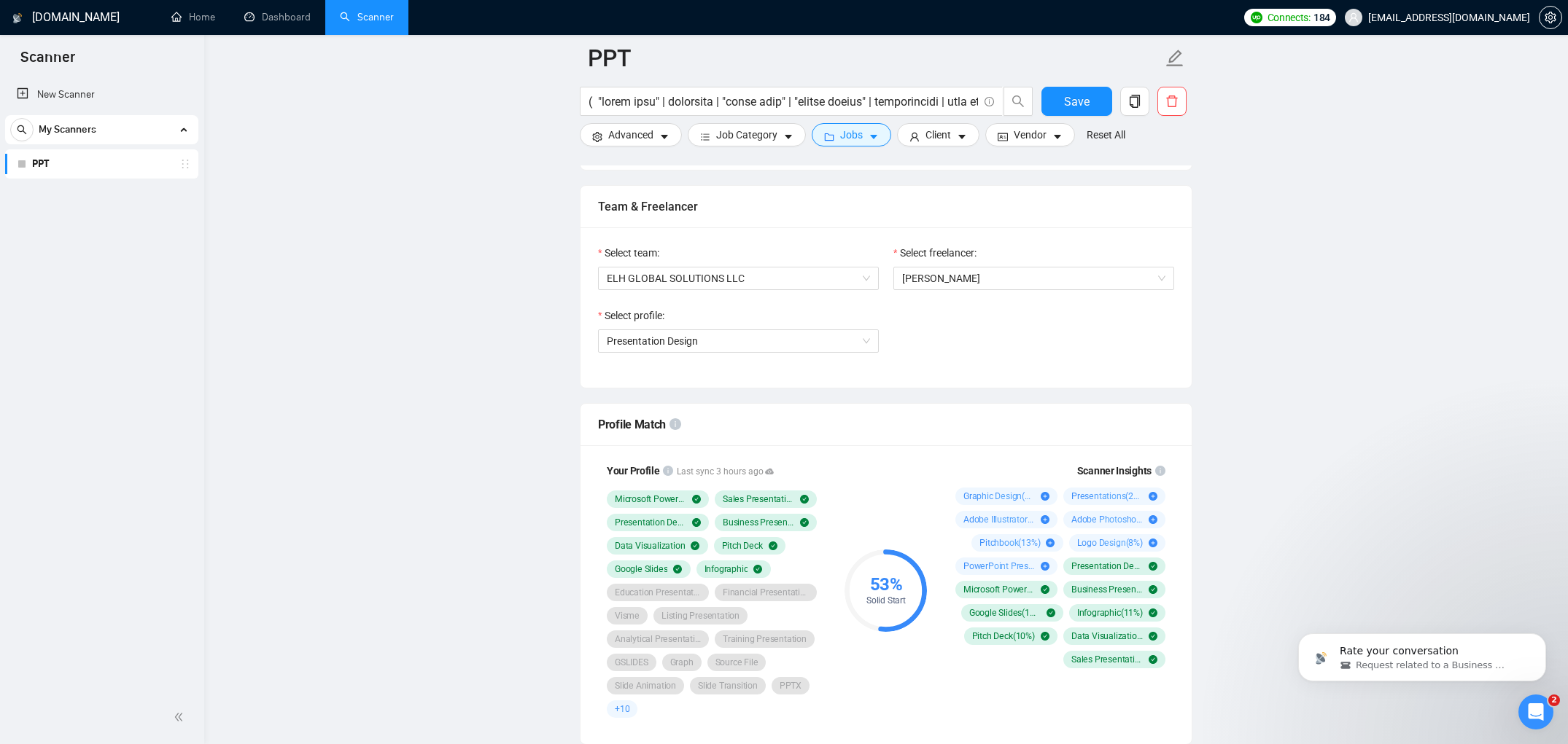
click at [929, 694] on div "53 % Solid Start" at bounding box center [886, 590] width 97 height 273
click at [871, 353] on div "Presentation Design" at bounding box center [739, 341] width 281 height 23
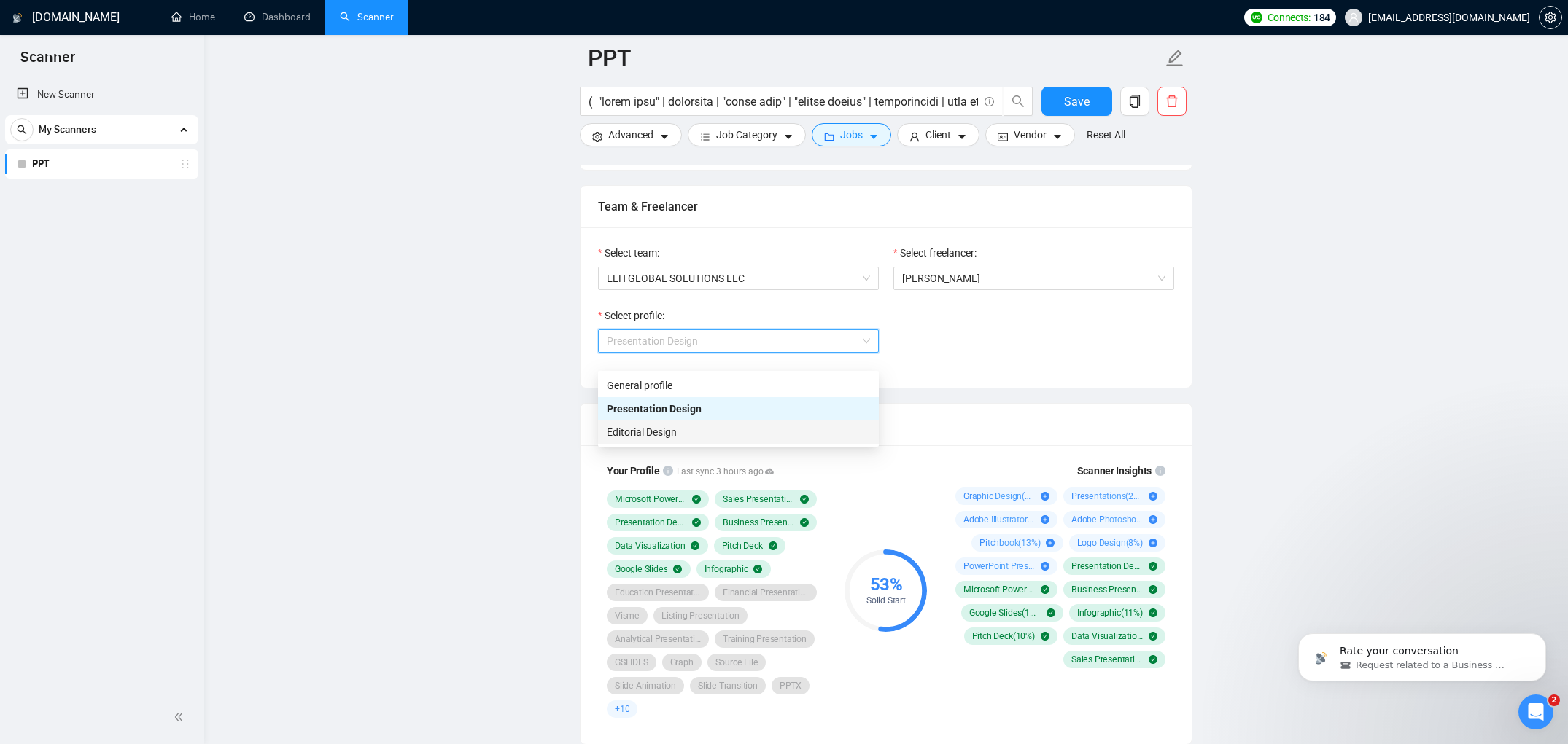
click at [807, 428] on div "Editorial Design" at bounding box center [738, 432] width 263 height 16
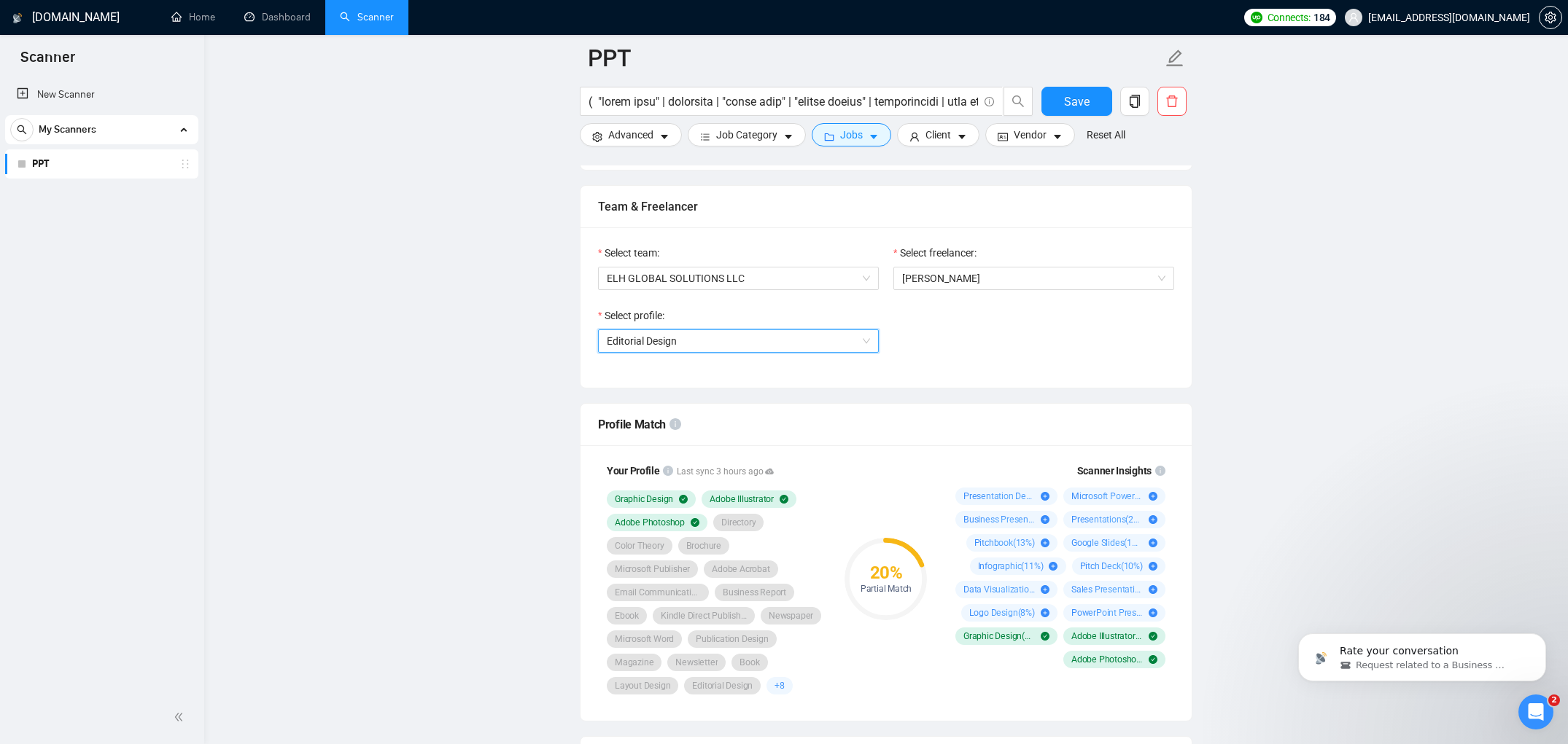
click at [646, 347] on span "Editorial Design" at bounding box center [642, 340] width 70 height 12
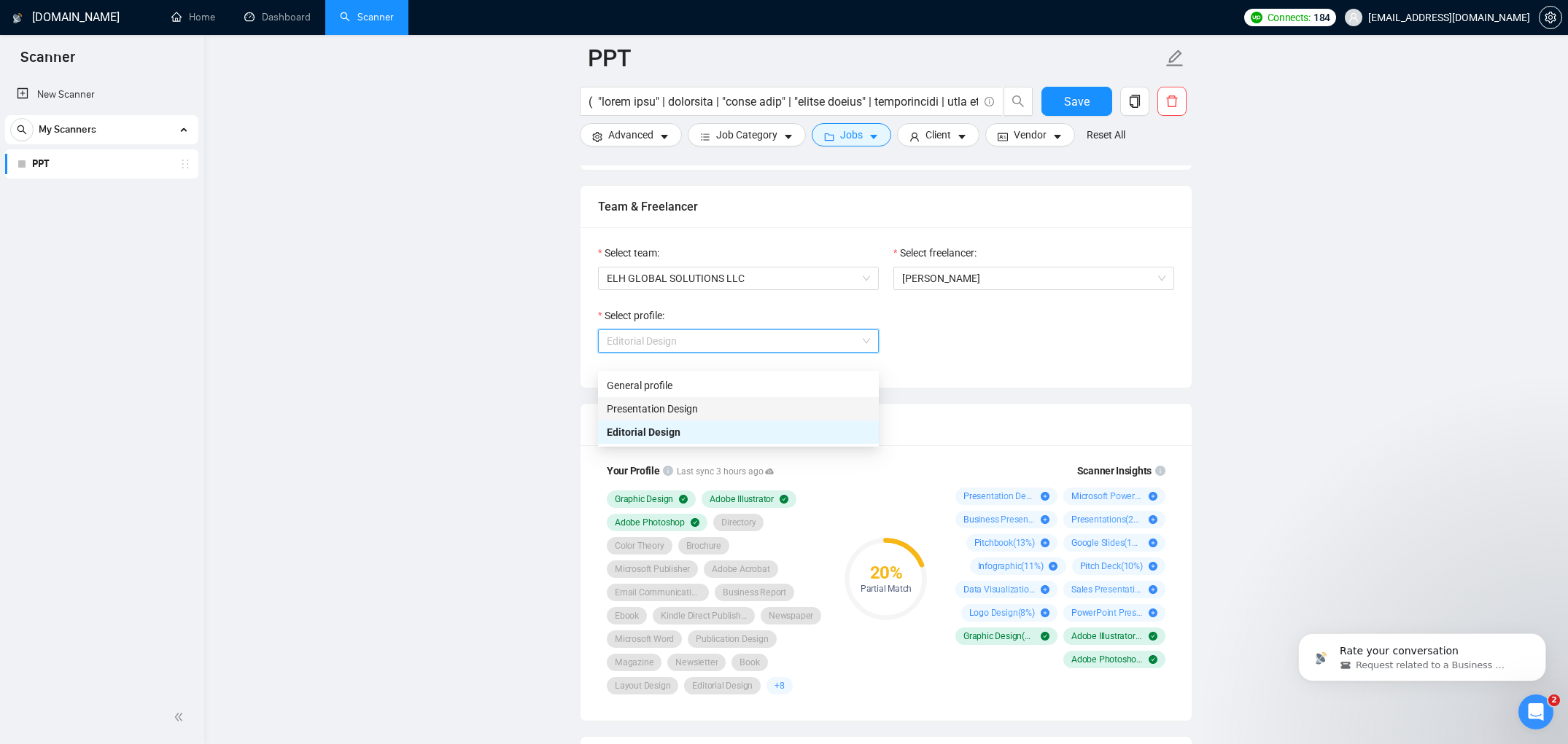
click at [637, 408] on span "Presentation Design" at bounding box center [652, 409] width 91 height 12
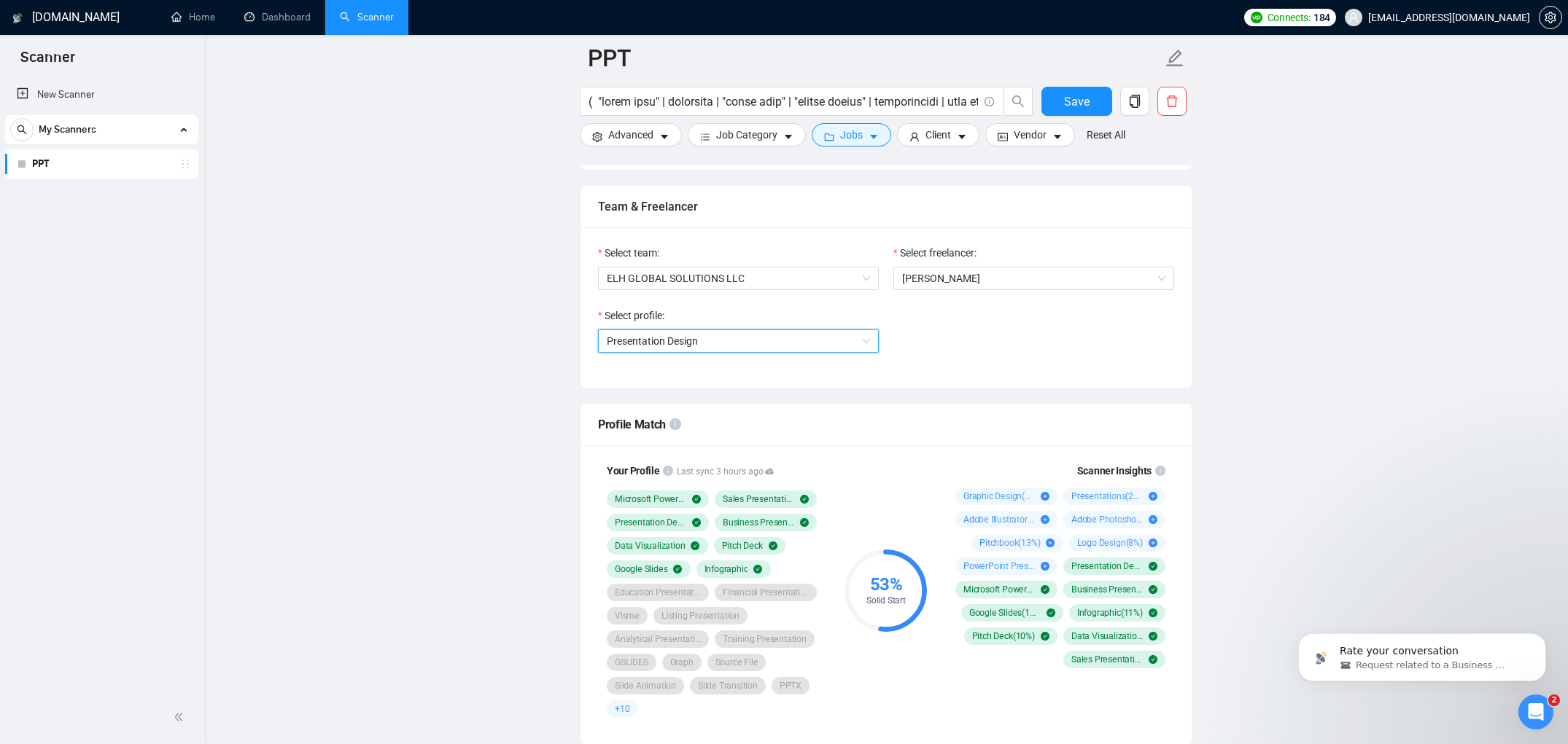
click at [839, 352] on span "Presentation Design" at bounding box center [738, 341] width 263 height 22
click at [739, 382] on div "General profile" at bounding box center [738, 386] width 263 height 16
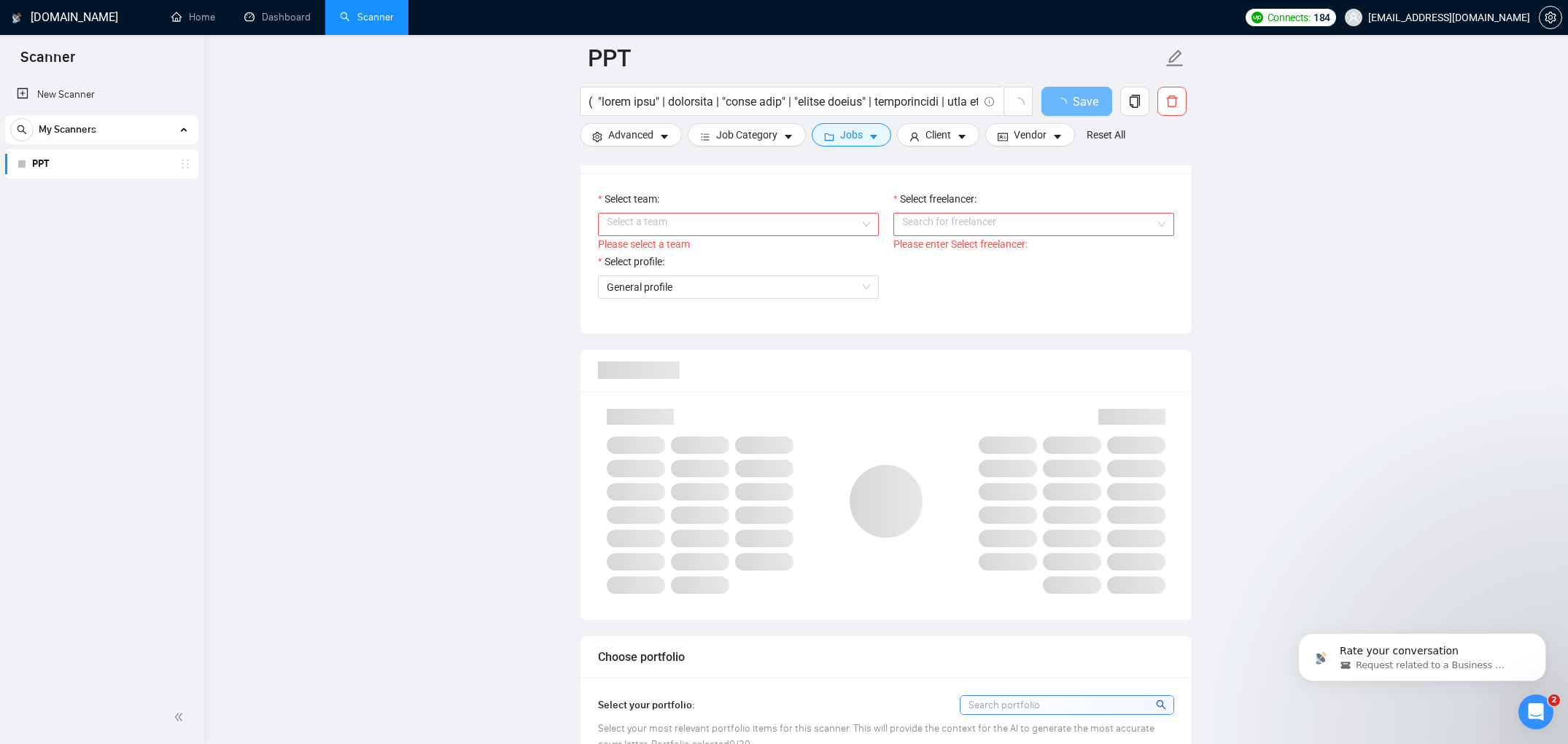
click at [810, 220] on input "Select team:" at bounding box center [733, 224] width 253 height 22
click at [749, 242] on div "ELH GLOBAL SOLUTIONS LLC" at bounding box center [739, 253] width 281 height 23
click at [942, 228] on input "Select freelancer:" at bounding box center [1028, 224] width 253 height 22
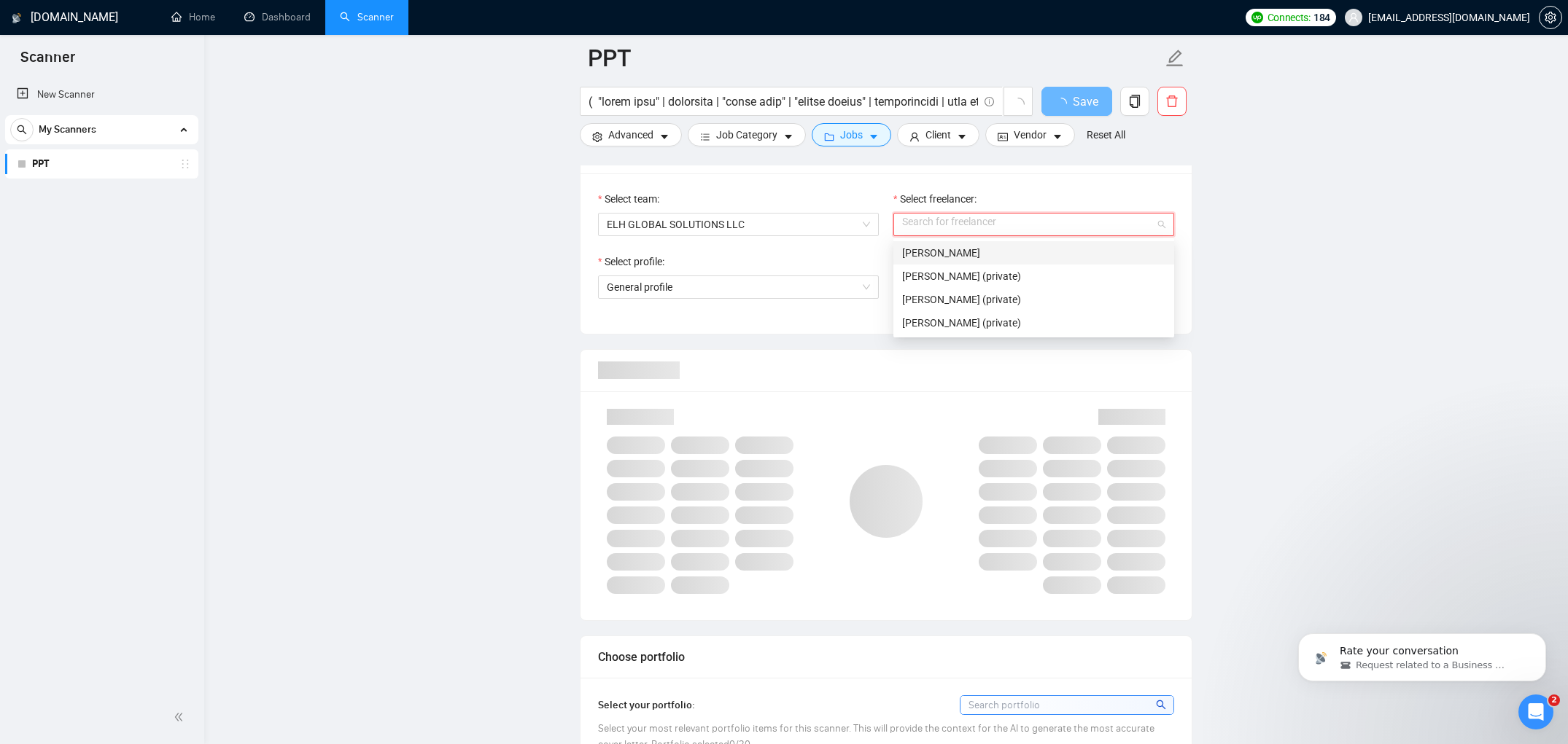
click at [925, 251] on span "[PERSON_NAME]" at bounding box center [941, 252] width 78 height 12
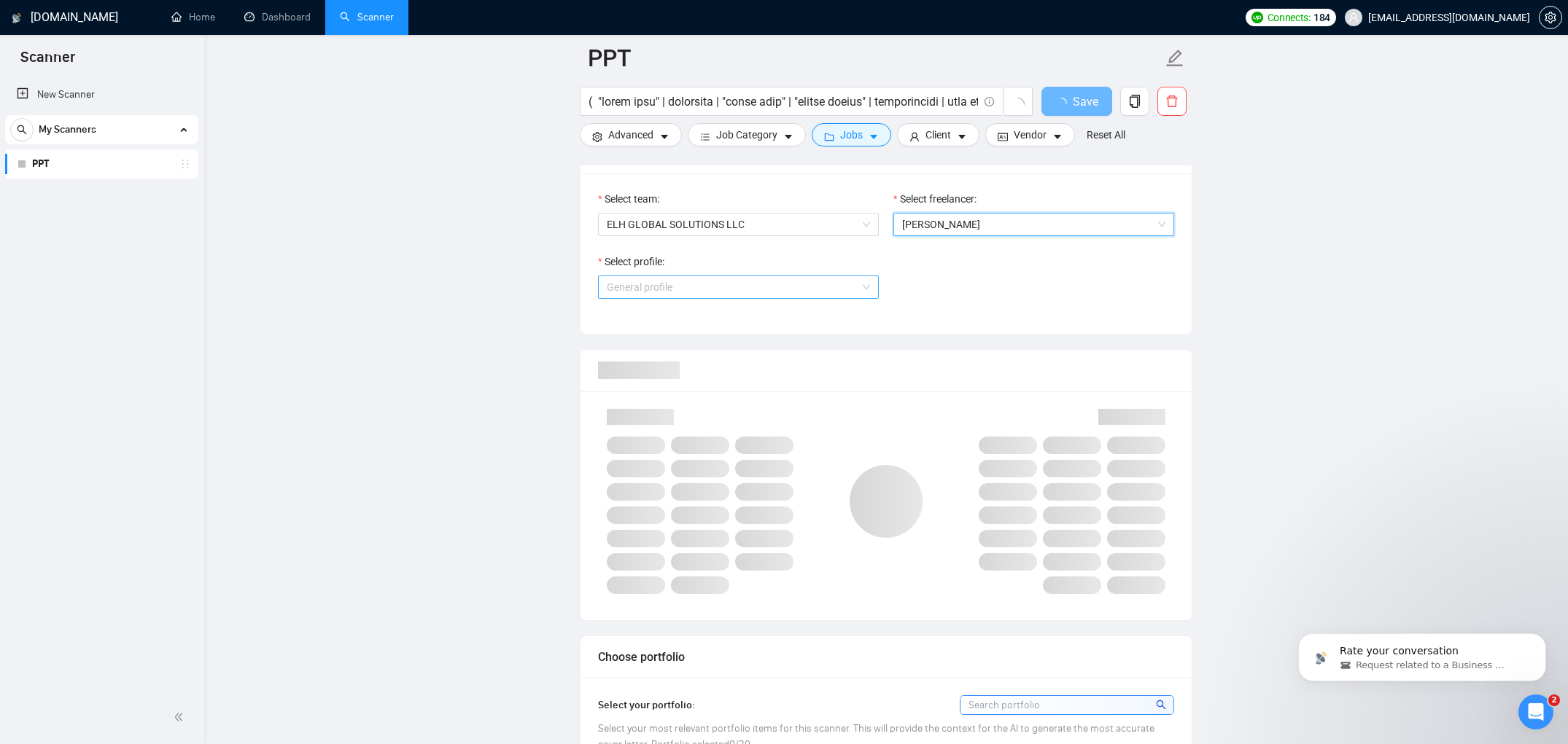
click at [798, 287] on span "General profile" at bounding box center [738, 287] width 263 height 22
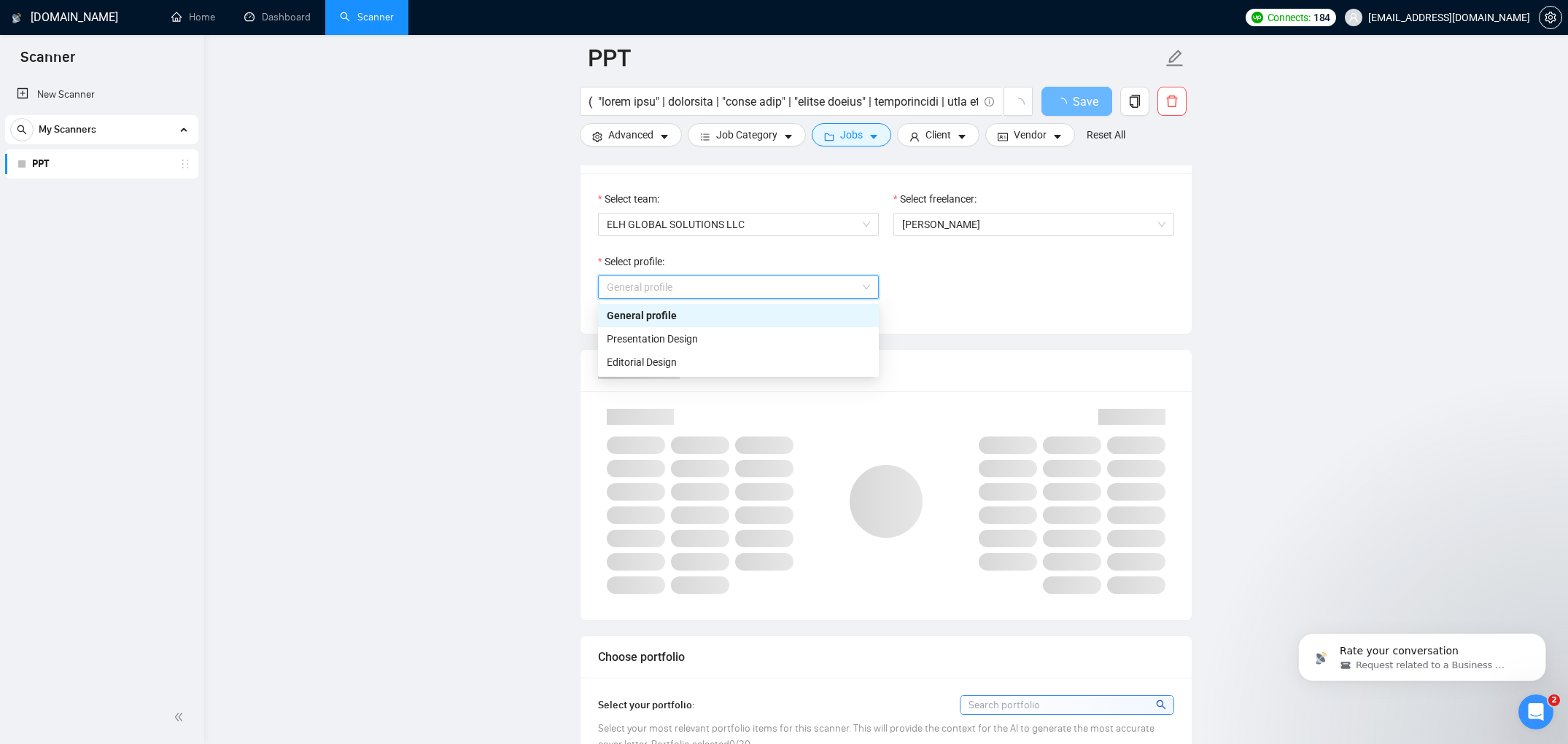
click at [737, 319] on div "General profile" at bounding box center [738, 316] width 263 height 16
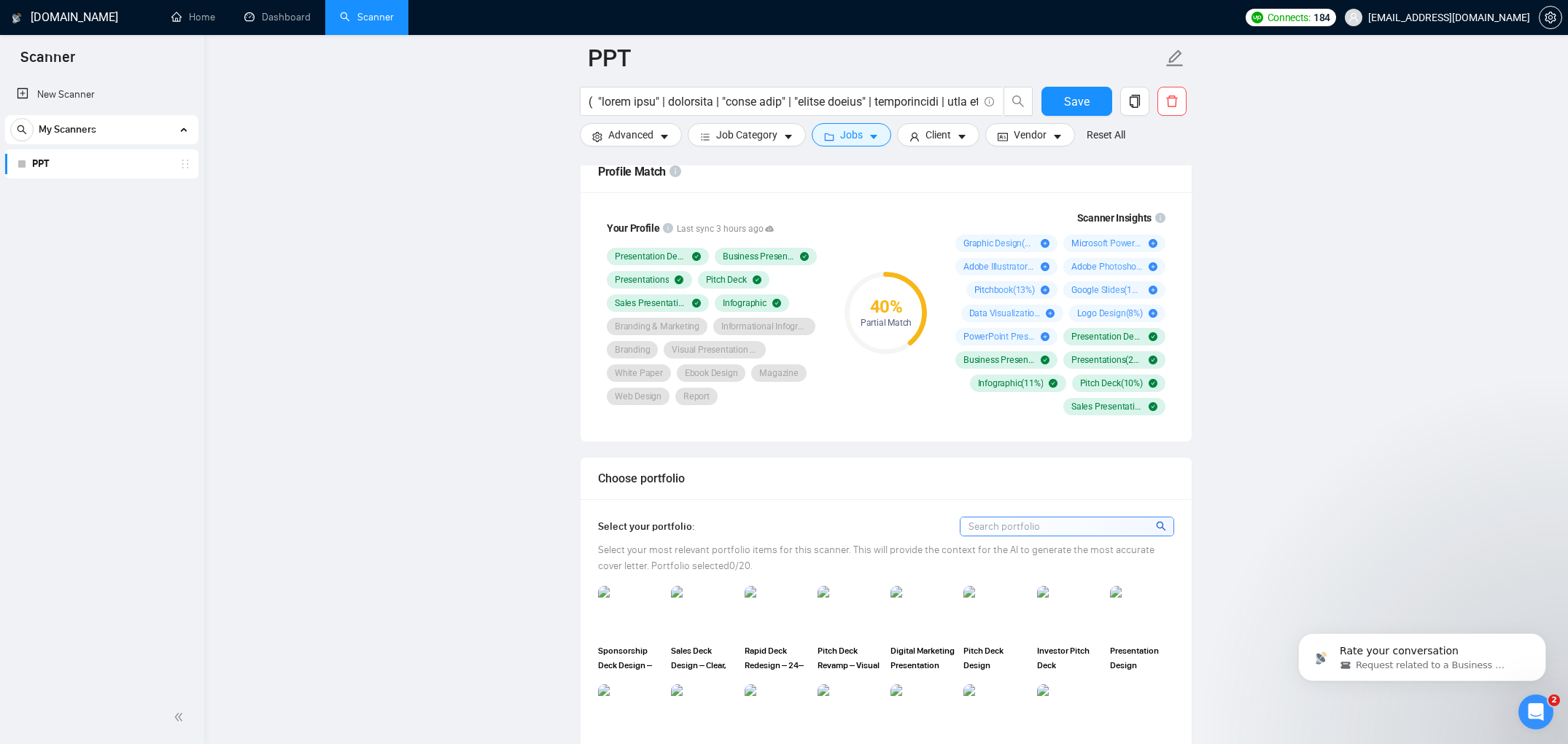
scroll to position [1014, 0]
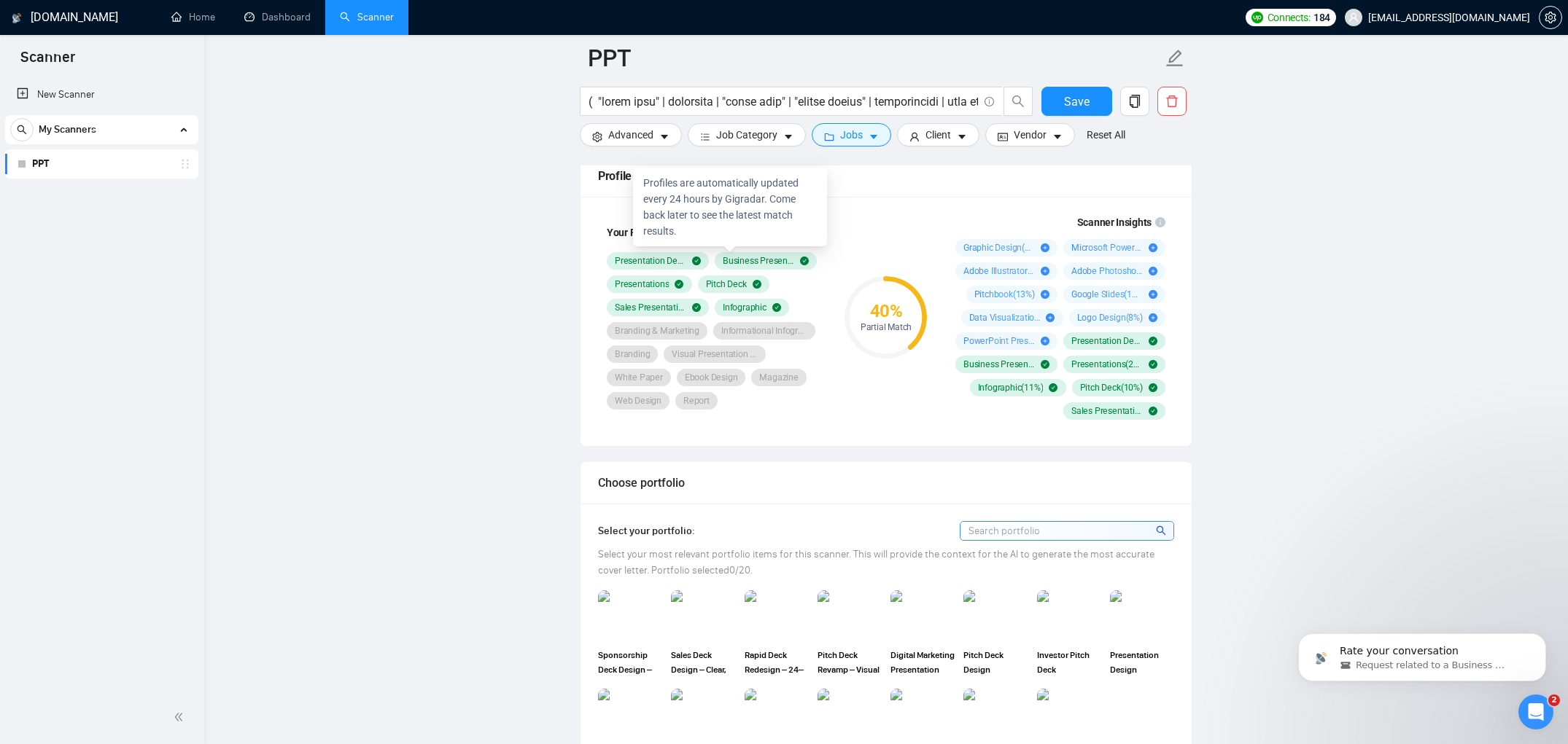
click at [774, 236] on icon at bounding box center [770, 233] width 9 height 5
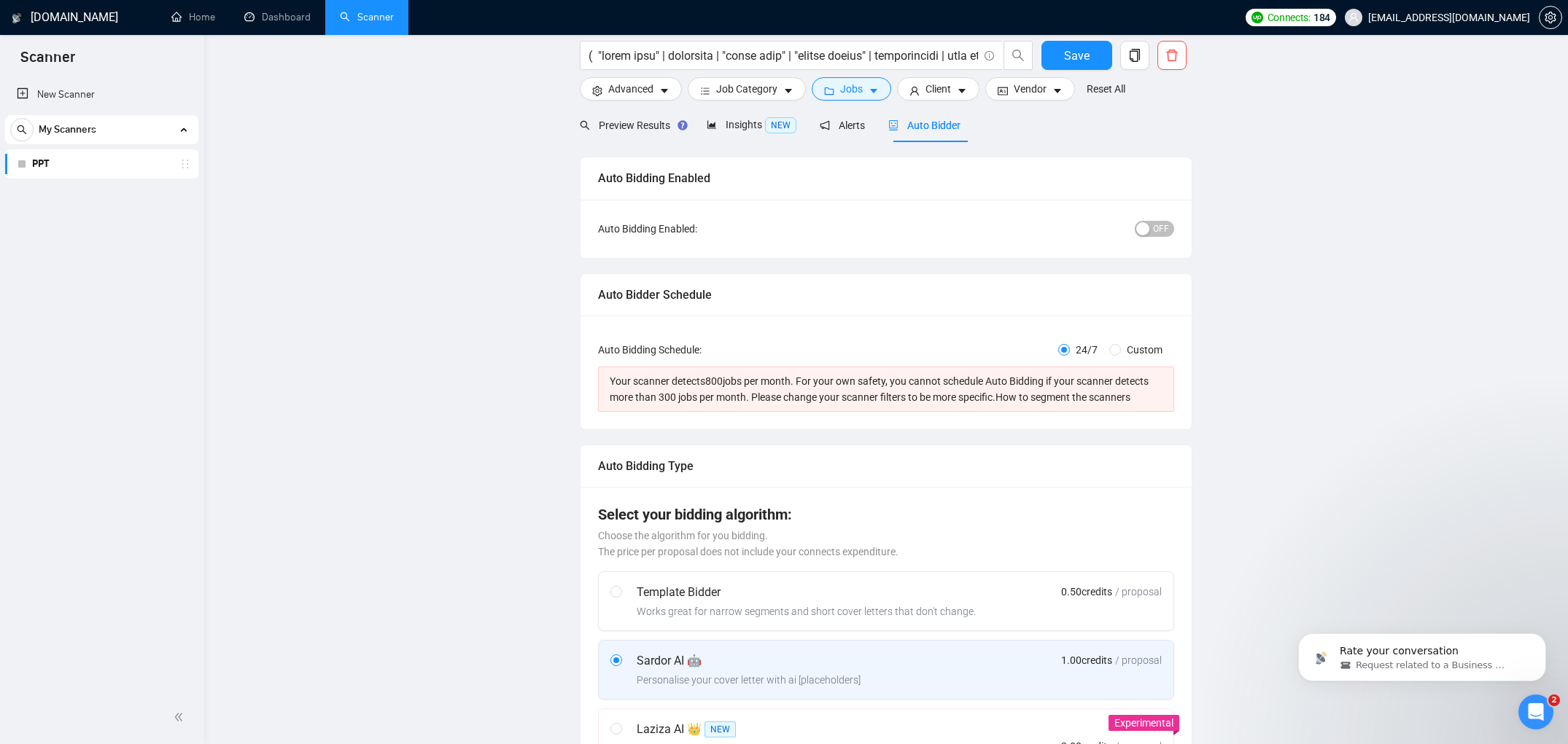
scroll to position [14, 0]
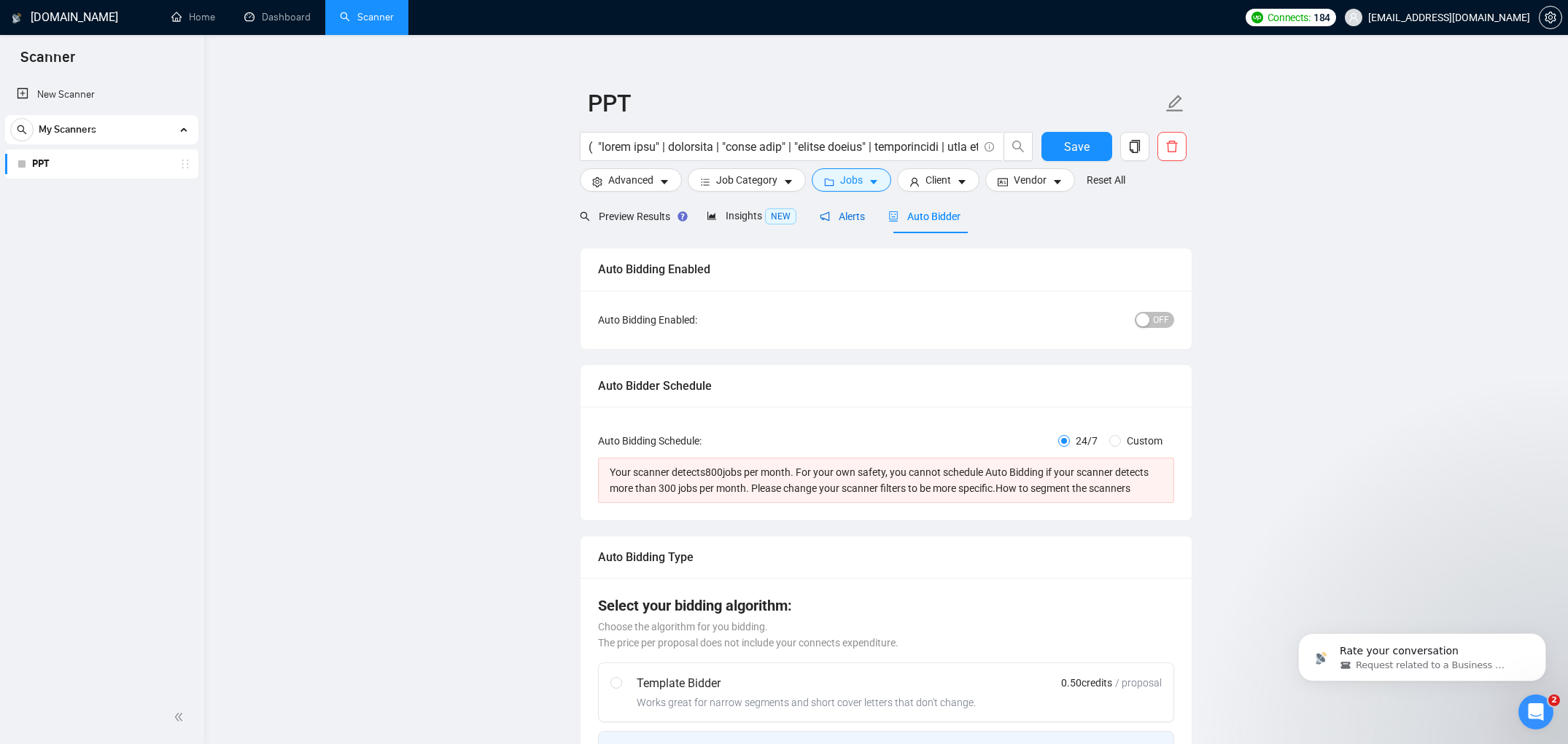
click at [855, 216] on span "Alerts" at bounding box center [843, 216] width 45 height 12
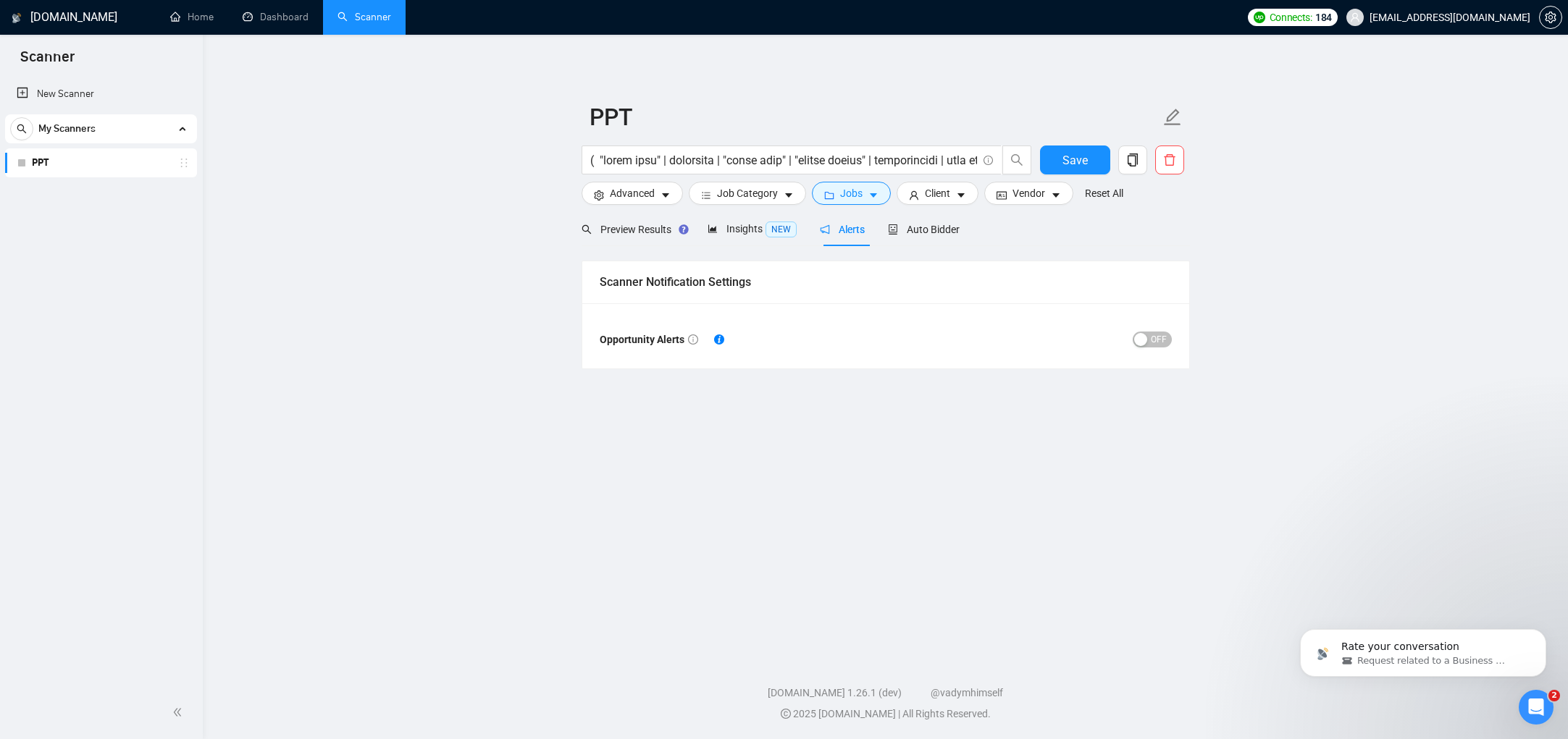
click at [1153, 341] on span "OFF" at bounding box center [1158, 340] width 16 height 16
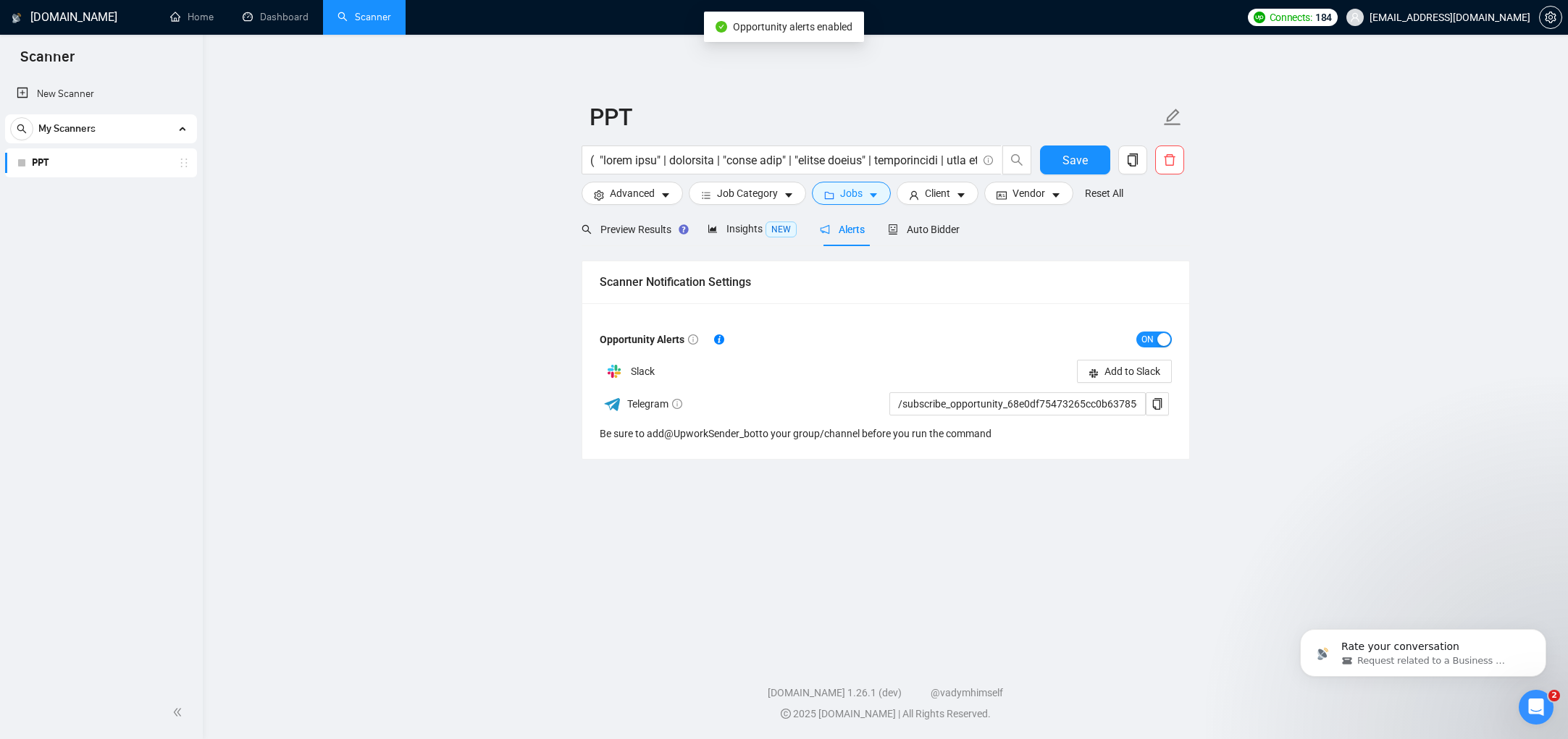
click at [1142, 337] on span "ON" at bounding box center [1148, 340] width 13 height 16
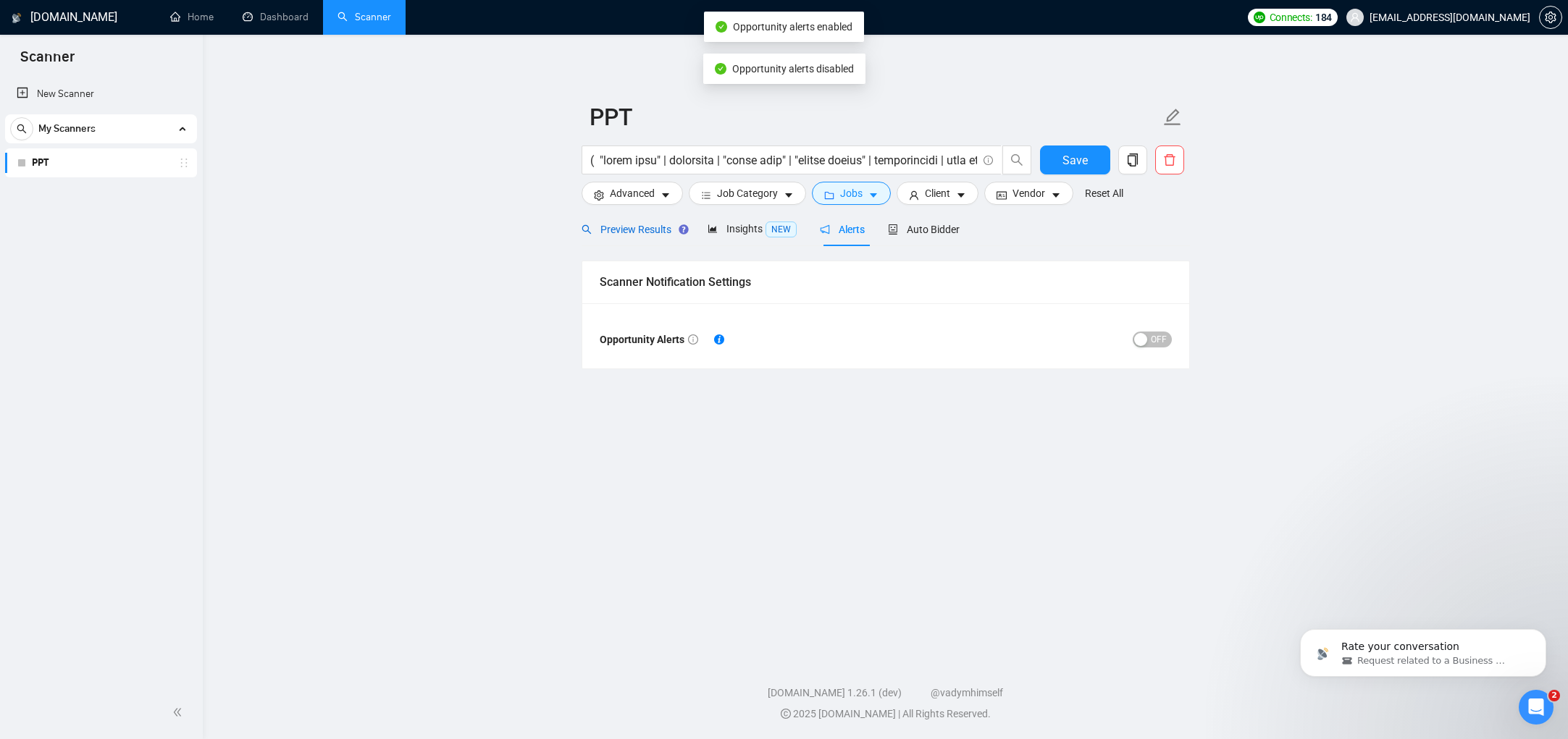
click at [648, 231] on span "Preview Results" at bounding box center [632, 229] width 103 height 12
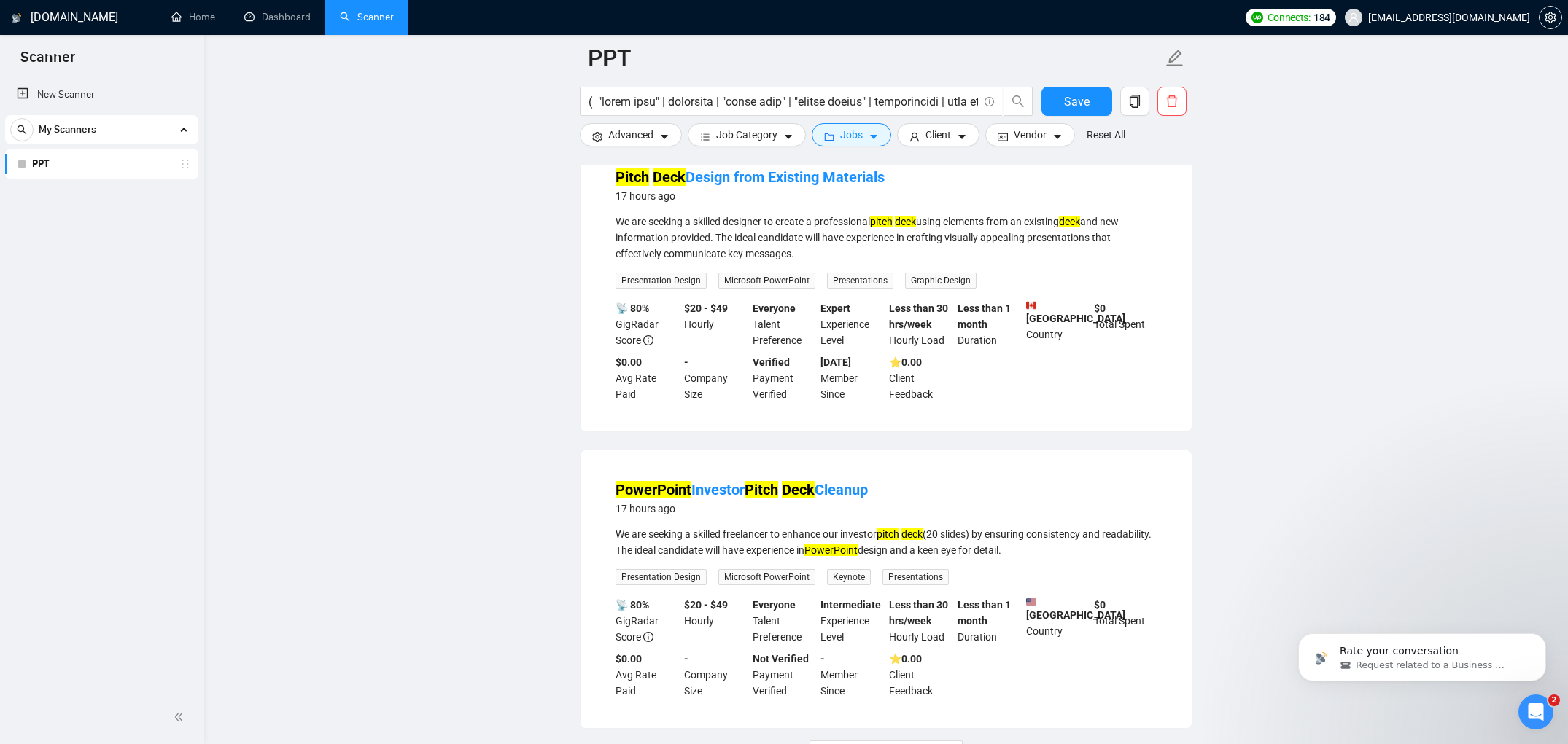
scroll to position [2870, 0]
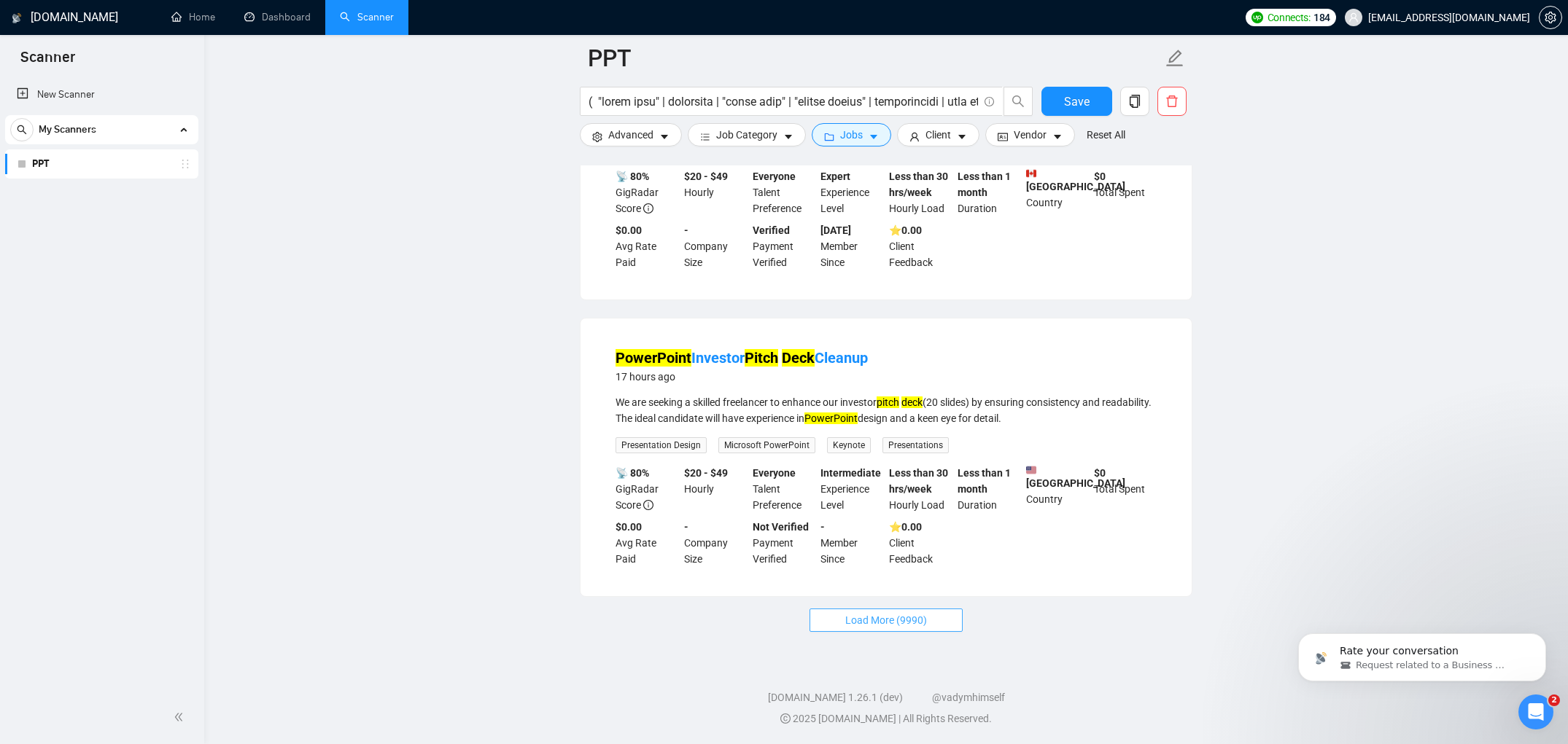
click at [916, 626] on span "Load More (9990)" at bounding box center [886, 621] width 82 height 16
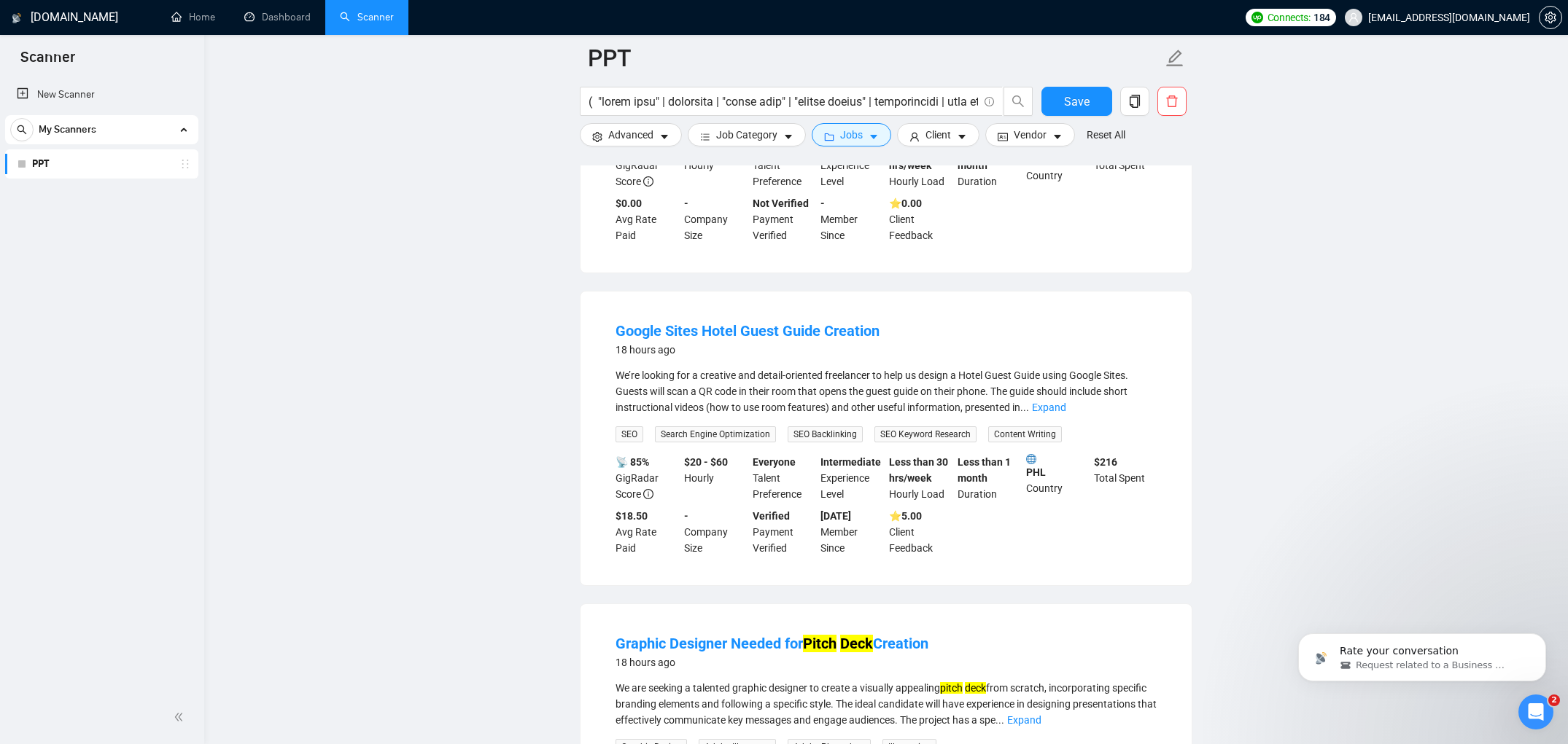
scroll to position [3167, 0]
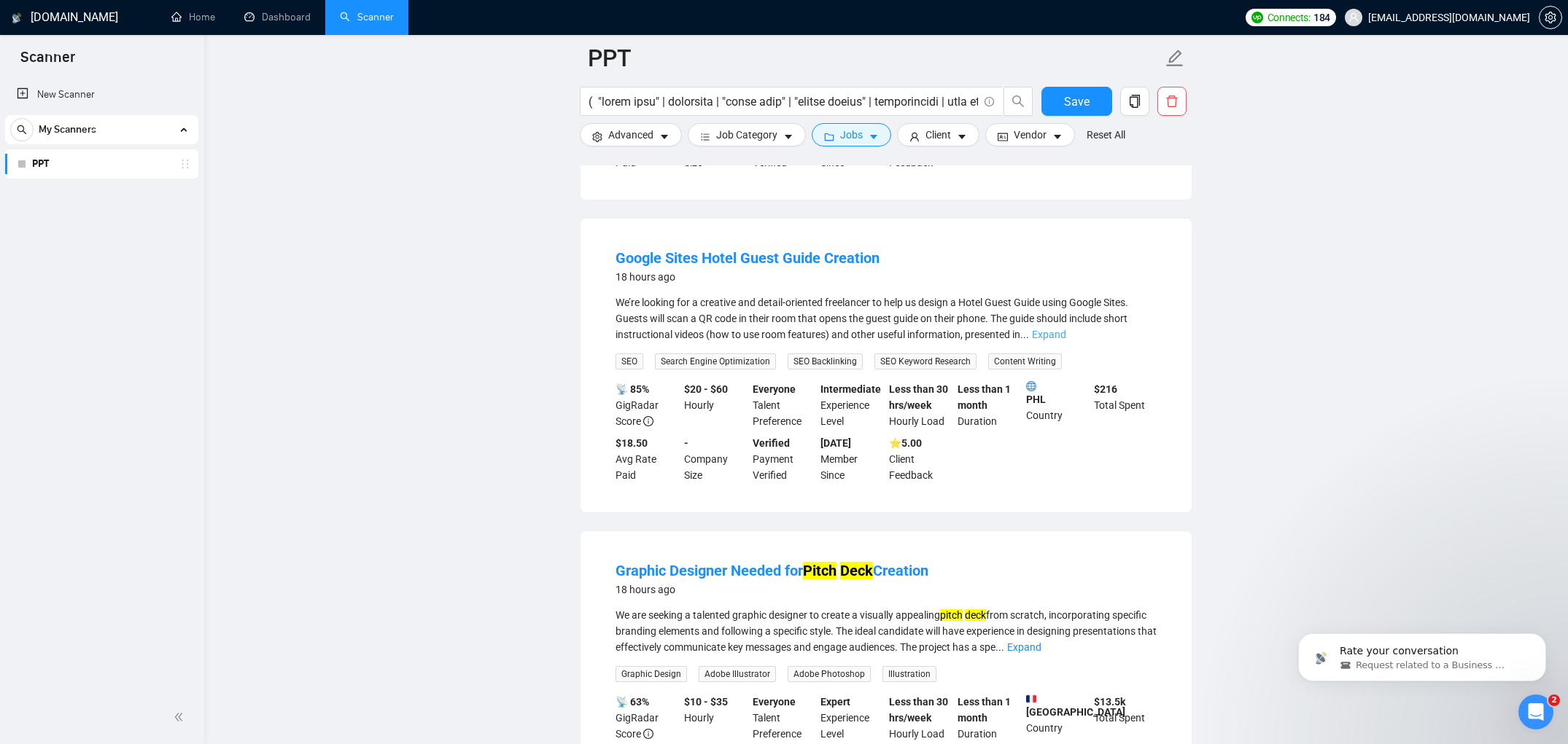
click at [1066, 340] on link "Expand" at bounding box center [1049, 334] width 34 height 12
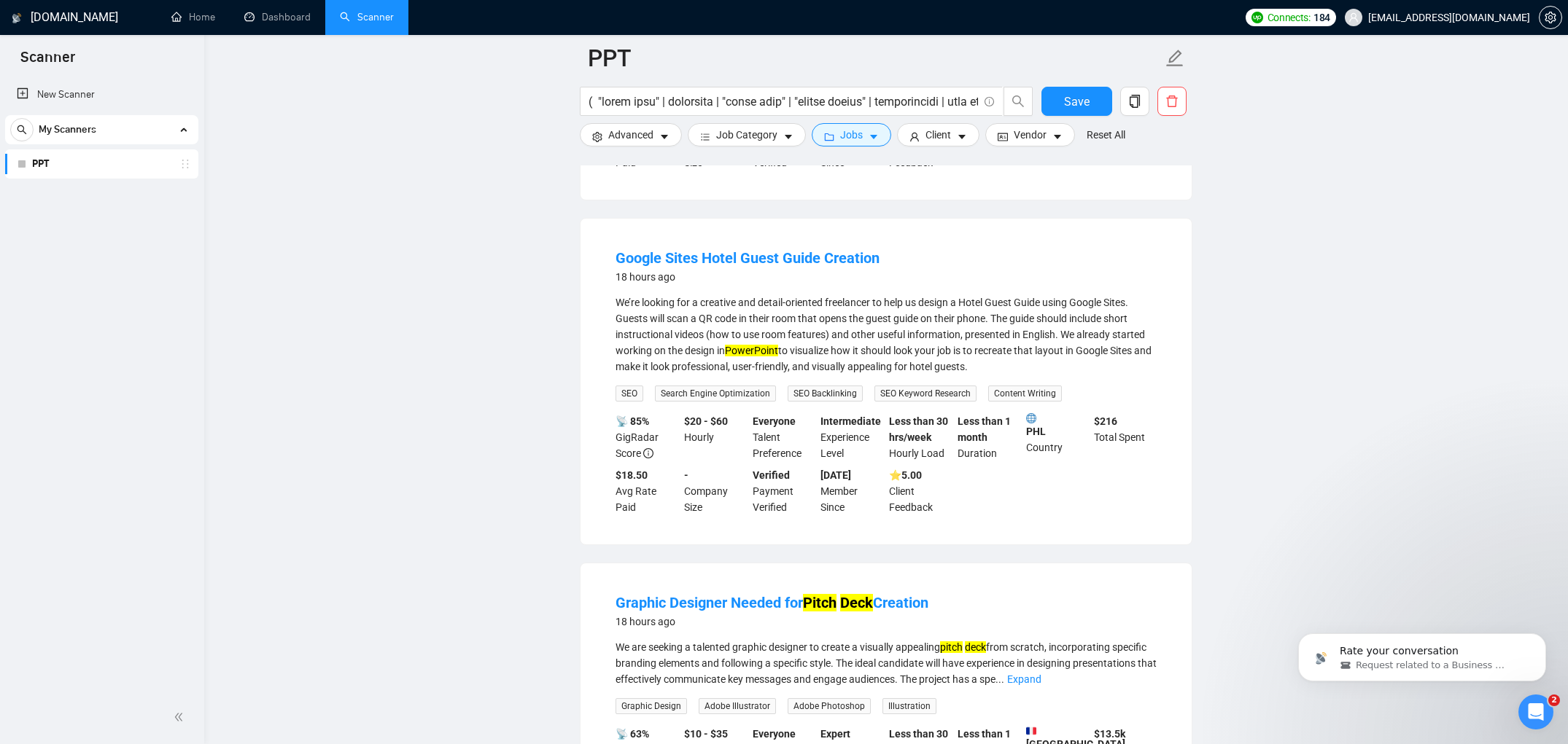
drag, startPoint x: 606, startPoint y: 351, endPoint x: 1127, endPoint y: 465, distance: 533.3
click at [1127, 465] on li "Google Sites Hotel Guest Guide Creation 18 hours ago We’re looking for a creati…" at bounding box center [886, 381] width 576 height 291
copy li "Google Sites Hotel Guest Guide Creation 18 hours ago We’re looking for a creati…"
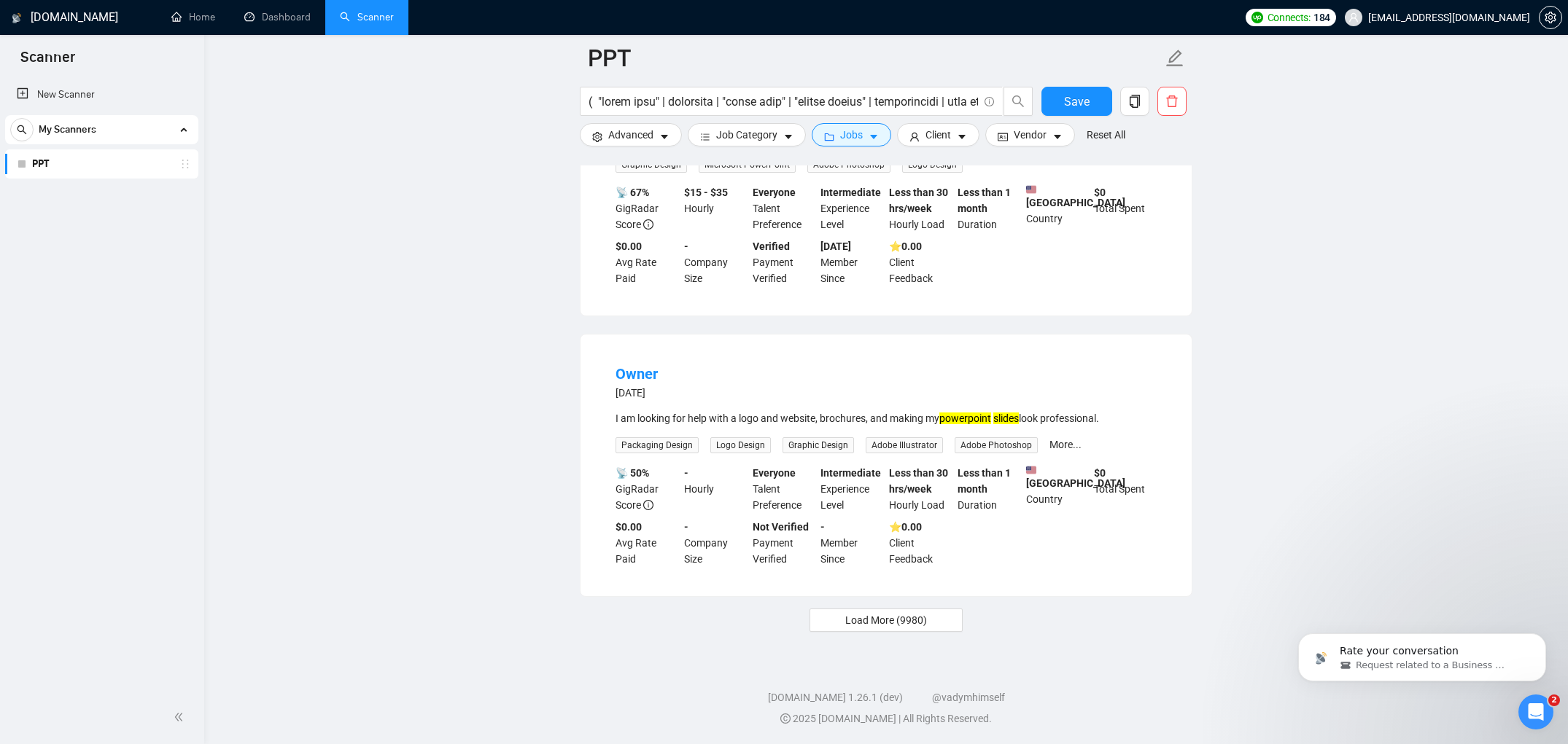
scroll to position [6013, 0]
click at [845, 623] on span "Load More (9980)" at bounding box center [886, 621] width 82 height 16
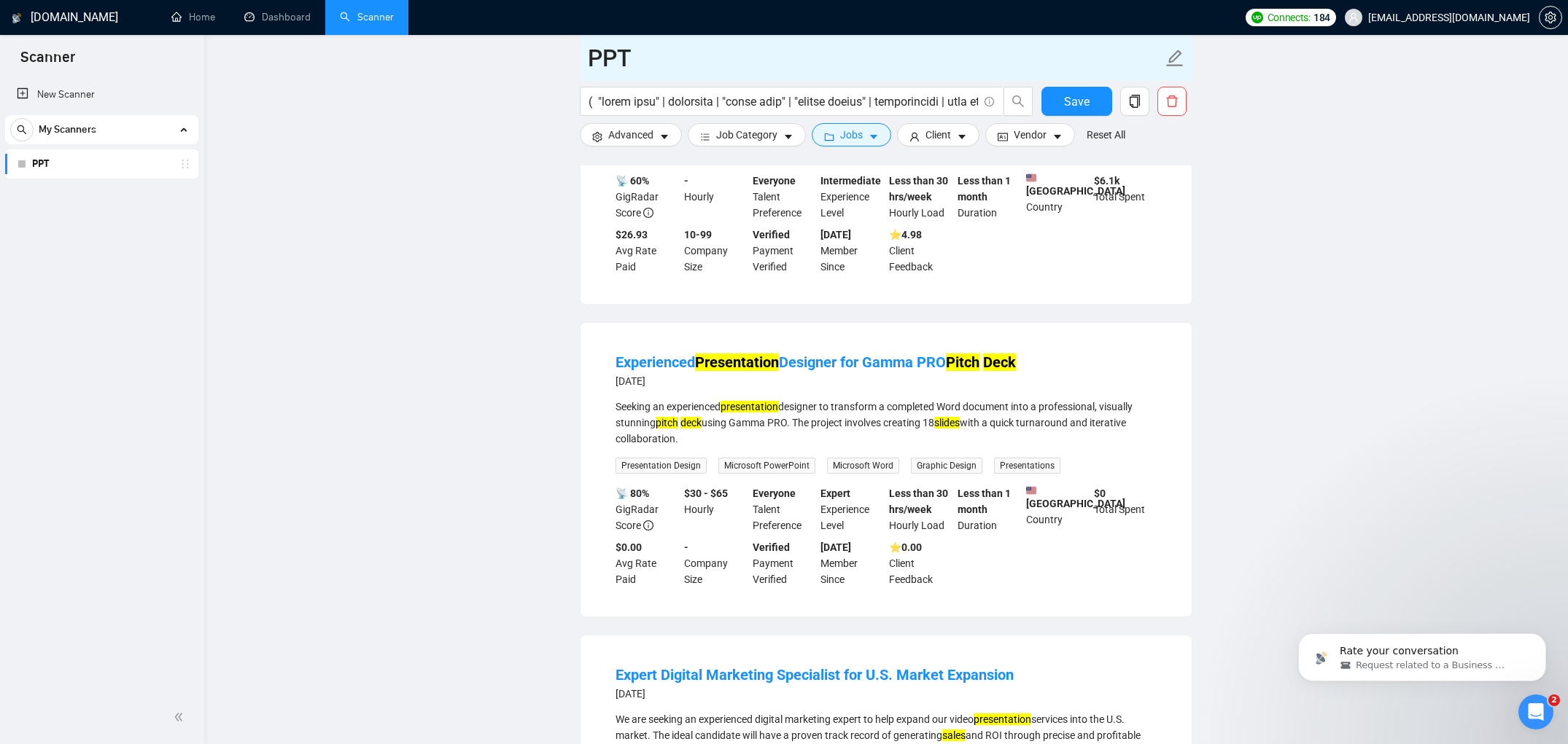
scroll to position [8658, 0]
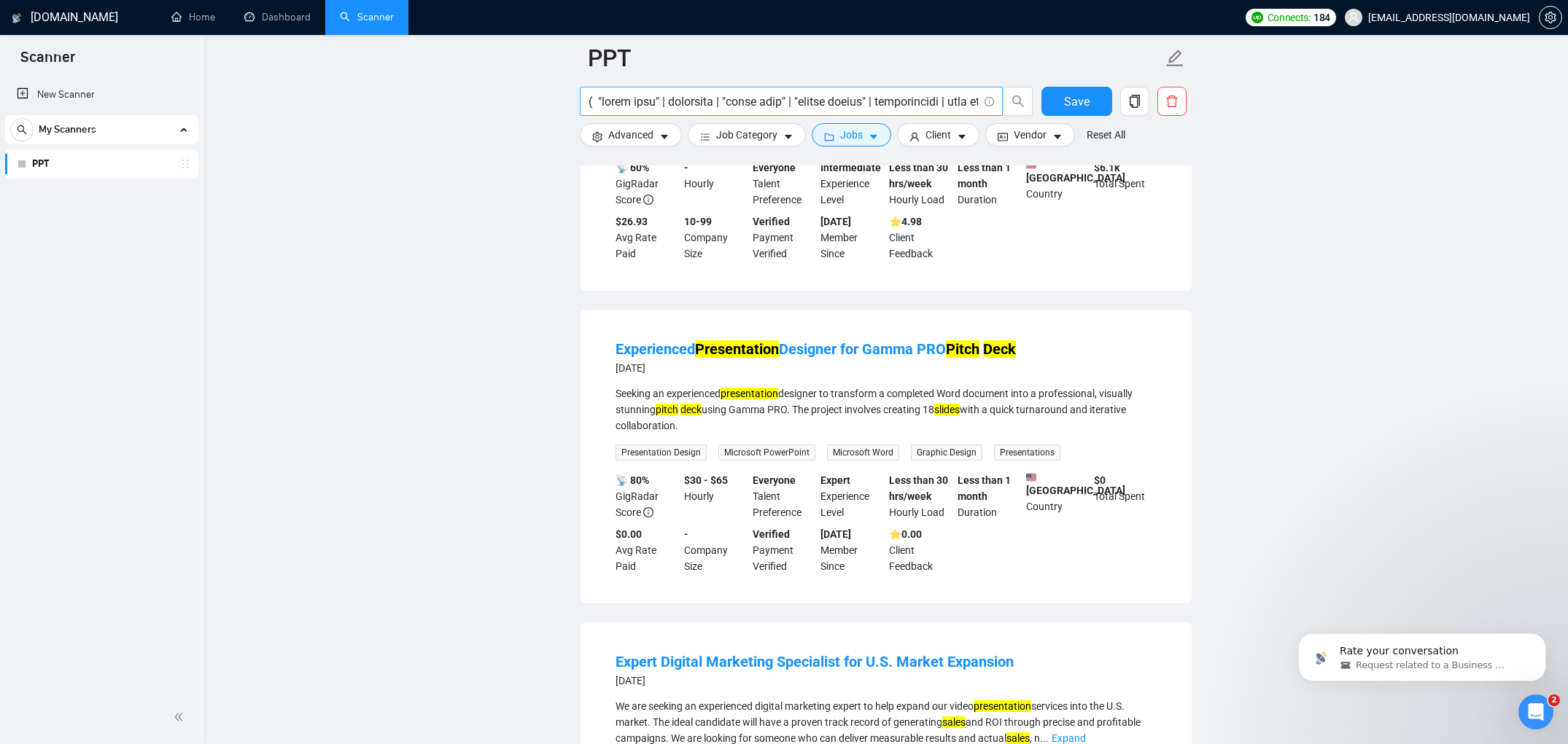
click at [825, 105] on input "text" at bounding box center [783, 102] width 389 height 18
paste input "( "pitch deck" | pitchdeck | "slide deck" | "google slides" | presentation | "d…"
type input "( "pitch deck" | pitchdeck | "slide deck" | "google slides" | presentation | "d…"
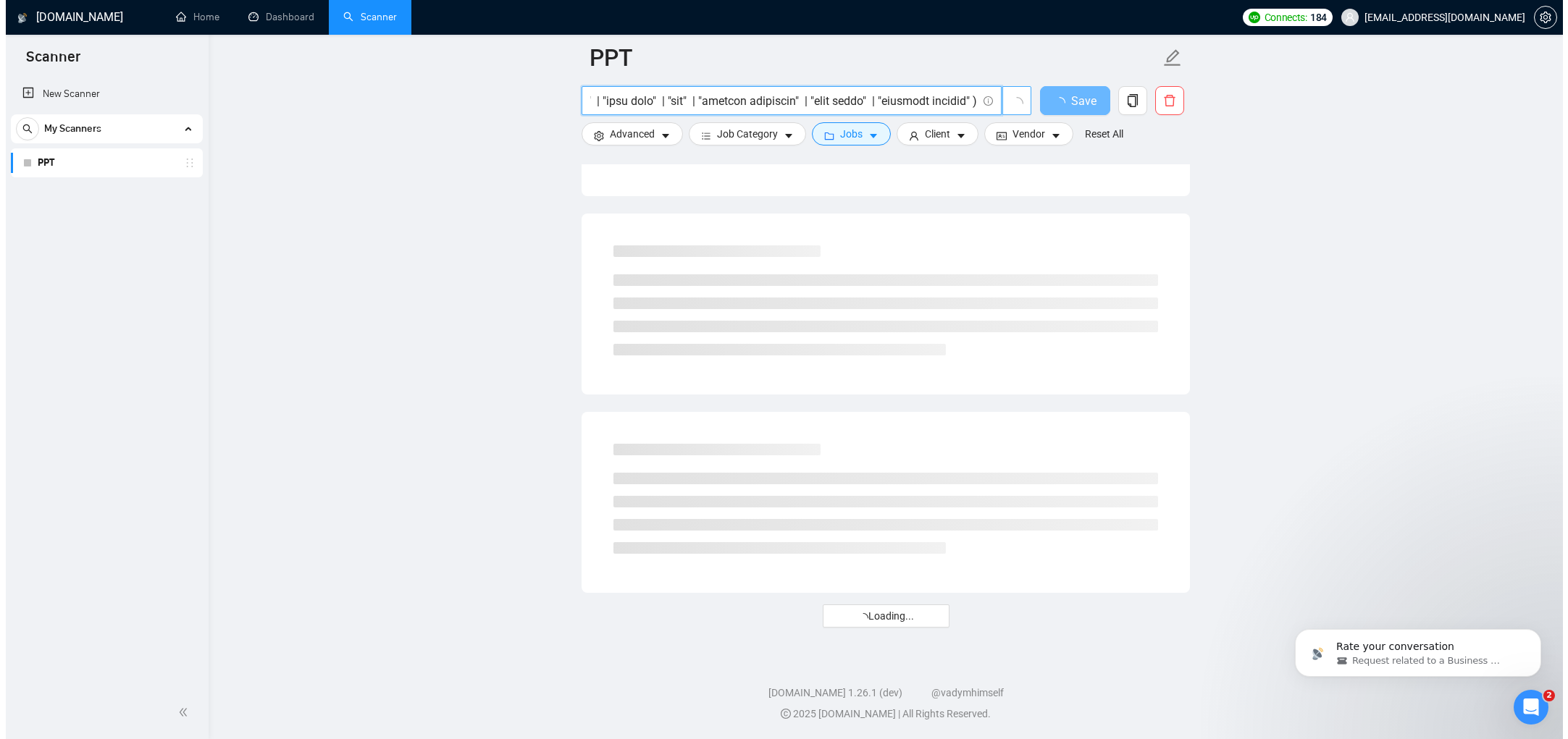
scroll to position [0, 0]
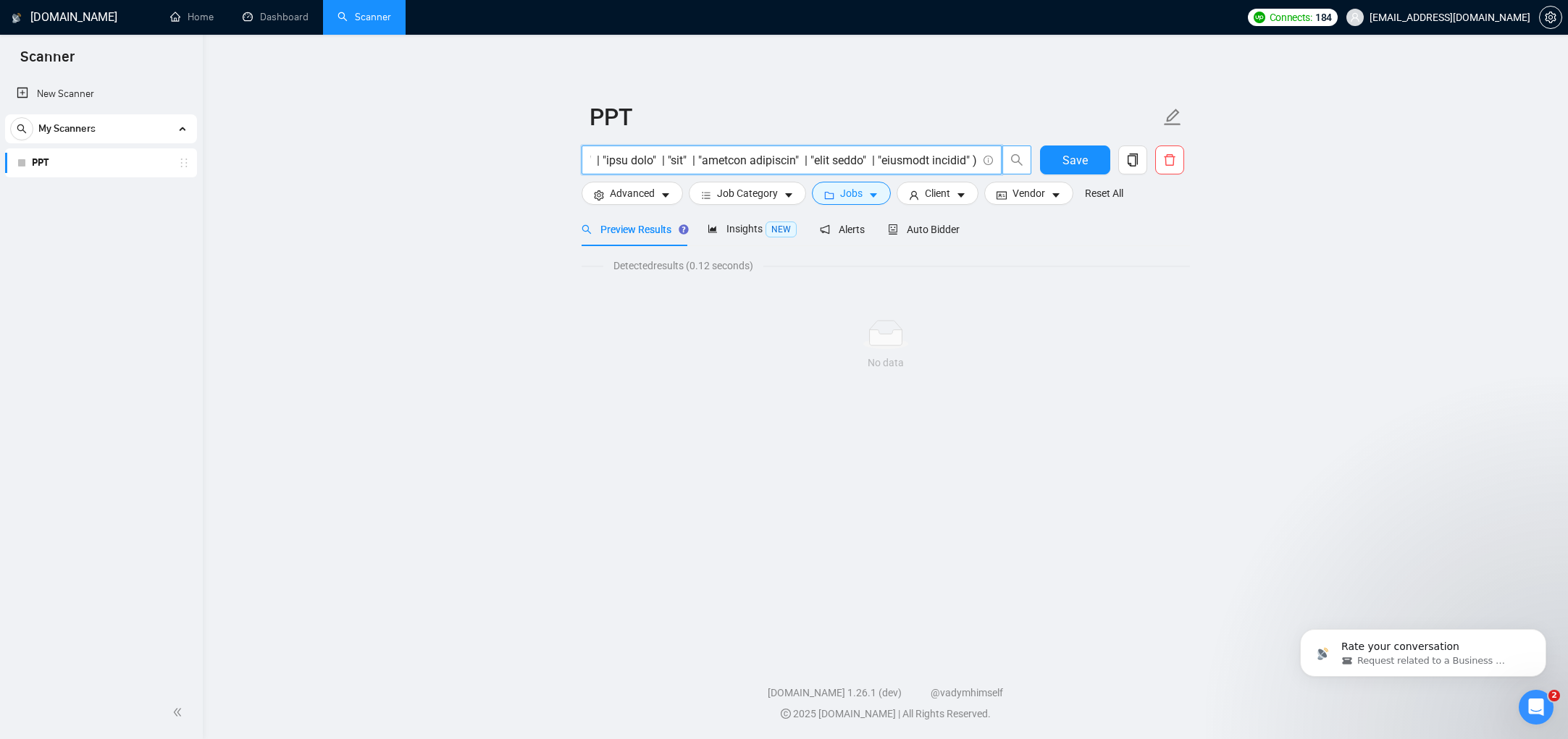
click at [930, 158] on input "text" at bounding box center [784, 160] width 386 height 18
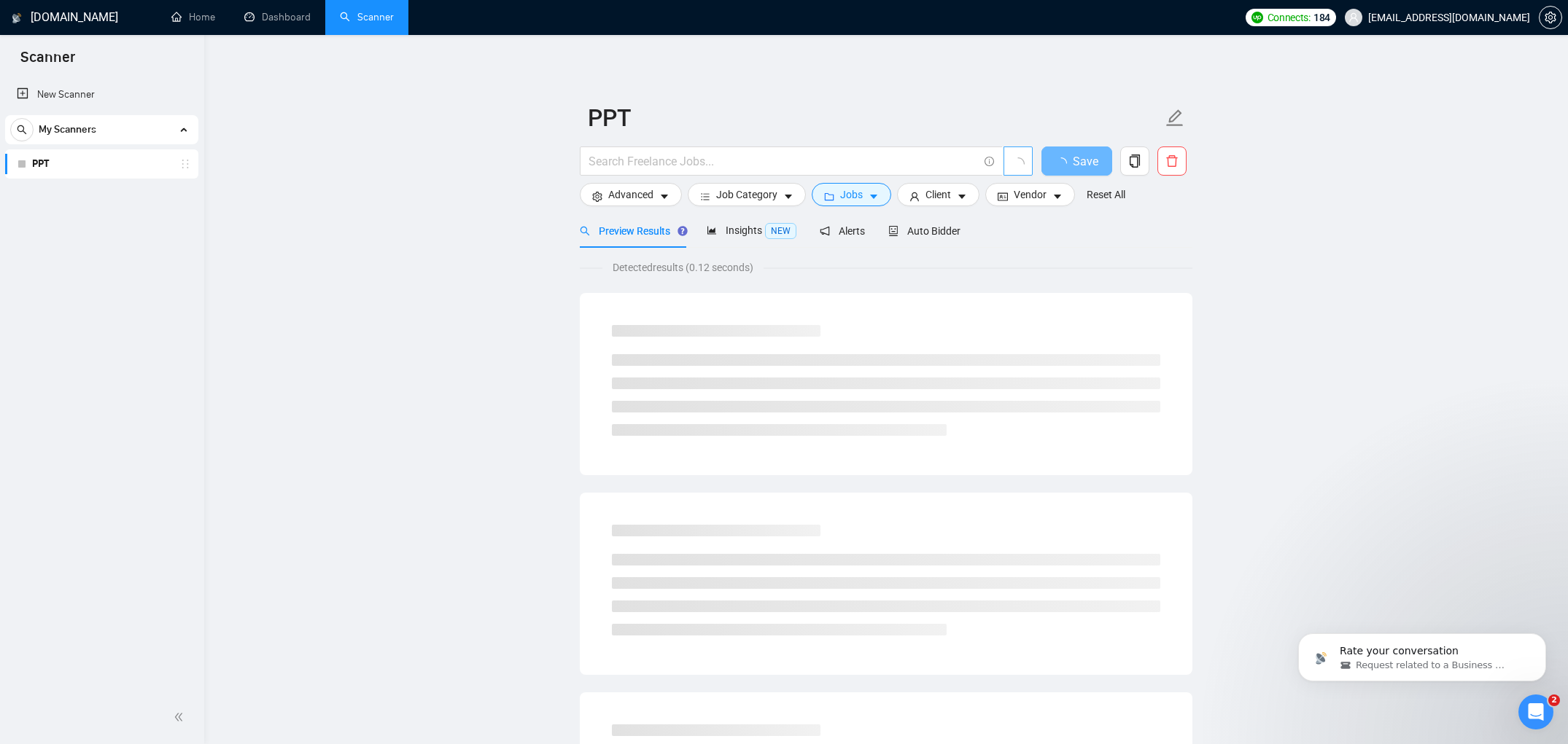
click at [105, 164] on link "PPT" at bounding box center [102, 164] width 139 height 29
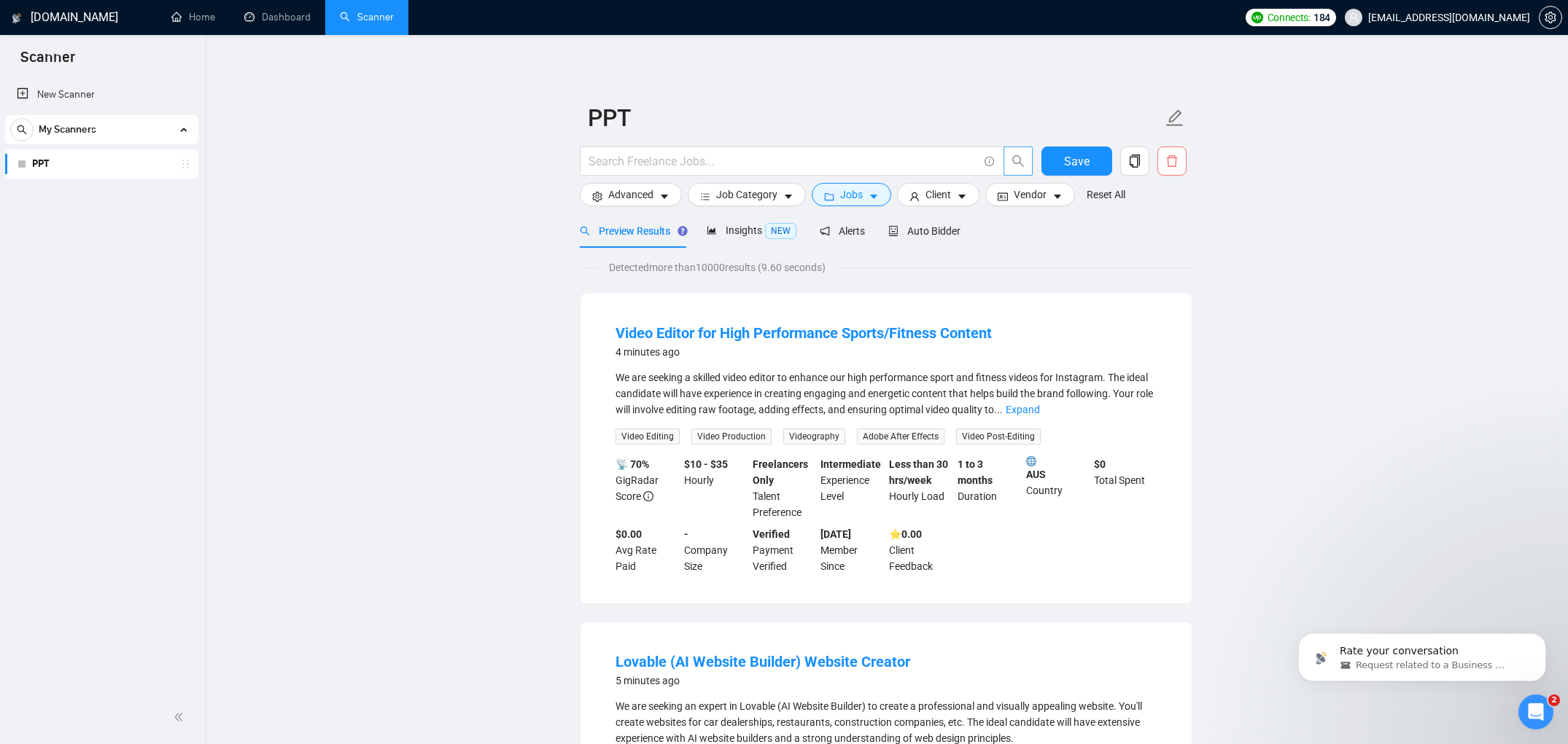
click at [1170, 165] on icon "delete" at bounding box center [1172, 161] width 14 height 14
click at [1160, 240] on span "Yes" at bounding box center [1152, 235] width 16 height 16
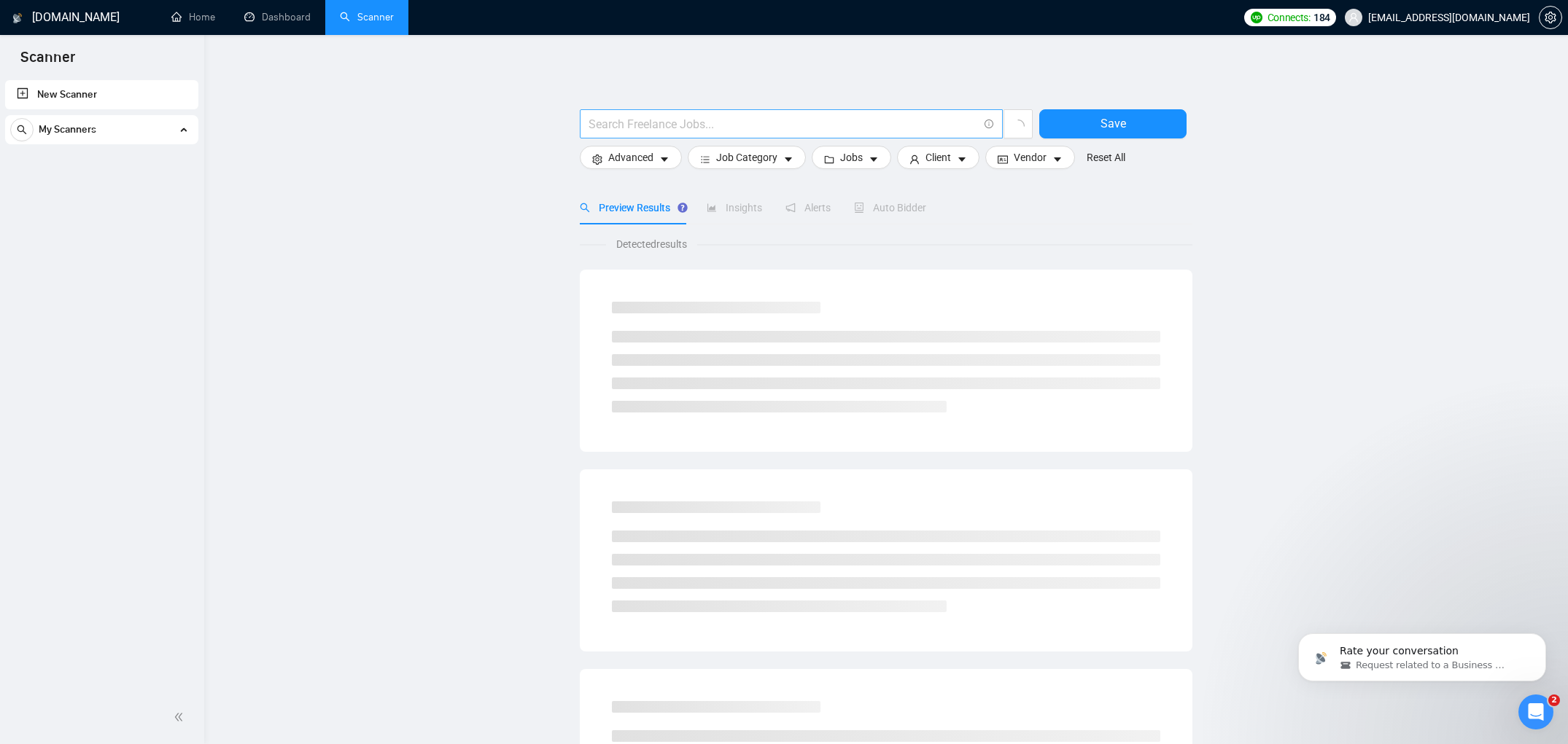
click at [832, 127] on input "text" at bounding box center [783, 124] width 389 height 18
type input "¸"
paste input "( "pitch deck" | pitchdeck | "slide deck" | "google slides" | presentation | "d…"
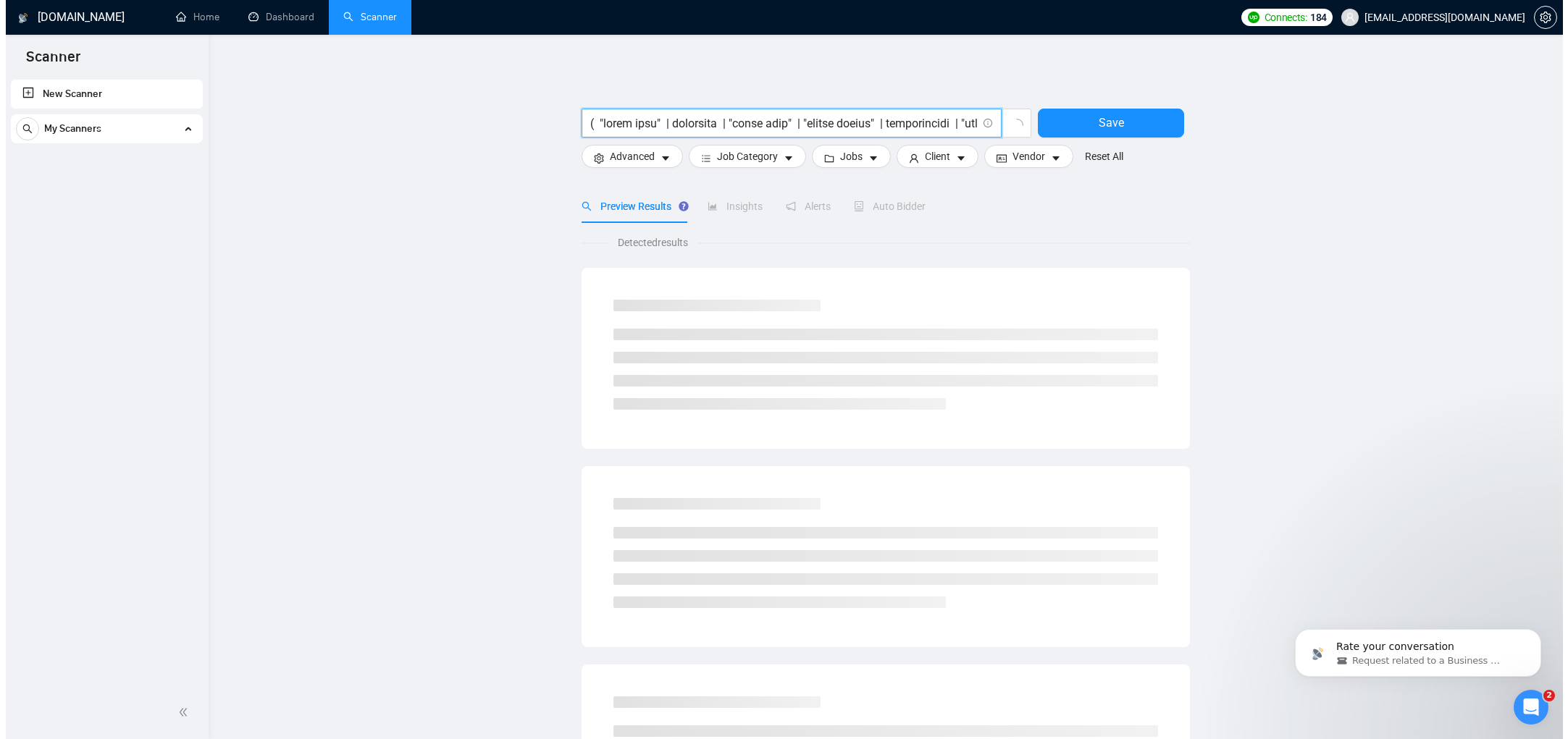
scroll to position [0, 6115]
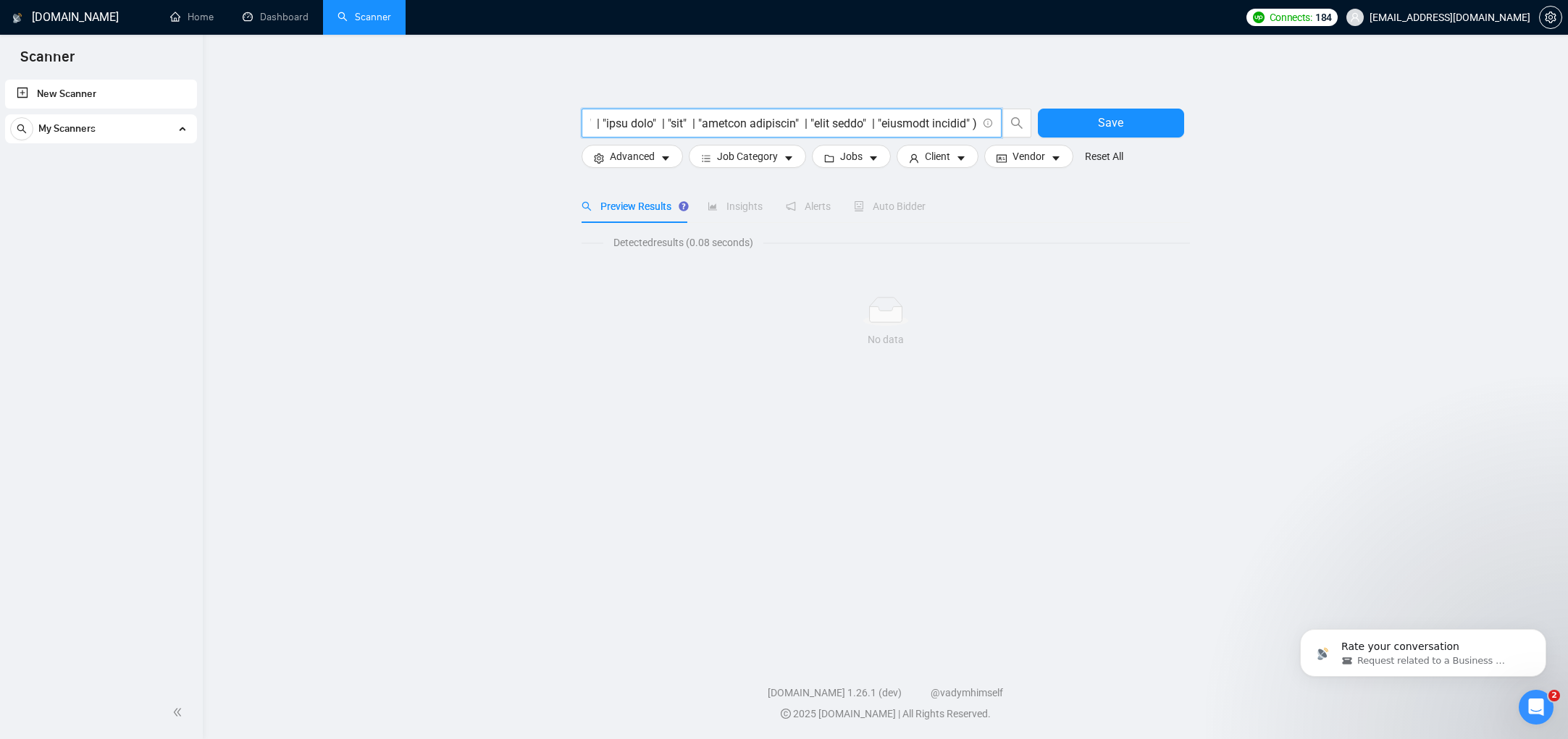
type input "( "pitch deck" | pitchdeck | "slide deck" | "google slides" | presentation | "d…"
click at [775, 125] on input "text" at bounding box center [784, 123] width 386 height 18
paste input "( "pitch deck" | pitchdeck | "slide deck" | "google slides" | presentation | de…"
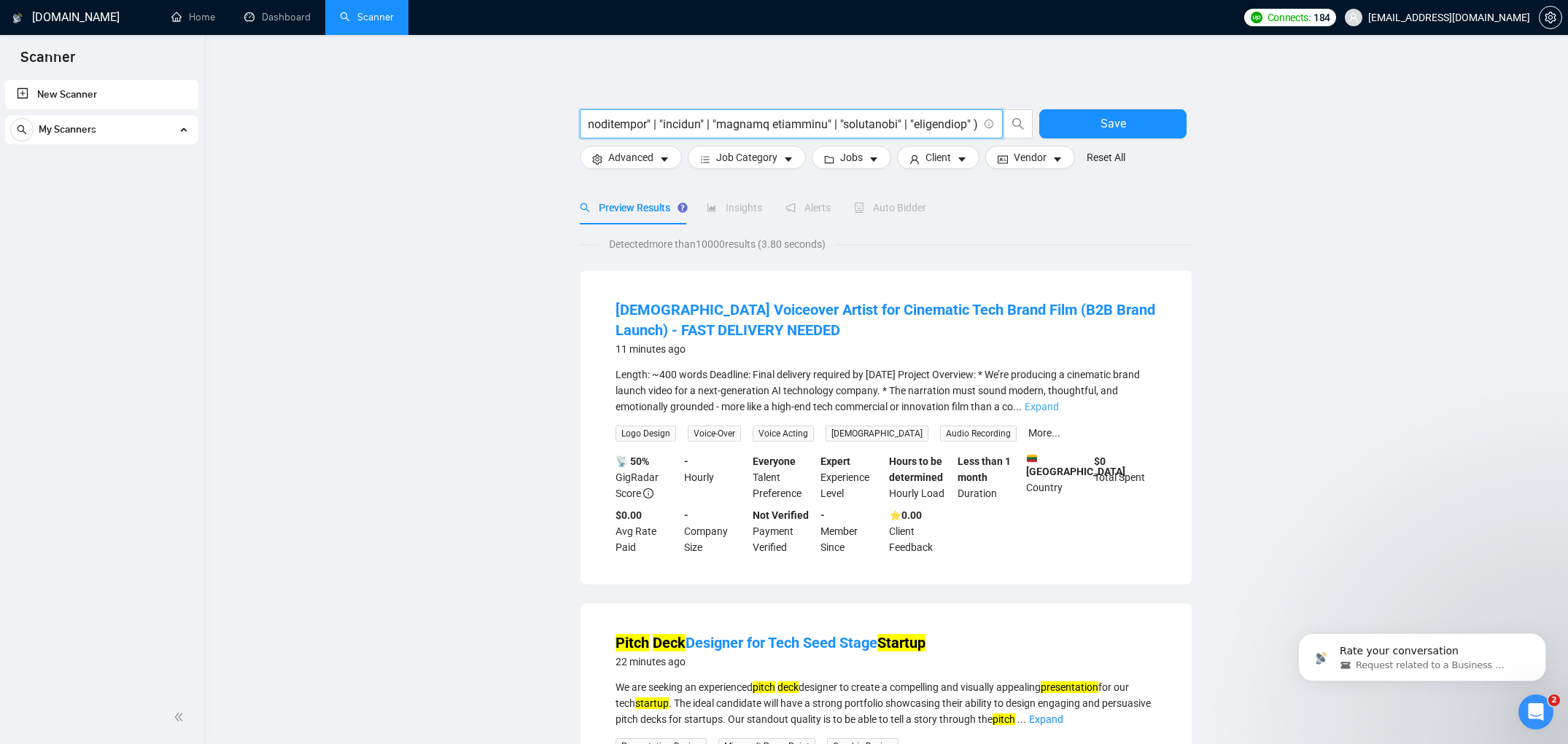
type input "( "pitch deck" | pitchdeck | "slide deck" | "google slides" | presentation | de…"
click at [1059, 408] on link "Expand" at bounding box center [1042, 406] width 34 height 12
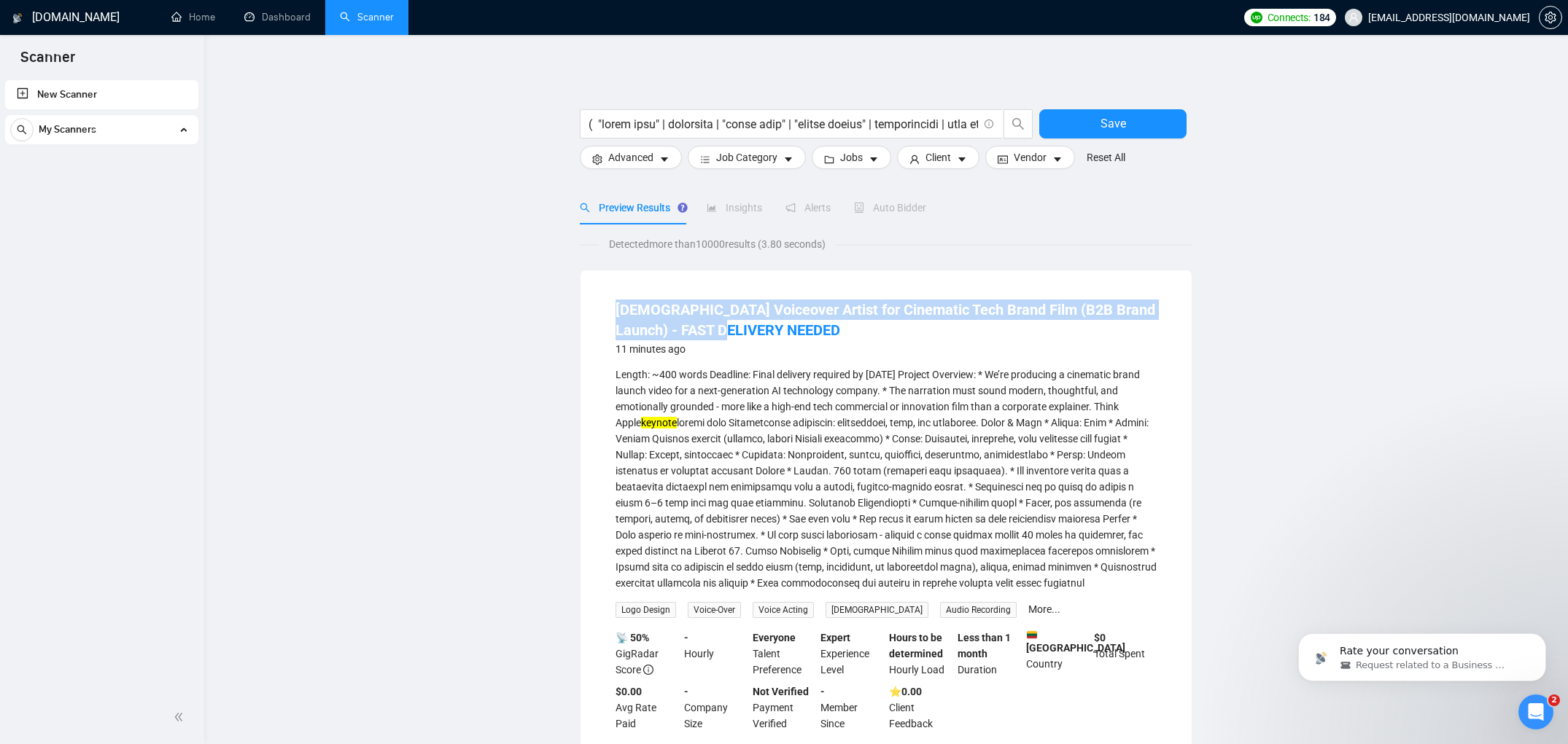
drag, startPoint x: 753, startPoint y: 337, endPoint x: 606, endPoint y: 312, distance: 149.1
click at [606, 312] on li "Male Voiceover Artist for Cinematic Tech Brand Film (B2B Brand Launch) - FAST D…" at bounding box center [886, 516] width 576 height 456
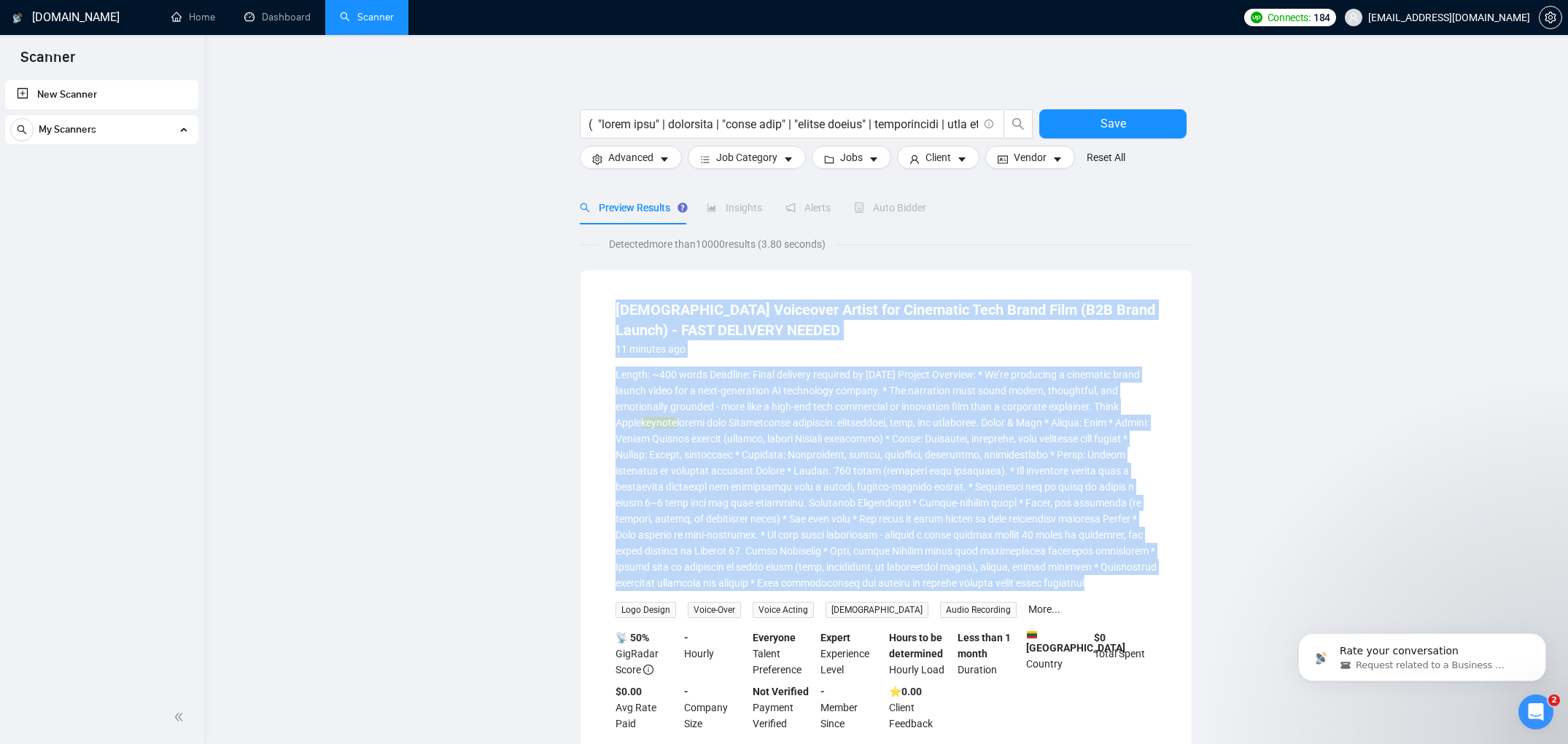
drag, startPoint x: 841, startPoint y: 611, endPoint x: 614, endPoint y: 313, distance: 374.6
click at [614, 313] on li "Male Voiceover Artist for Cinematic Tech Brand Film (B2B Brand Launch) - FAST D…" at bounding box center [886, 516] width 576 height 456
copy li "Male Voiceover Artist for Cinematic Tech Brand Film (B2B Brand Launch) - FAST D…"
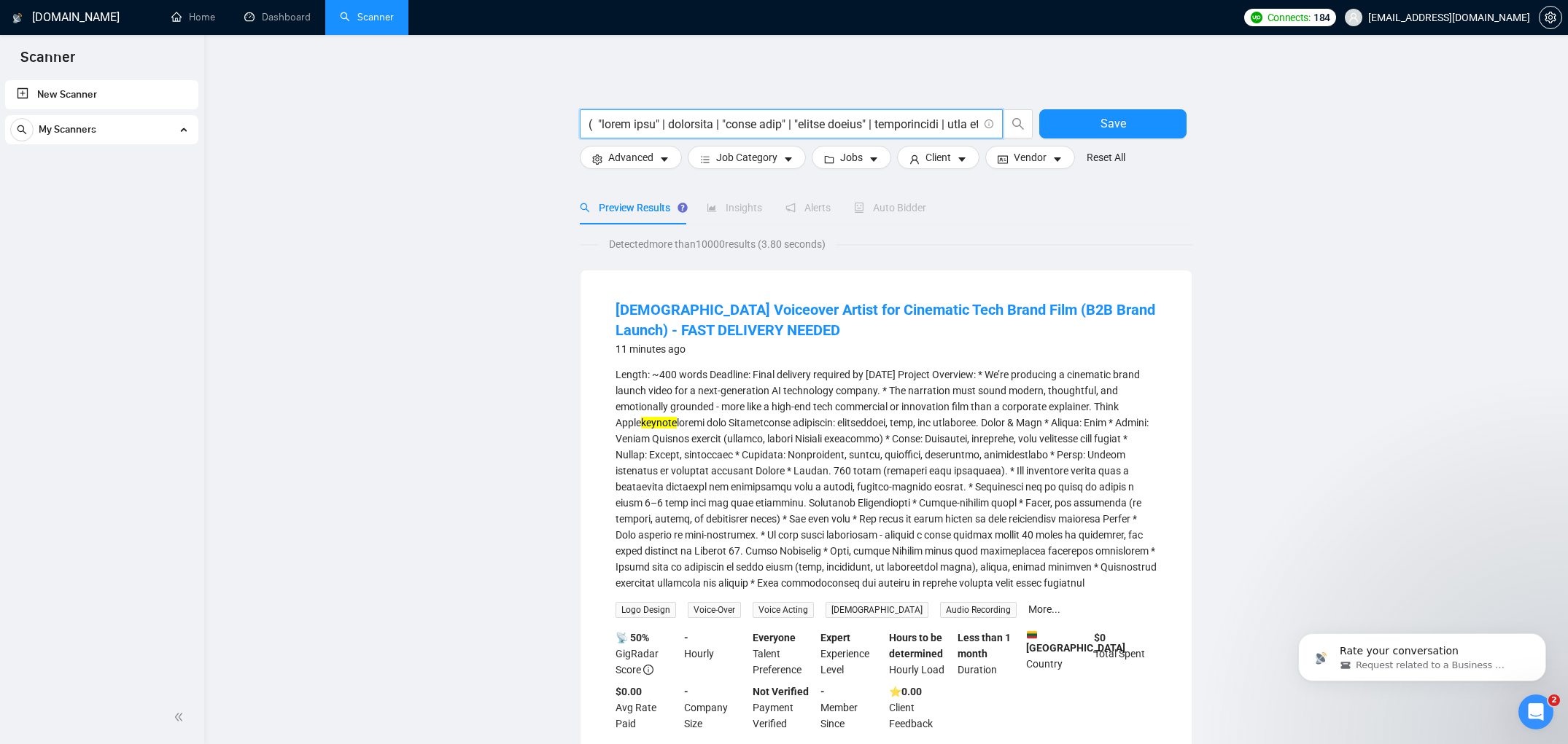
click at [779, 124] on input "text" at bounding box center [783, 124] width 389 height 18
paste input "( "pitch deck" | pitchdeck | "slide deck" | "google slides" | presentation | de…"
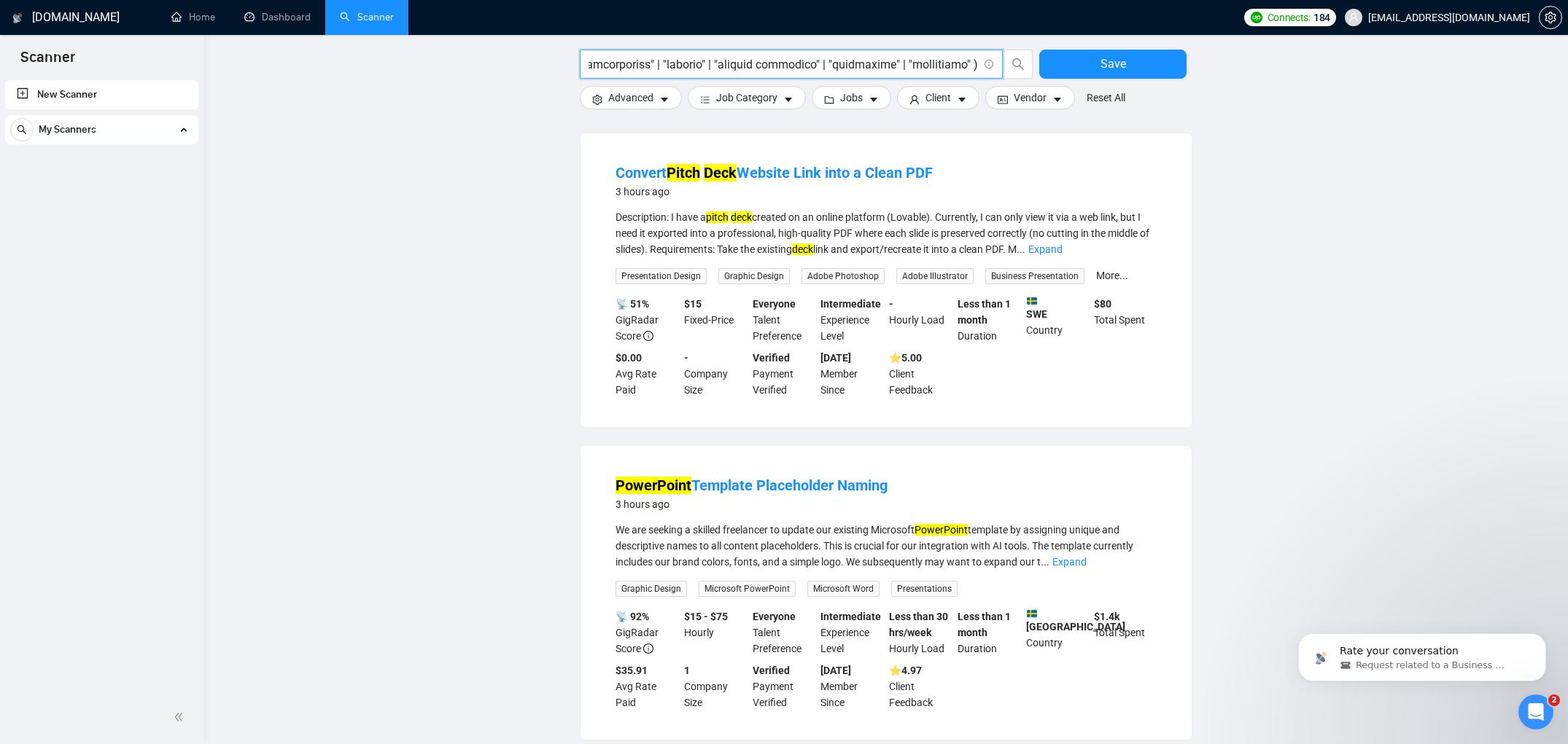
scroll to position [1227, 0]
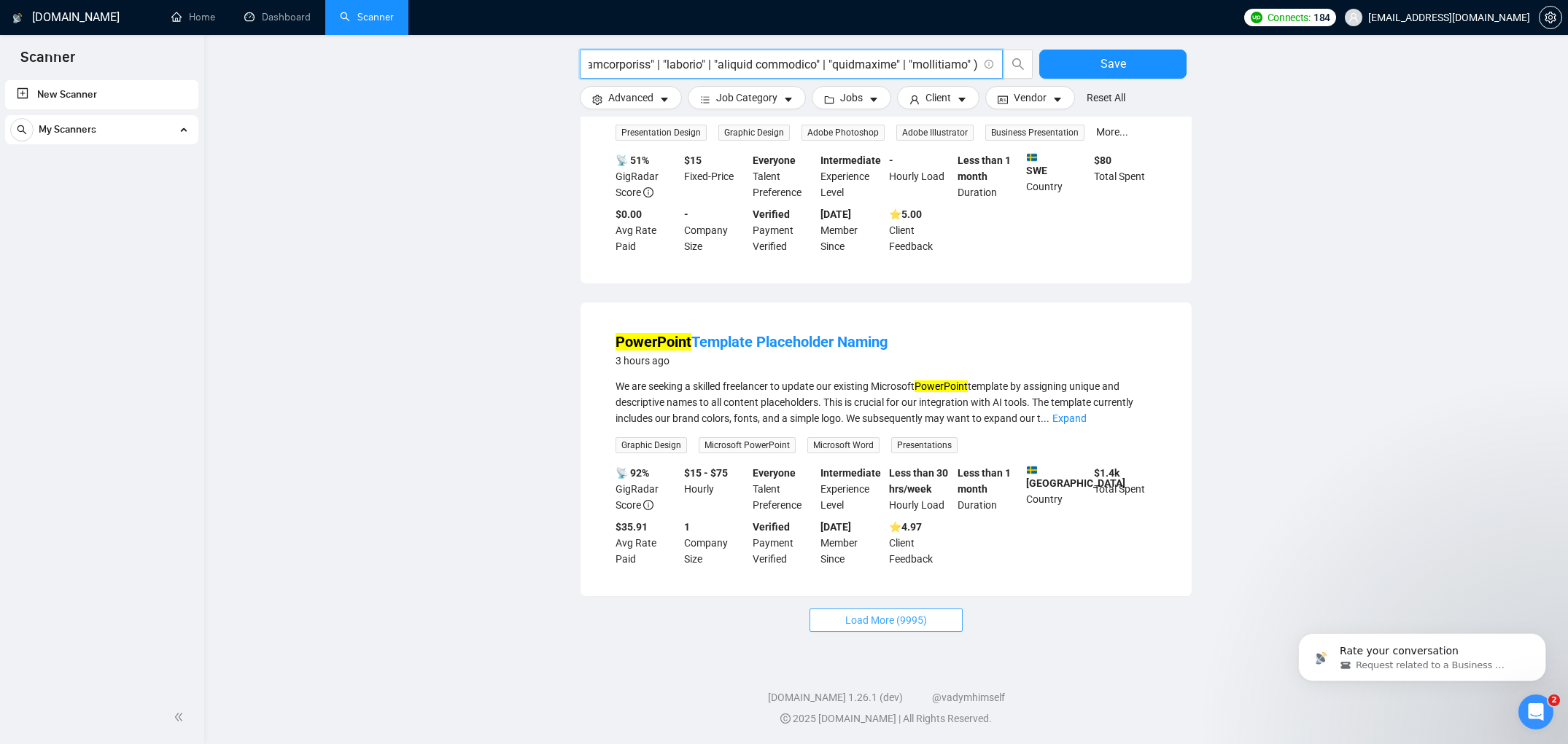
type input "( "pitch deck" | pitchdeck | "slide deck" | "google slides" | presentation | de…"
click at [898, 631] on button "Load More (9995)" at bounding box center [887, 621] width 153 height 23
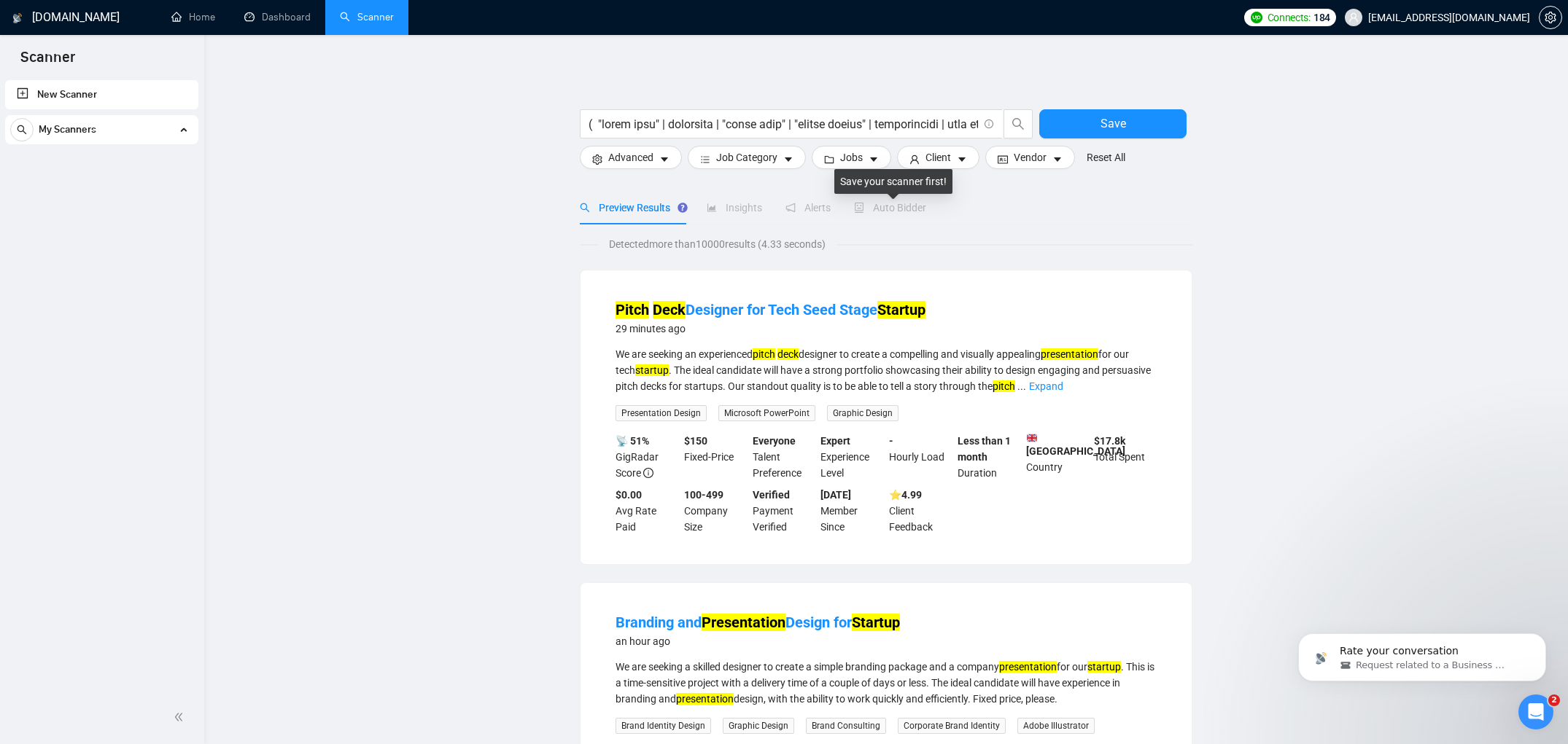
click at [902, 209] on span "Auto Bidder" at bounding box center [890, 207] width 72 height 12
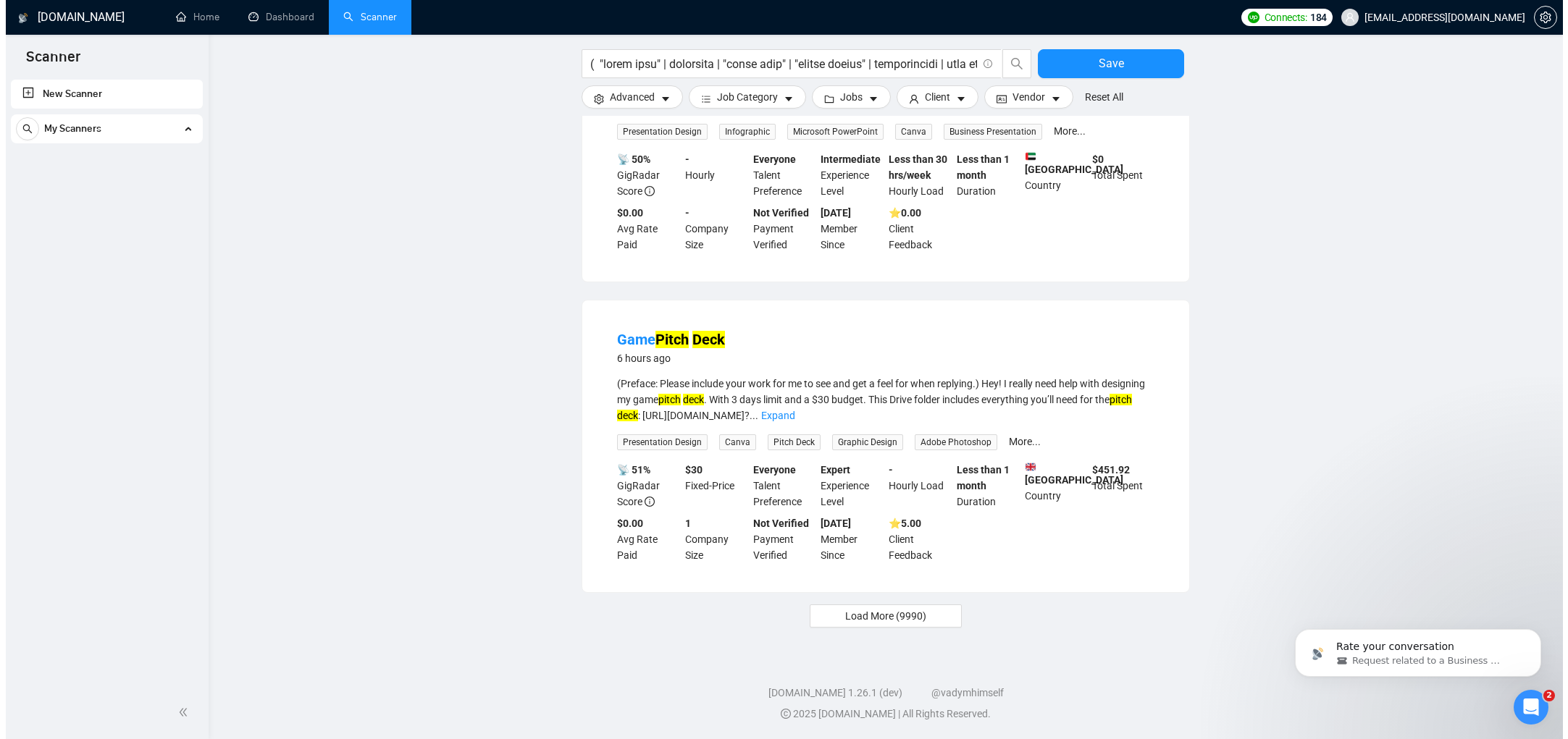
scroll to position [2817, 0]
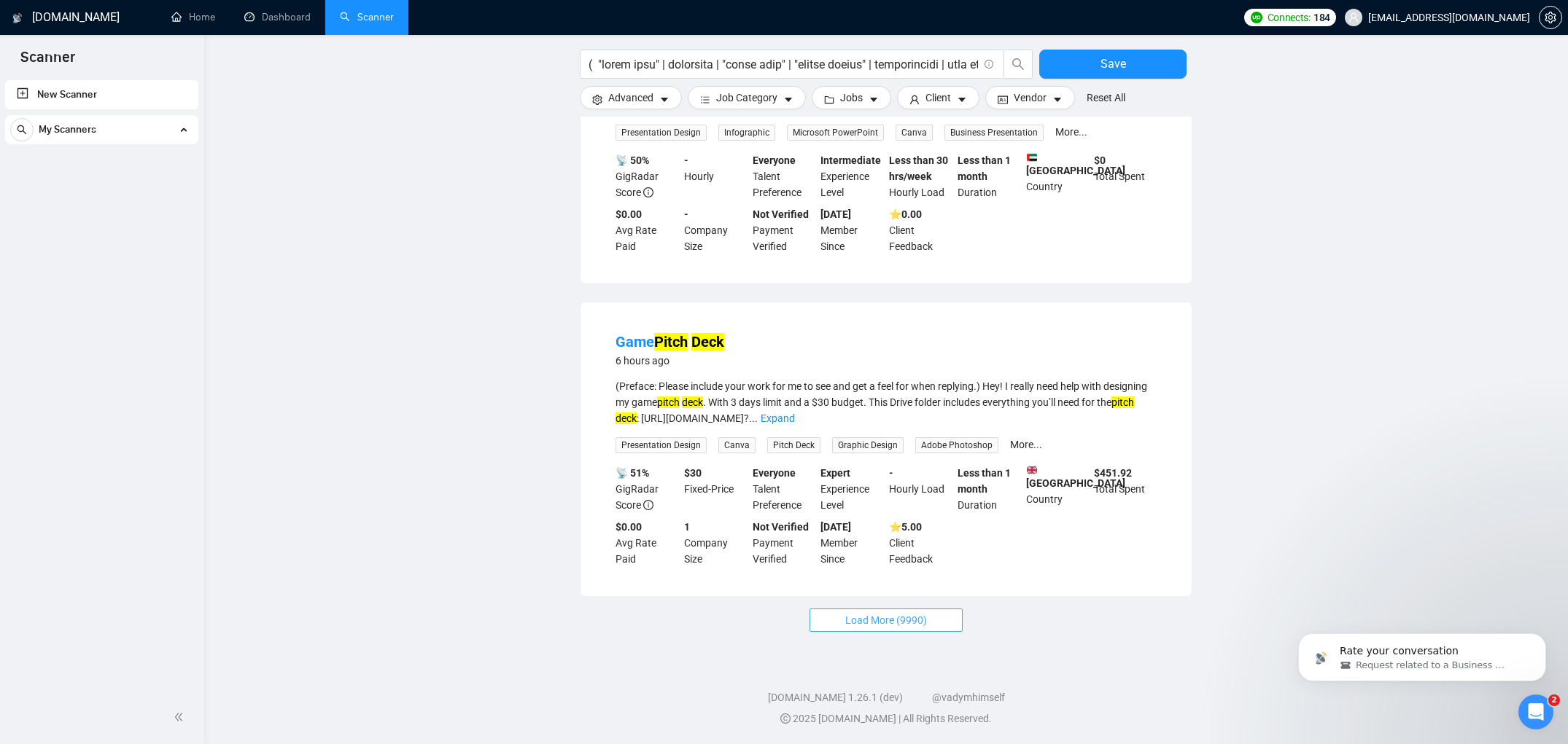
click at [880, 622] on span "Load More (9990)" at bounding box center [886, 621] width 82 height 16
click at [631, 93] on span "Advanced" at bounding box center [631, 98] width 45 height 16
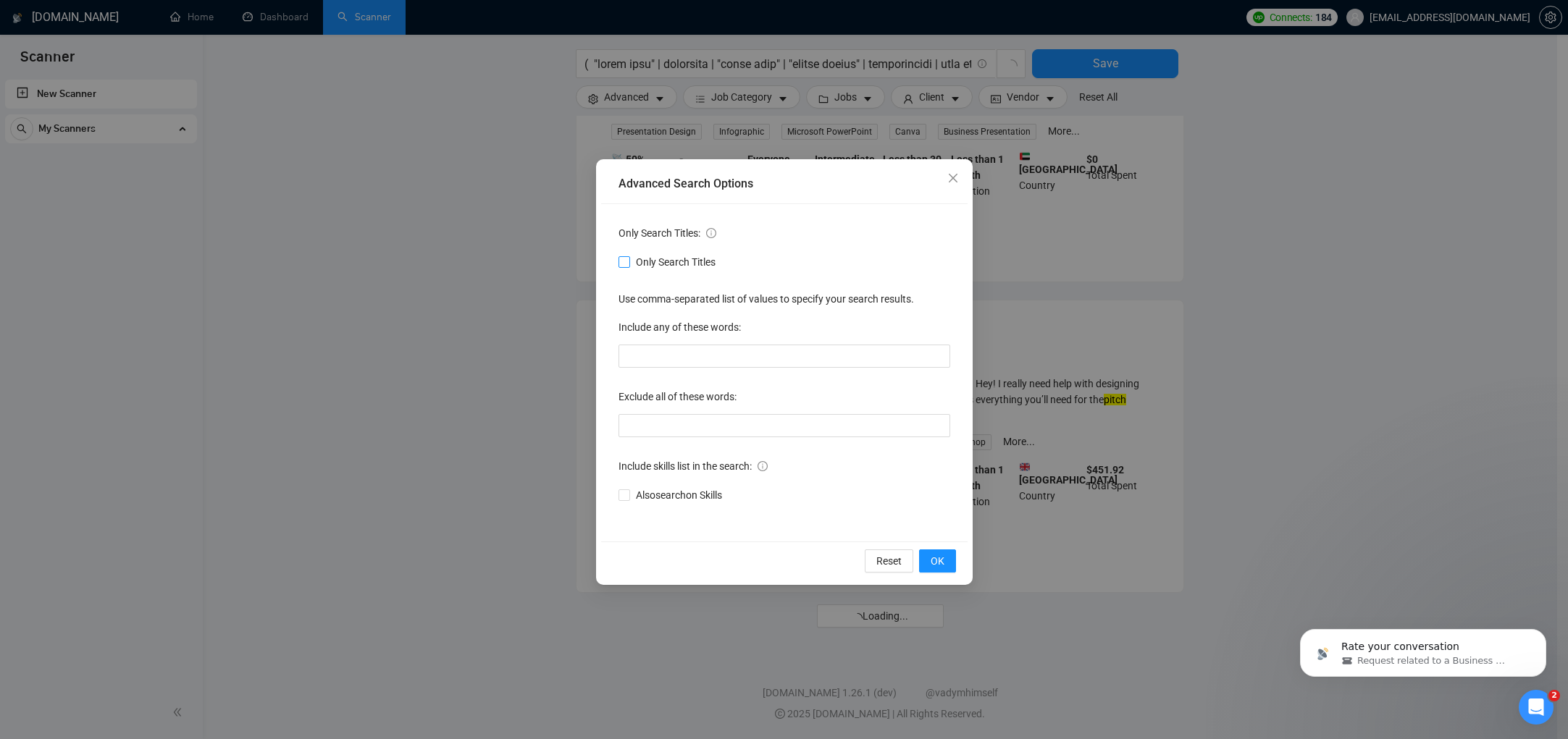
click at [628, 264] on input "Only Search Titles" at bounding box center [623, 261] width 10 height 10
checkbox input "true"
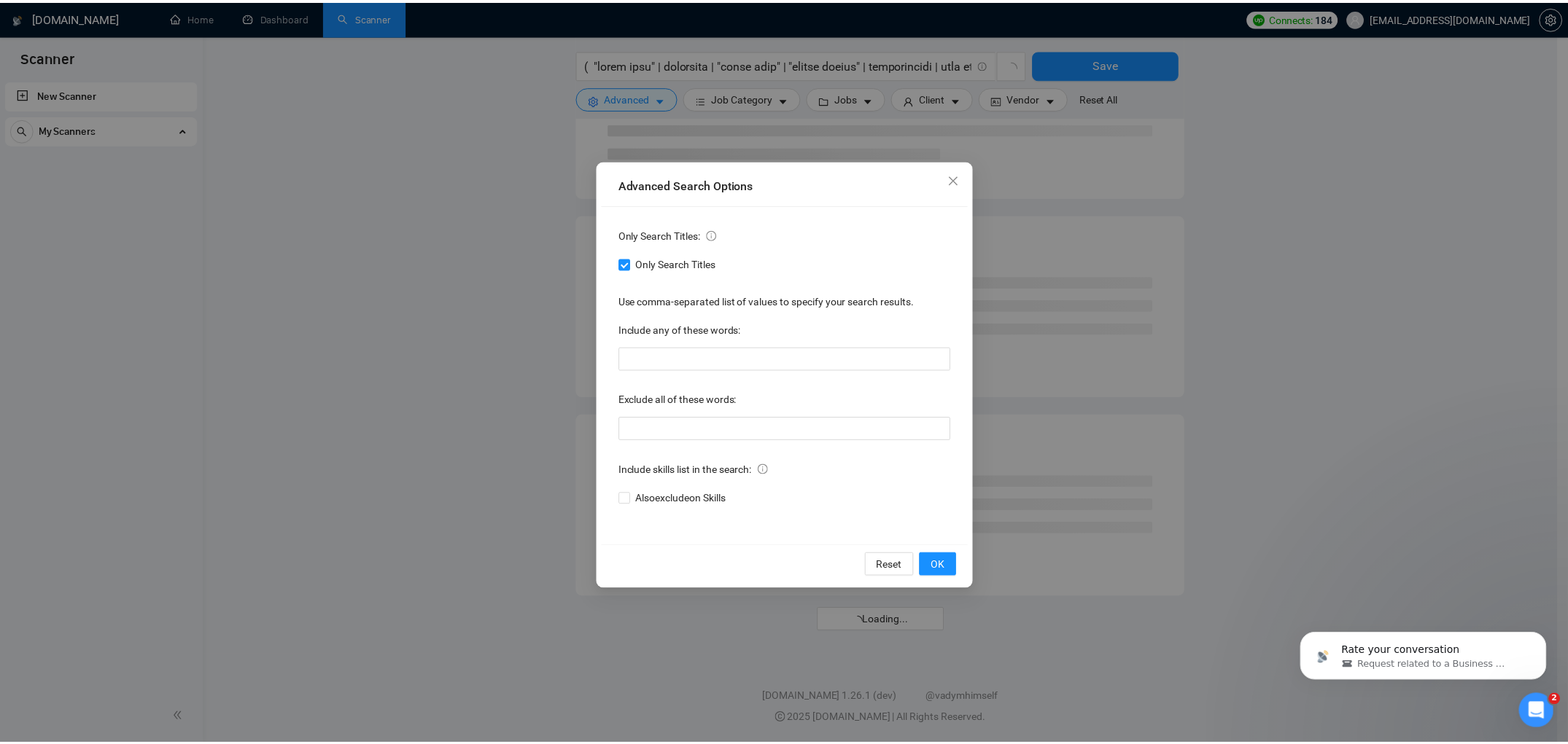
scroll to position [2652, 0]
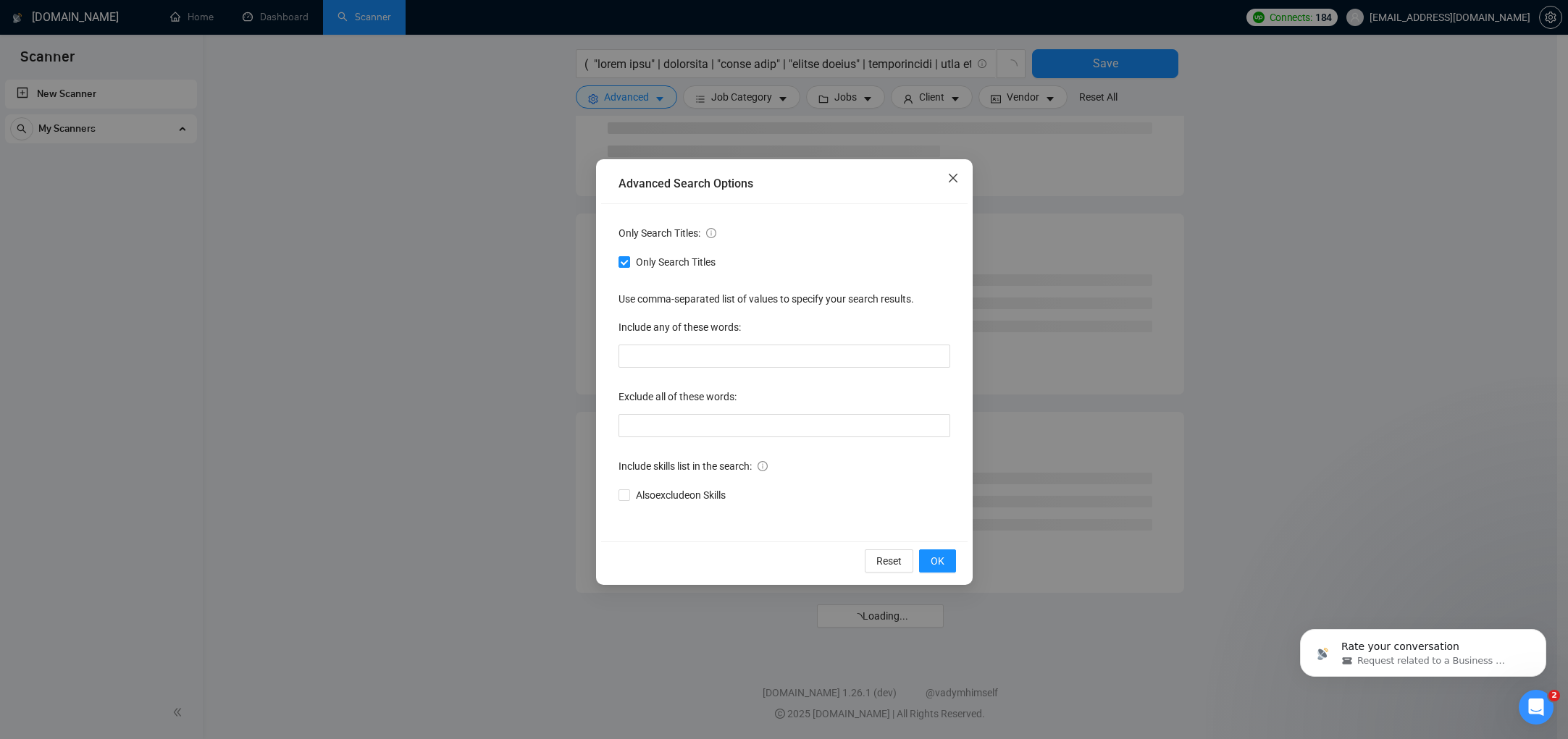
click at [949, 178] on icon "close" at bounding box center [953, 178] width 12 height 12
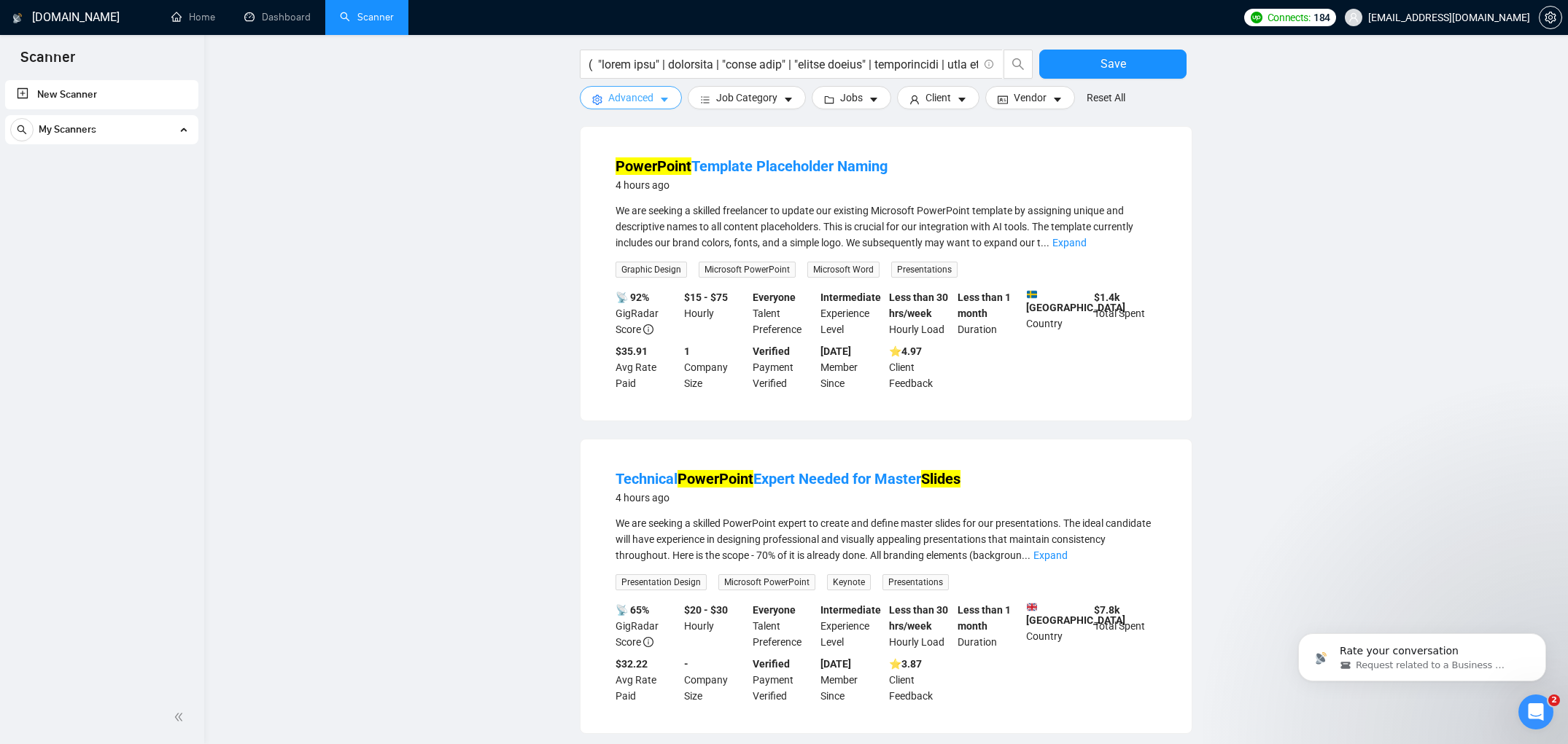
scroll to position [1238, 0]
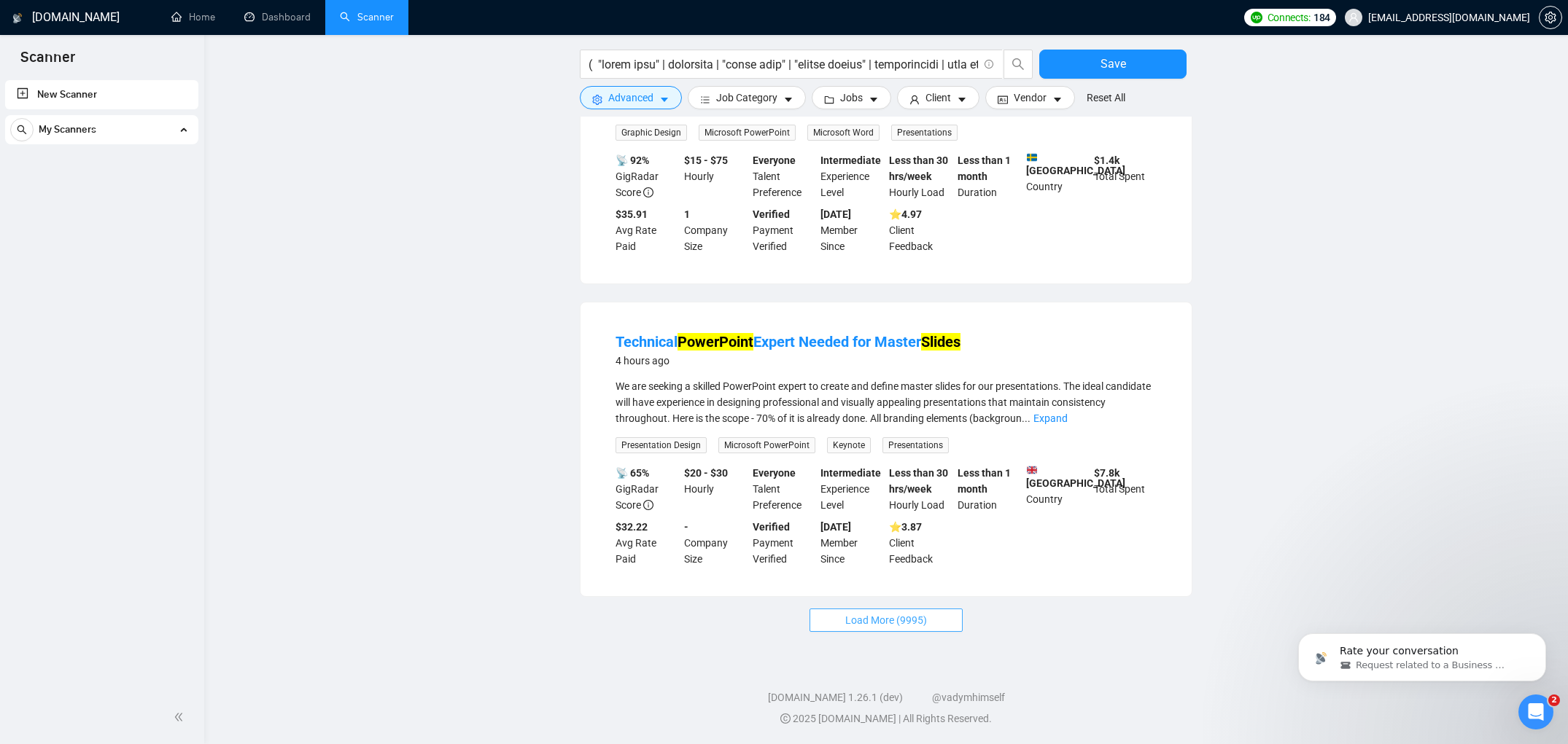
click at [841, 614] on button "Load More (9995)" at bounding box center [887, 621] width 153 height 23
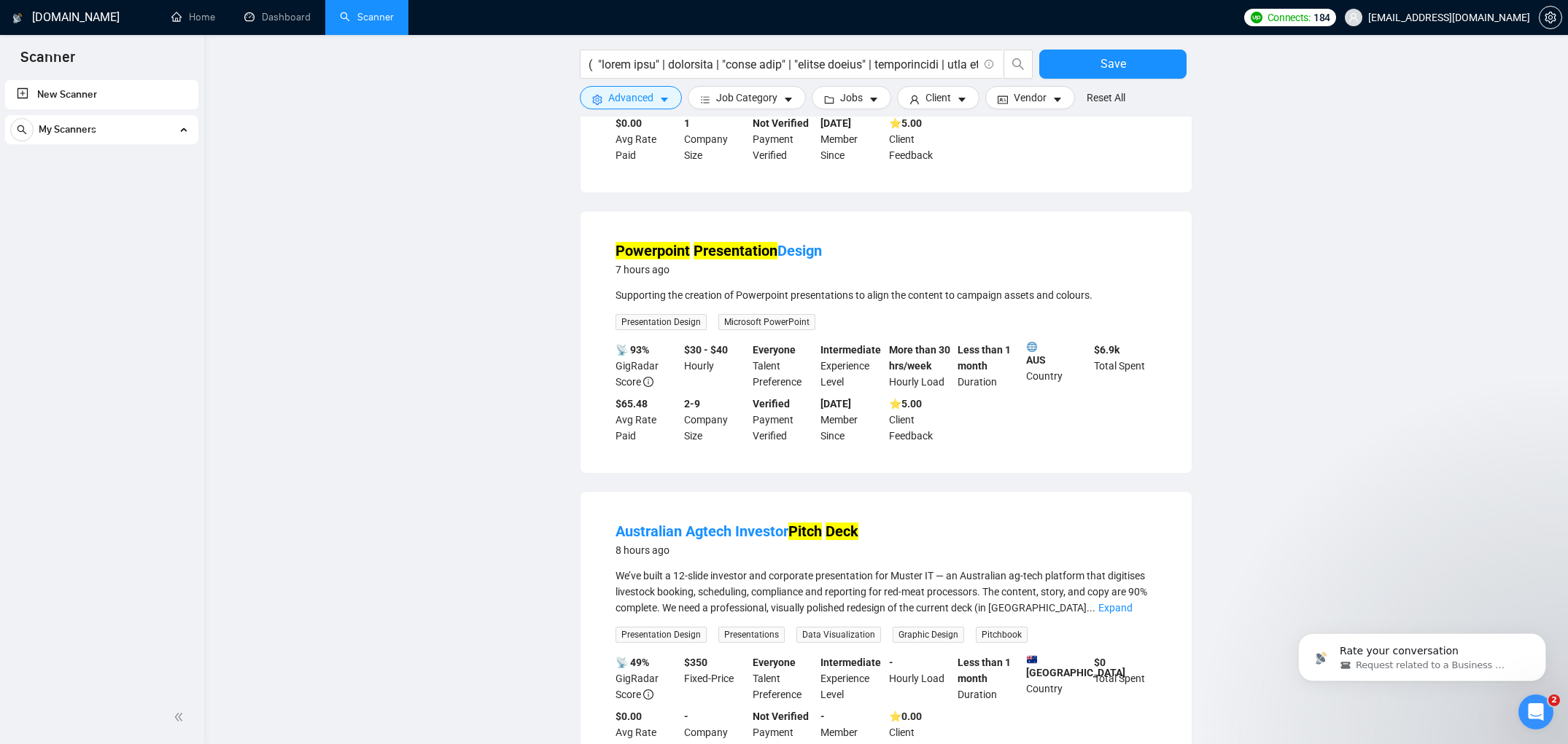
scroll to position [2794, 0]
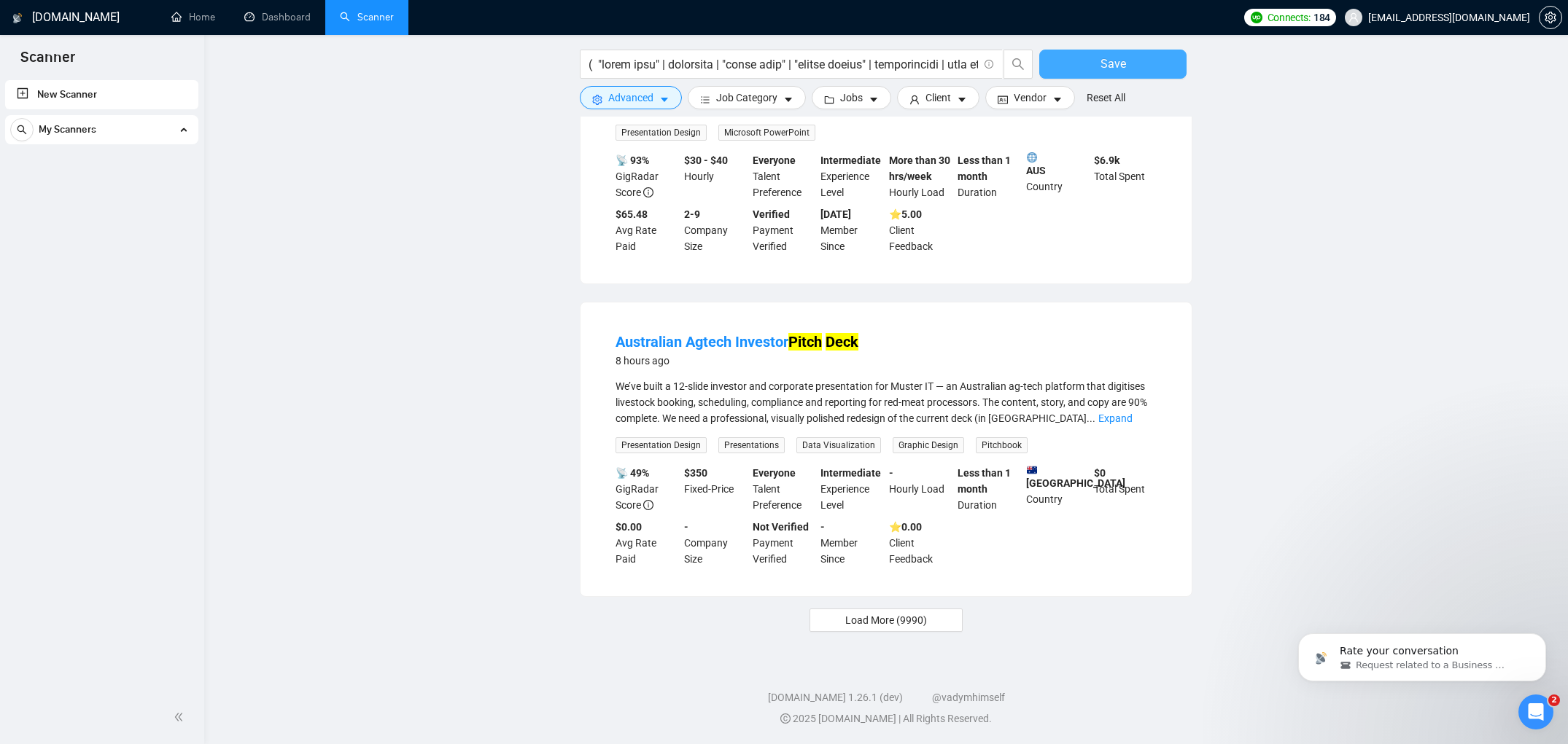
click at [1108, 68] on span "Save" at bounding box center [1113, 64] width 25 height 18
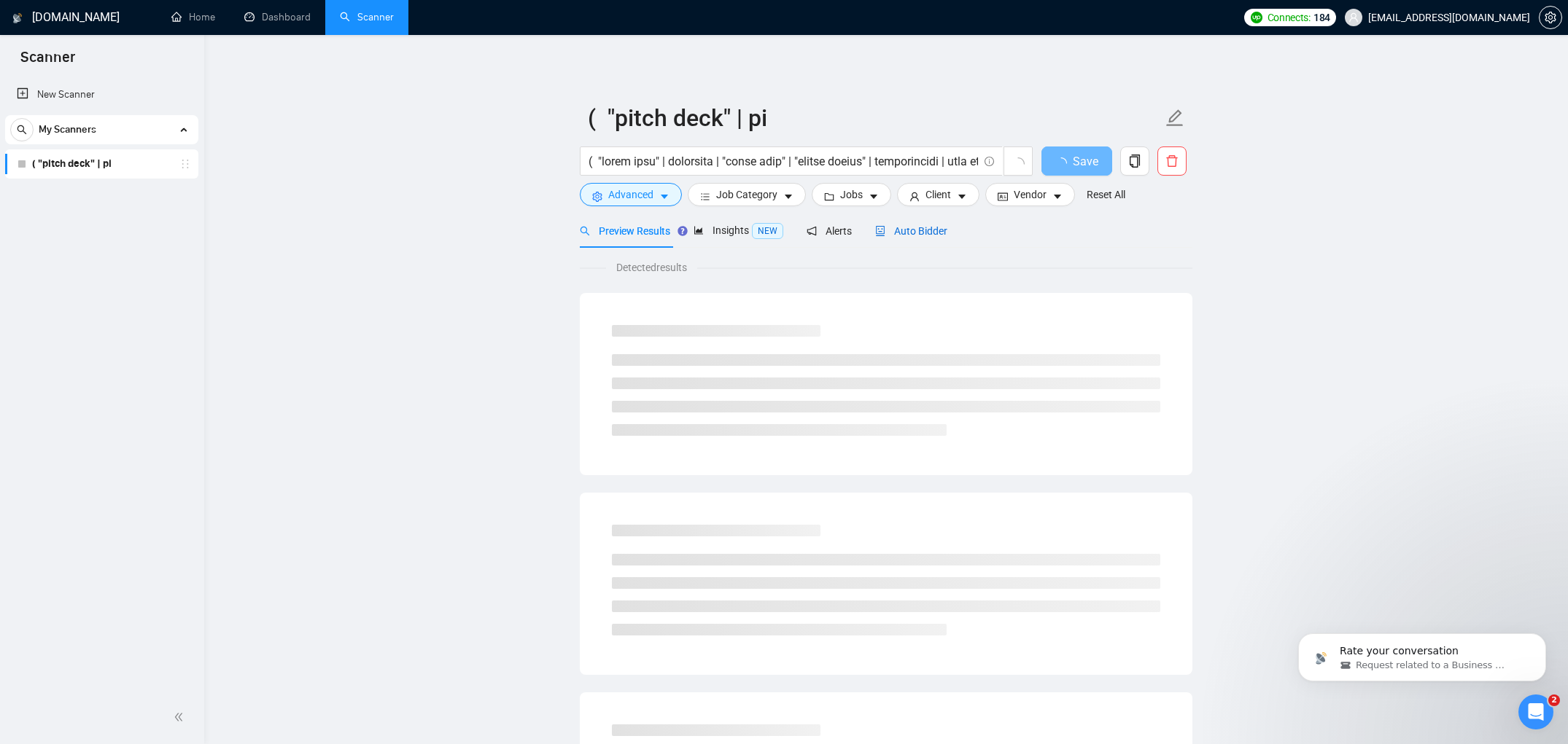
click at [923, 227] on span "Auto Bidder" at bounding box center [911, 231] width 72 height 12
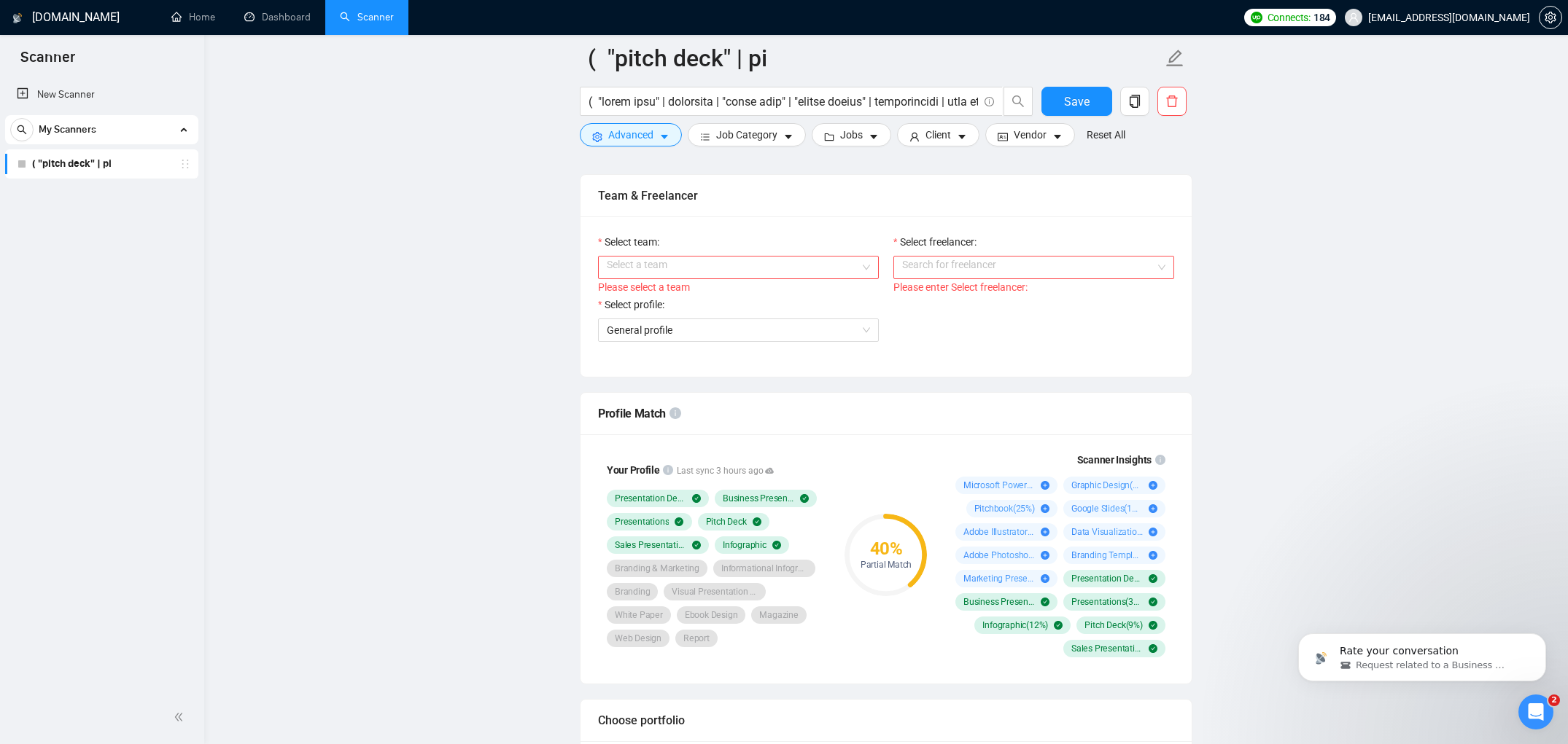
scroll to position [777, 0]
click at [856, 277] on input "Select team:" at bounding box center [733, 267] width 253 height 22
click at [841, 304] on div "ELH GLOBAL SOLUTIONS LLC" at bounding box center [738, 312] width 263 height 16
click at [928, 277] on input "Select freelancer:" at bounding box center [1028, 267] width 253 height 22
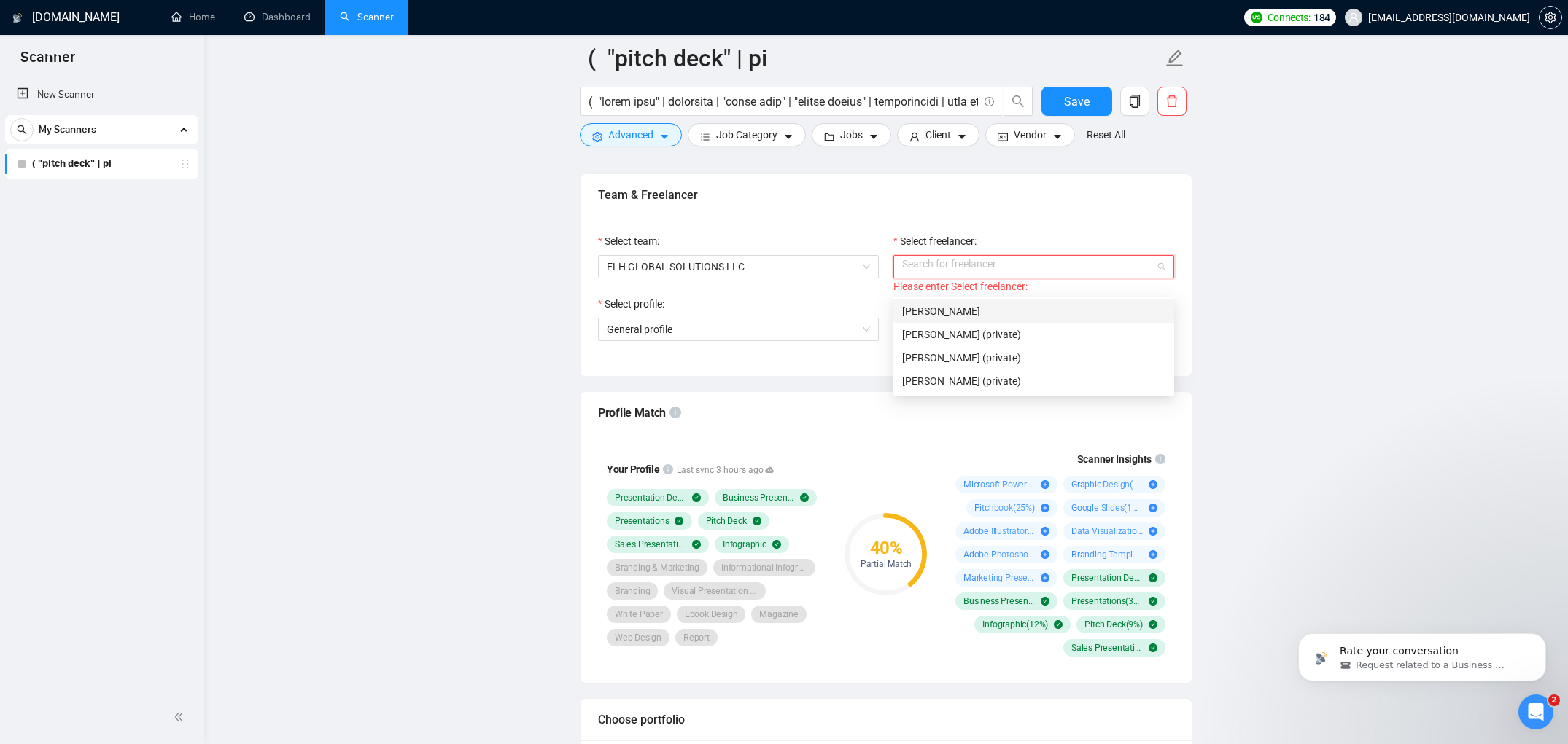
click at [920, 313] on span "[PERSON_NAME]" at bounding box center [941, 311] width 78 height 12
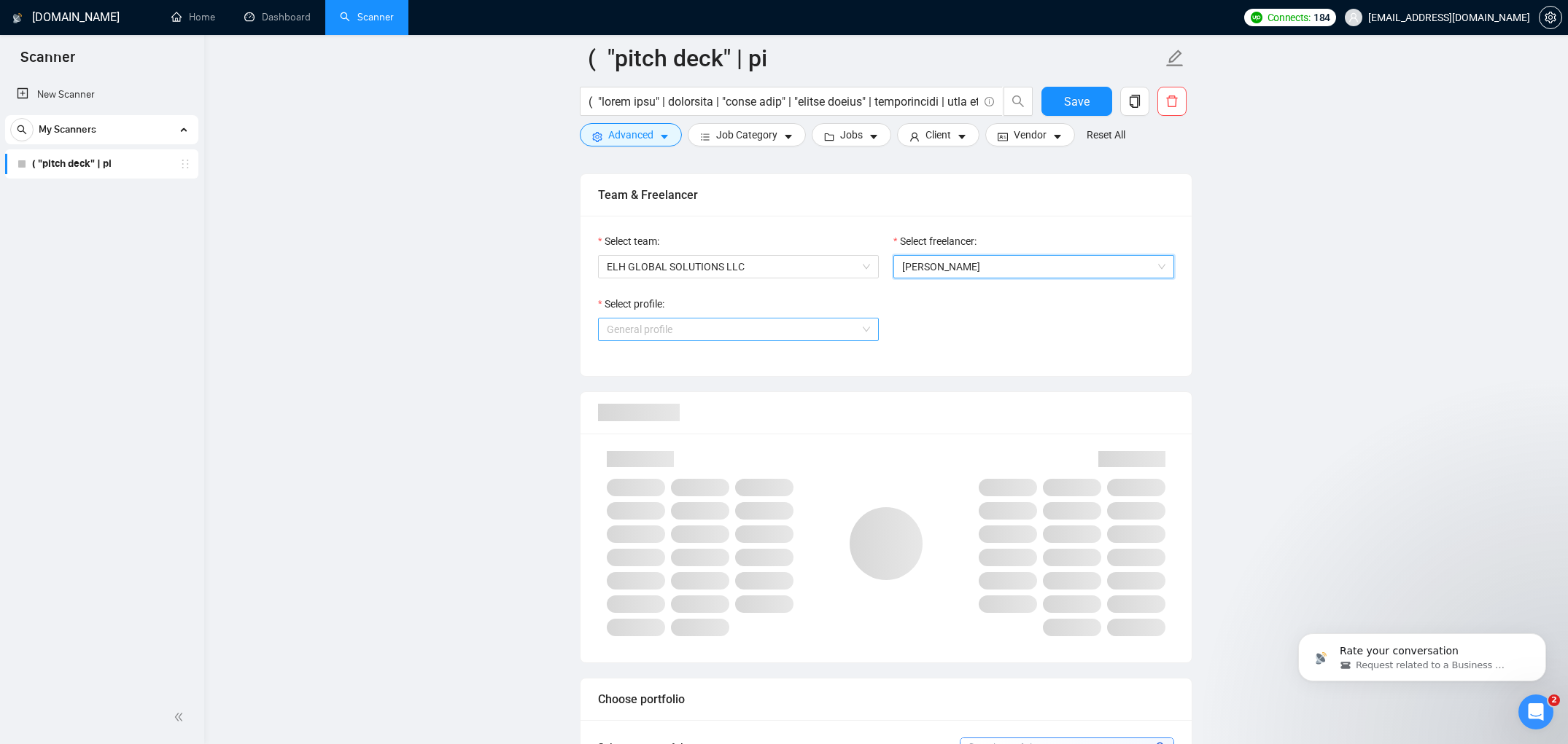
click at [814, 340] on span "General profile" at bounding box center [738, 330] width 263 height 22
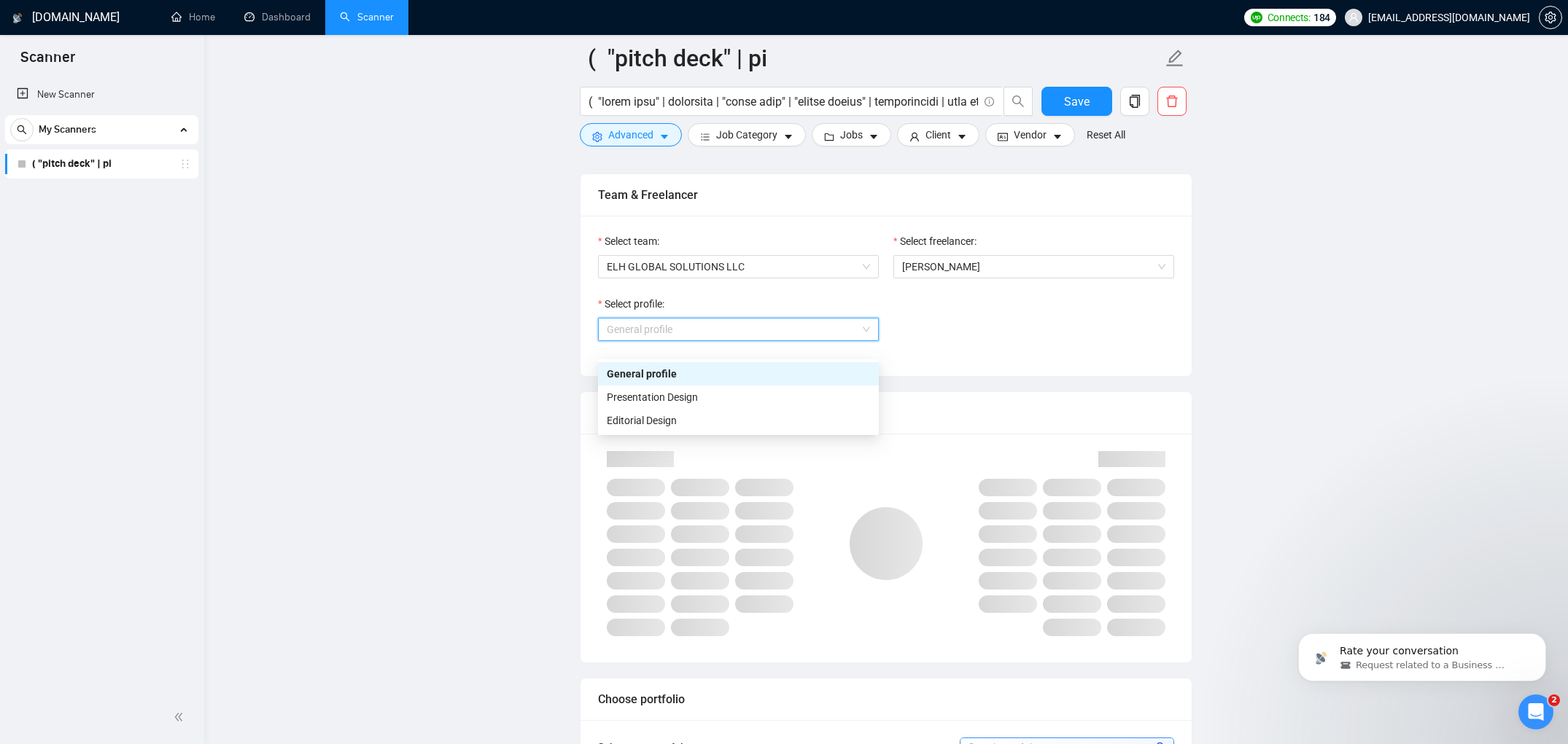
click at [765, 372] on div "General profile" at bounding box center [738, 374] width 263 height 16
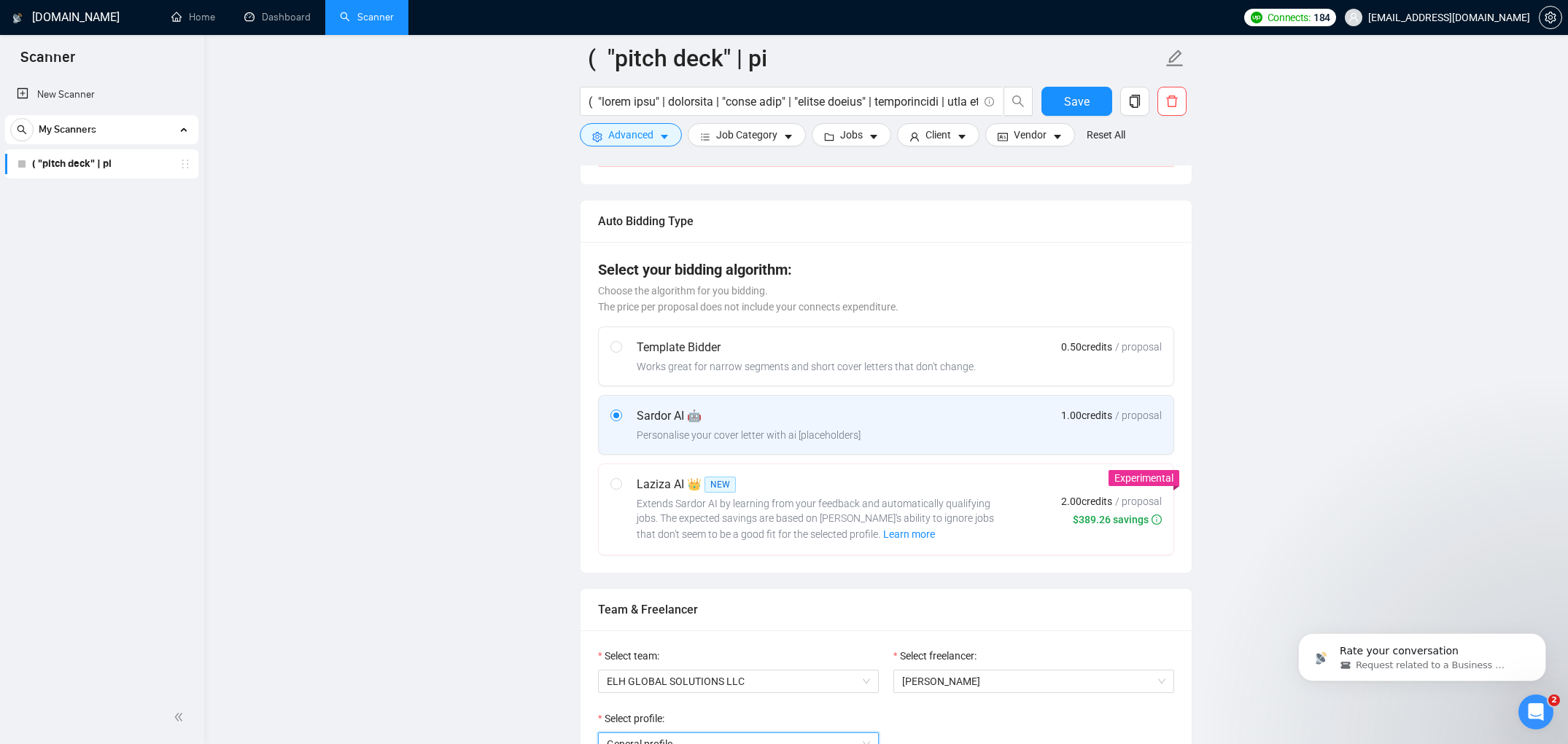
scroll to position [0, 0]
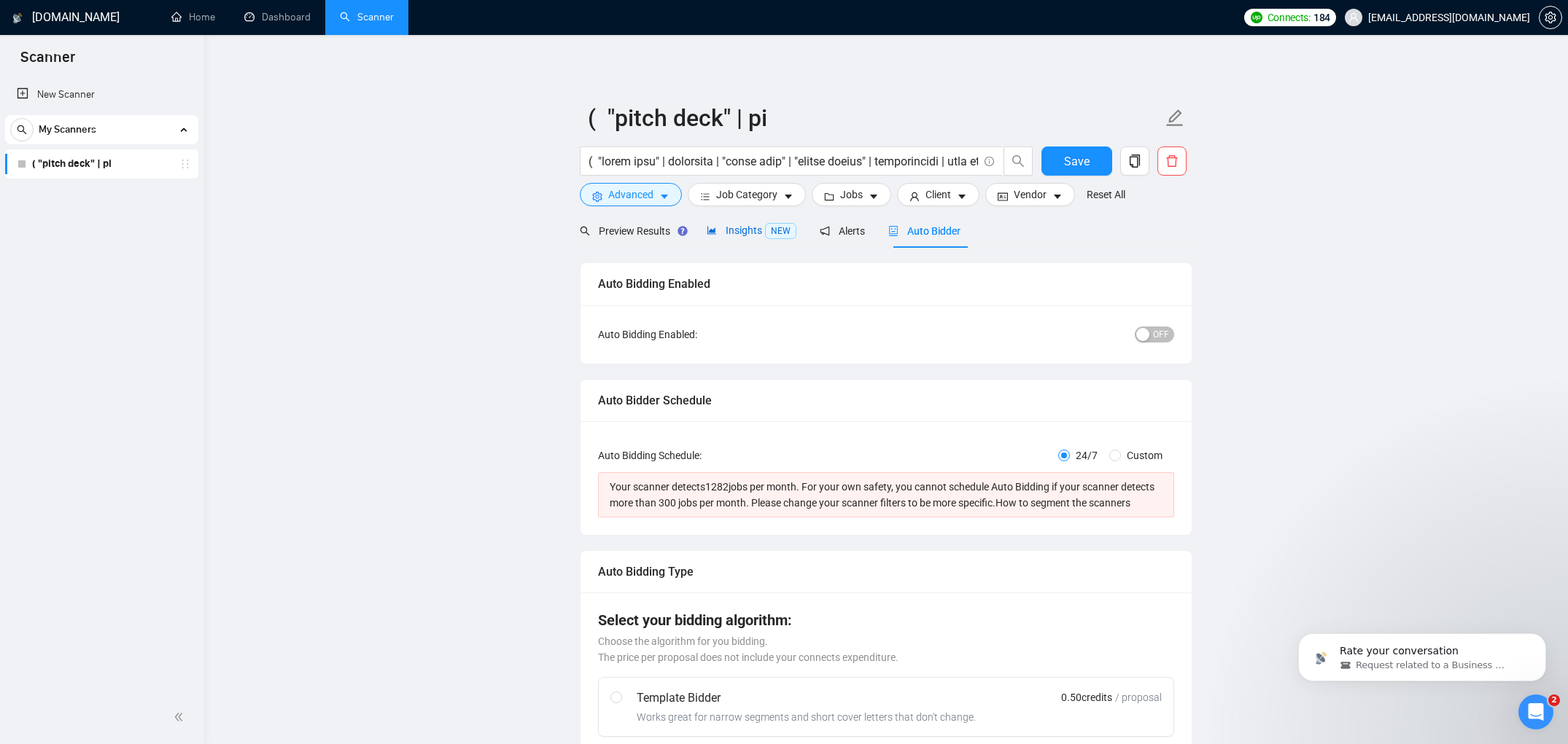
click at [740, 227] on span "Insights NEW" at bounding box center [752, 230] width 90 height 12
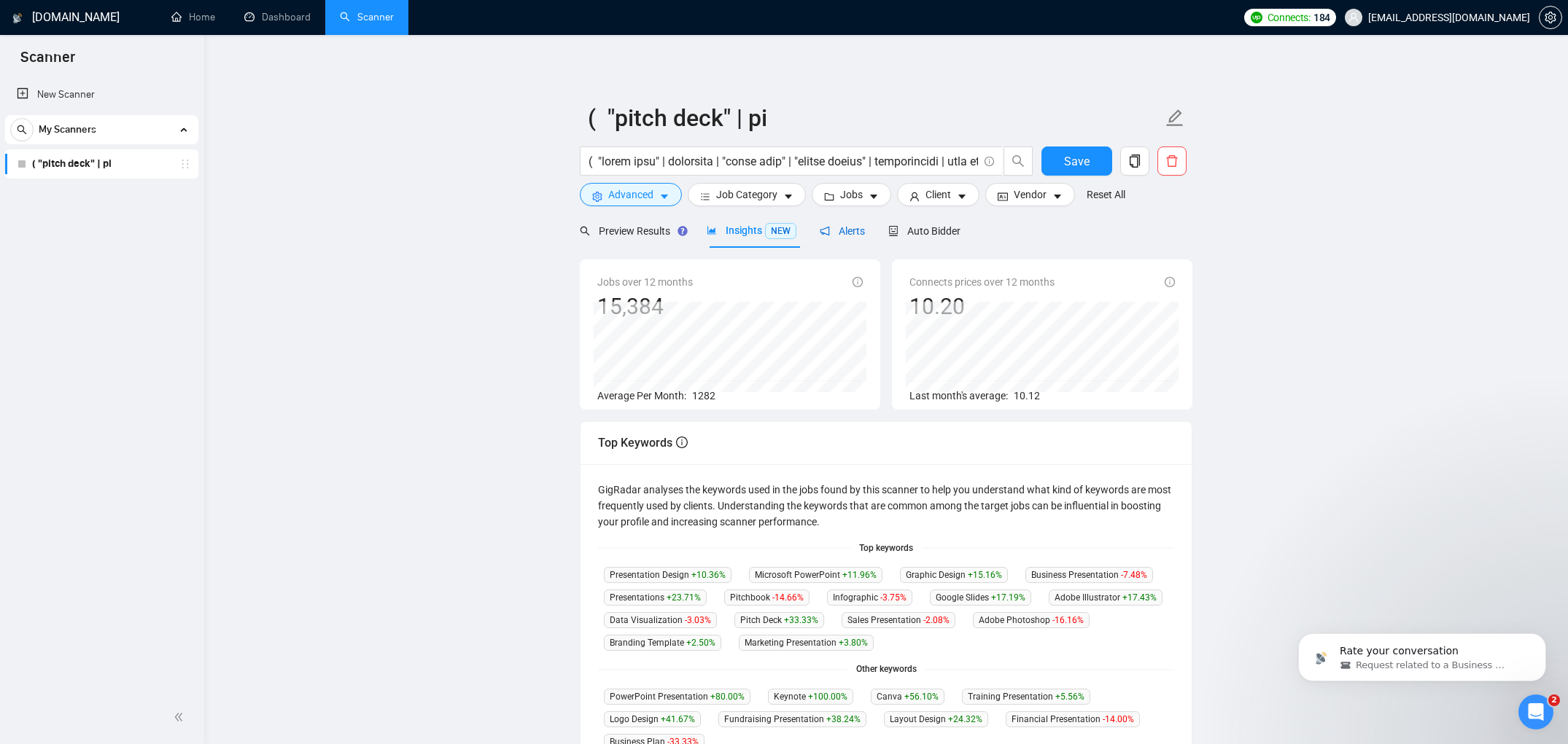
click at [840, 235] on span "Alerts" at bounding box center [843, 231] width 45 height 12
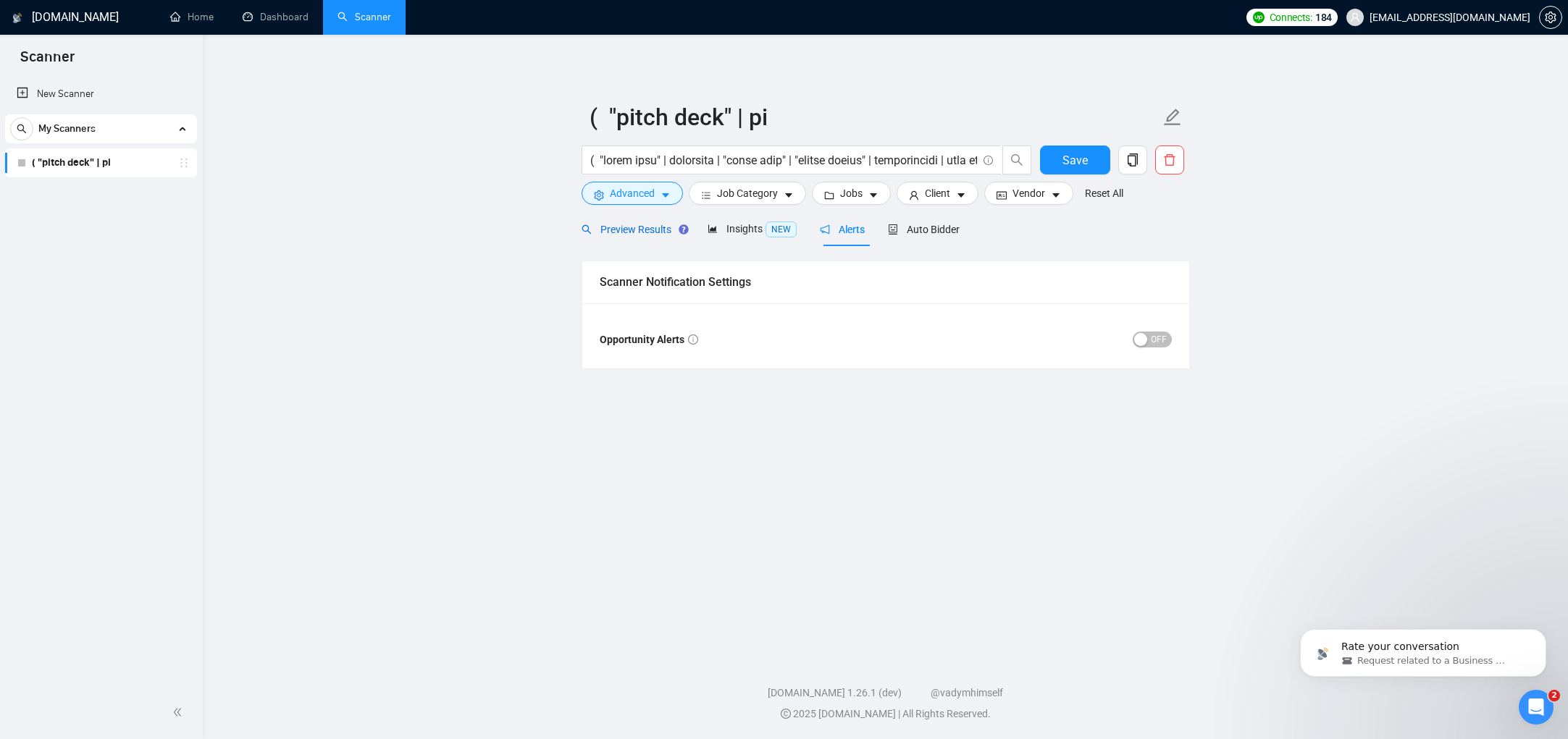
click at [673, 234] on span "Preview Results" at bounding box center [632, 229] width 103 height 12
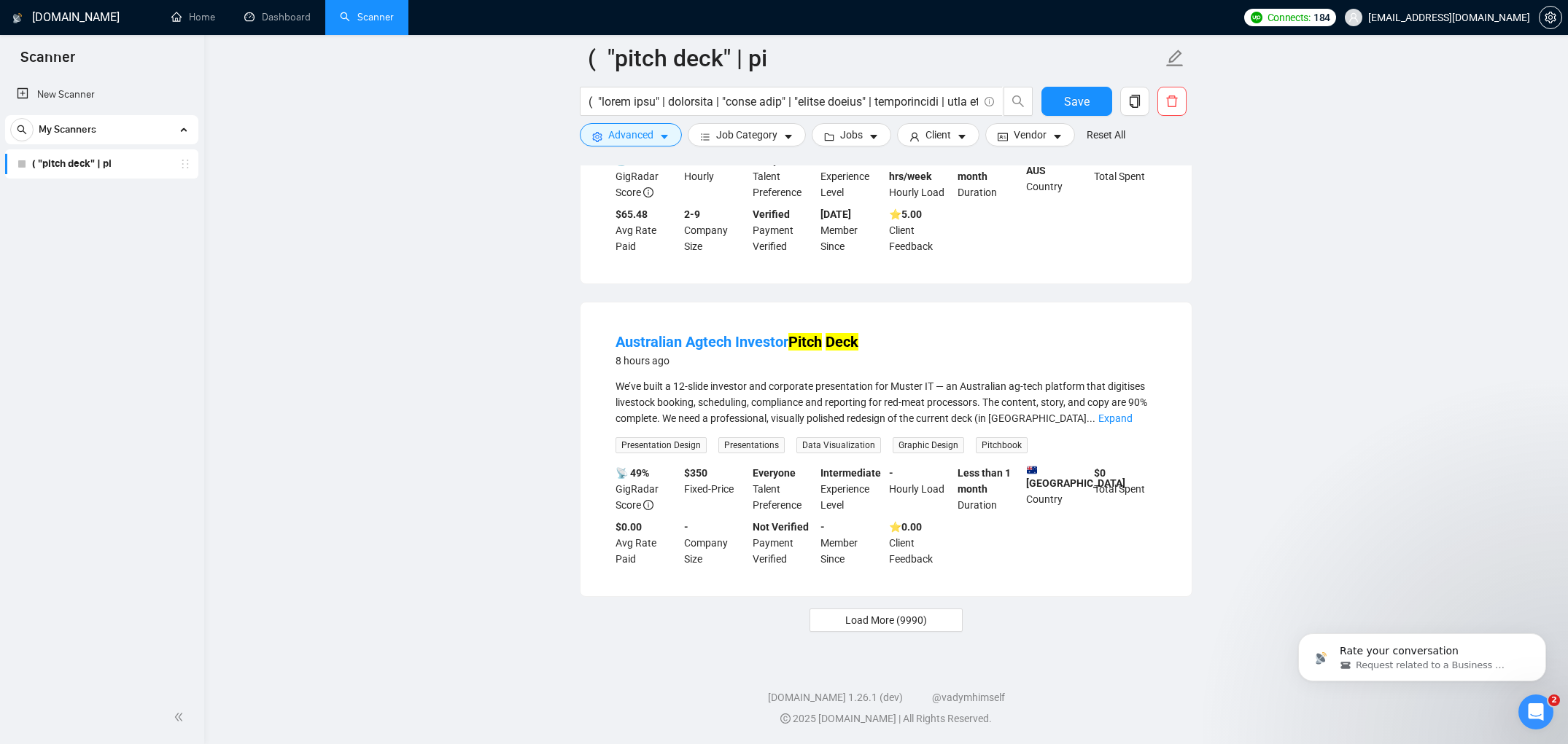
scroll to position [2829, 0]
click at [874, 612] on span "Load More (9990)" at bounding box center [886, 621] width 82 height 16
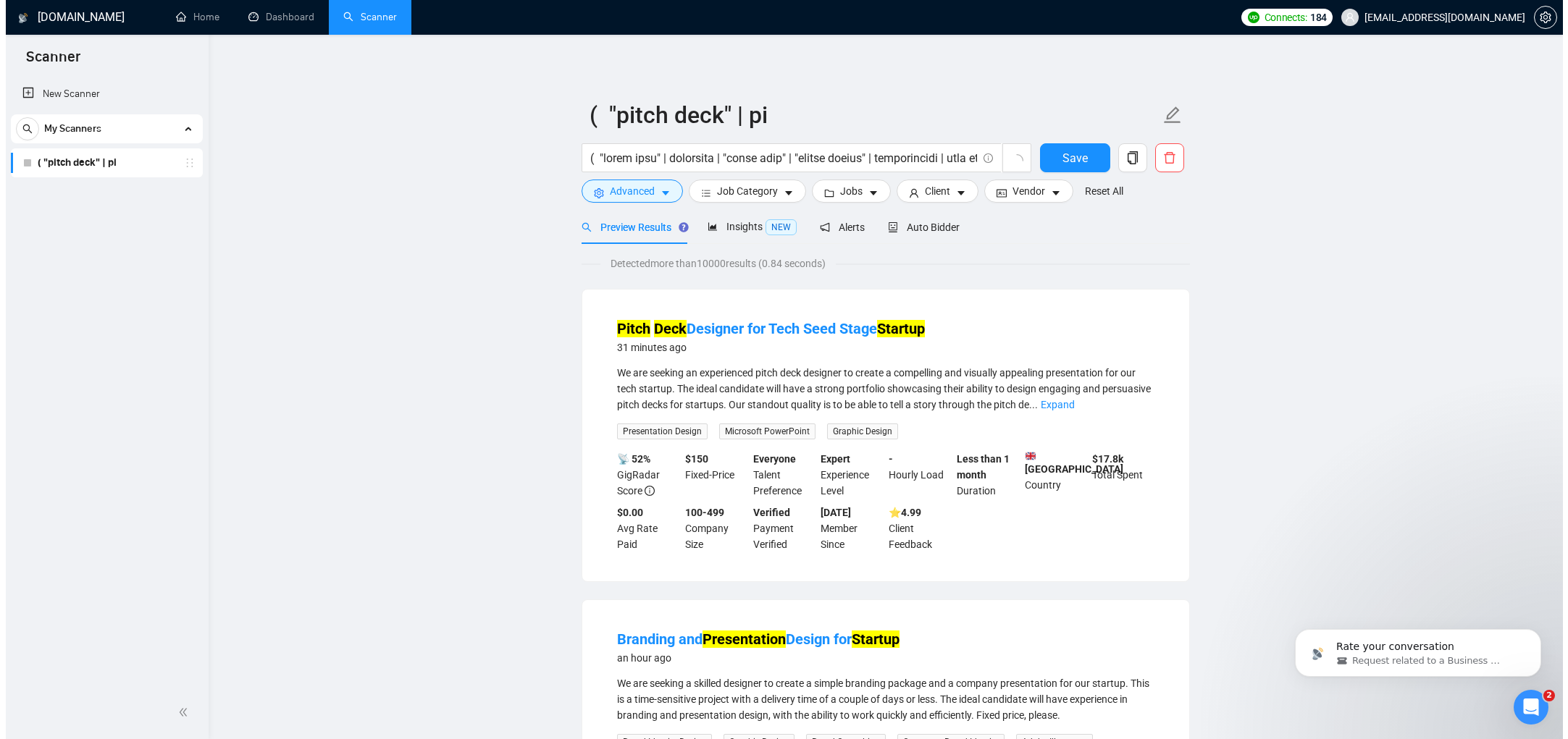
scroll to position [0, 0]
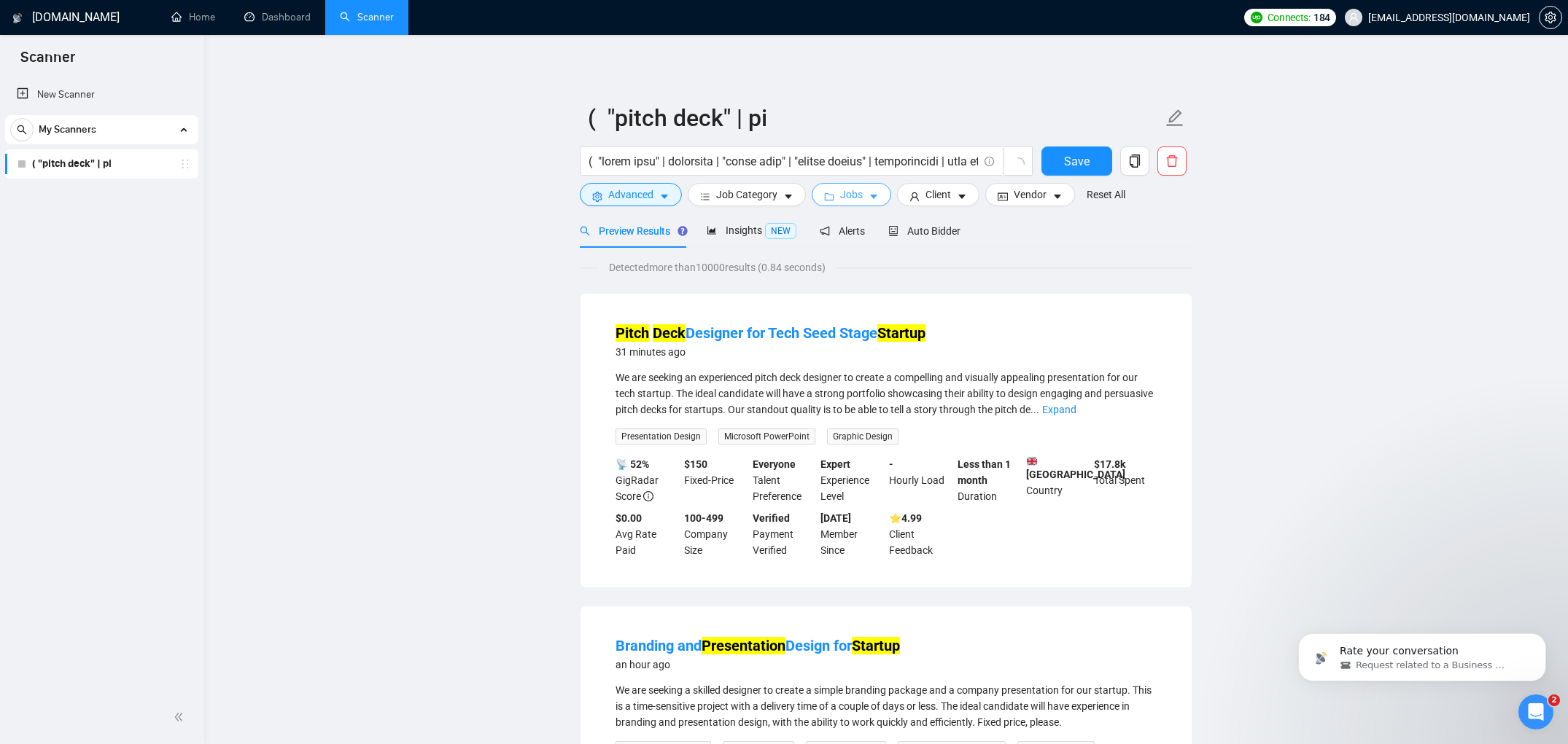
click at [858, 197] on span "Jobs" at bounding box center [852, 195] width 23 height 16
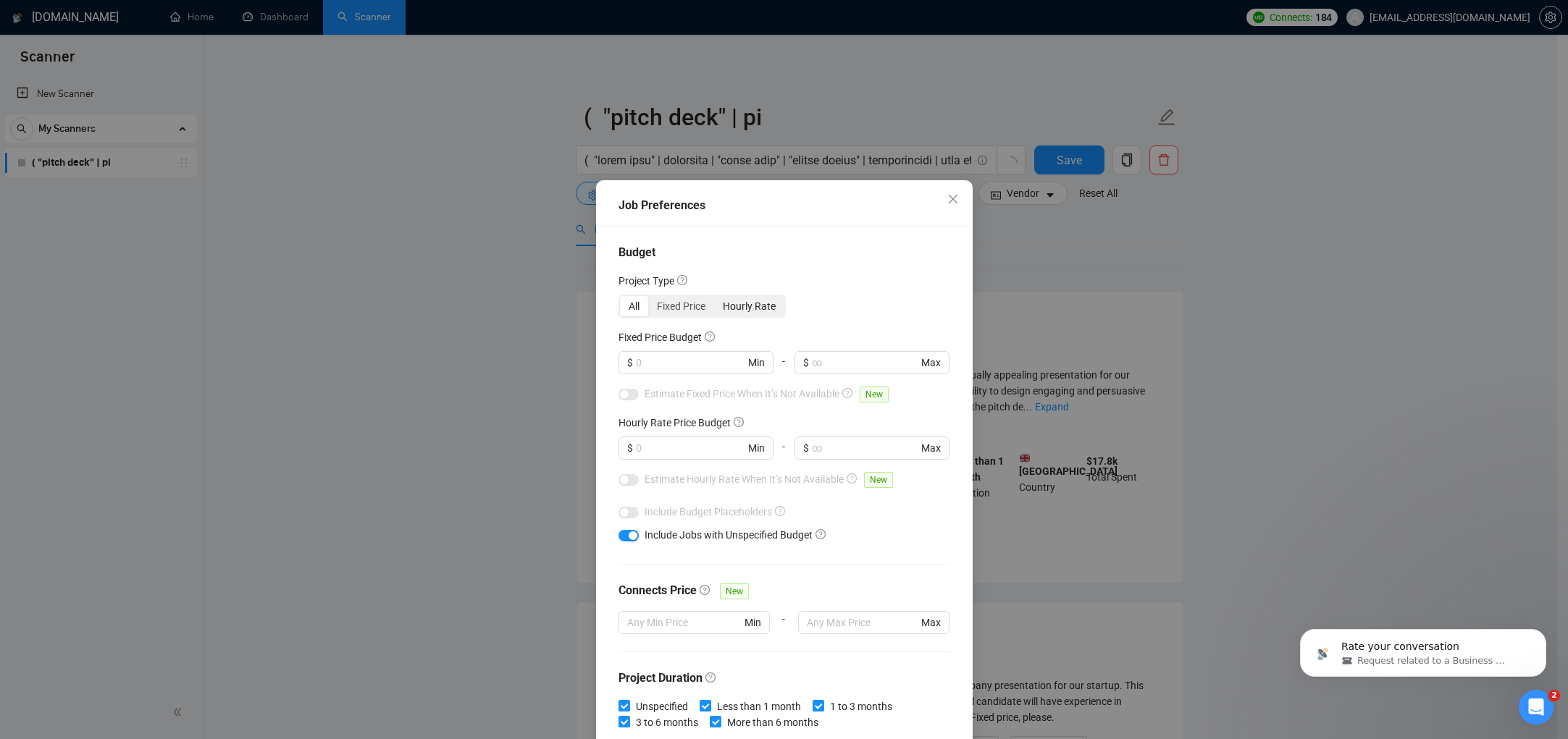
click at [752, 313] on div "Hourly Rate" at bounding box center [749, 306] width 71 height 21
click at [714, 296] on input "Hourly Rate" at bounding box center [714, 296] width 0 height 0
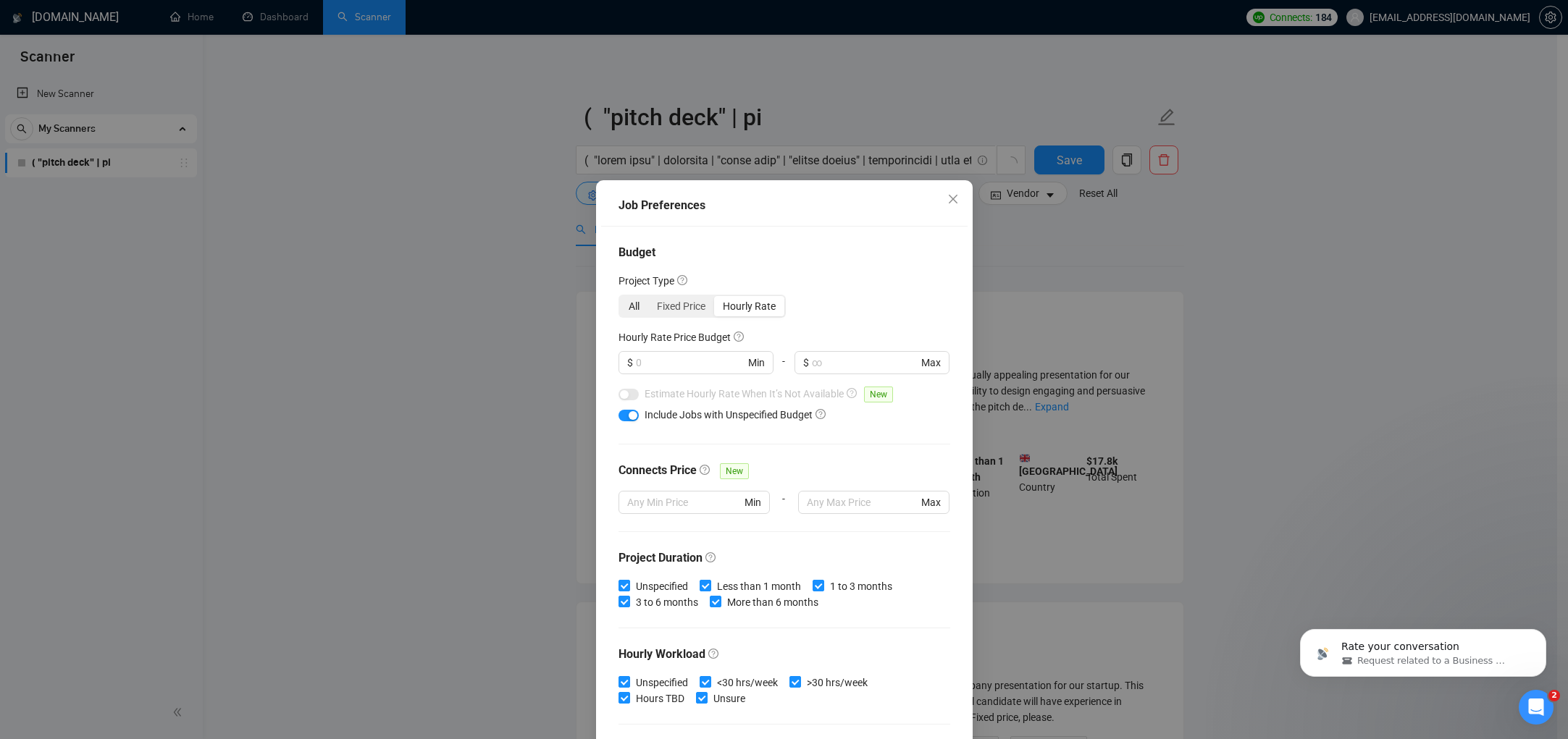
click at [637, 302] on div "All" at bounding box center [634, 306] width 29 height 21
click at [620, 296] on input "All" at bounding box center [620, 296] width 0 height 0
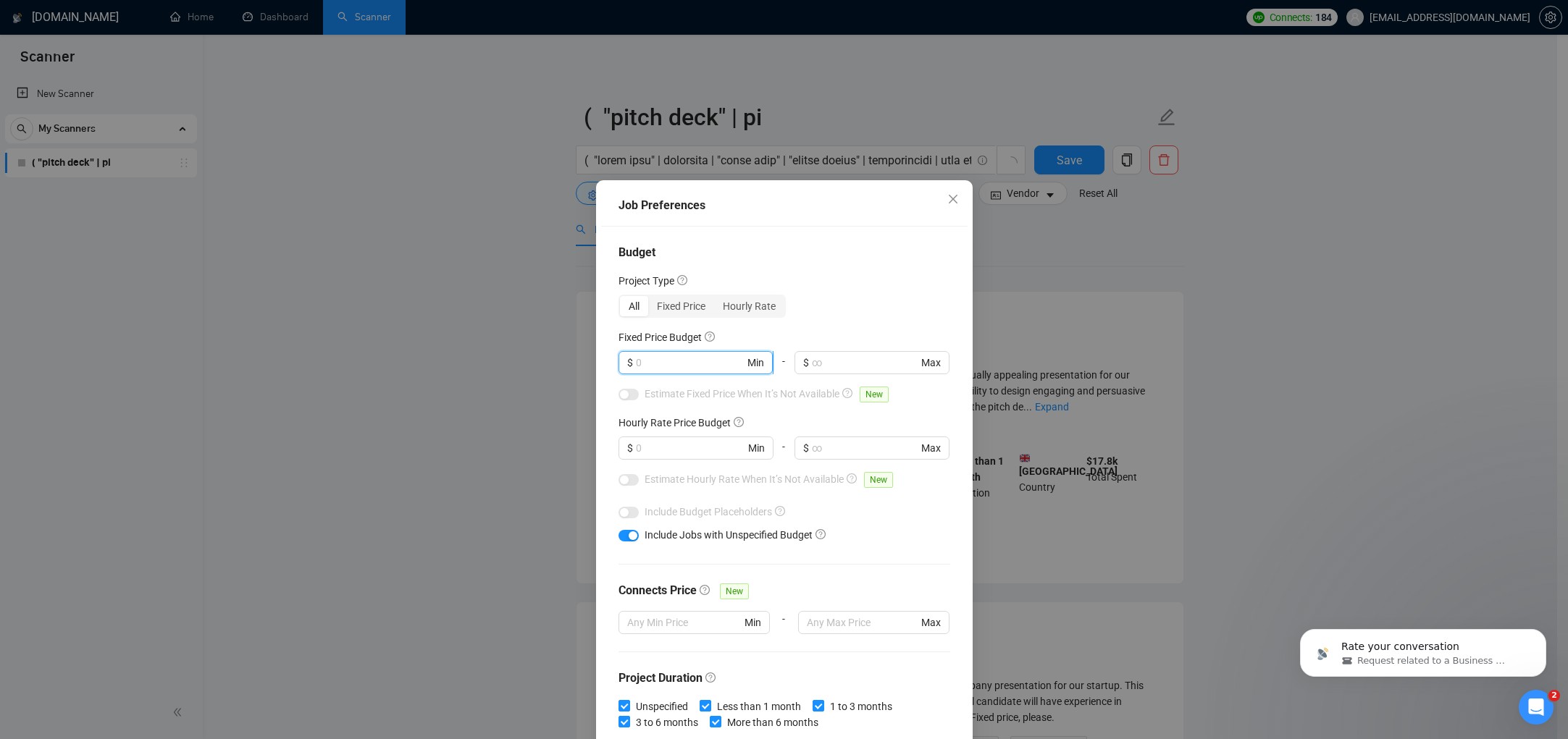
click at [670, 359] on input "text" at bounding box center [690, 363] width 108 height 16
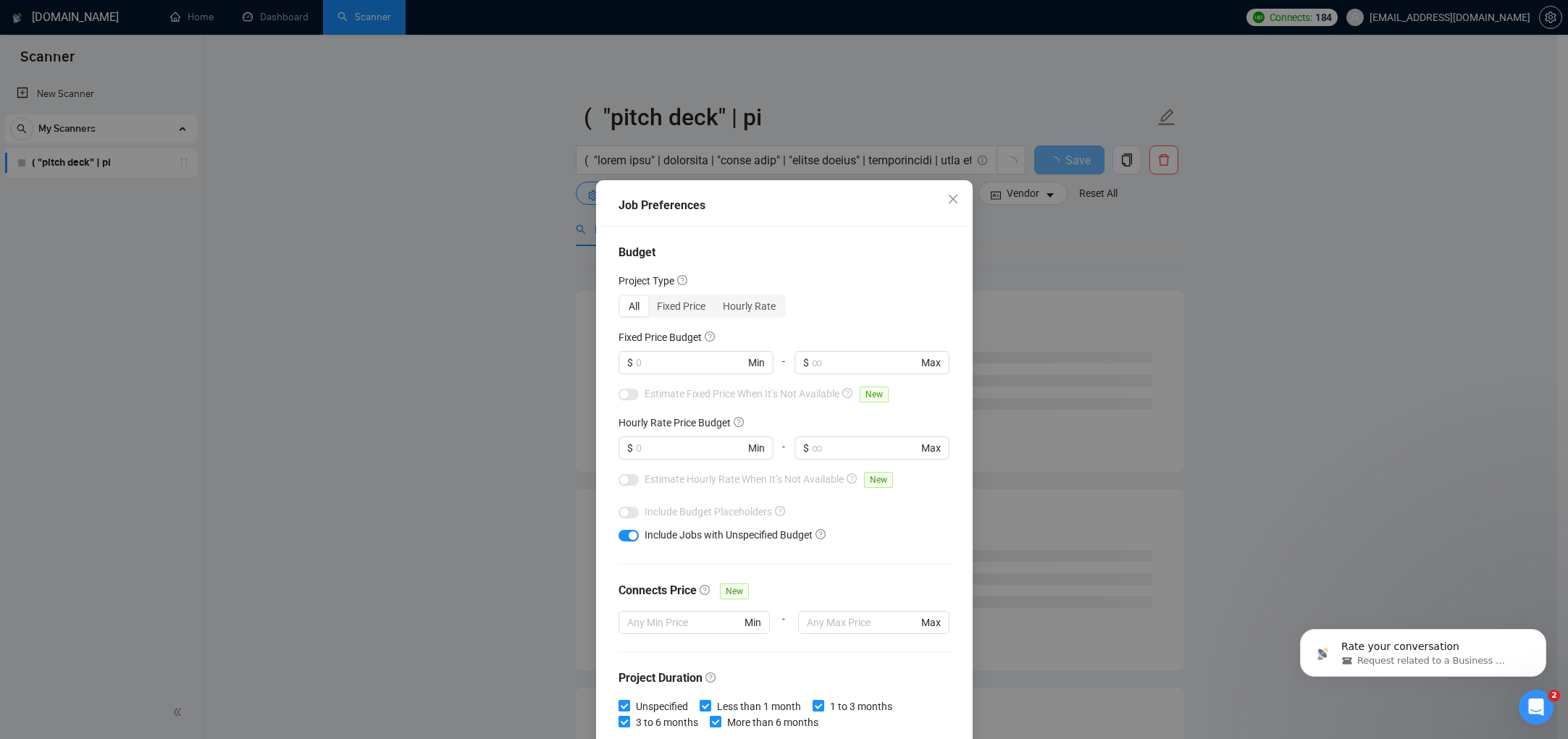
click at [743, 318] on div "Budget Project Type All Fixed Price Hourly Rate Fixed Price Budget $ Min - $ Ma…" at bounding box center [784, 485] width 367 height 518
click at [736, 302] on div "Hourly Rate" at bounding box center [749, 306] width 71 height 21
click at [714, 296] on input "Hourly Rate" at bounding box center [714, 296] width 0 height 0
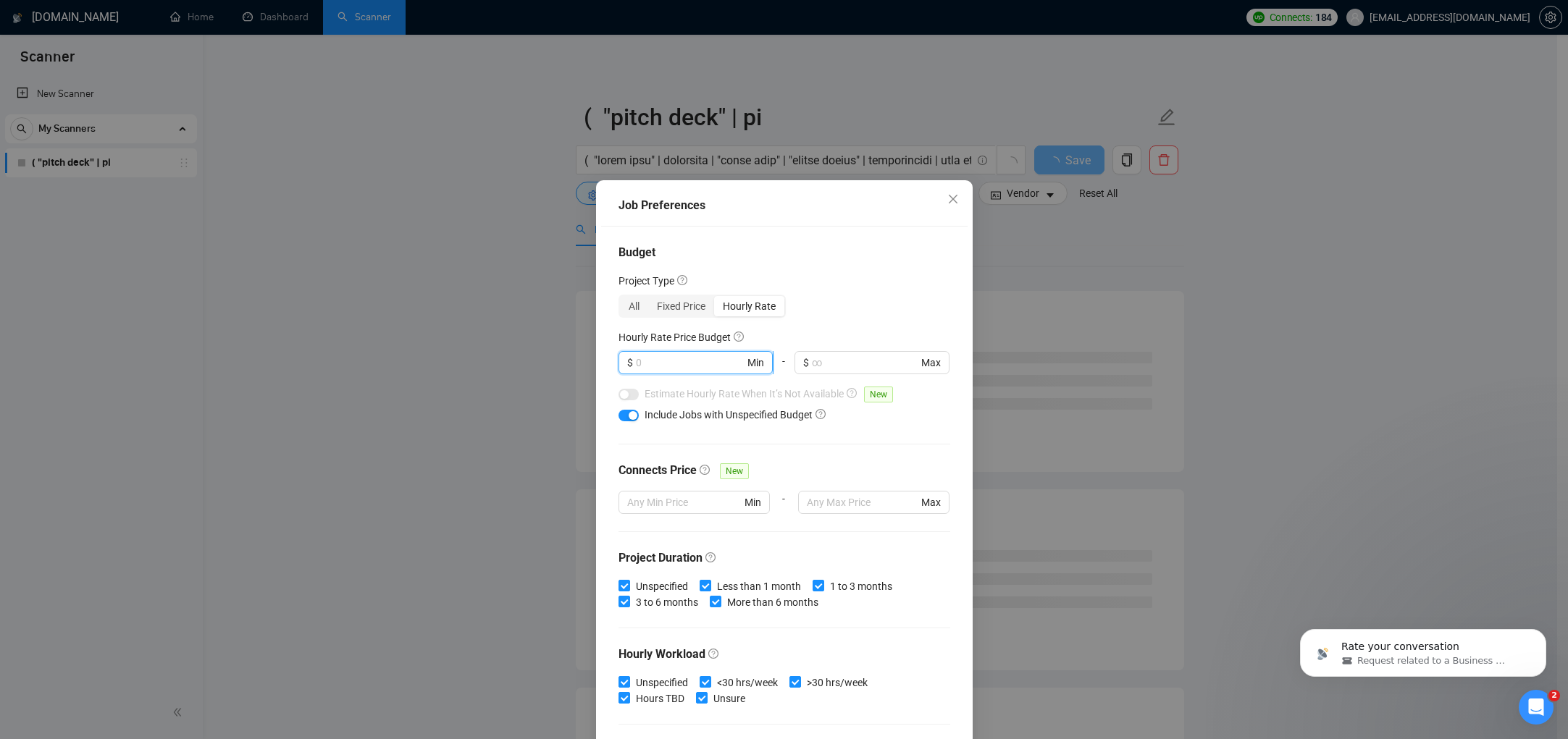
click at [690, 357] on input "text" at bounding box center [690, 363] width 108 height 16
type input "25"
click at [830, 310] on div "All Fixed Price Hourly Rate" at bounding box center [784, 306] width 332 height 23
click at [674, 313] on div "Budget Project Type All Fixed Price Hourly Rate Fixed Price Budget $ Min - $ Ma…" at bounding box center [784, 485] width 367 height 518
click at [676, 310] on div "Fixed Price" at bounding box center [681, 306] width 66 height 21
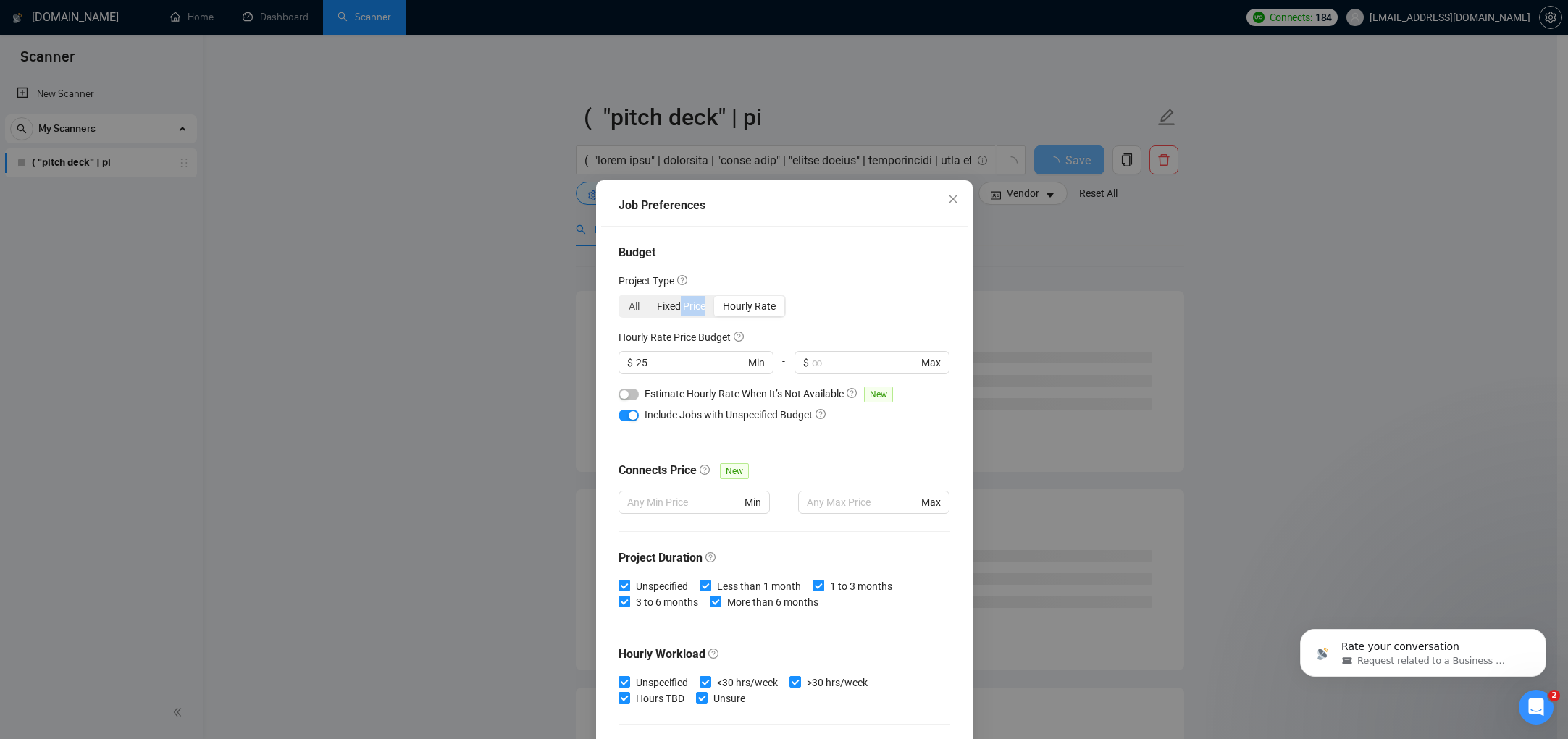
click at [648, 296] on input "Fixed Price" at bounding box center [648, 296] width 0 height 0
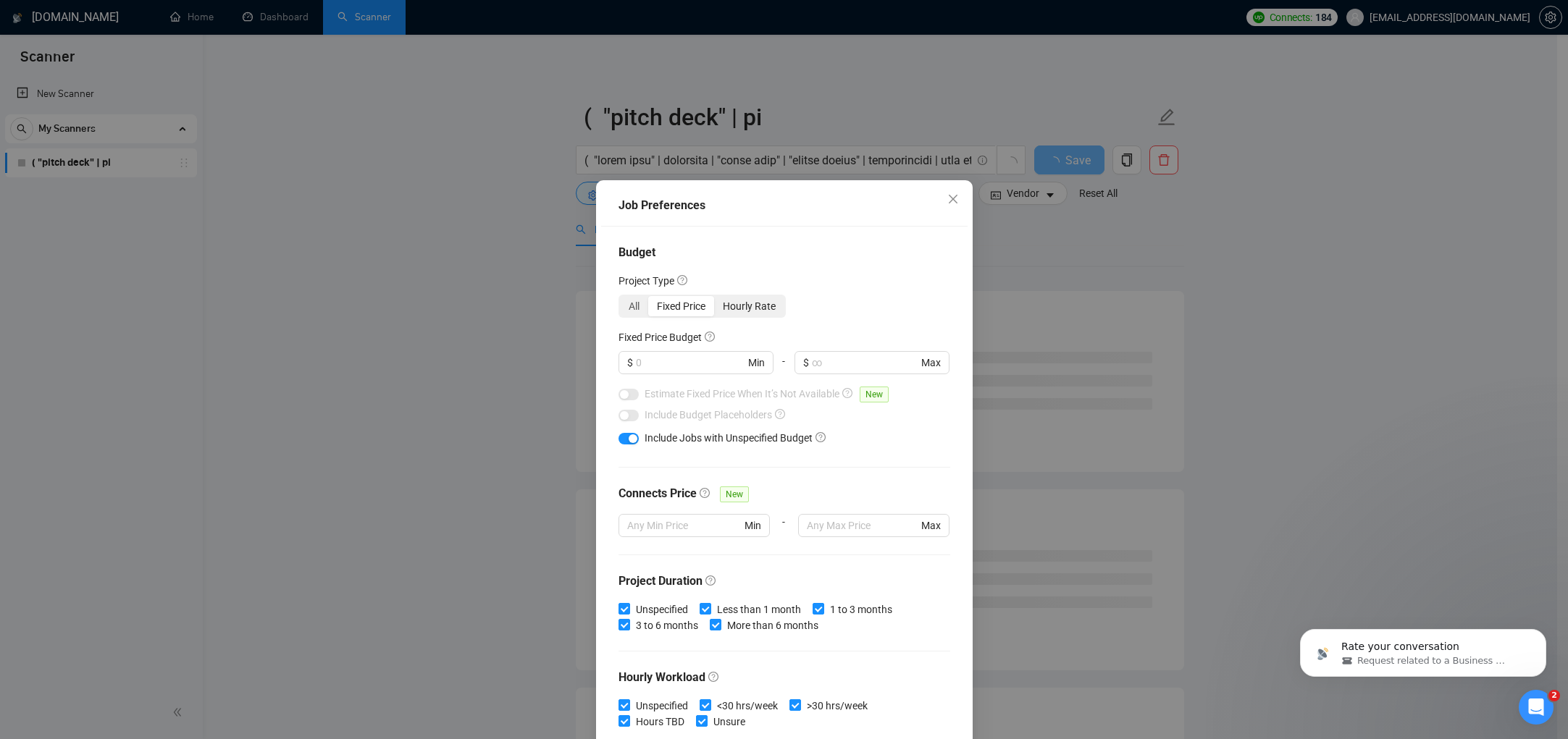
click at [733, 305] on div "Hourly Rate" at bounding box center [749, 306] width 71 height 21
click at [714, 296] on input "Hourly Rate" at bounding box center [714, 296] width 0 height 0
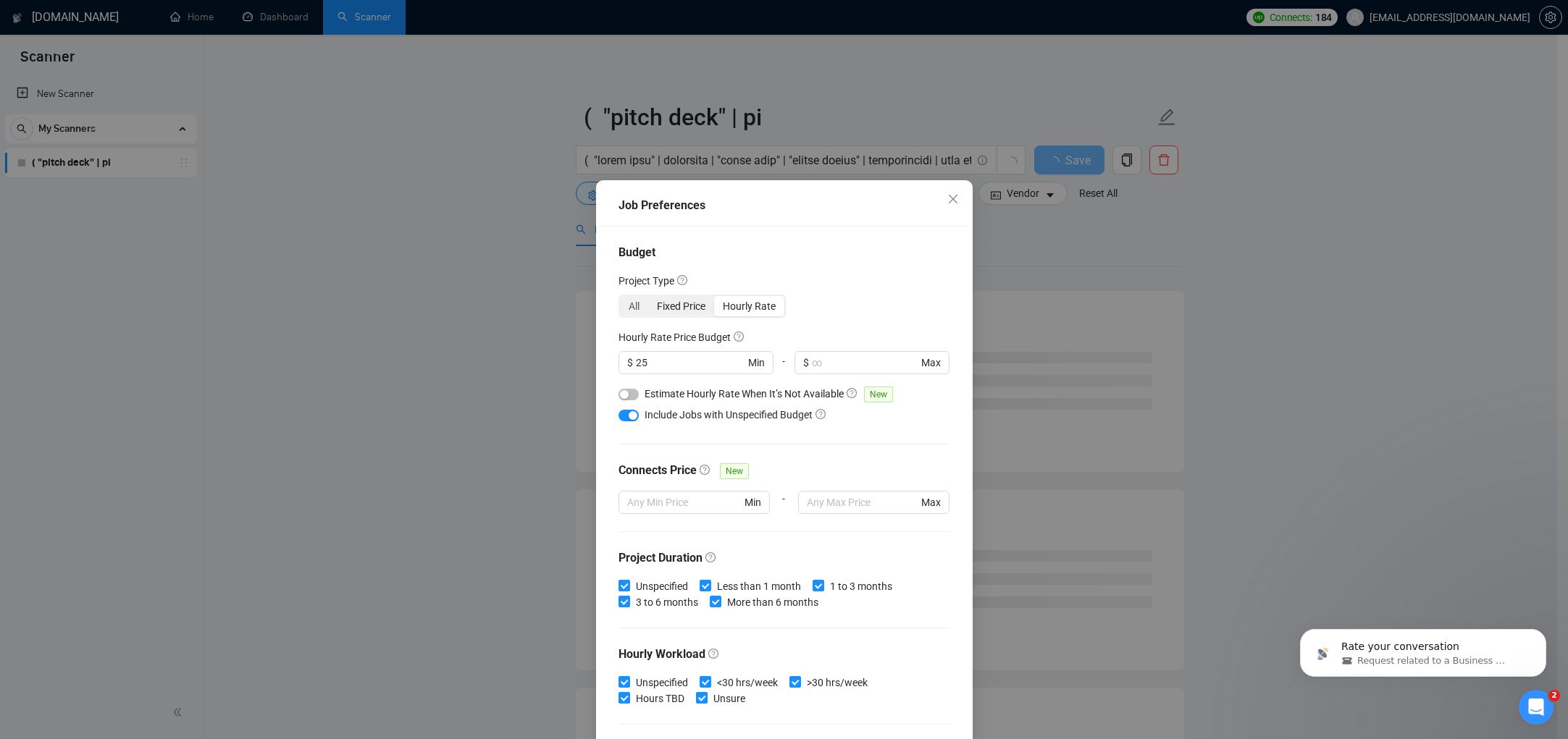
click at [688, 305] on div "Fixed Price" at bounding box center [681, 306] width 66 height 21
click at [648, 296] on input "Fixed Price" at bounding box center [648, 296] width 0 height 0
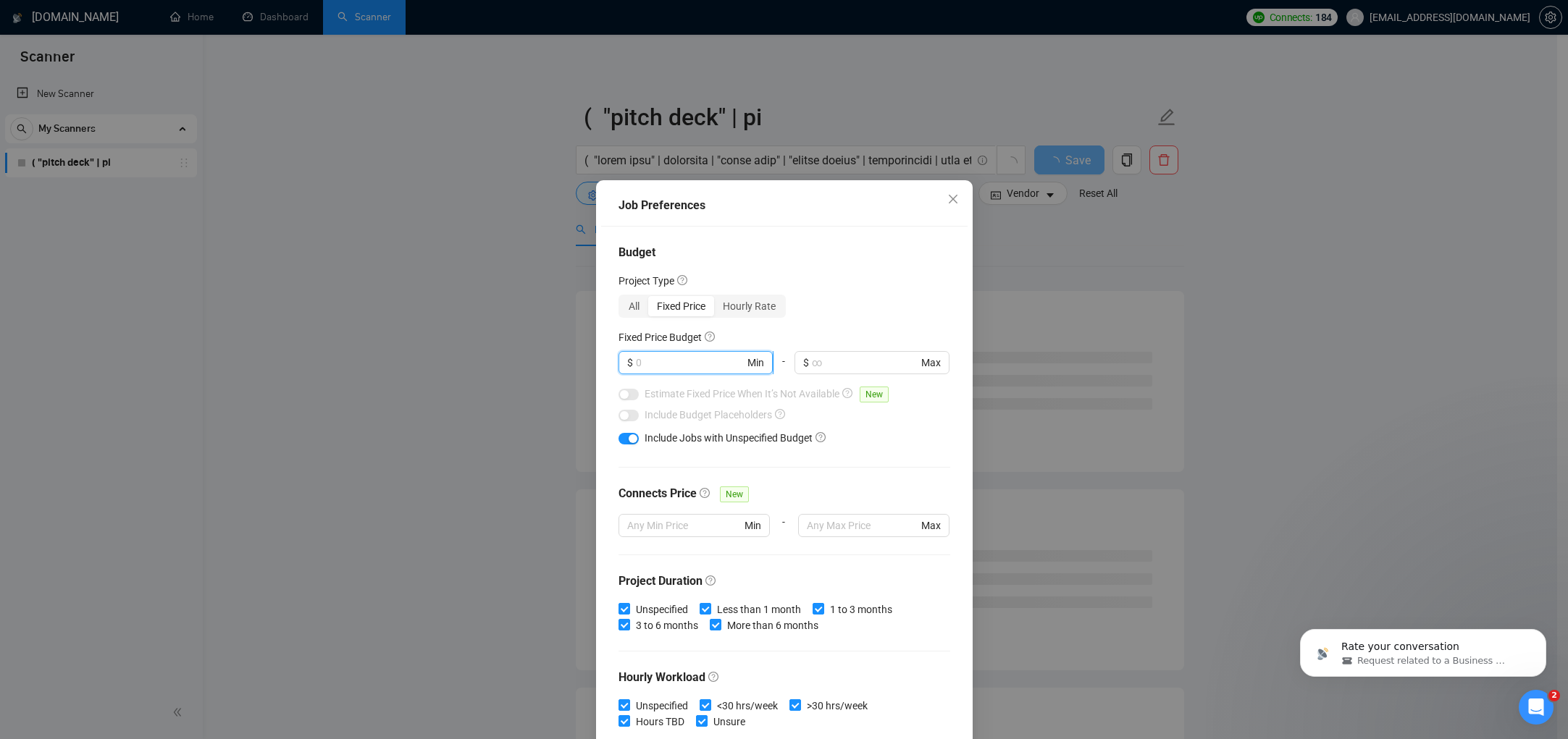
click at [670, 358] on input "text" at bounding box center [690, 363] width 108 height 16
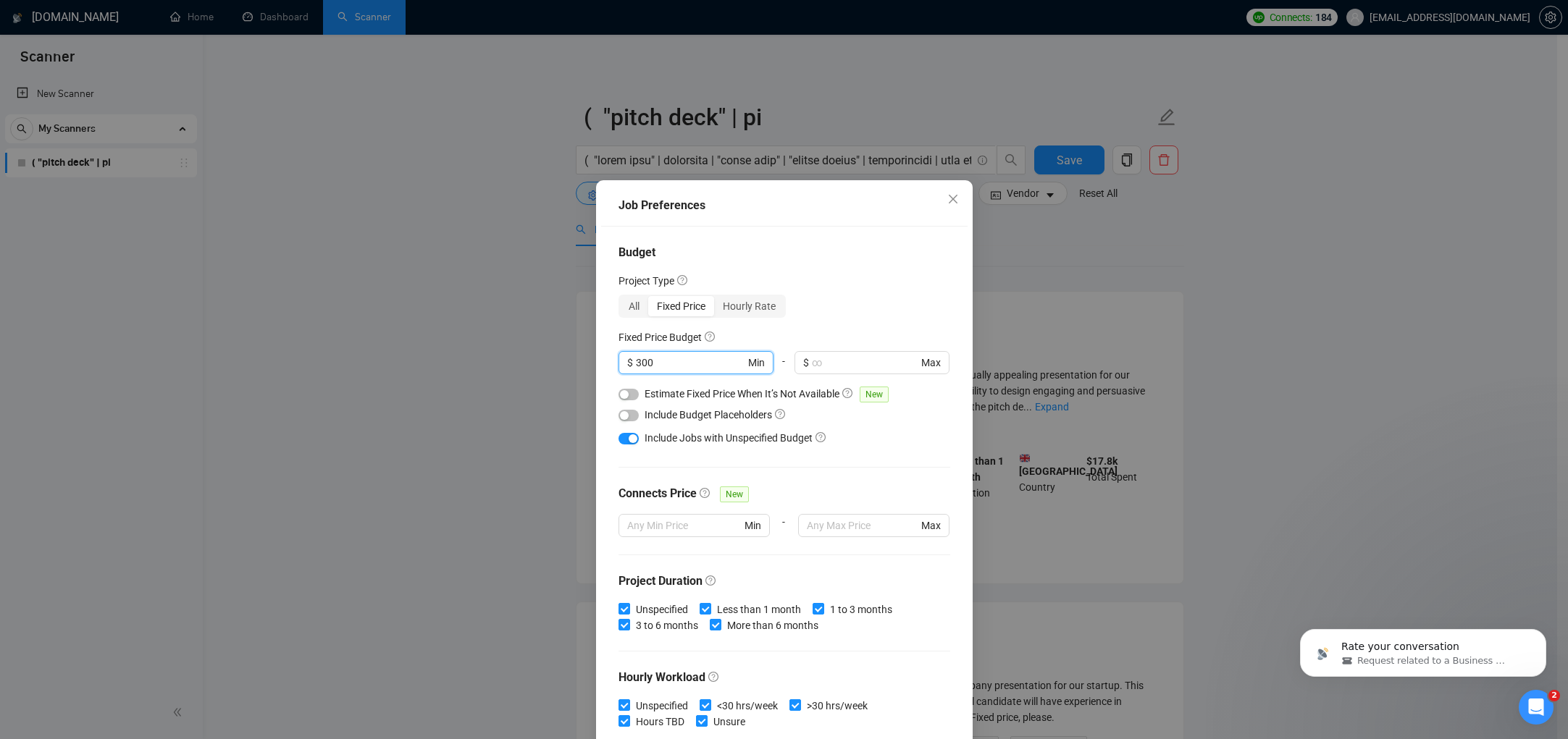
type input "300"
click at [816, 311] on div "All Fixed Price Hourly Rate" at bounding box center [784, 306] width 332 height 23
click at [947, 199] on icon "close" at bounding box center [953, 199] width 12 height 12
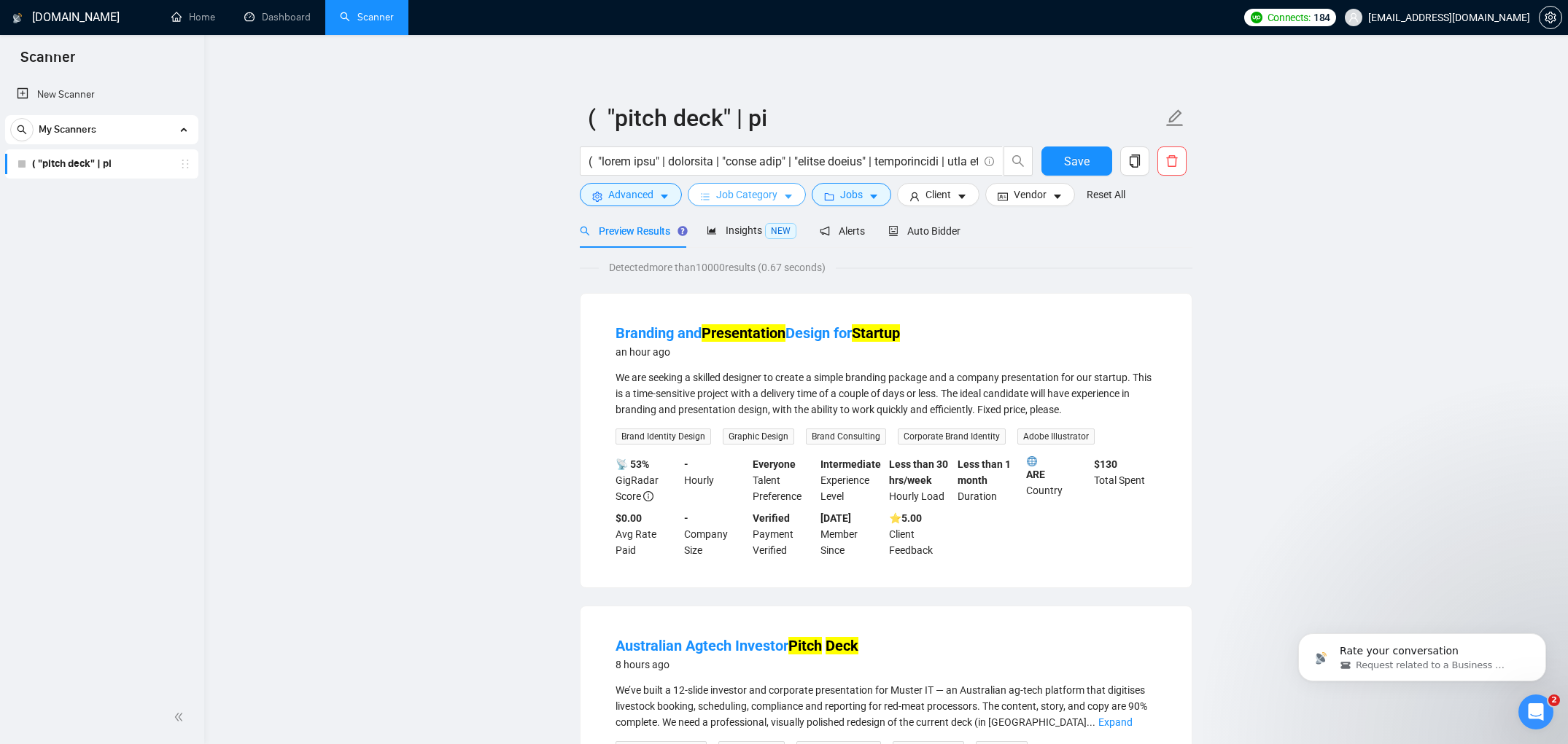
click at [778, 201] on span "Job Category" at bounding box center [747, 195] width 61 height 16
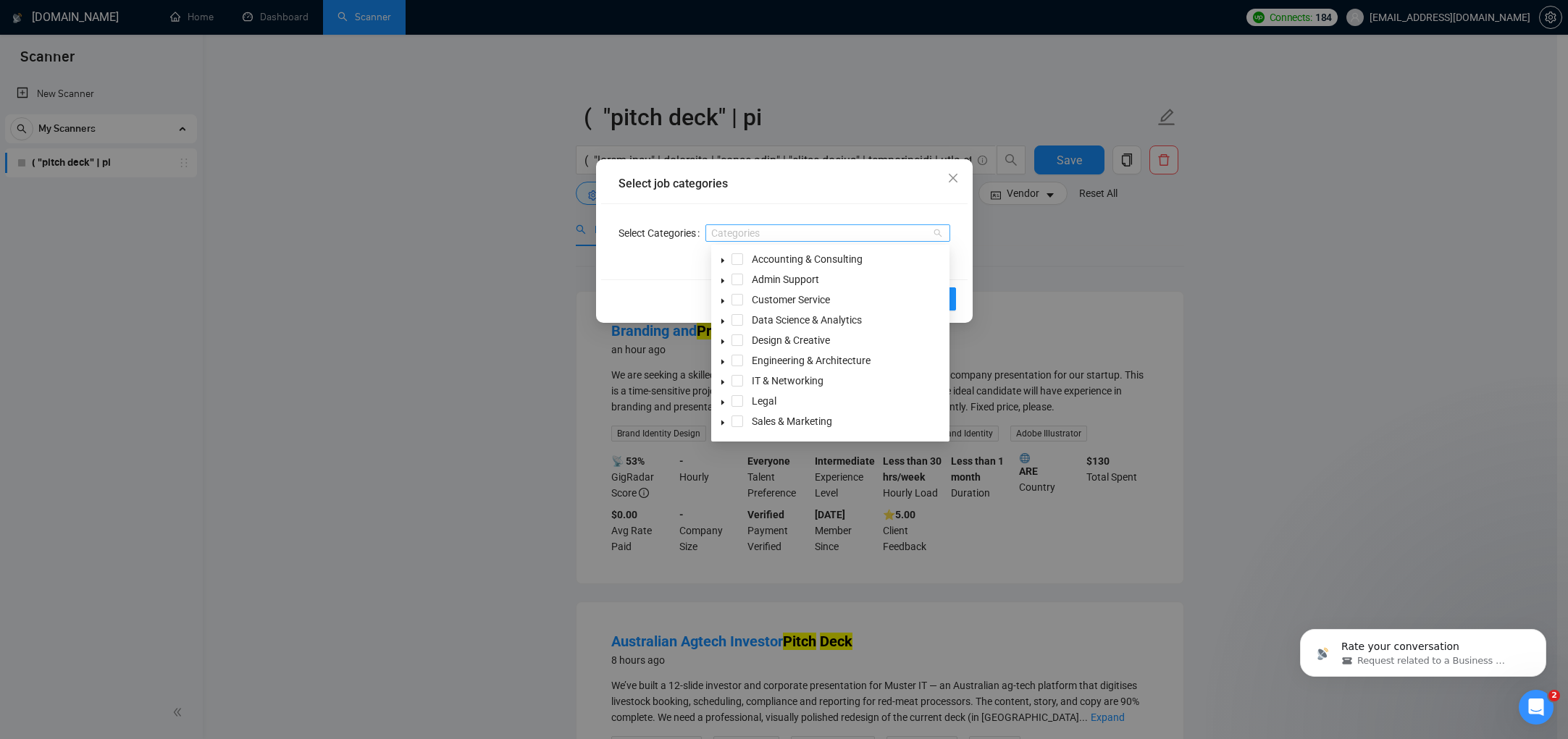
click at [882, 237] on div "Categories" at bounding box center [827, 233] width 245 height 17
click at [785, 336] on span "Design & Creative" at bounding box center [790, 340] width 78 height 12
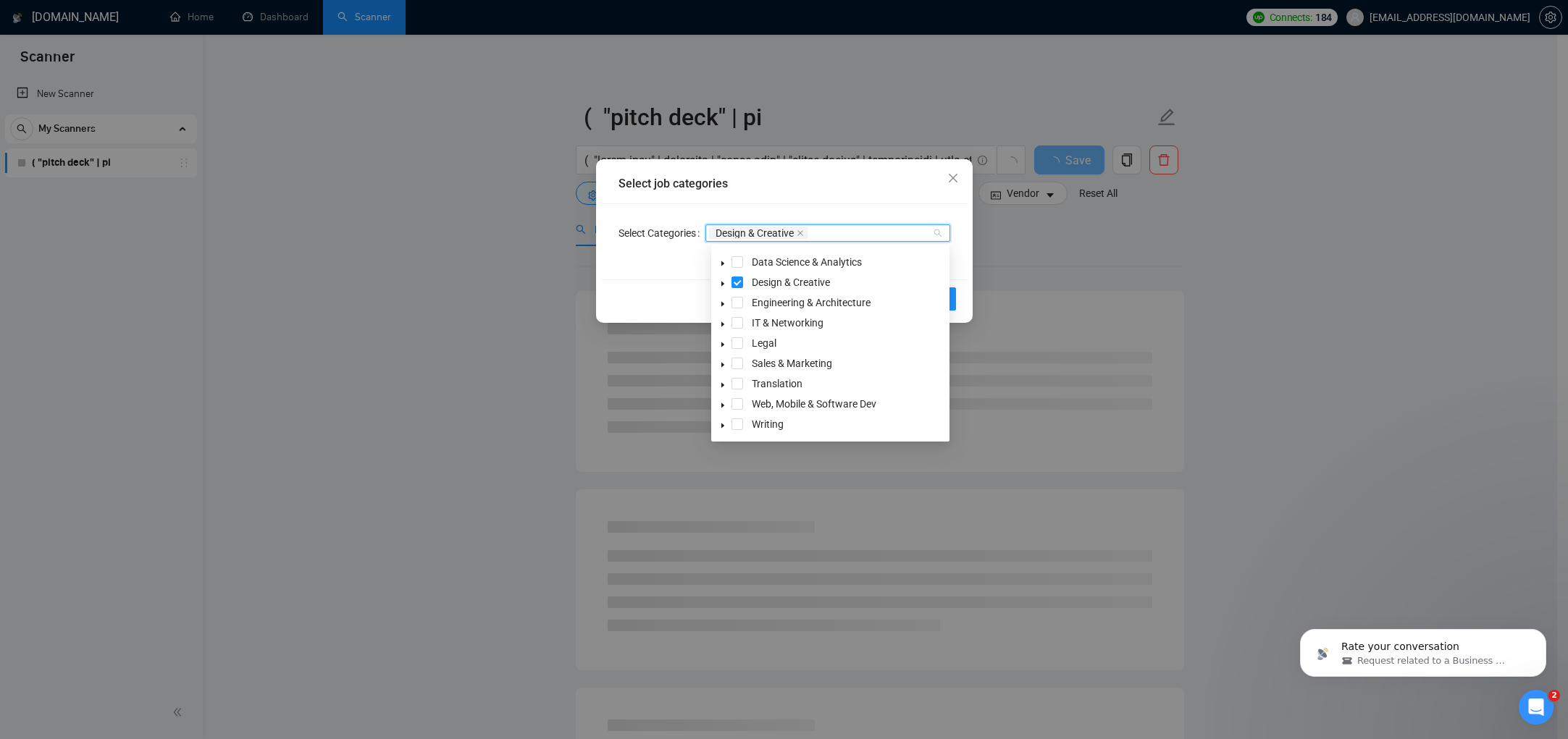
click at [911, 170] on div "Select job categories" at bounding box center [784, 184] width 367 height 40
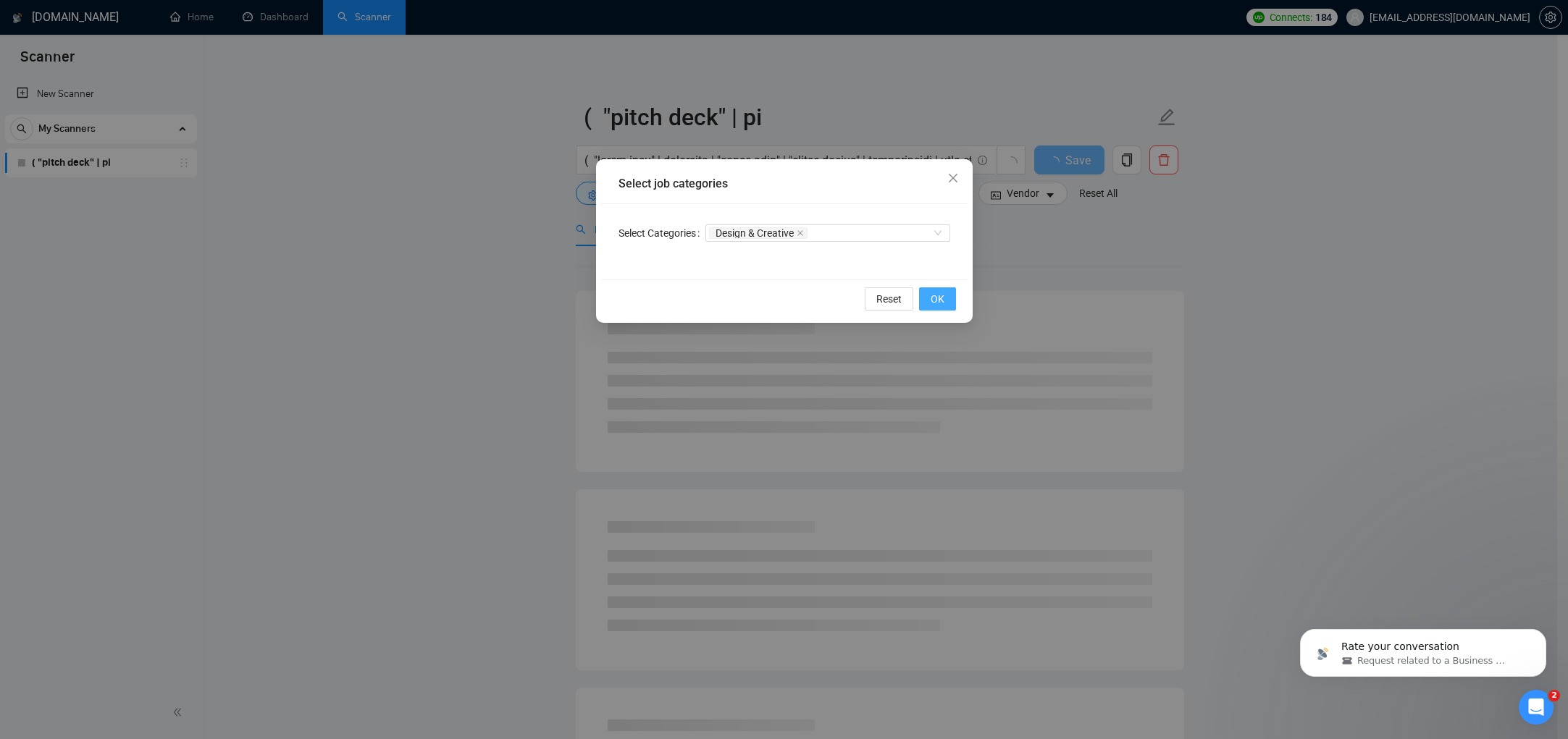
click at [923, 299] on button "OK" at bounding box center [937, 299] width 37 height 23
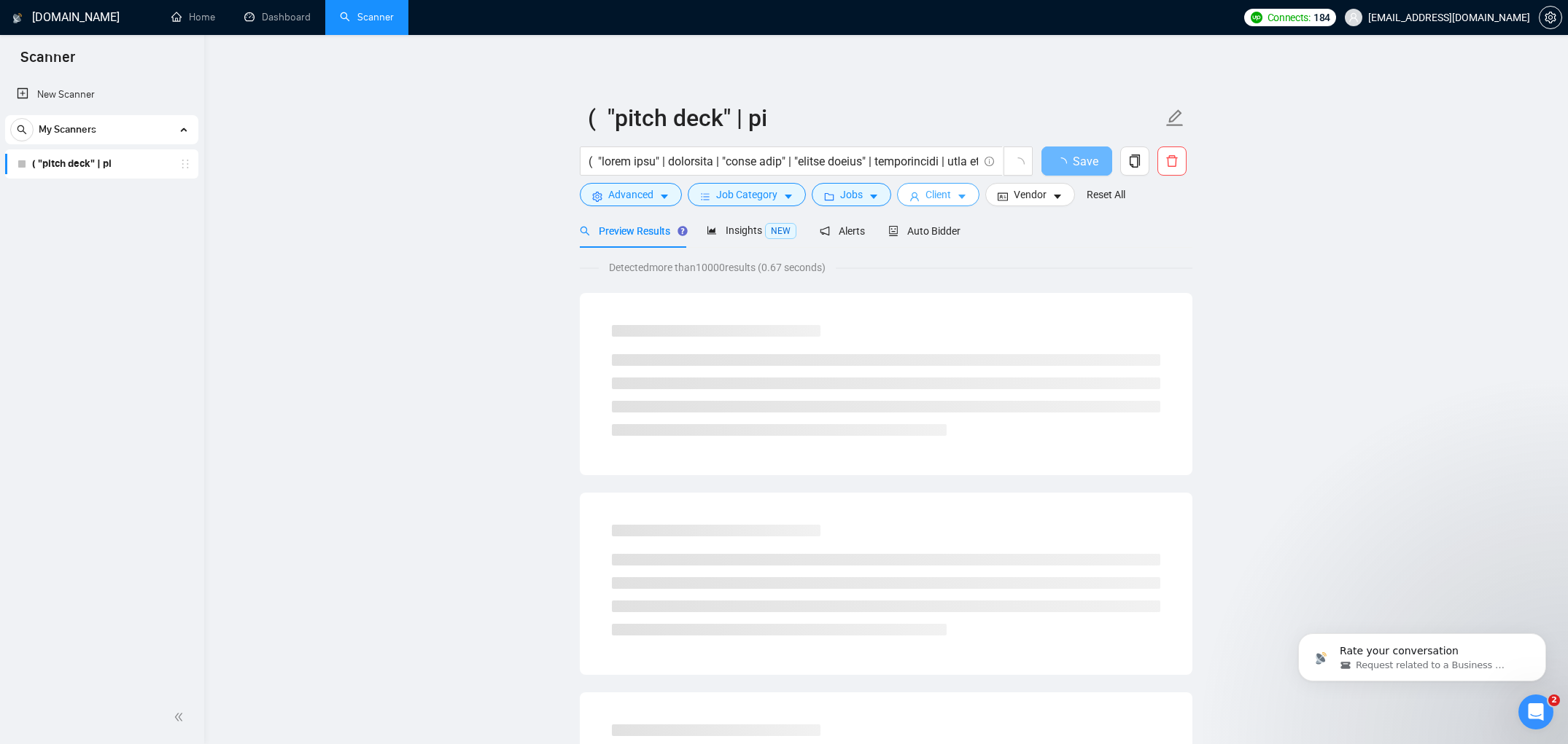
click at [952, 203] on span "Client" at bounding box center [938, 195] width 25 height 16
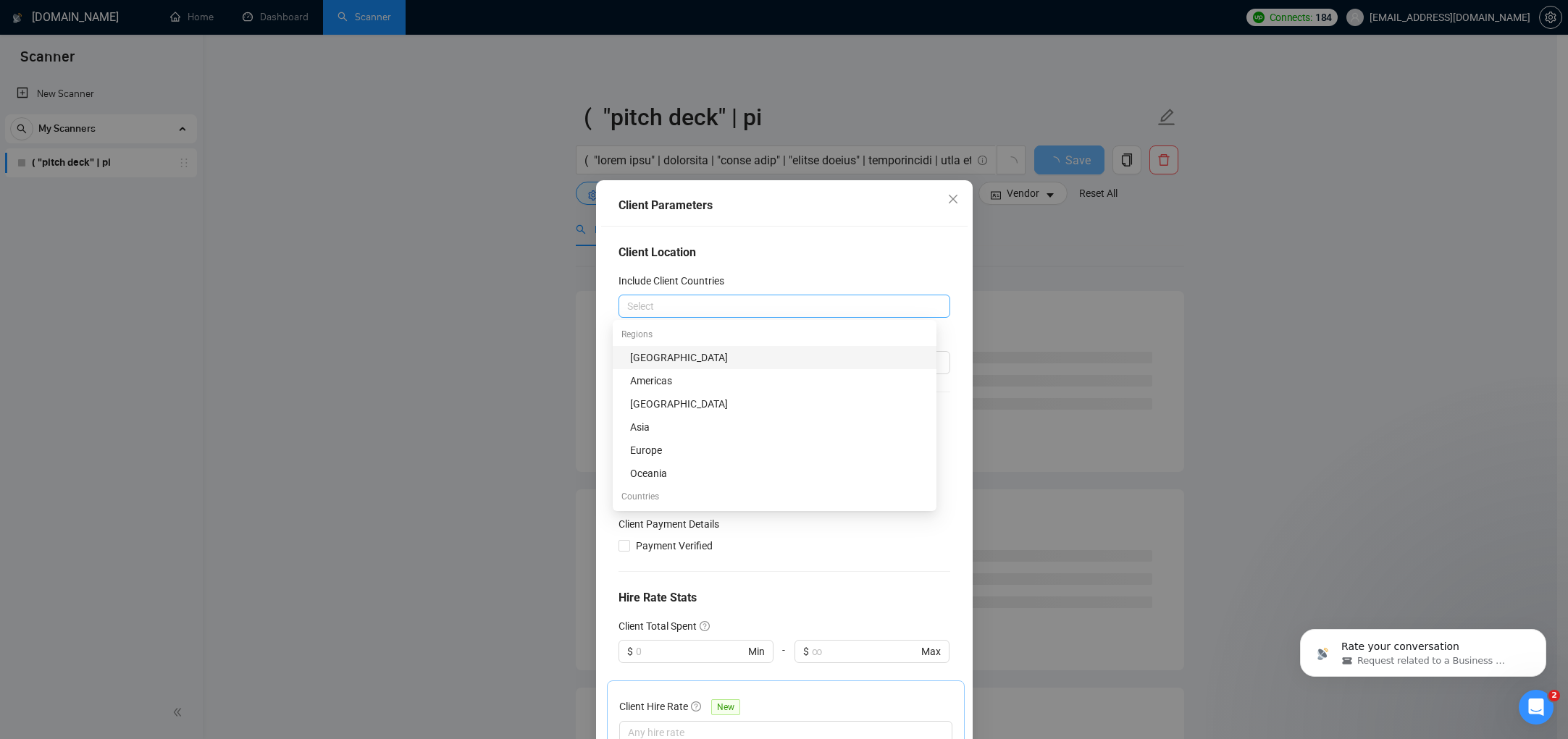
click at [764, 310] on div at bounding box center [776, 306] width 309 height 17
type input "united"
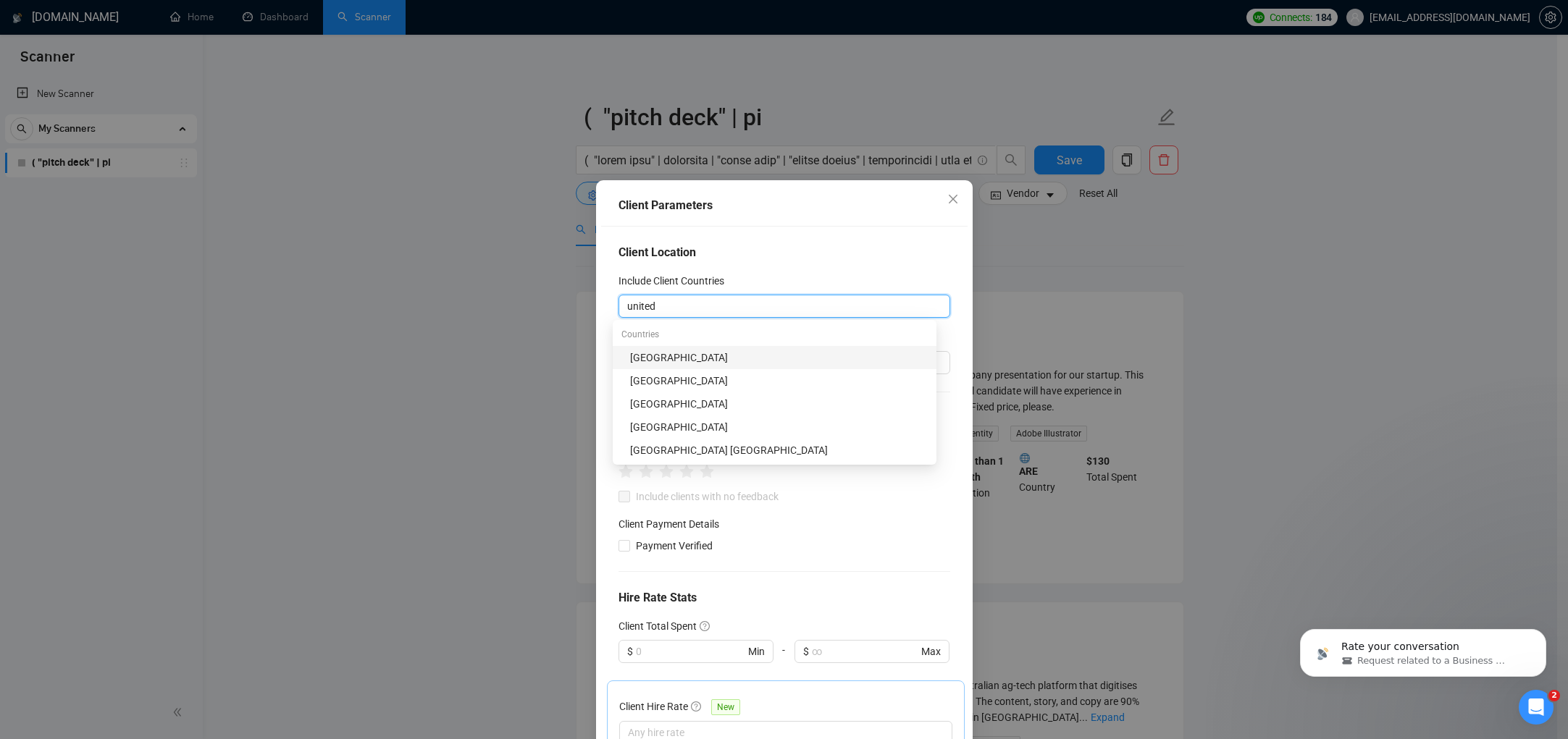
click at [647, 365] on div "[GEOGRAPHIC_DATA]" at bounding box center [778, 358] width 298 height 16
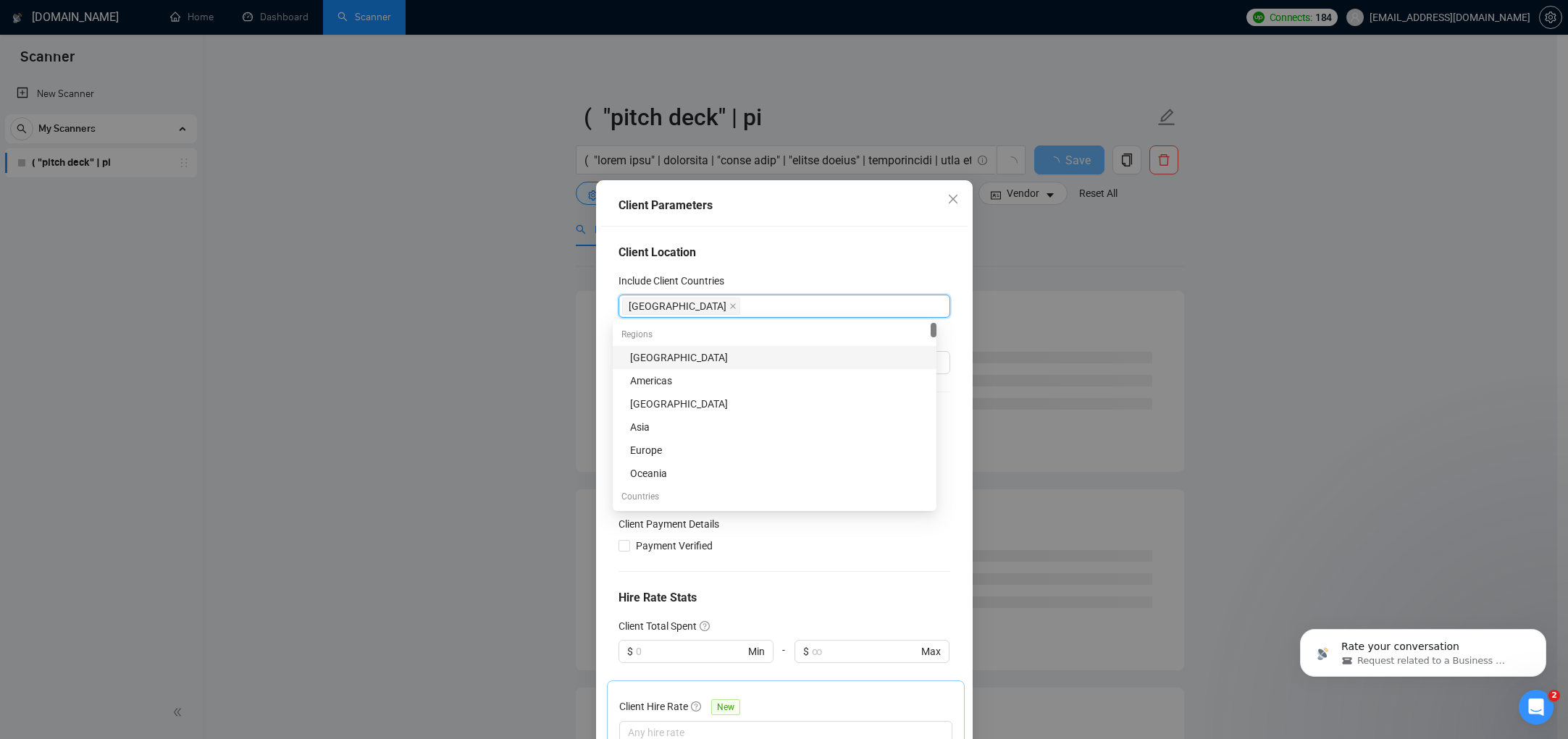
click at [858, 264] on div "Client Location Include Client Countries United States Exclude Client Countries…" at bounding box center [784, 485] width 367 height 518
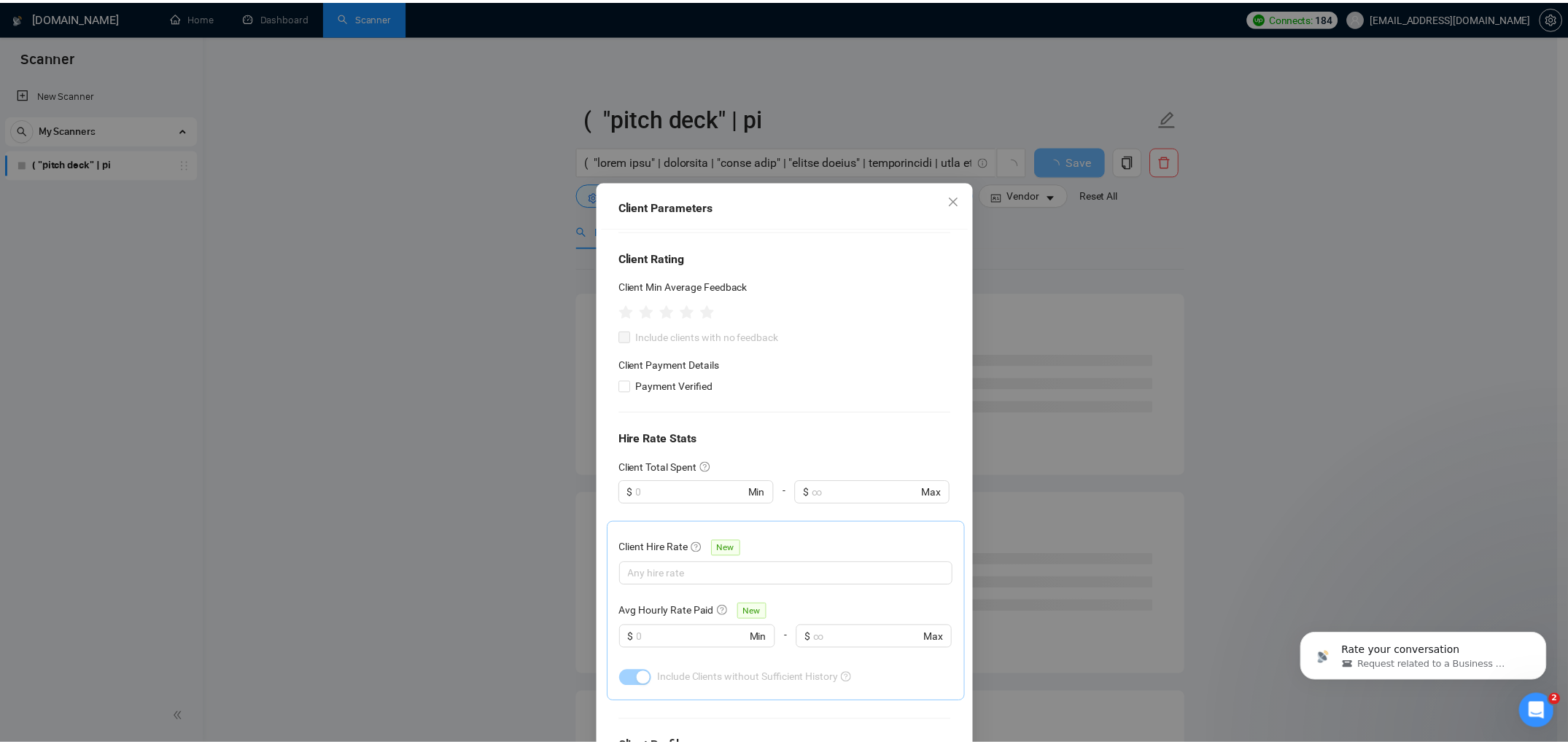
scroll to position [388, 0]
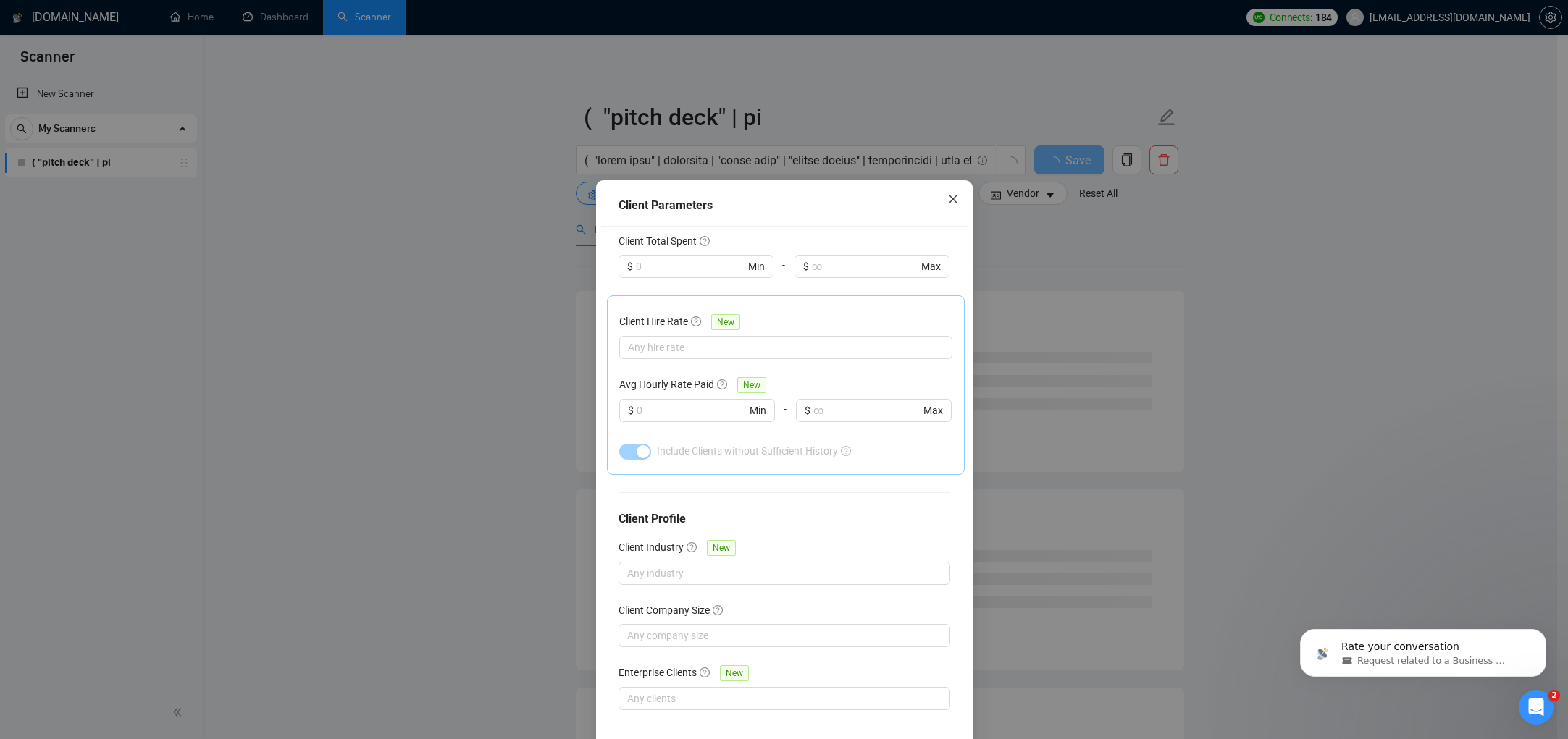
click at [956, 200] on span "Close" at bounding box center [953, 200] width 39 height 39
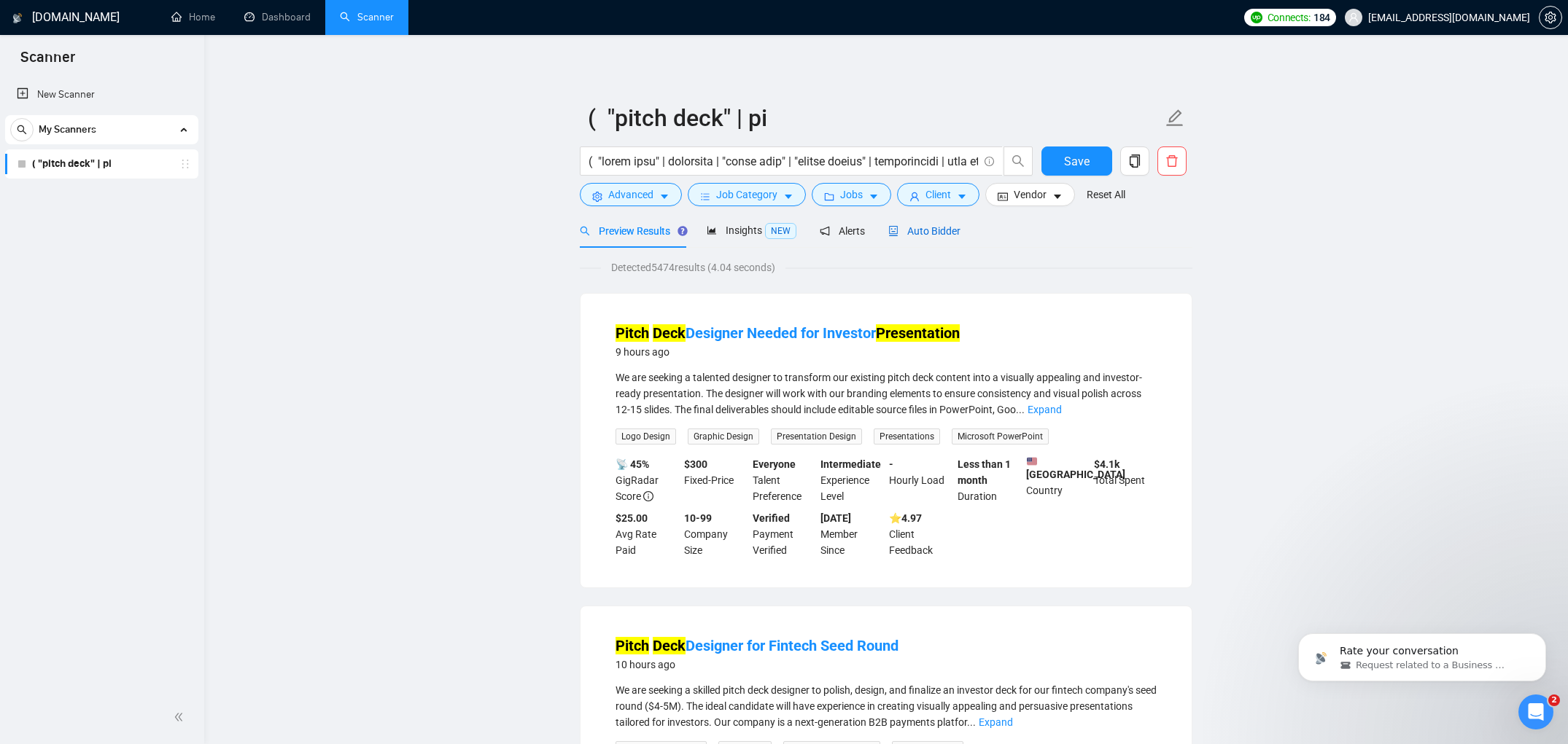
click at [956, 231] on span "Auto Bidder" at bounding box center [925, 231] width 72 height 12
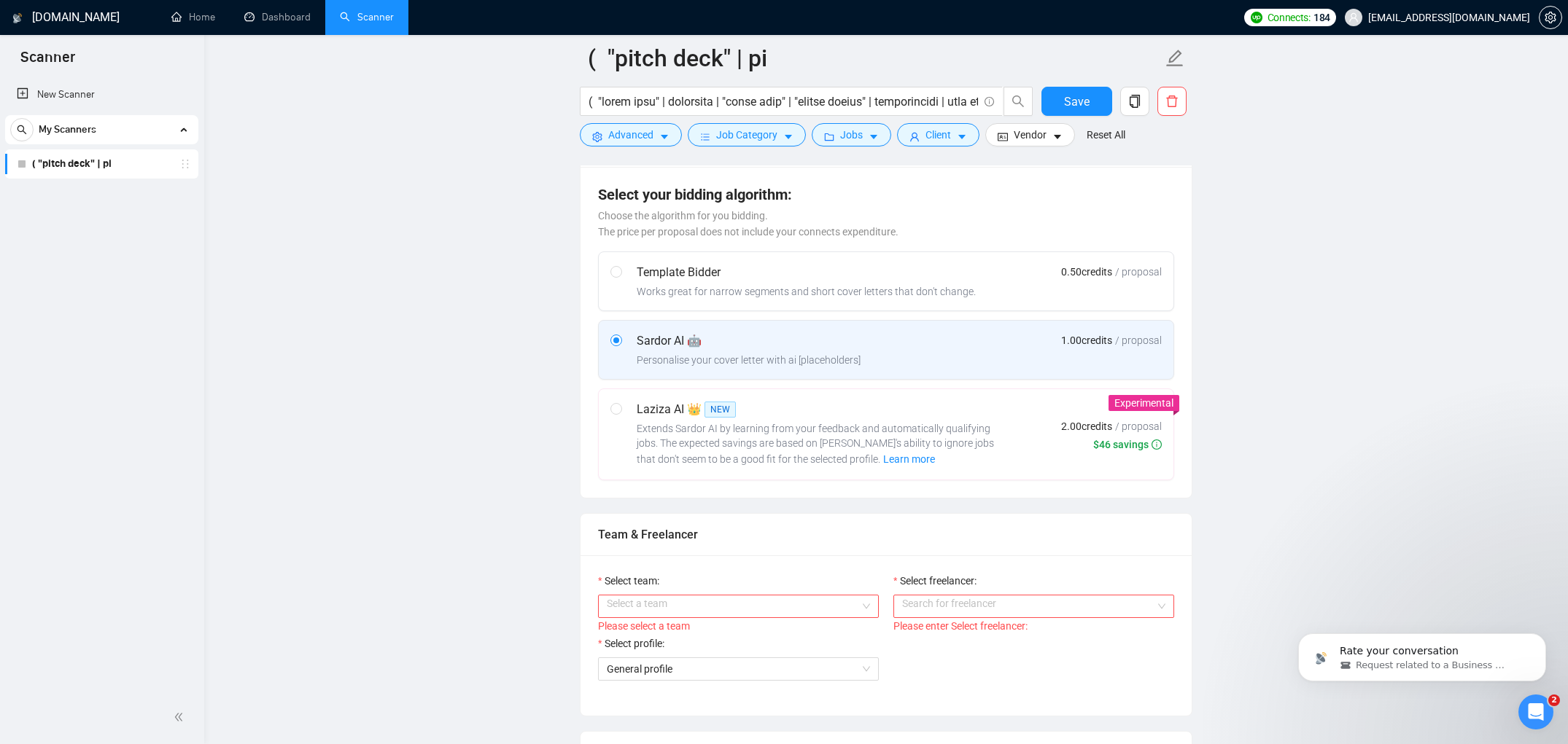
scroll to position [385, 0]
click at [817, 597] on input "Select team:" at bounding box center [733, 606] width 253 height 22
click at [723, 634] on div "ELH GLOBAL SOLUTIONS LLC" at bounding box center [738, 634] width 263 height 16
click at [944, 618] on div "Please enter Select freelancer:" at bounding box center [1035, 626] width 281 height 16
click at [944, 606] on input "Select freelancer:" at bounding box center [1028, 606] width 253 height 22
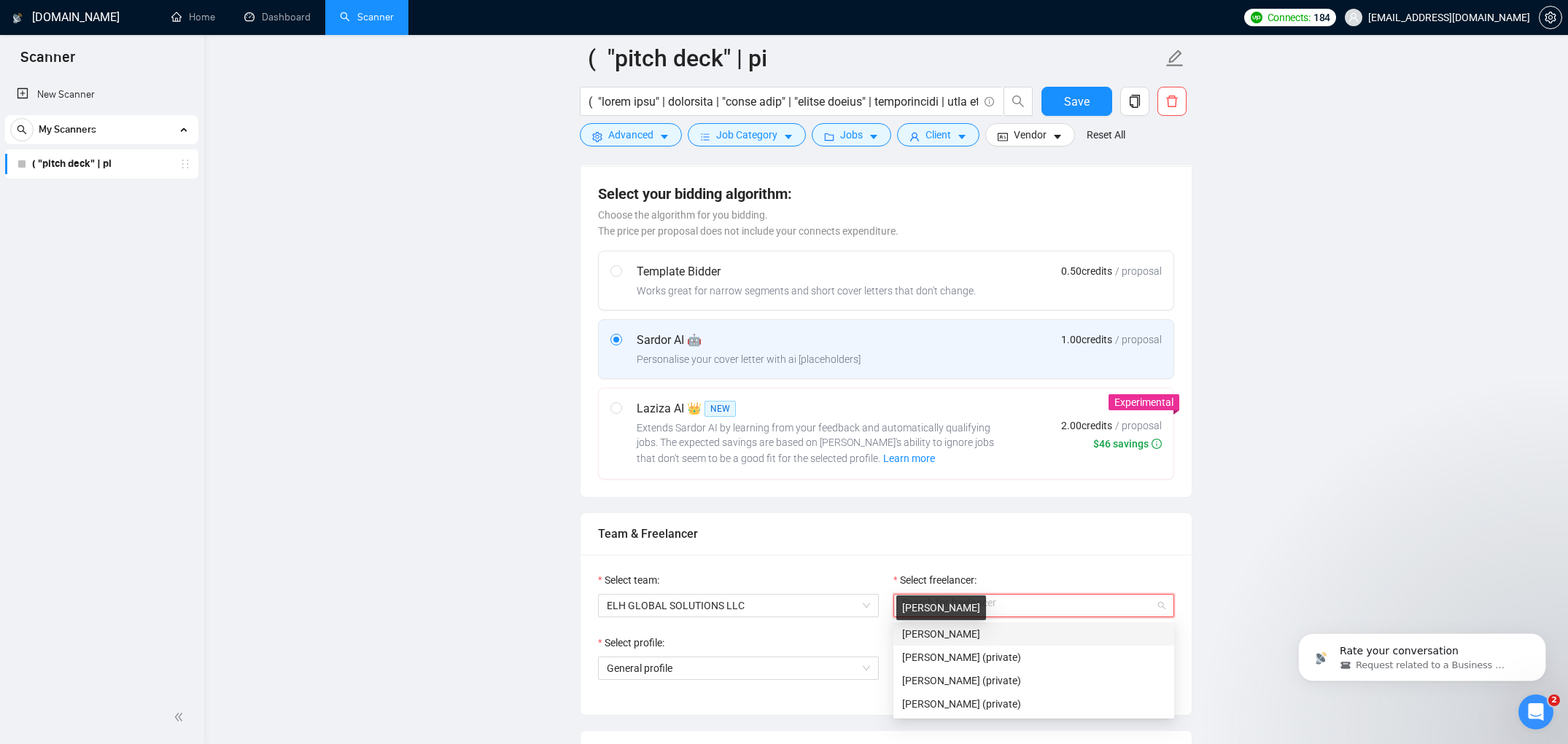
click at [917, 635] on span "[PERSON_NAME]" at bounding box center [941, 634] width 78 height 12
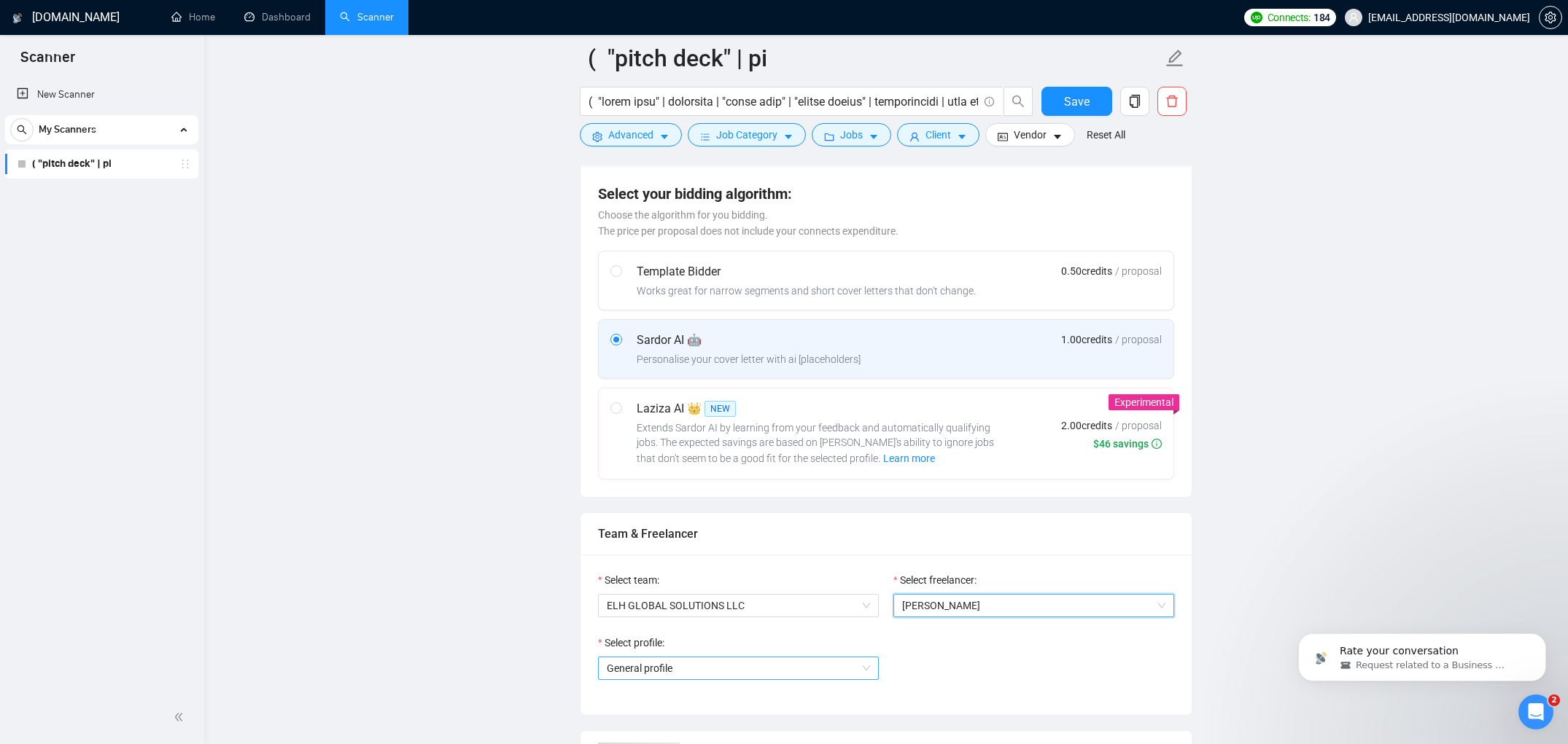
click at [779, 664] on span "General profile" at bounding box center [738, 668] width 263 height 22
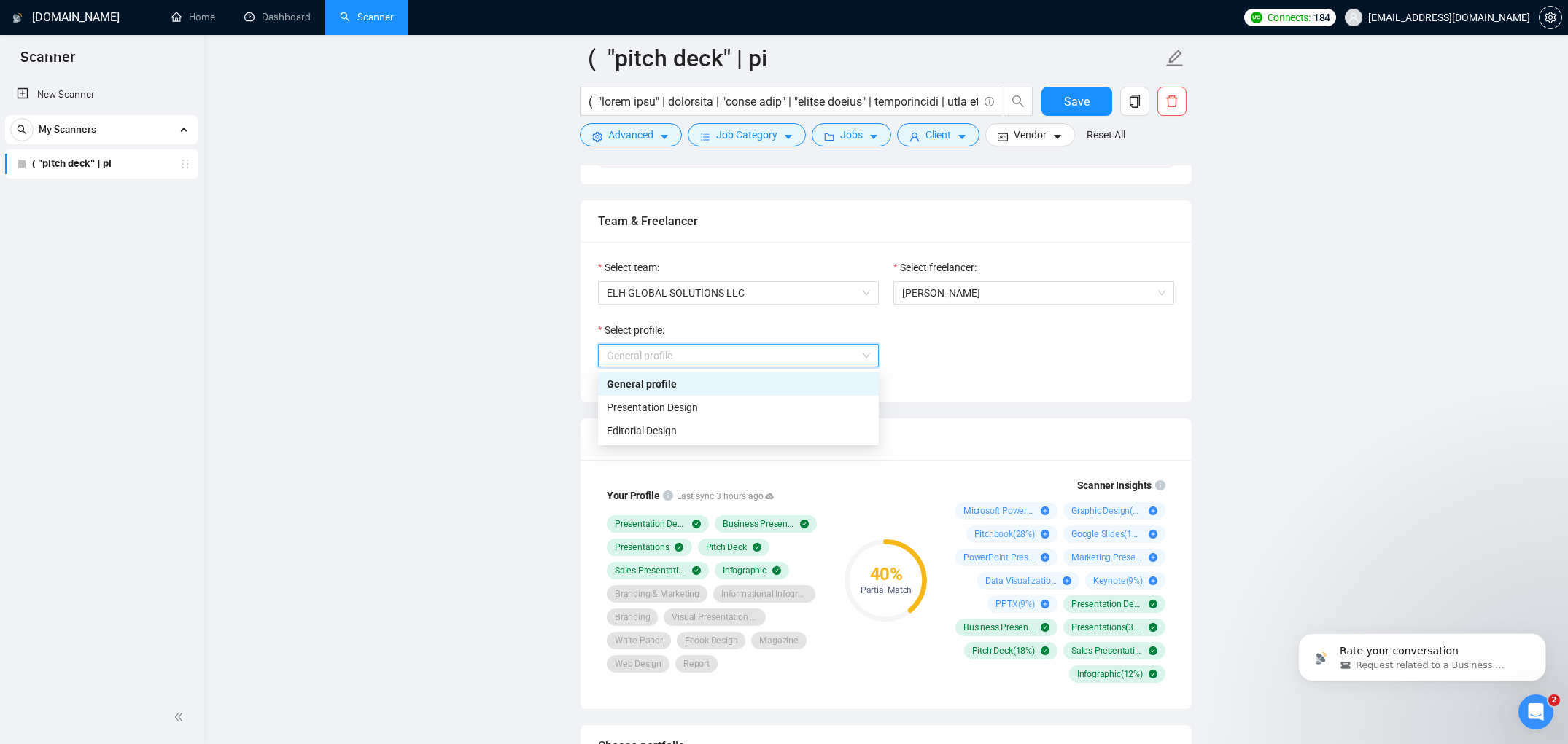
scroll to position [698, 0]
click at [976, 396] on div "Select team: ELH GLOBAL SOLUTIONS LLC Select freelancer: Eric Hawley Select pro…" at bounding box center [886, 321] width 611 height 160
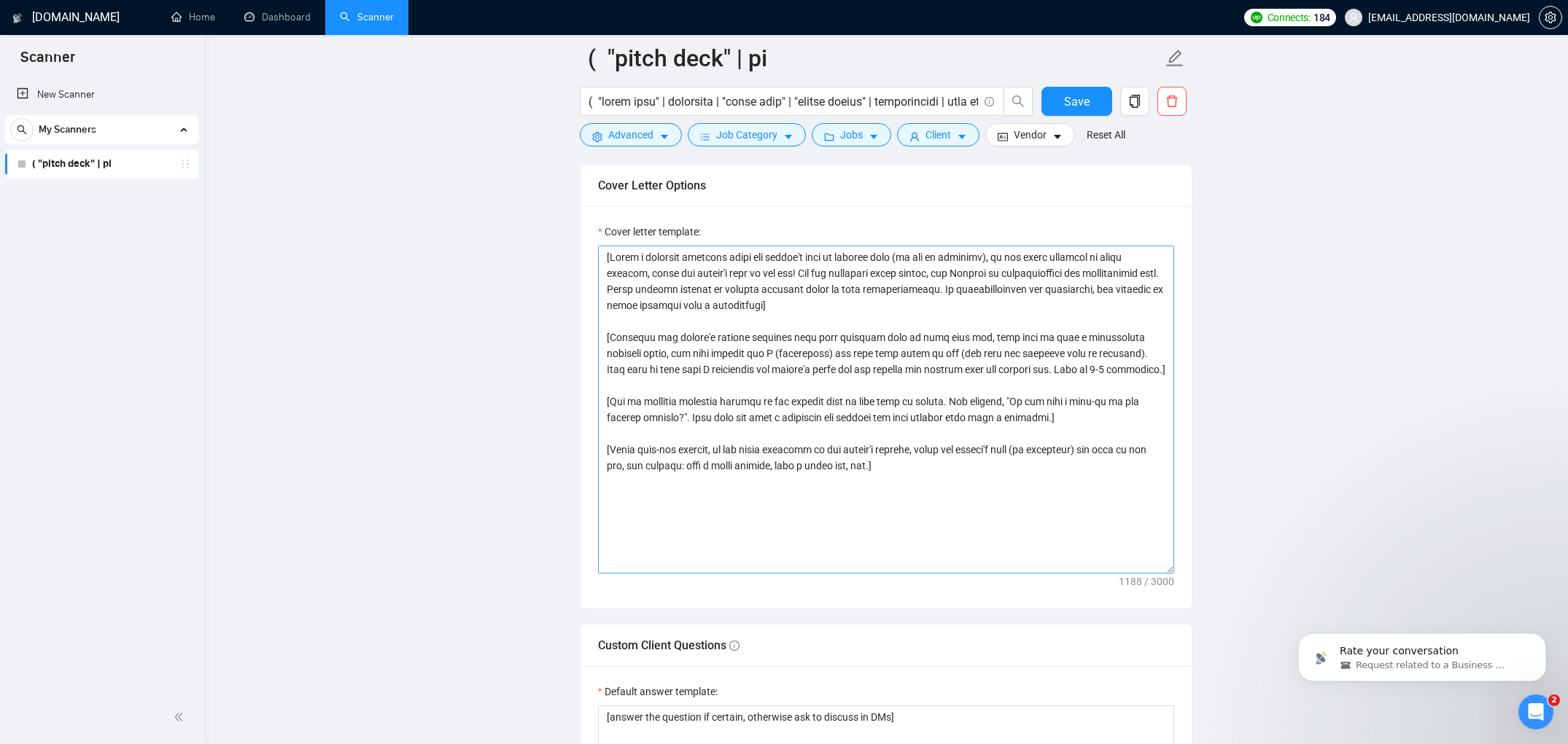
scroll to position [1632, 0]
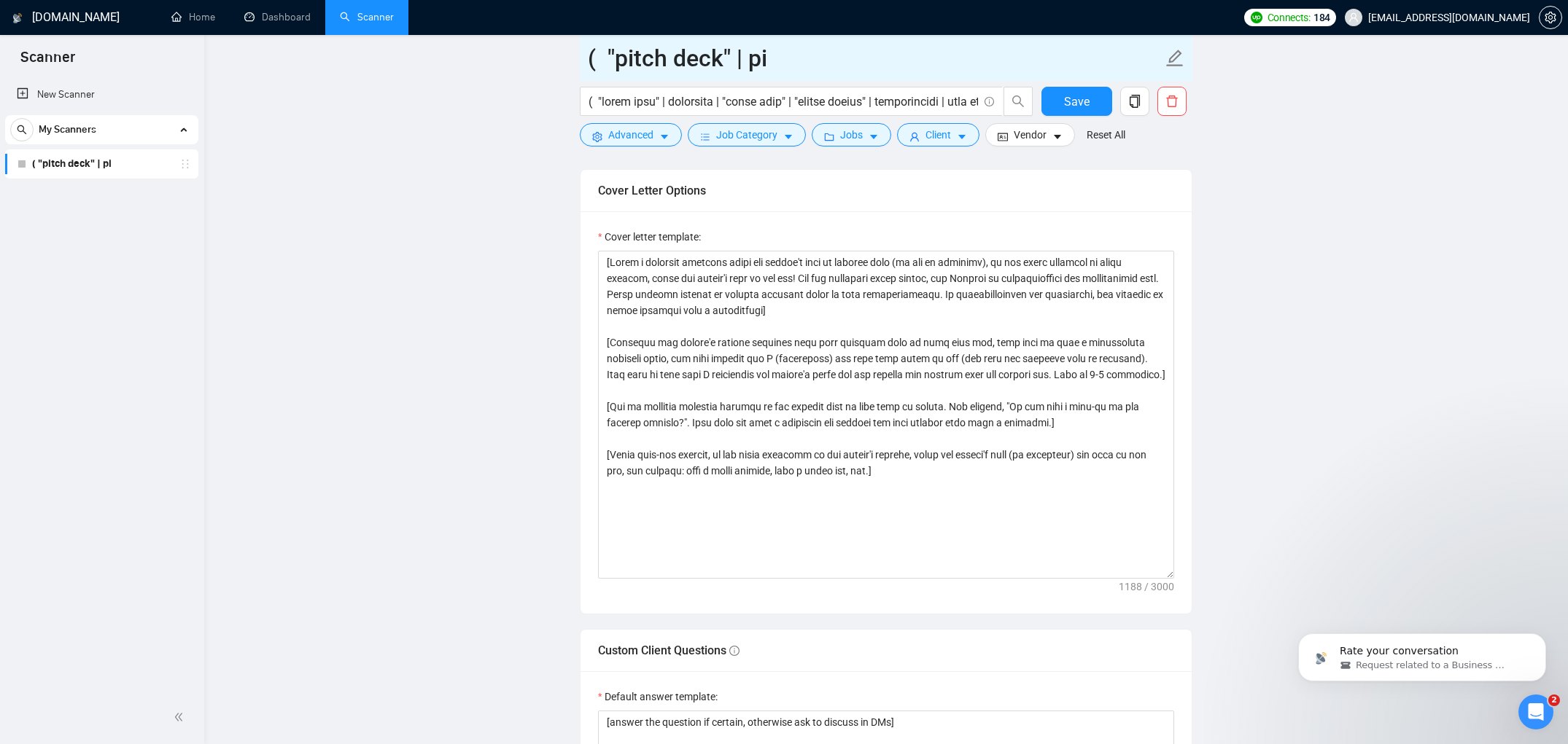
click at [860, 66] on input "( "pitch deck" | pi" at bounding box center [875, 59] width 575 height 36
drag, startPoint x: 855, startPoint y: 59, endPoint x: 580, endPoint y: 50, distance: 275.1
click at [580, 50] on span "( "pitch deck" | pi" at bounding box center [887, 58] width 613 height 46
type input "Presentation - USA only"
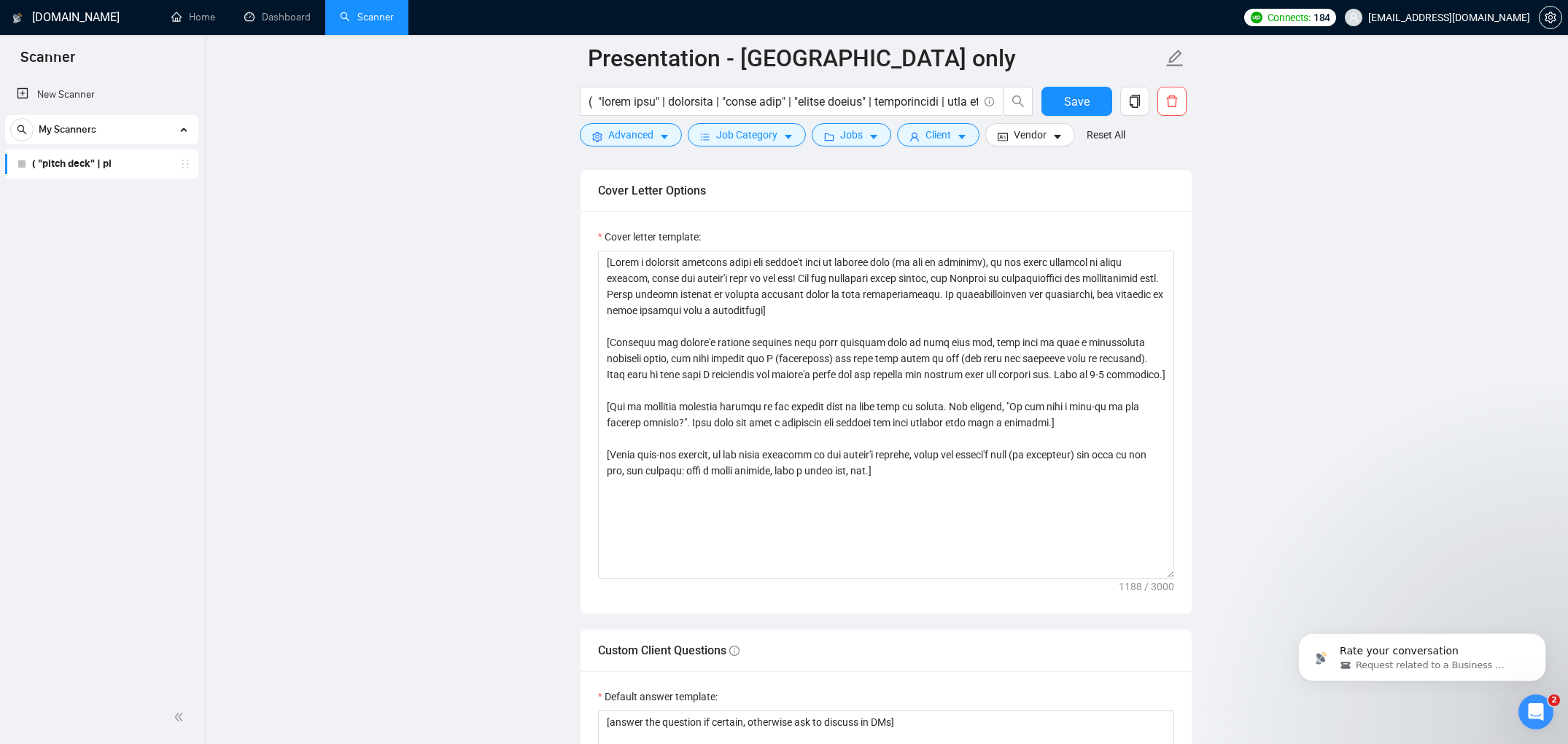
click at [431, 188] on main "Presentation - USA only Save Advanced Job Category Jobs Client Vendor Reset All…" at bounding box center [887, 415] width 1317 height 3979
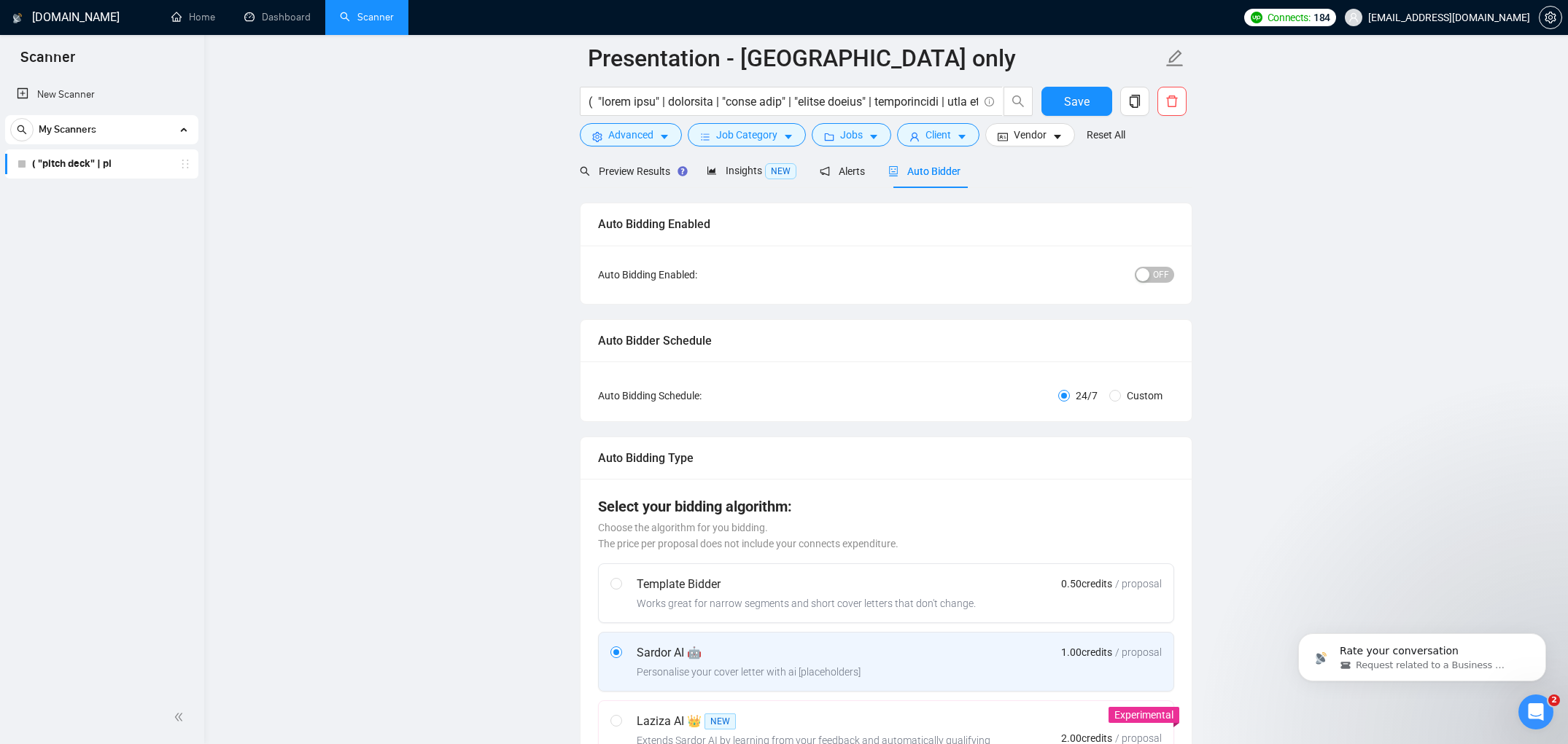
scroll to position [0, 0]
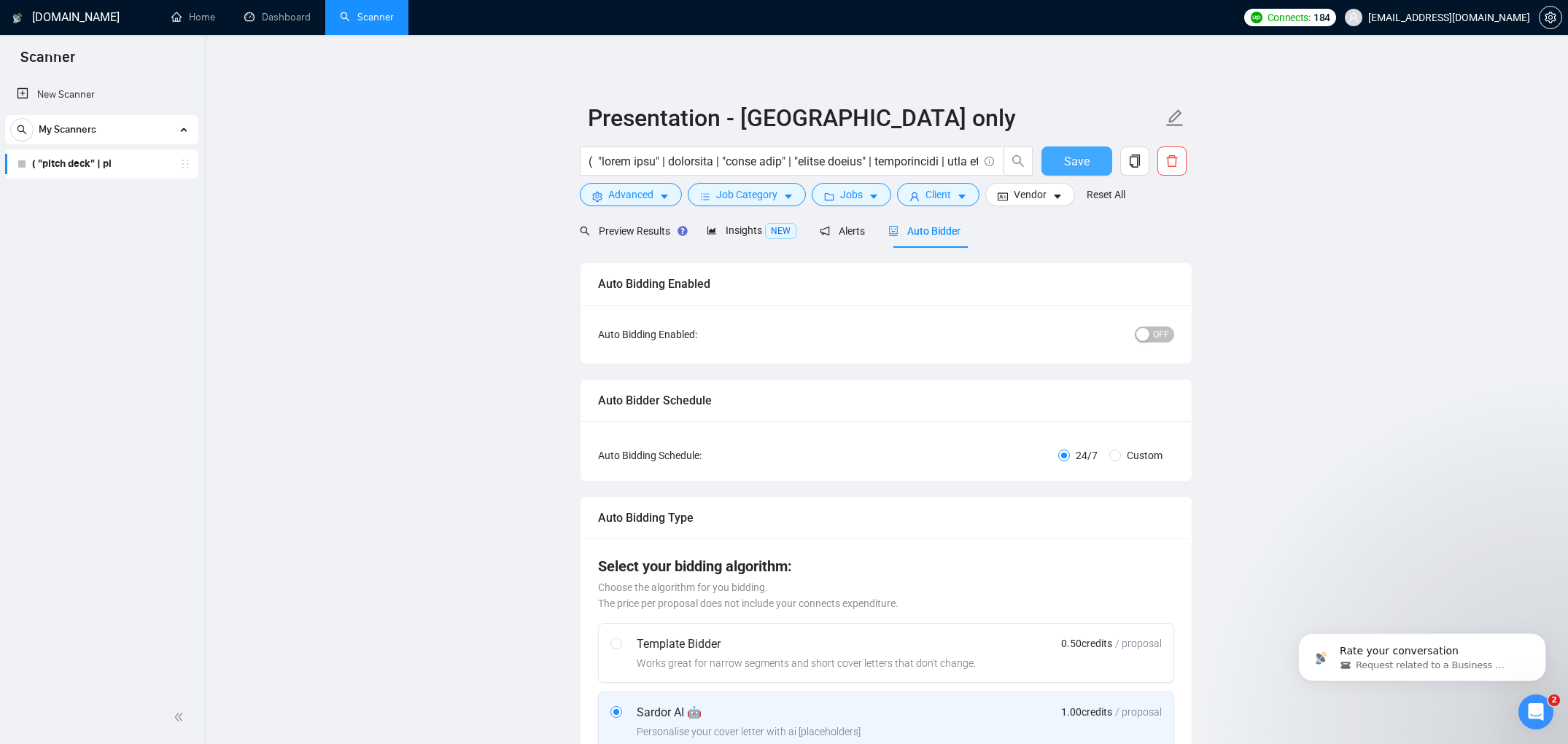
click at [1080, 170] on button "Save" at bounding box center [1077, 161] width 71 height 29
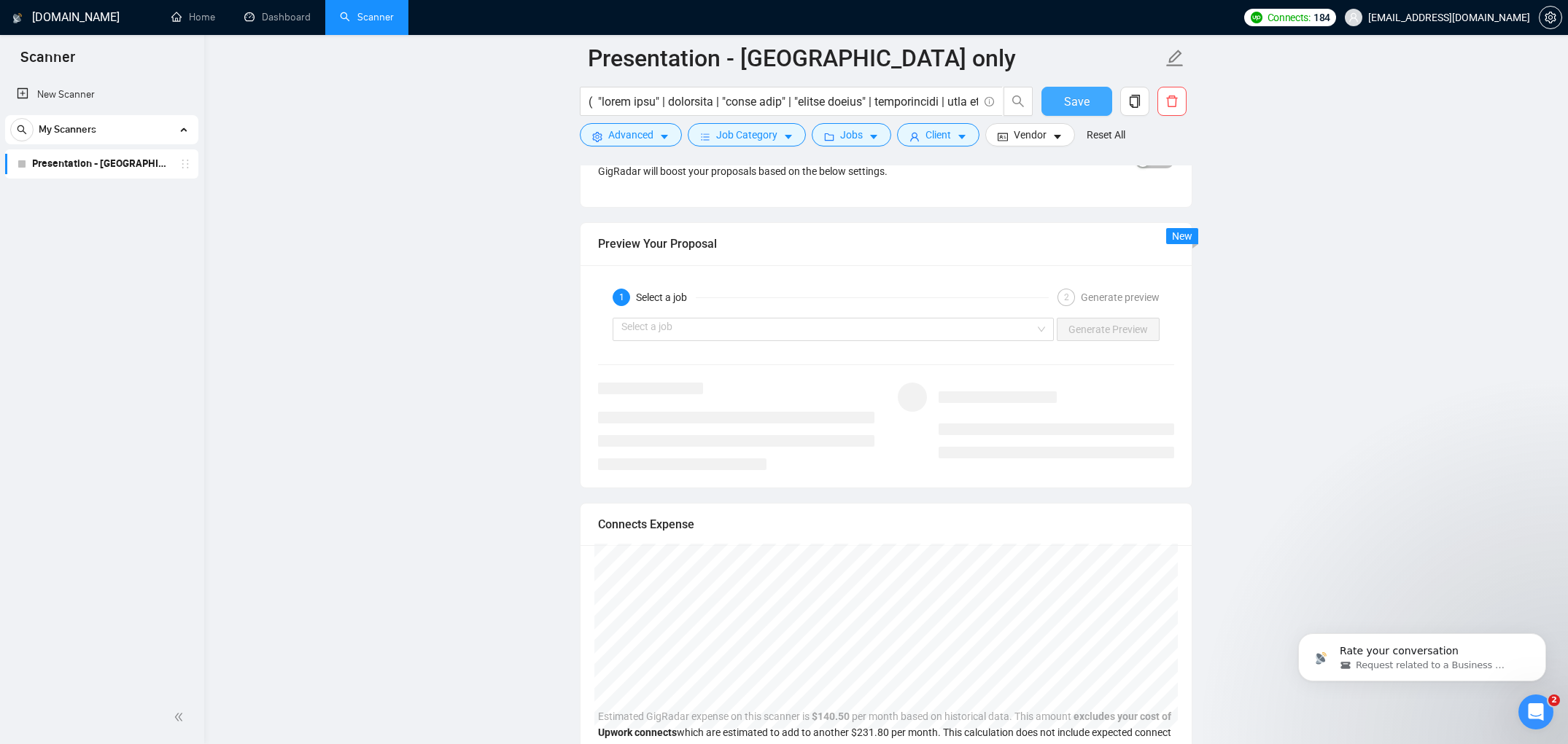
scroll to position [2689, 0]
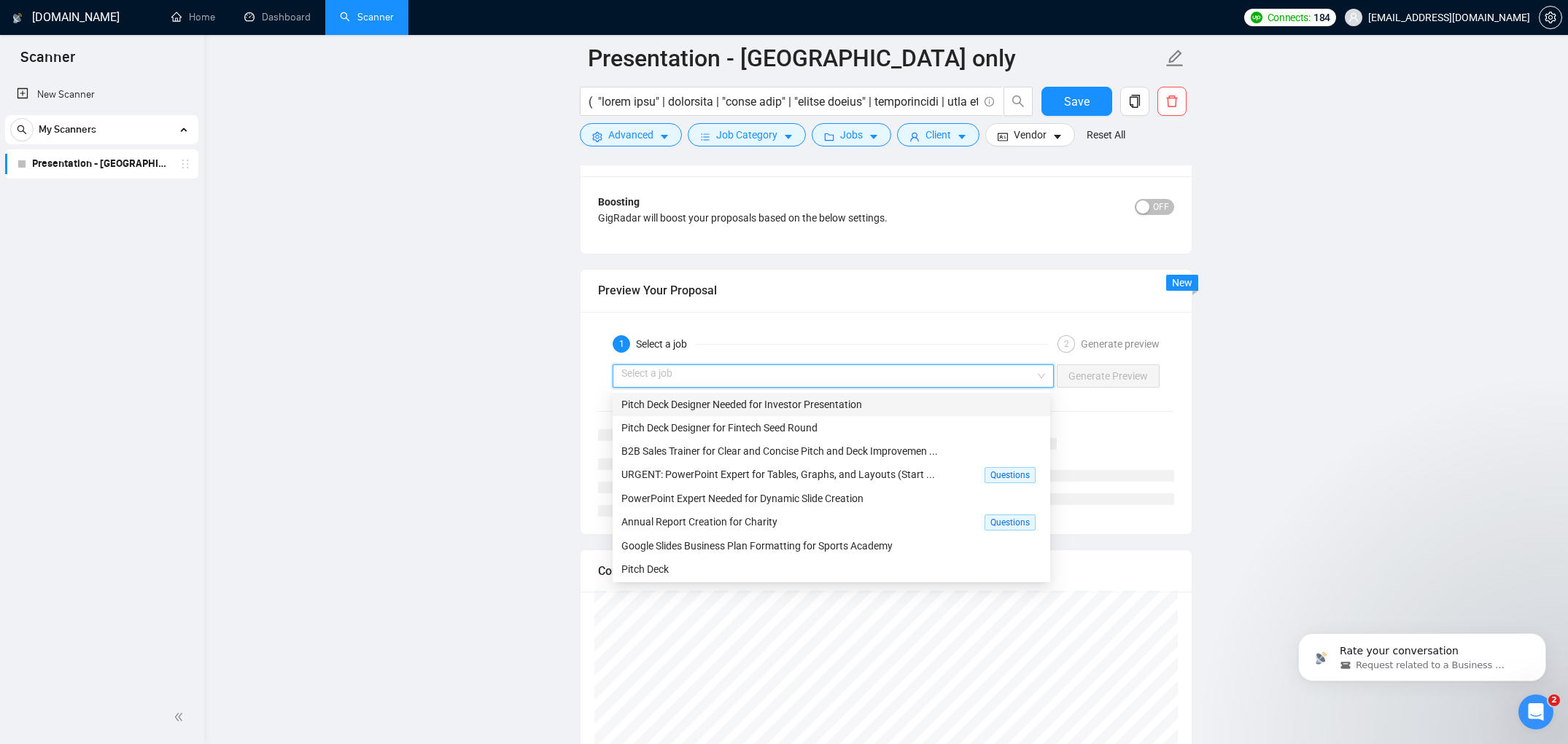
click at [1029, 375] on input "search" at bounding box center [828, 377] width 414 height 22
click at [986, 396] on div "Pitch Deck Designer Needed for Investor Presentation" at bounding box center [832, 404] width 420 height 16
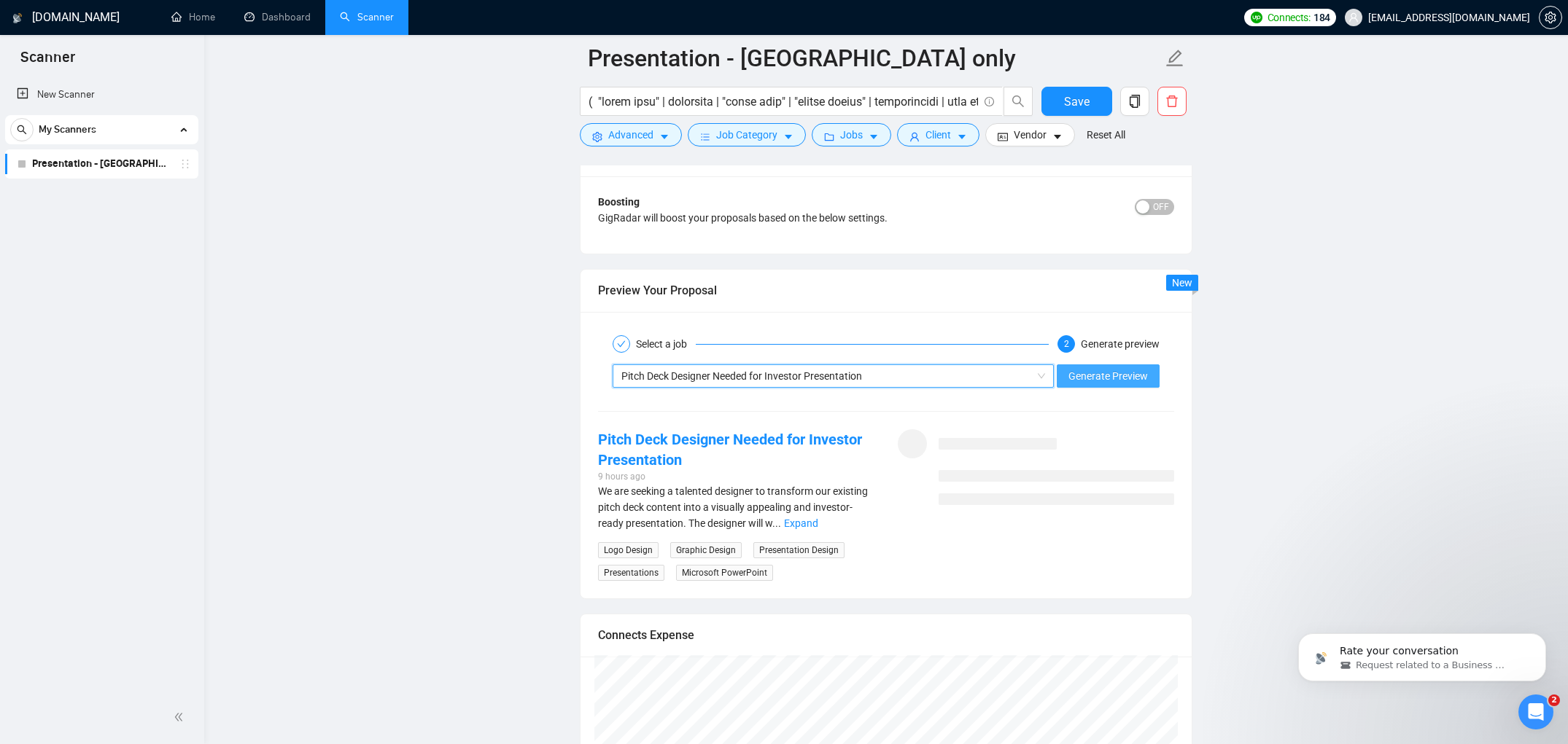
click at [1085, 377] on span "Generate Preview" at bounding box center [1108, 377] width 79 height 16
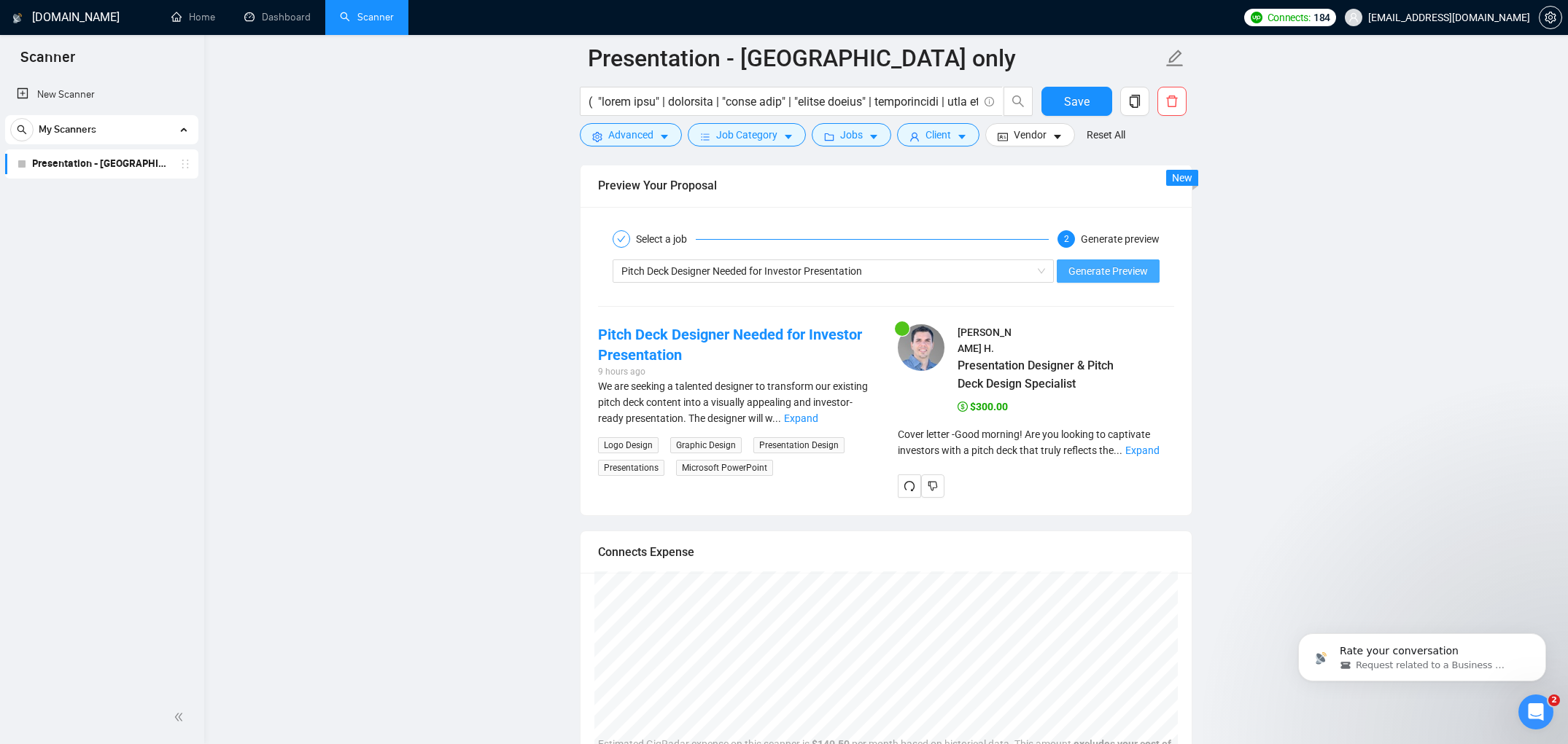
scroll to position [2778, 0]
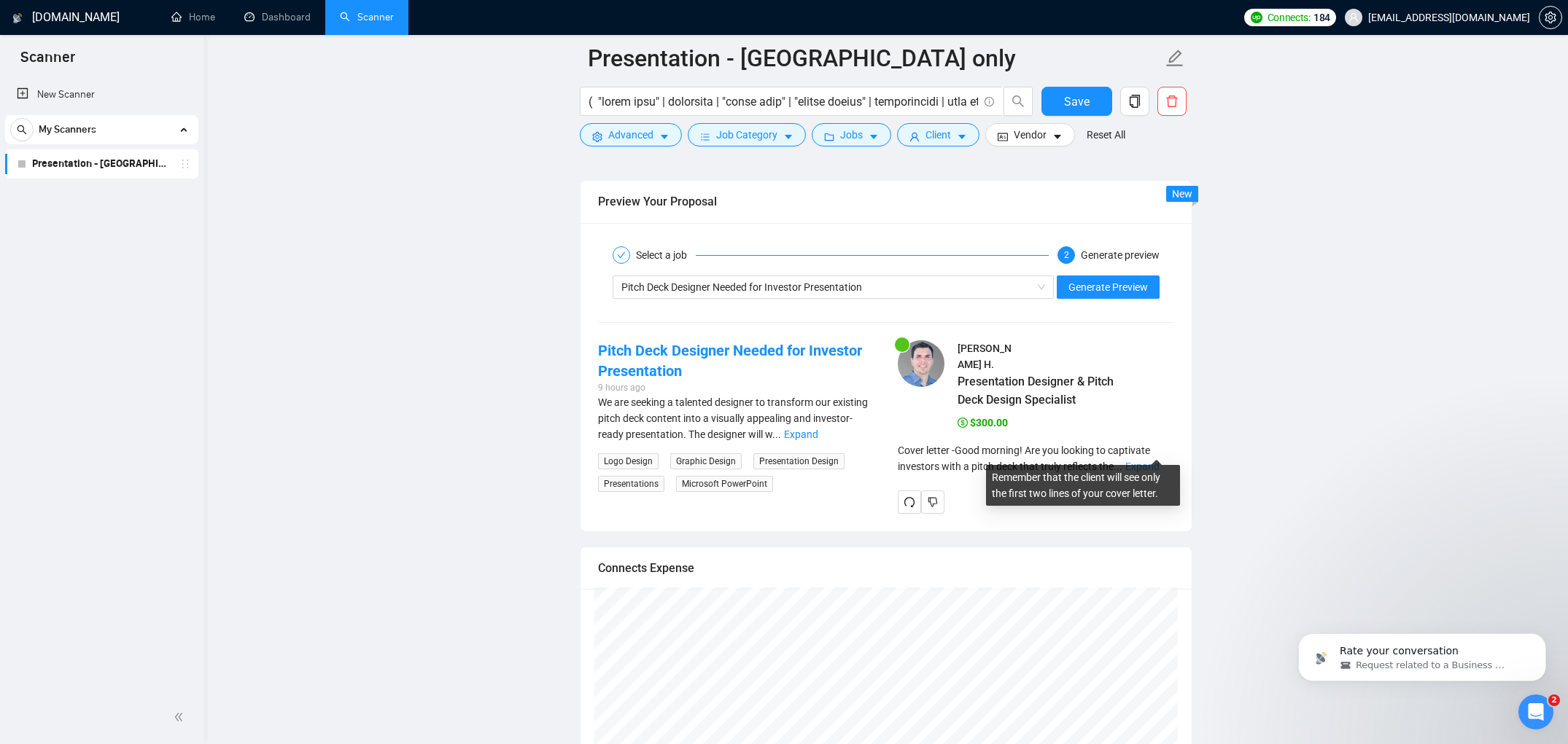
click at [1160, 461] on link "Expand" at bounding box center [1143, 467] width 34 height 12
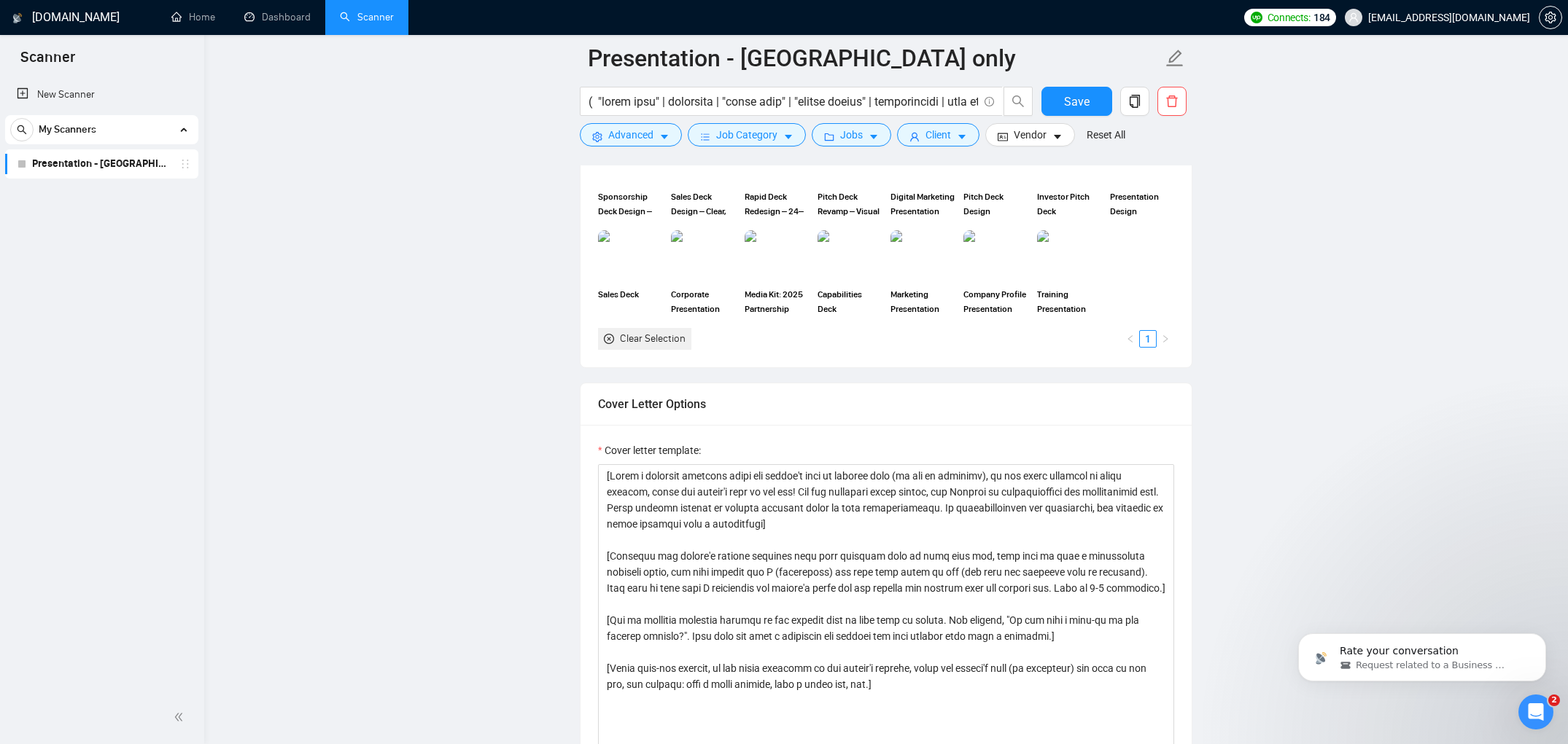
scroll to position [1418, 0]
